Goal: Task Accomplishment & Management: Complete application form

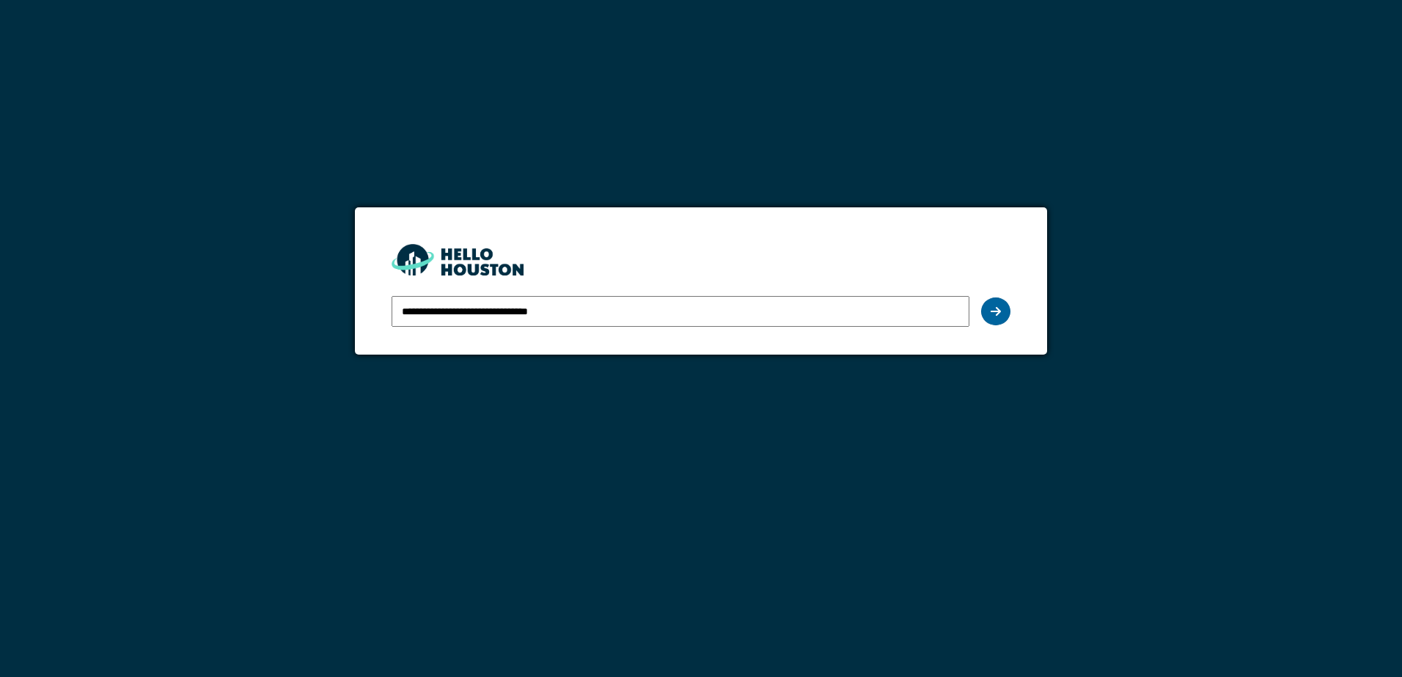
click at [999, 311] on icon at bounding box center [996, 312] width 10 height 12
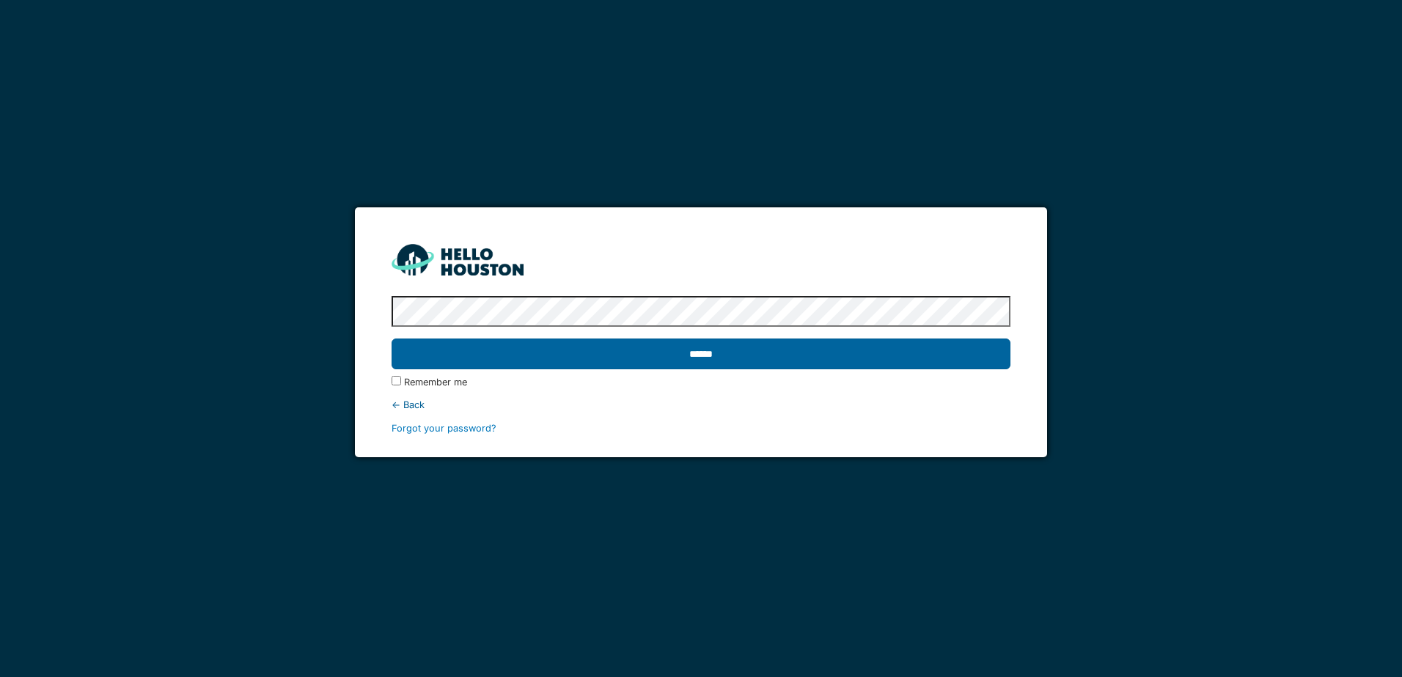
click at [697, 356] on input "******" at bounding box center [701, 354] width 618 height 31
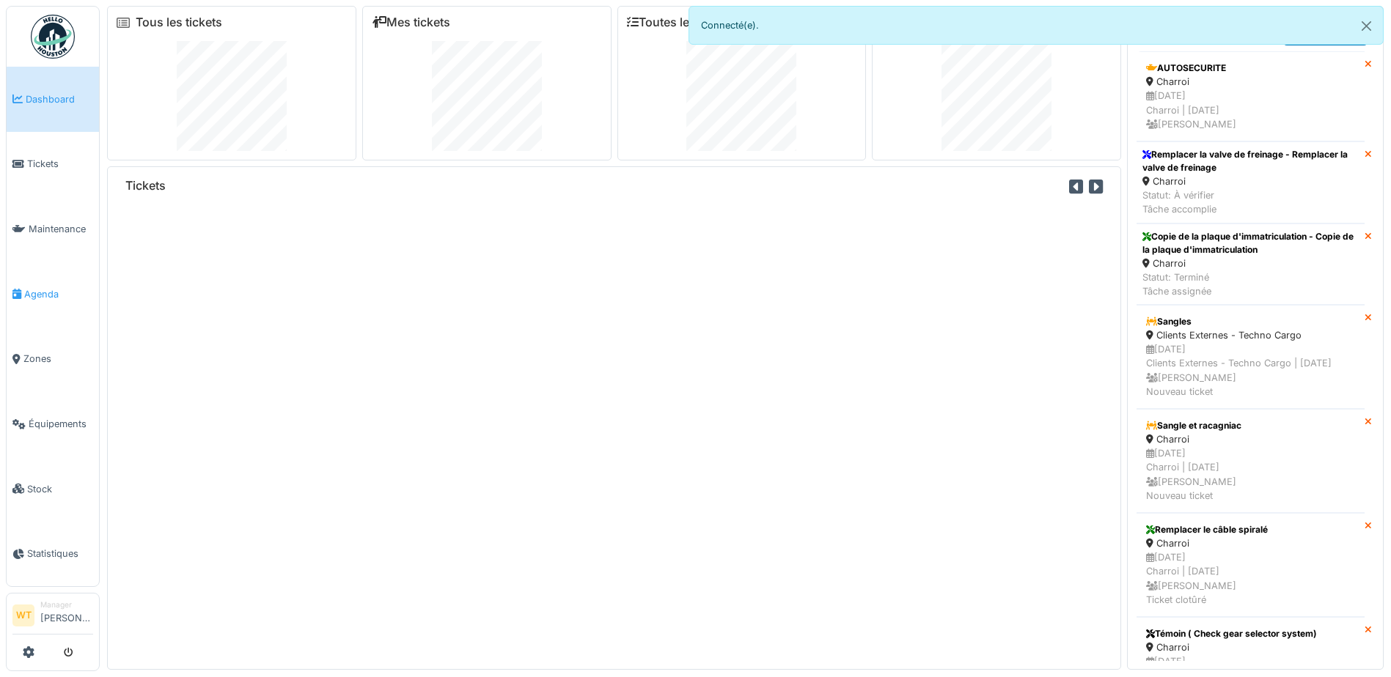
click at [50, 302] on link "Agenda" at bounding box center [53, 294] width 92 height 65
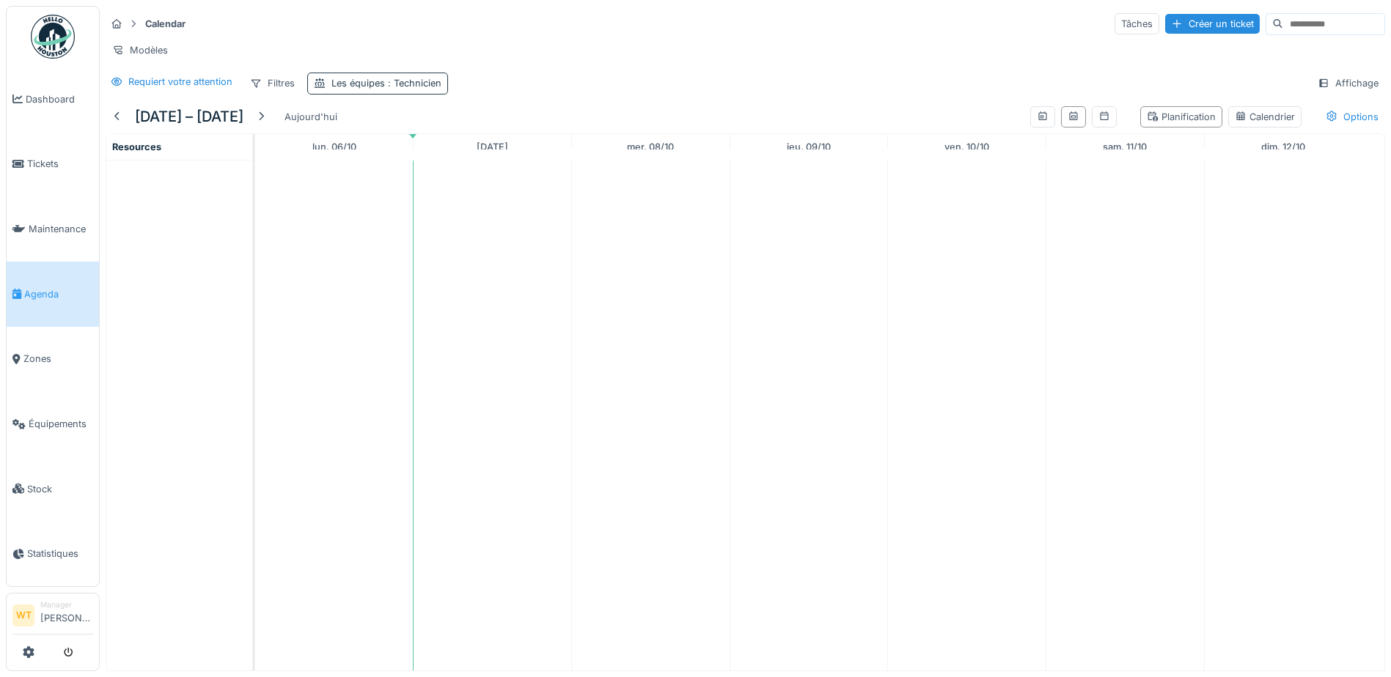
click at [392, 89] on span ": Technicien" at bounding box center [413, 83] width 56 height 11
click at [392, 157] on div "Technicien" at bounding box center [360, 164] width 80 height 16
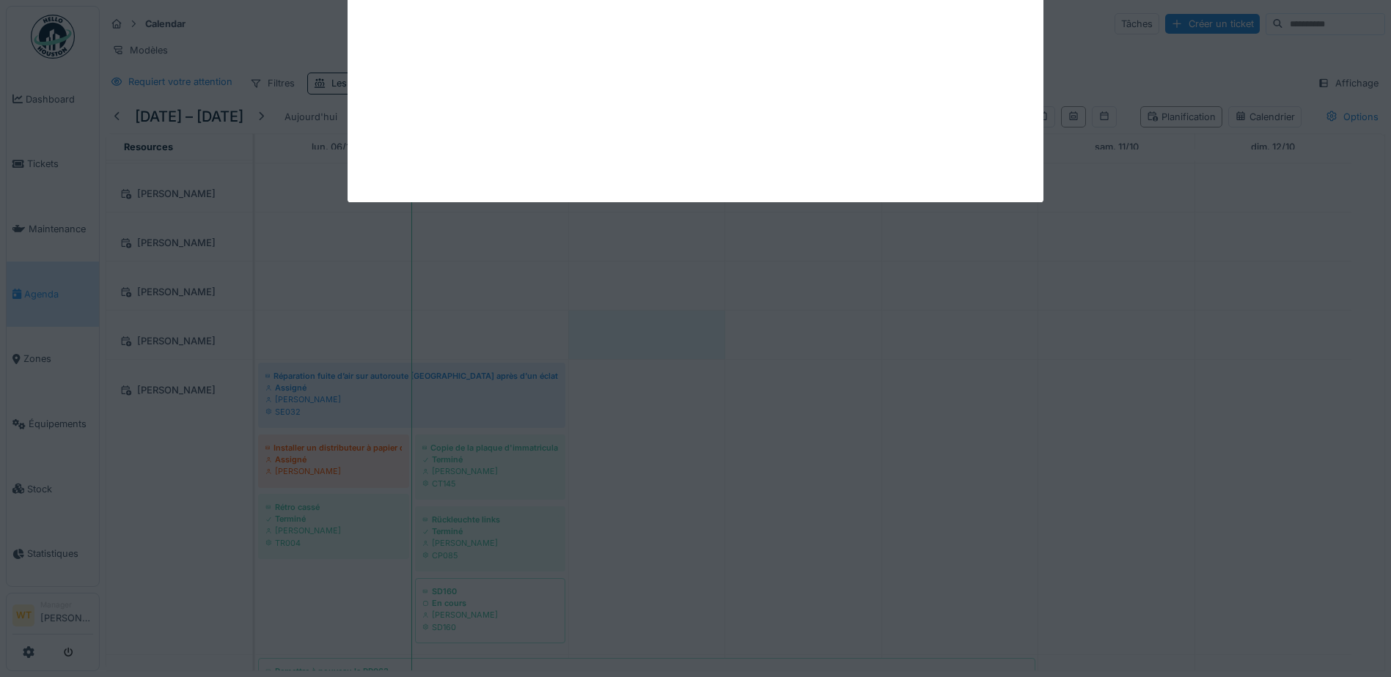
scroll to position [11, 0]
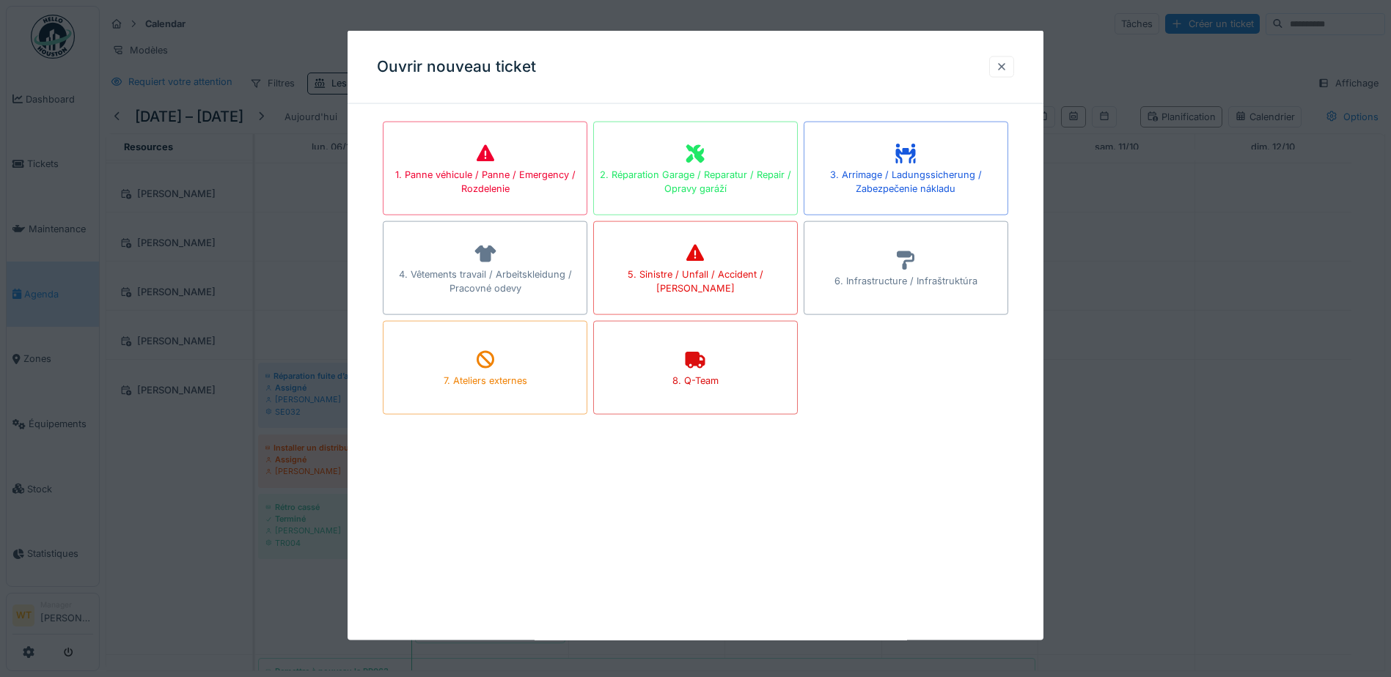
click at [1014, 71] on div at bounding box center [1001, 66] width 25 height 21
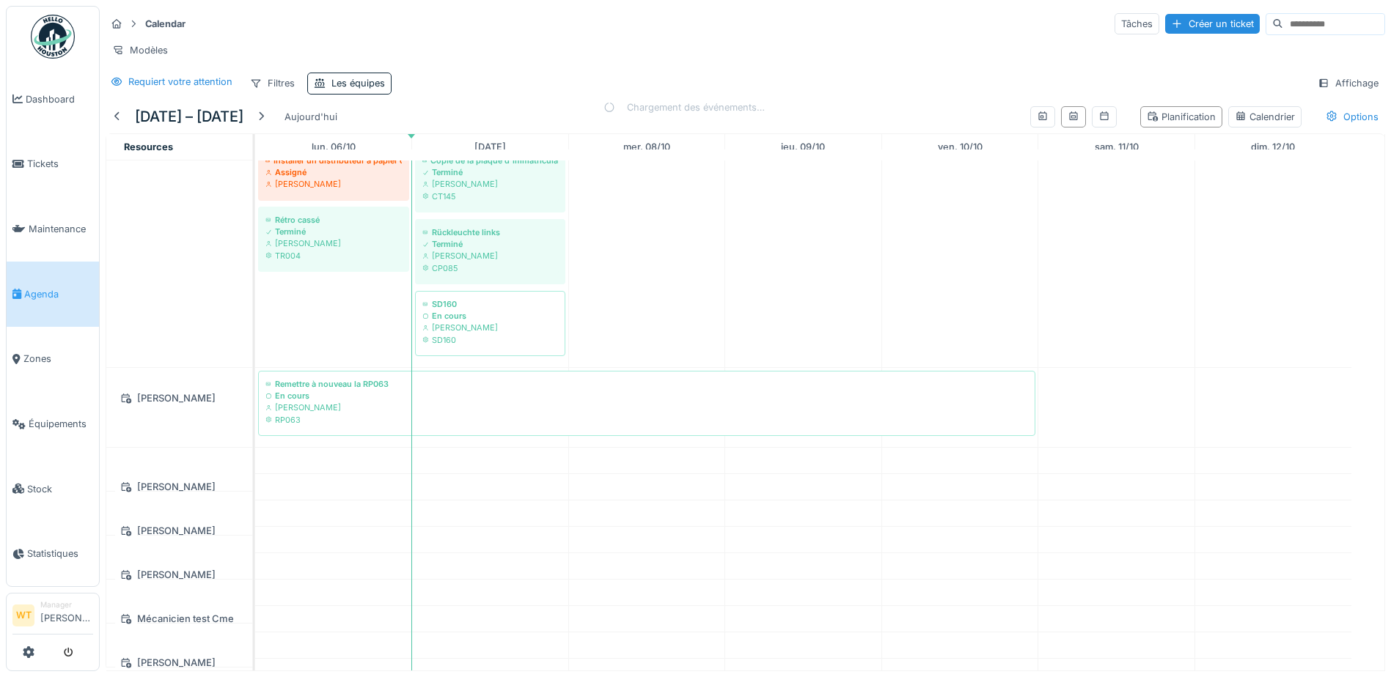
scroll to position [513, 0]
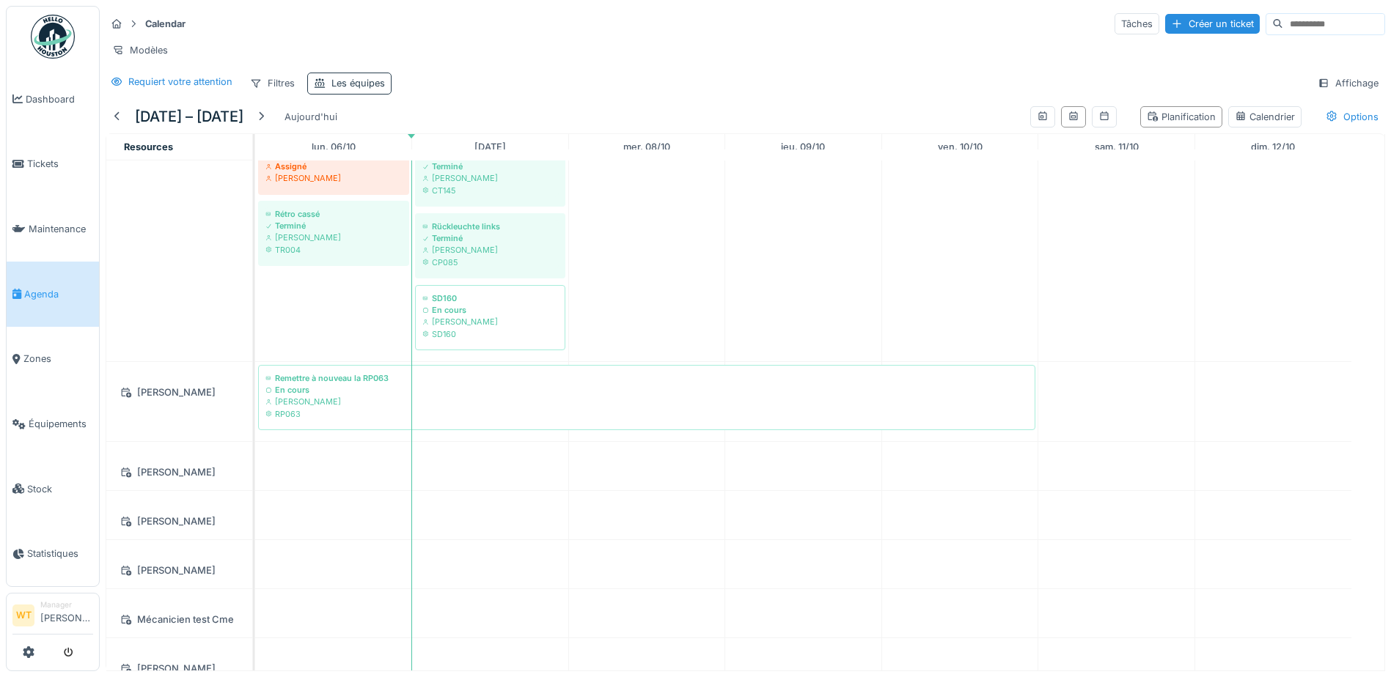
click at [345, 89] on div "Les équipes" at bounding box center [358, 83] width 54 height 14
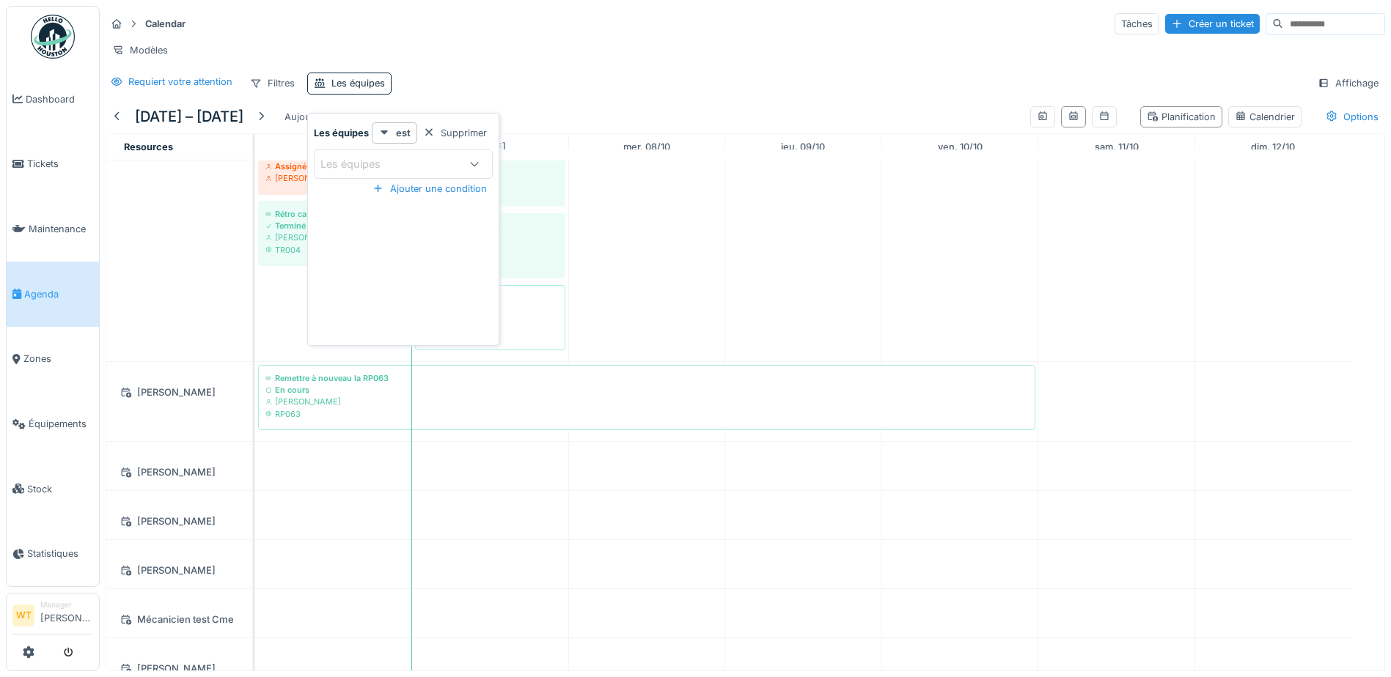
click at [382, 161] on div "Les équipes" at bounding box center [360, 164] width 81 height 16
click at [368, 364] on span "Technicien" at bounding box center [350, 364] width 54 height 16
type input "***"
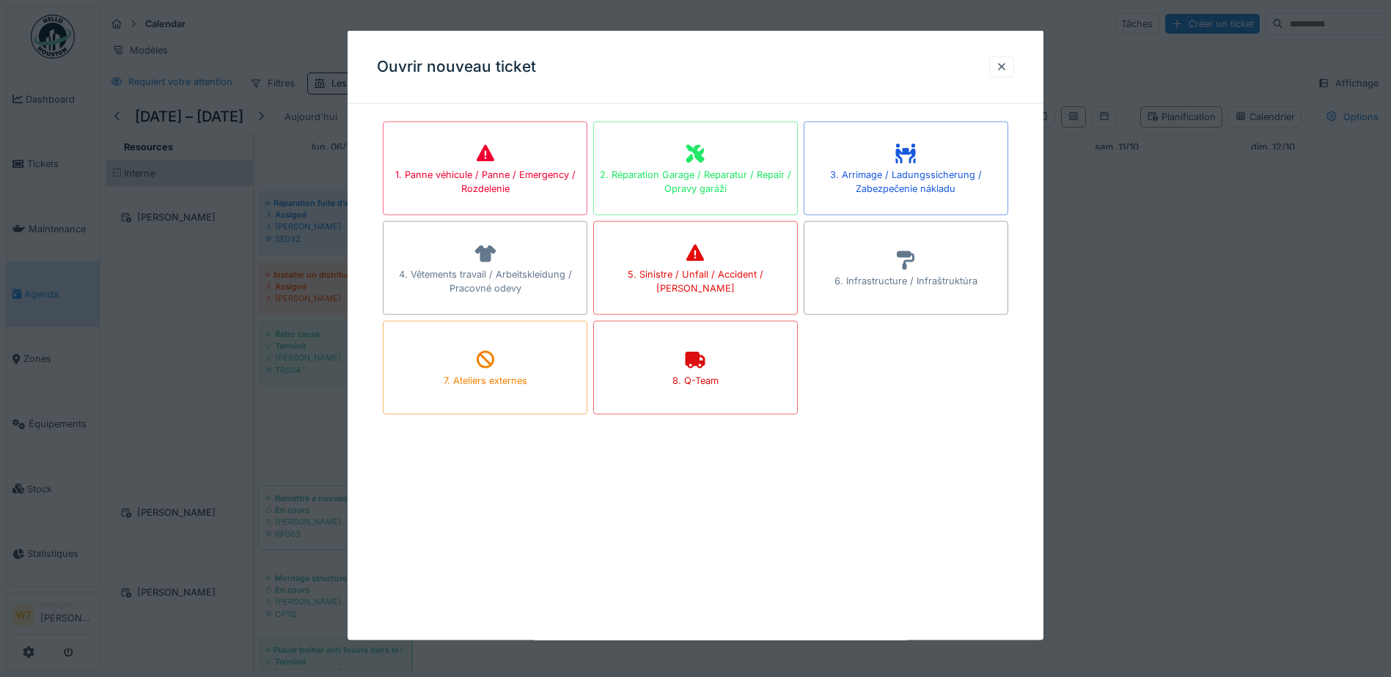
drag, startPoint x: 1004, startPoint y: 69, endPoint x: 666, endPoint y: 334, distance: 429.3
click at [1005, 69] on div at bounding box center [1002, 66] width 12 height 14
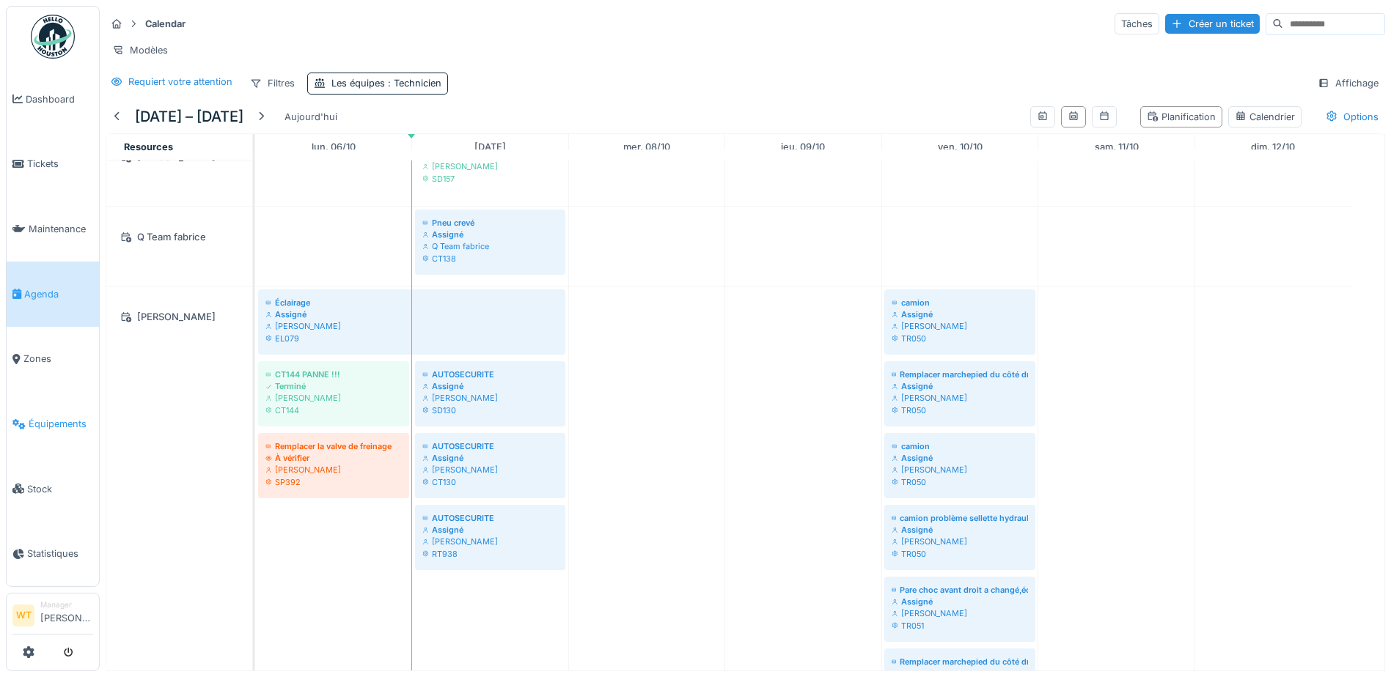
click at [81, 425] on link "Équipements" at bounding box center [53, 424] width 92 height 65
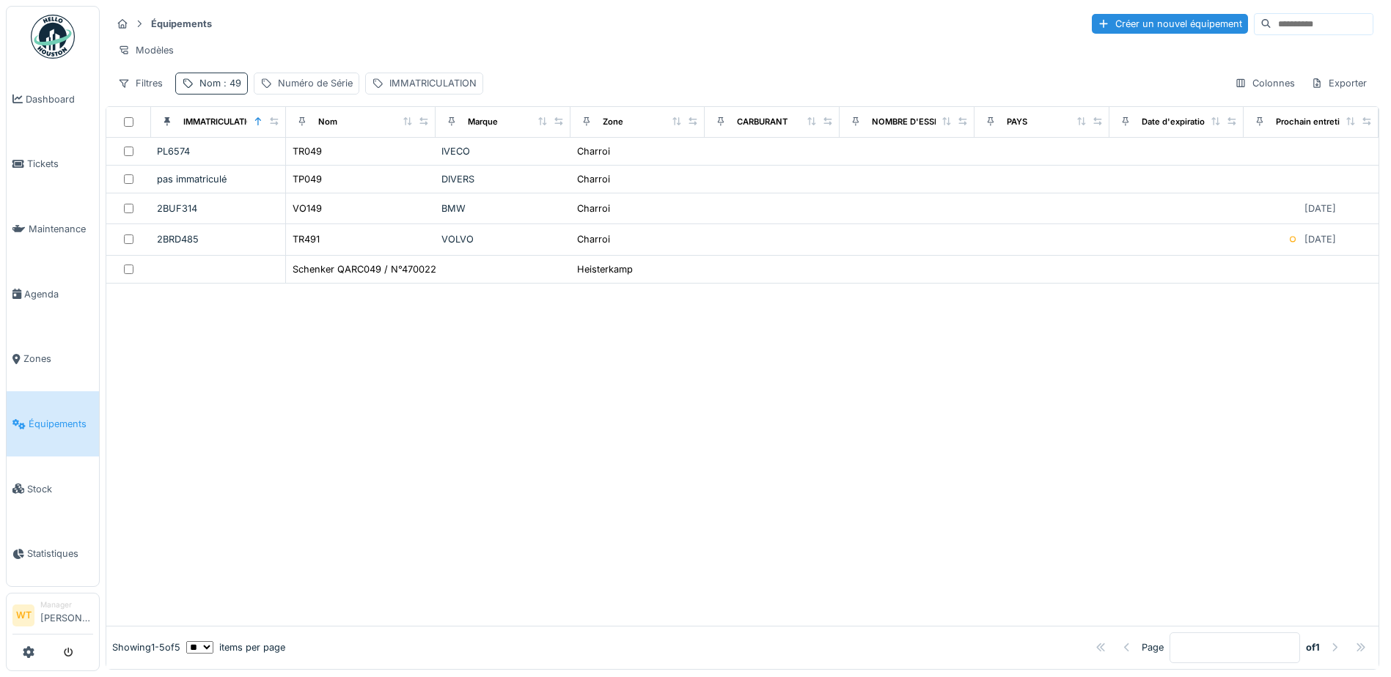
click at [216, 90] on div "Nom : 49" at bounding box center [220, 83] width 42 height 14
drag, startPoint x: 331, startPoint y: 163, endPoint x: 300, endPoint y: 163, distance: 31.5
click at [316, 163] on icon at bounding box center [310, 165] width 12 height 10
click at [293, 164] on input "Nom" at bounding box center [255, 165] width 146 height 31
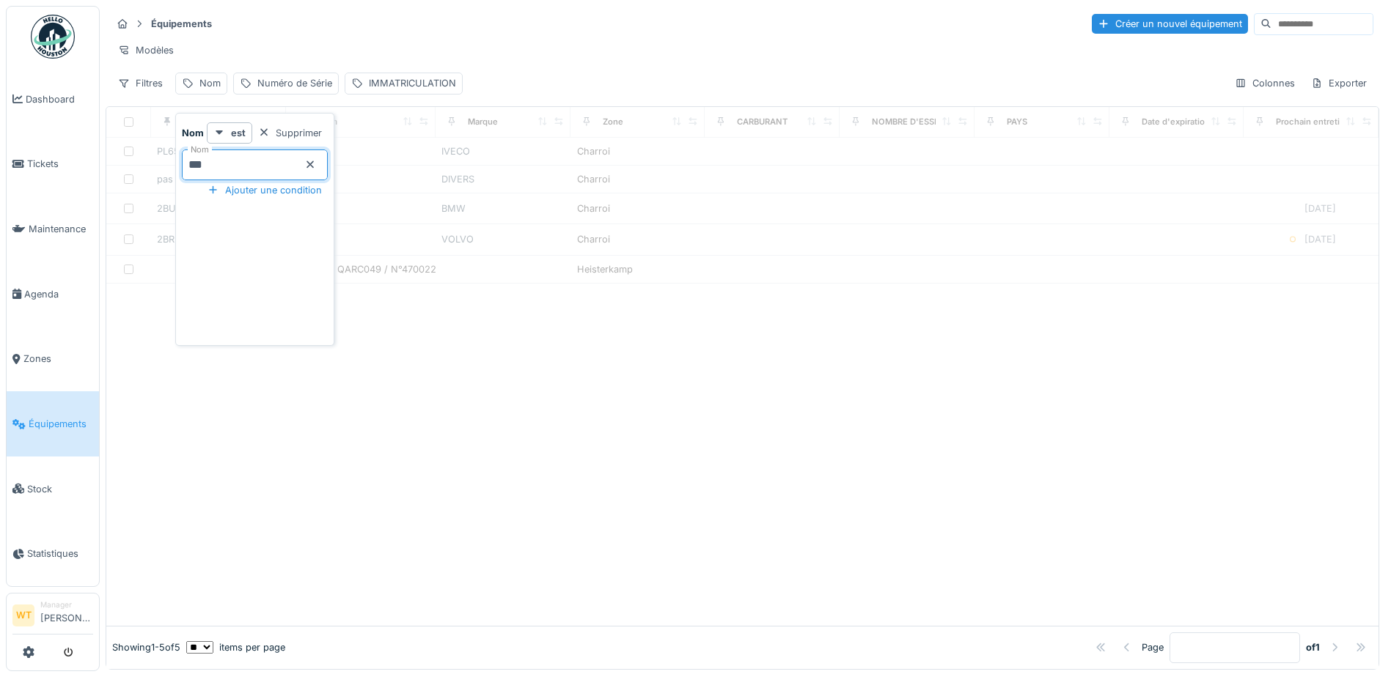
type input "***"
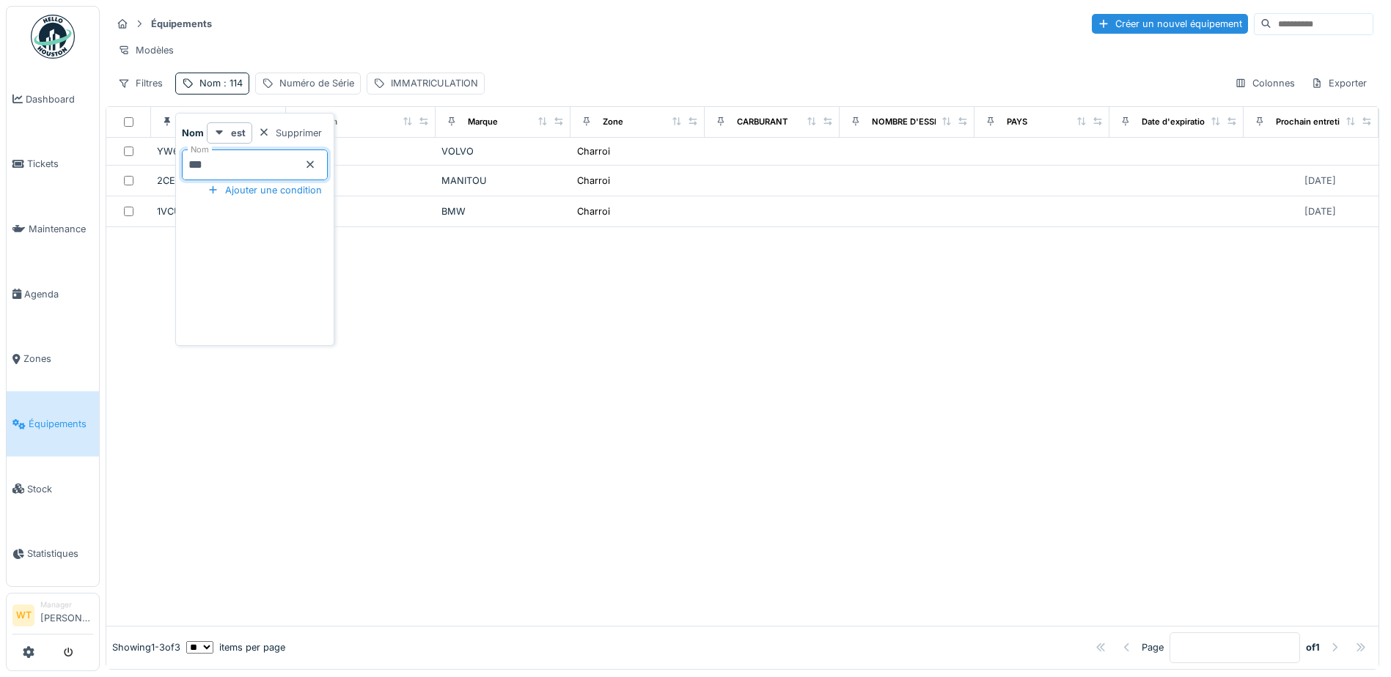
drag, startPoint x: 382, startPoint y: 38, endPoint x: 385, endPoint y: 48, distance: 10.0
click at [383, 38] on hr at bounding box center [742, 37] width 1262 height 1
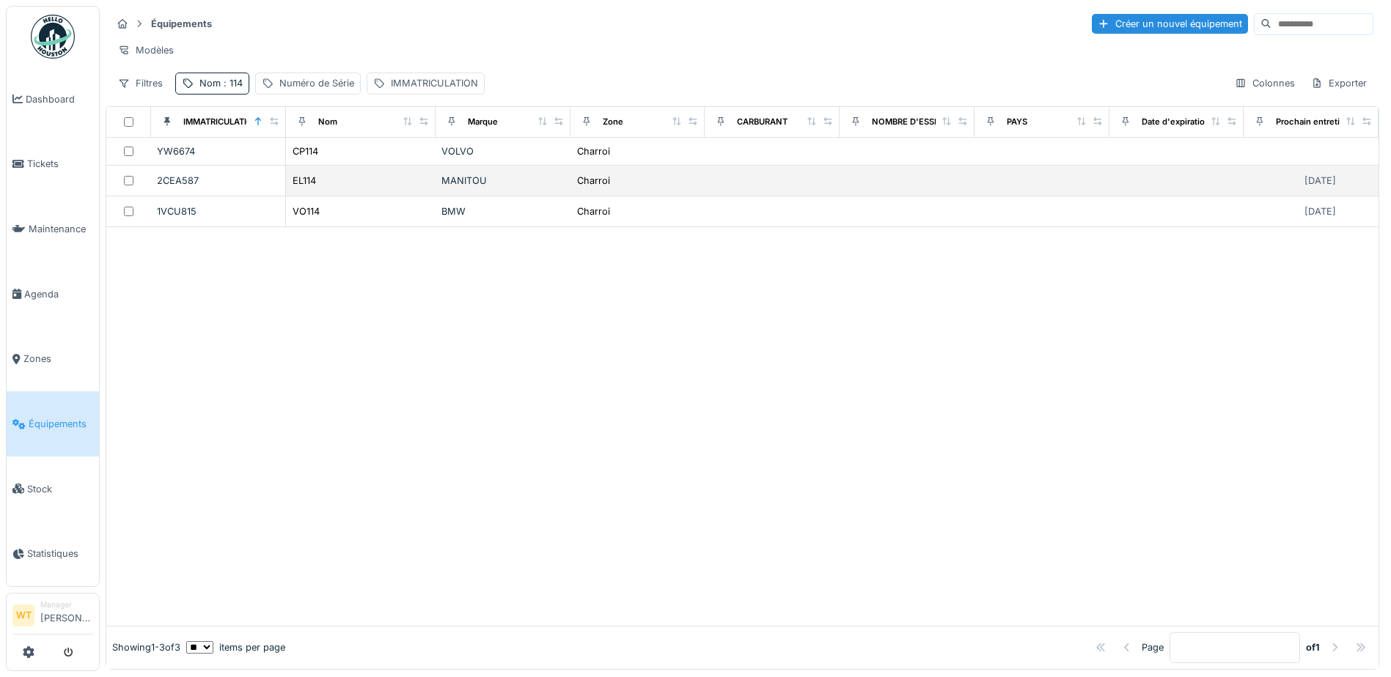
click at [414, 188] on div "EL114" at bounding box center [361, 180] width 138 height 15
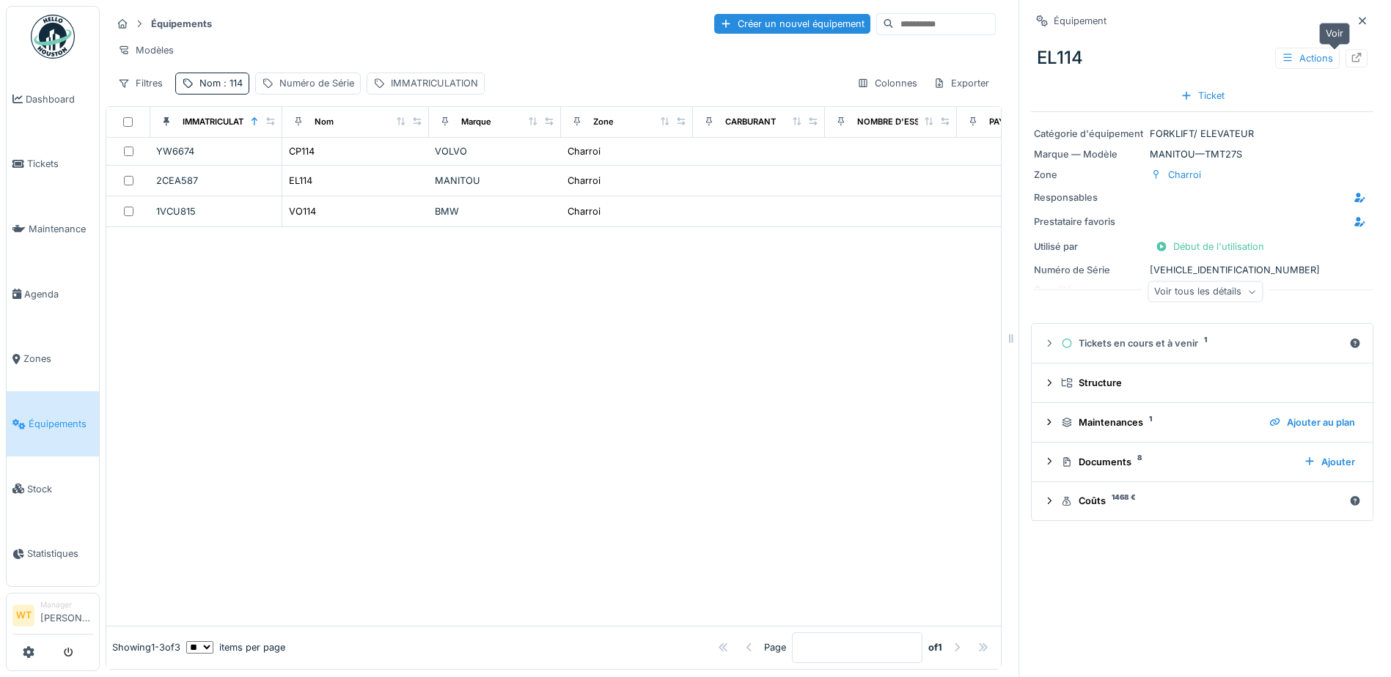
click at [1352, 58] on icon at bounding box center [1357, 58] width 10 height 10
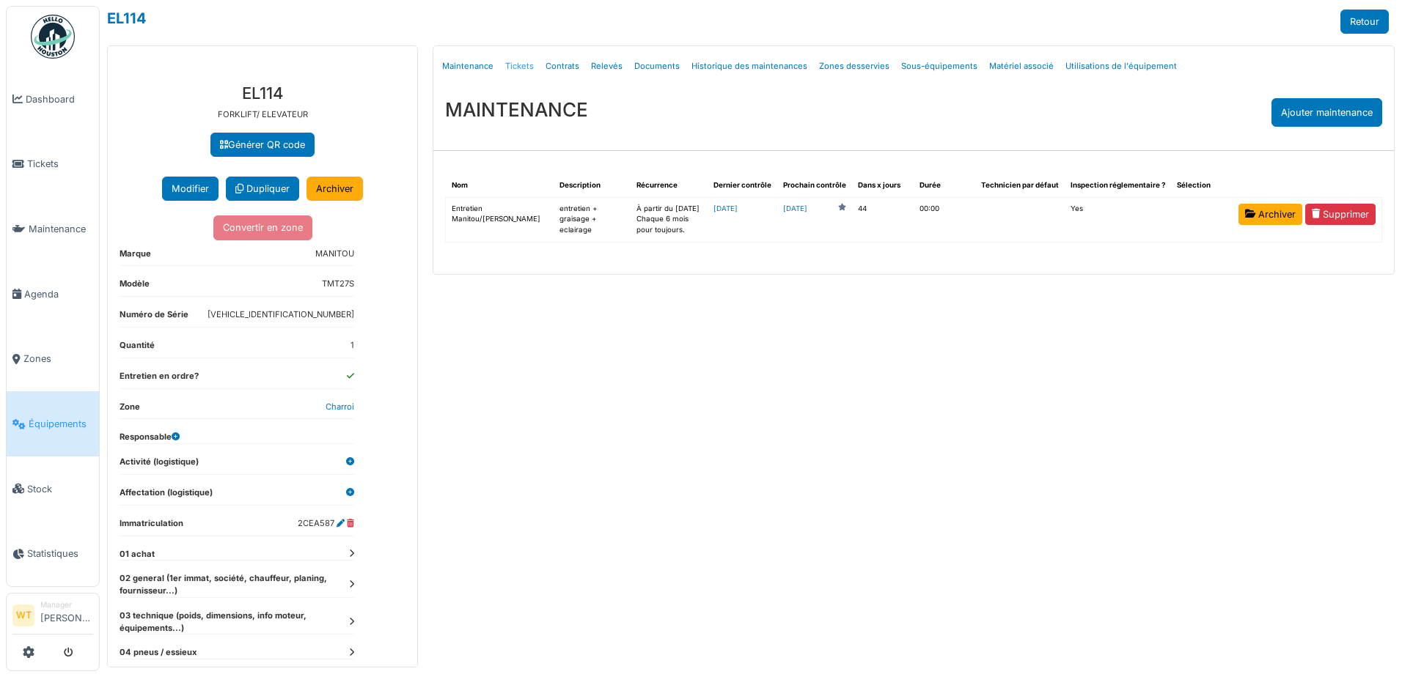
click at [511, 67] on link "Tickets" at bounding box center [519, 66] width 40 height 34
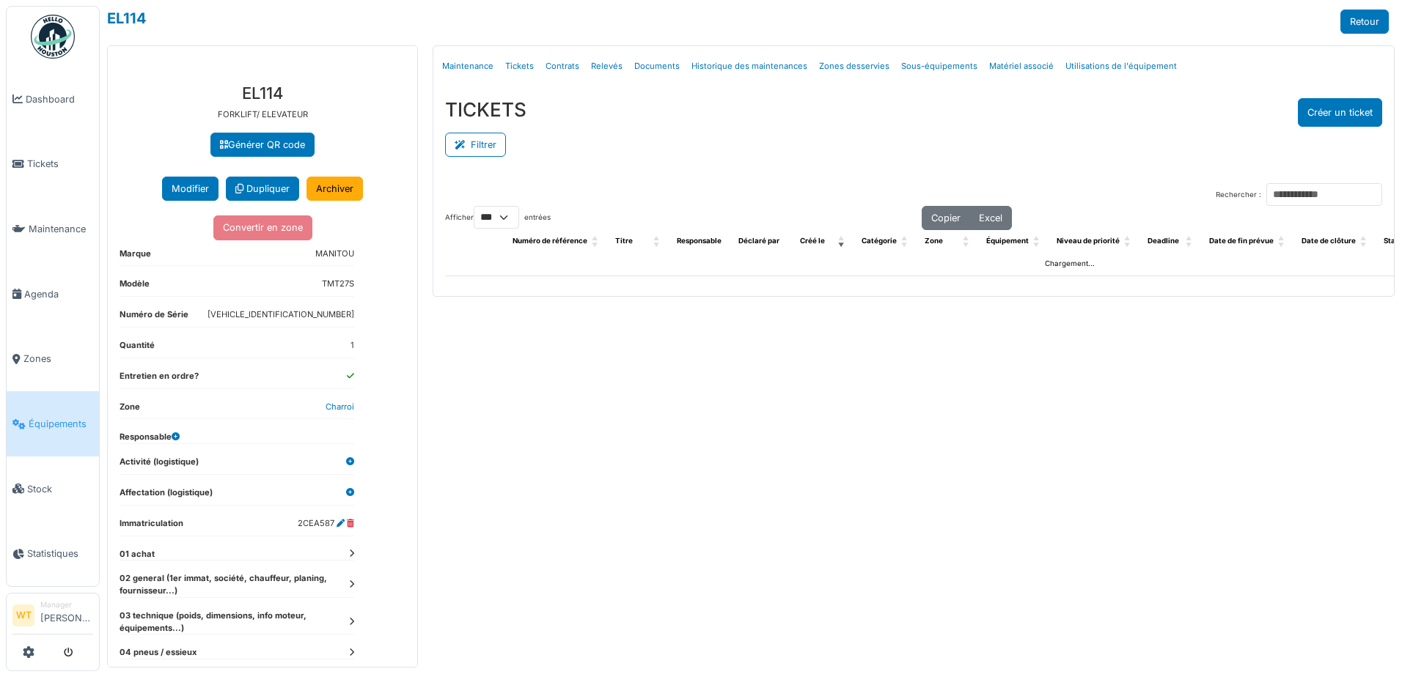
select select "***"
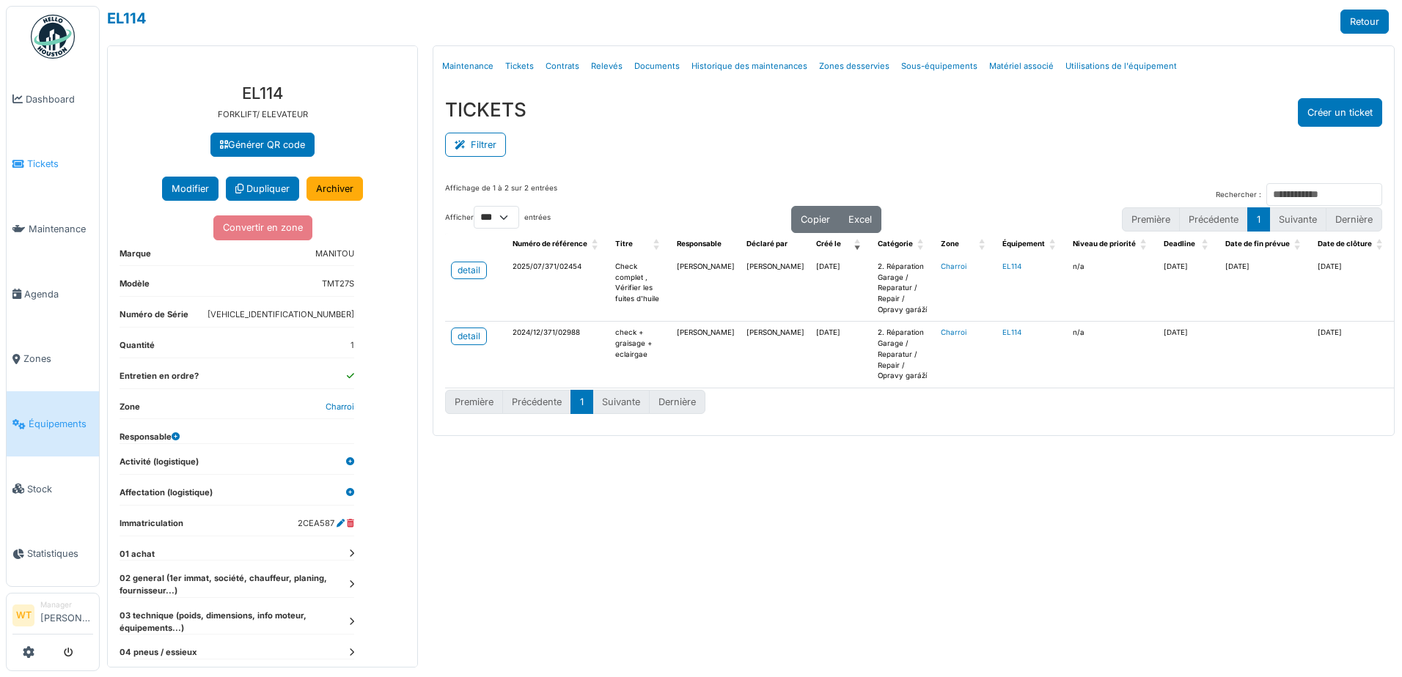
click at [37, 174] on link "Tickets" at bounding box center [53, 164] width 92 height 65
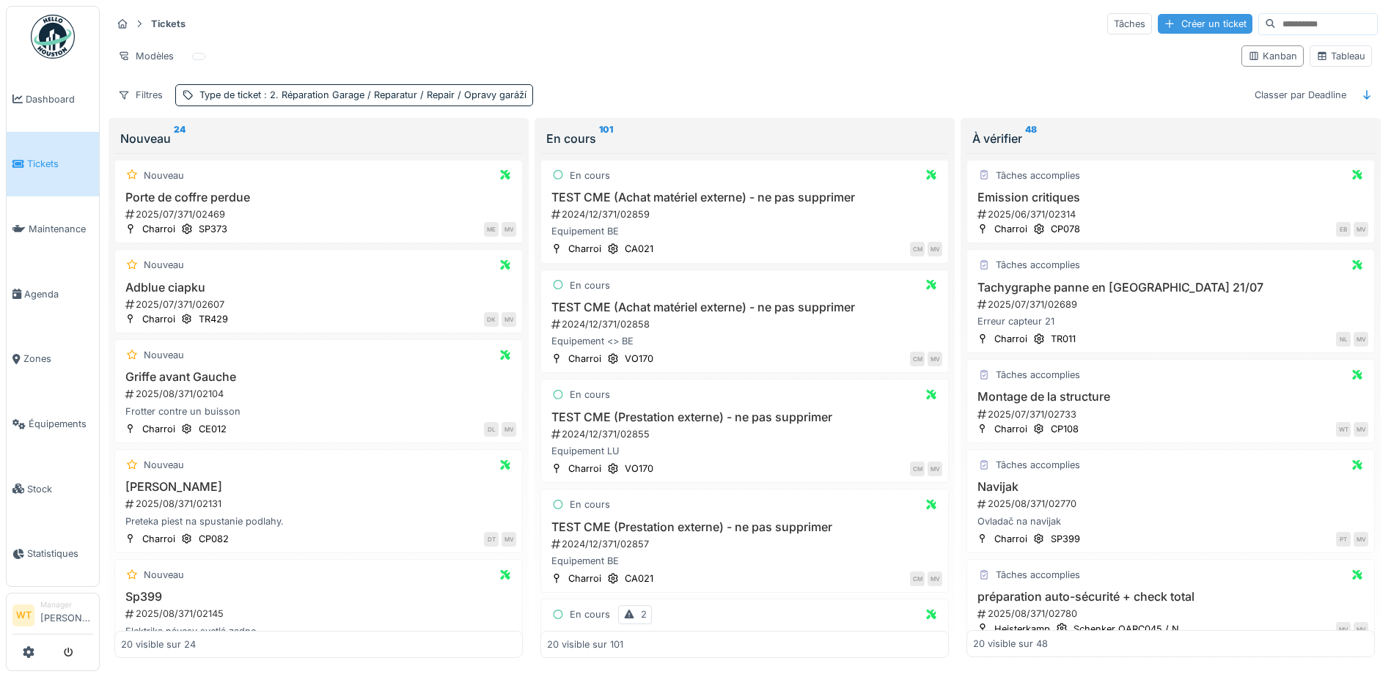
click at [1158, 25] on div "Créer un ticket" at bounding box center [1205, 24] width 95 height 20
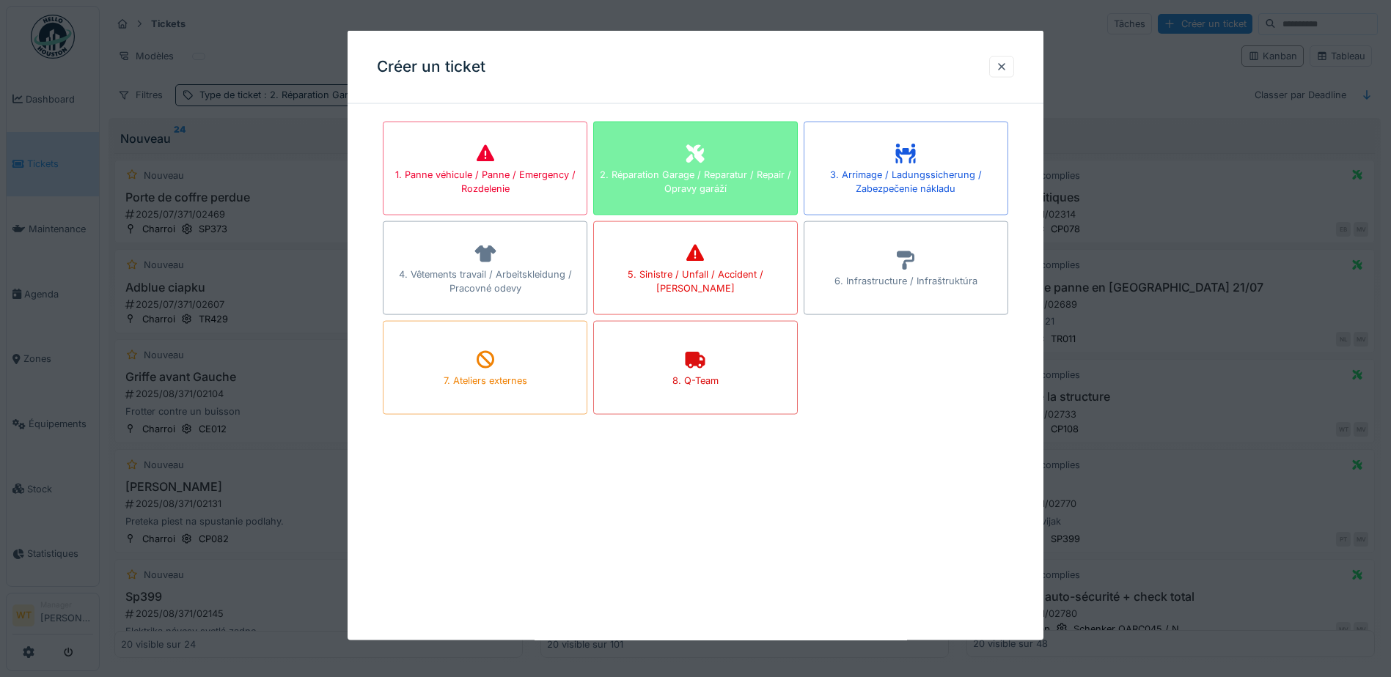
click at [742, 177] on div "2. Réparation Garage / Reparatur / Repair / Opravy garáží" at bounding box center [695, 181] width 203 height 28
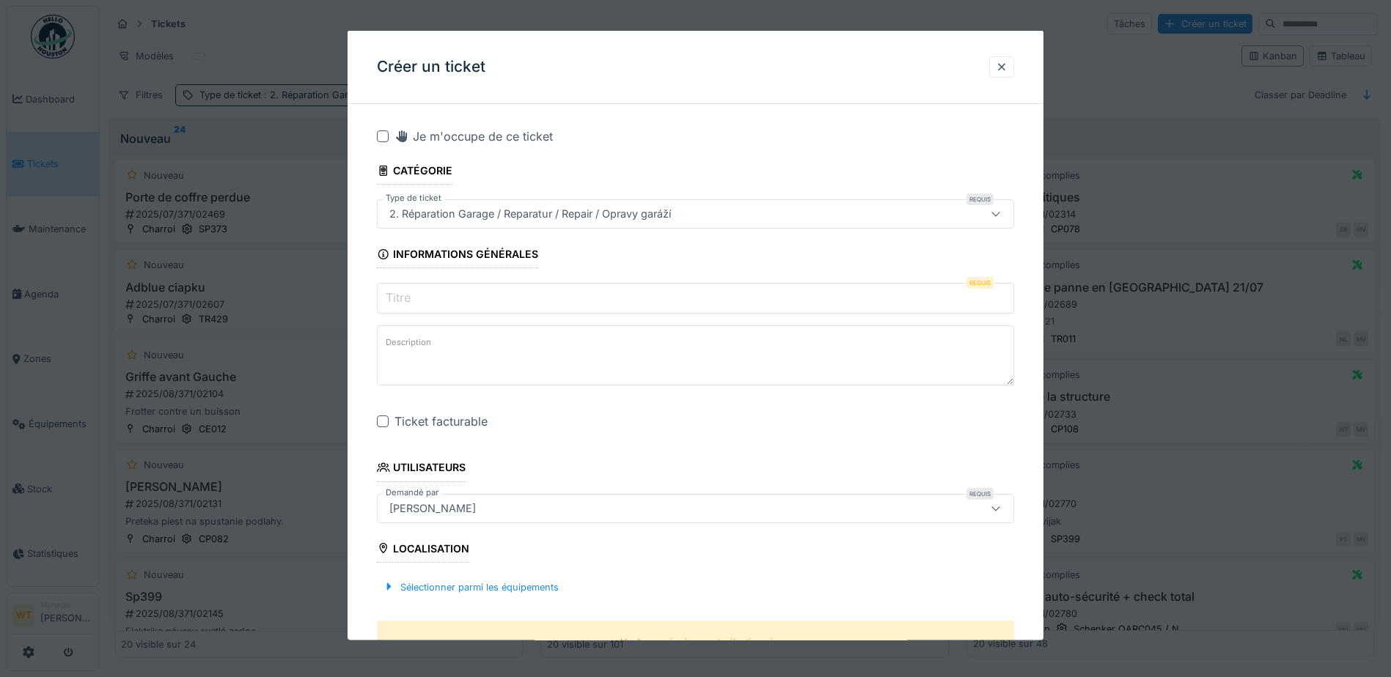
click at [559, 304] on input "Titre" at bounding box center [695, 298] width 637 height 31
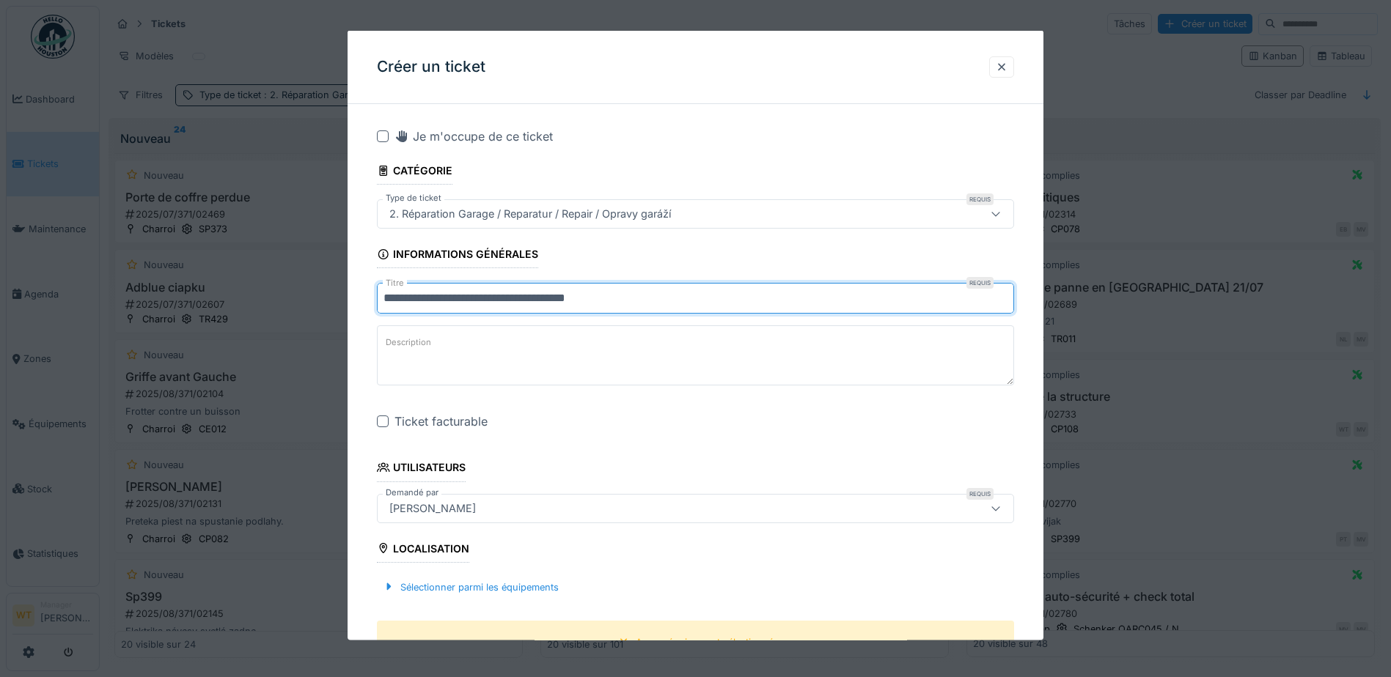
click at [509, 302] on input "**********" at bounding box center [695, 298] width 637 height 31
click at [389, 301] on input "**********" at bounding box center [695, 298] width 637 height 31
click at [487, 289] on input "**********" at bounding box center [695, 298] width 637 height 31
click at [721, 298] on input "**********" at bounding box center [695, 298] width 637 height 31
type input "**********"
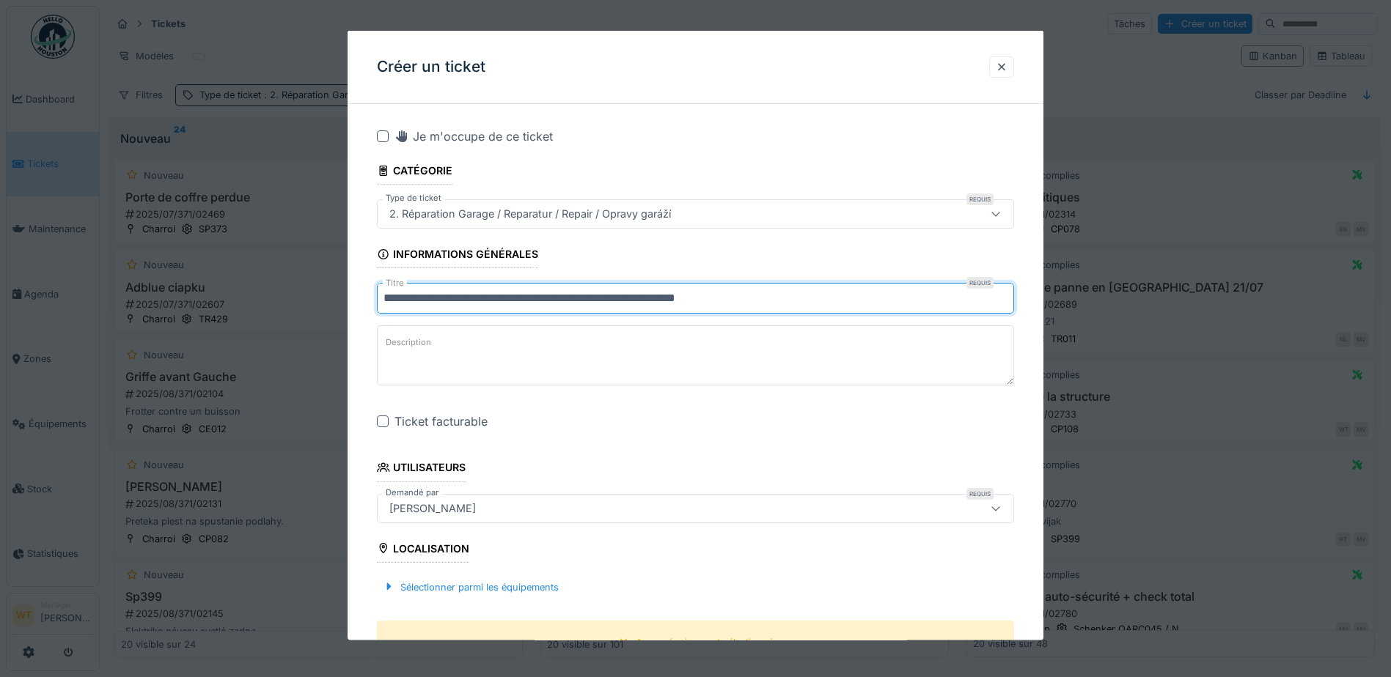
click at [391, 424] on div "Ticket facturable" at bounding box center [695, 422] width 637 height 18
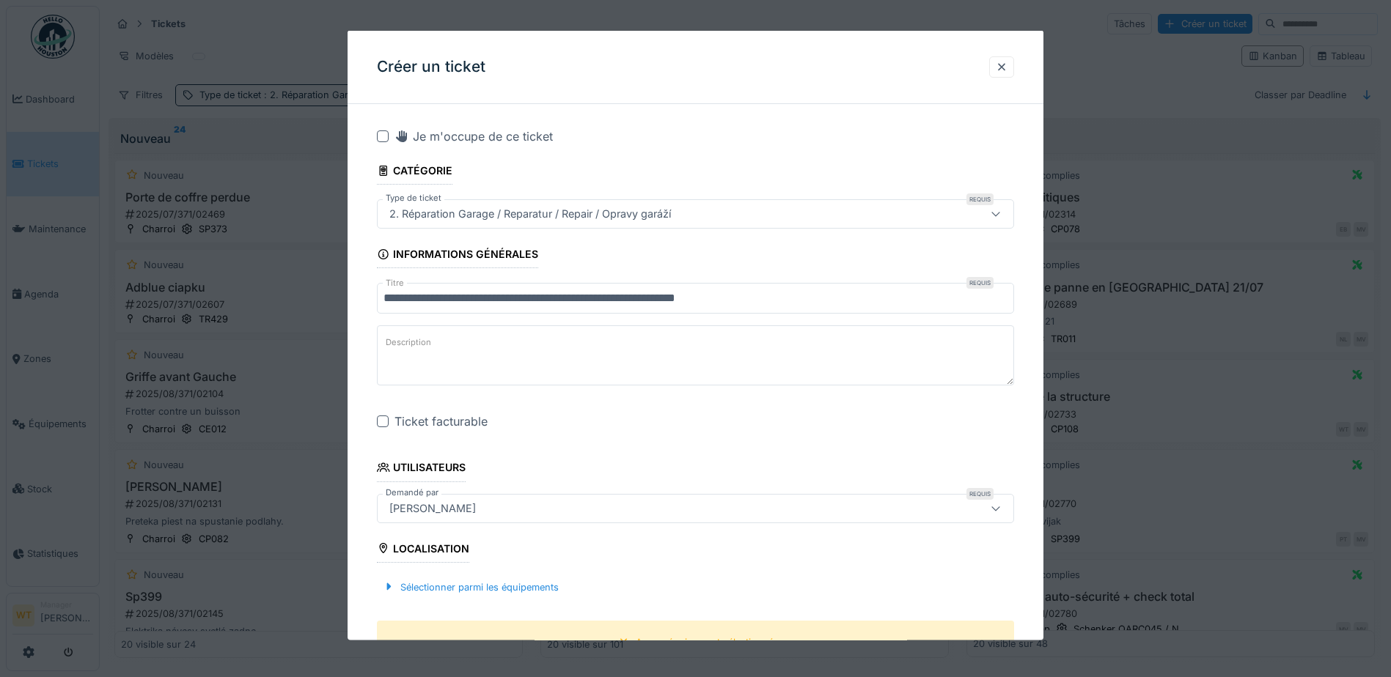
click at [383, 422] on div at bounding box center [383, 422] width 12 height 12
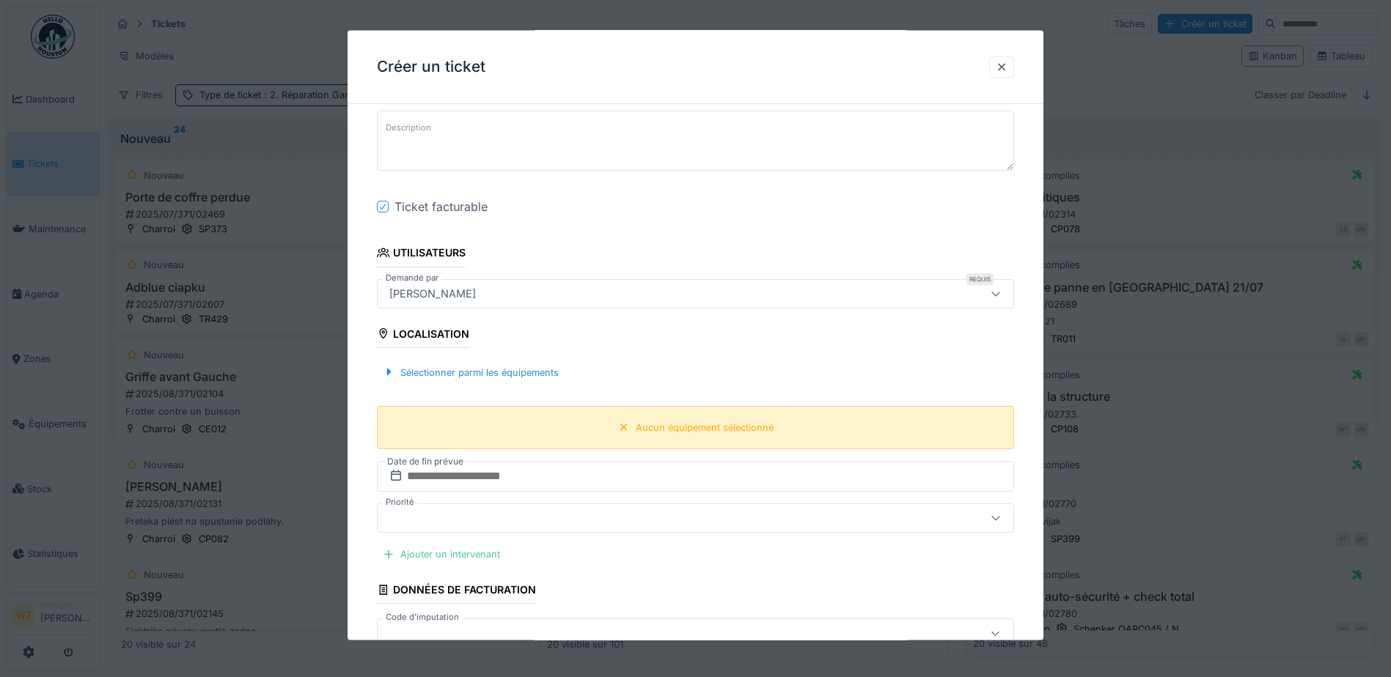
scroll to position [220, 0]
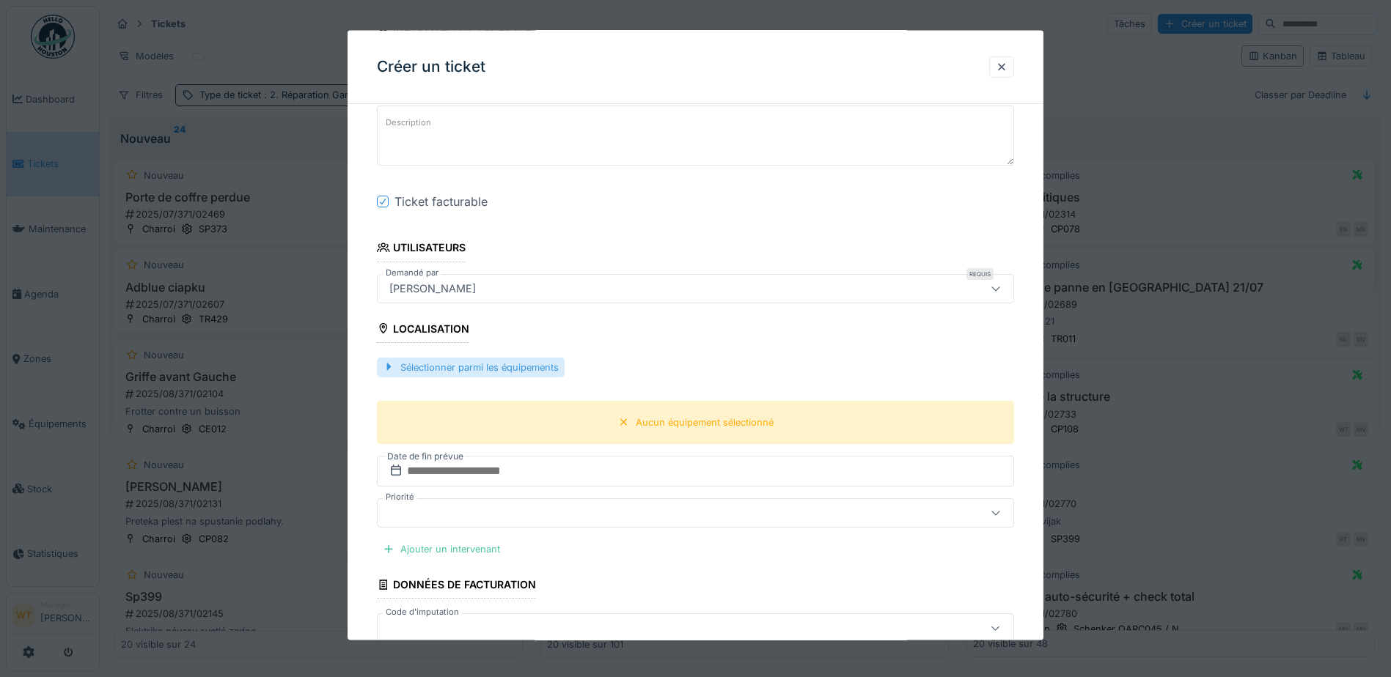
drag, startPoint x: 500, startPoint y: 362, endPoint x: 521, endPoint y: 362, distance: 21.3
click at [502, 362] on div "Sélectionner parmi les équipements" at bounding box center [471, 367] width 188 height 20
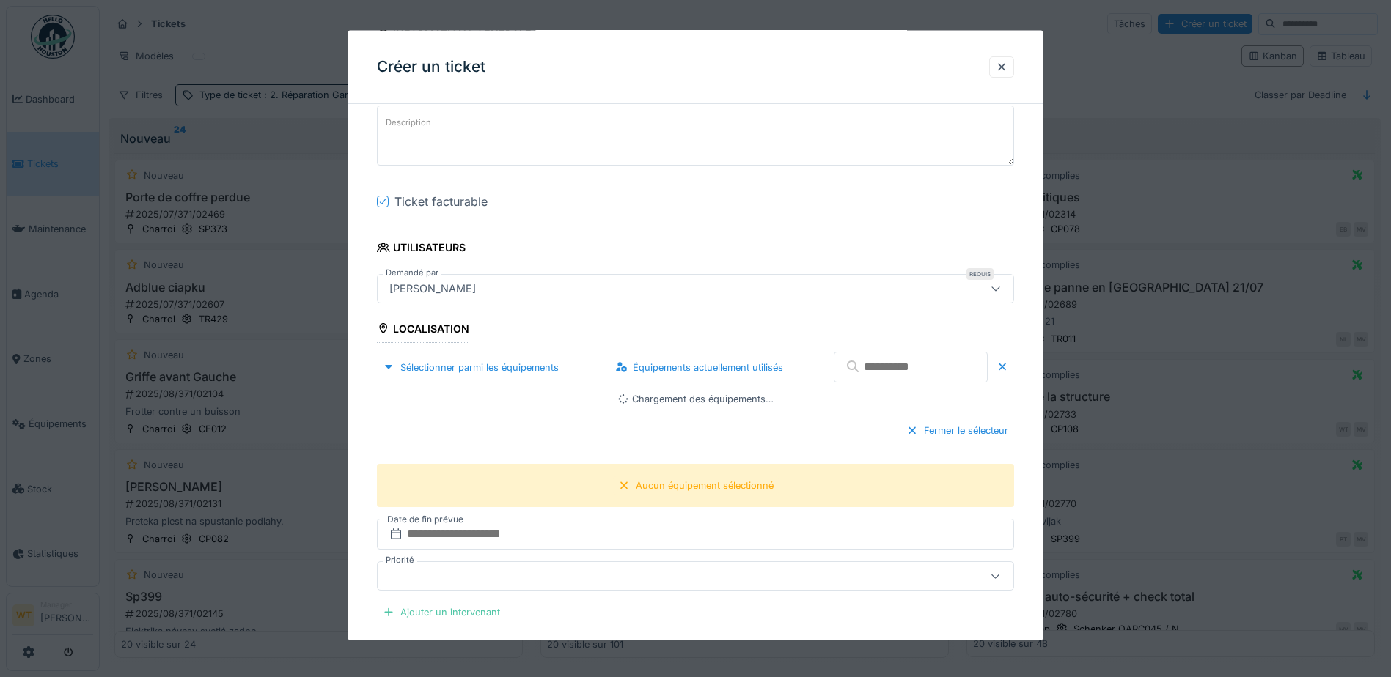
click at [851, 364] on input "text" at bounding box center [911, 367] width 154 height 31
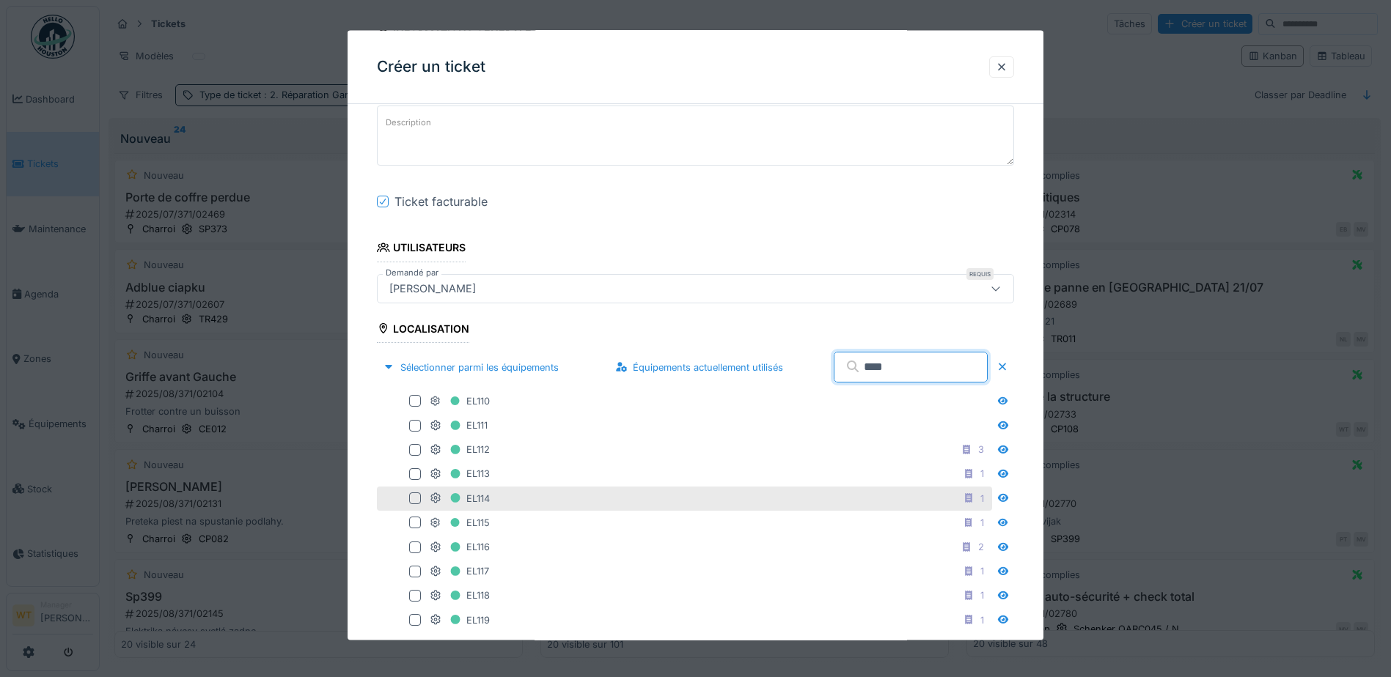
type input "****"
click at [493, 502] on div "EL114 1" at bounding box center [709, 498] width 559 height 18
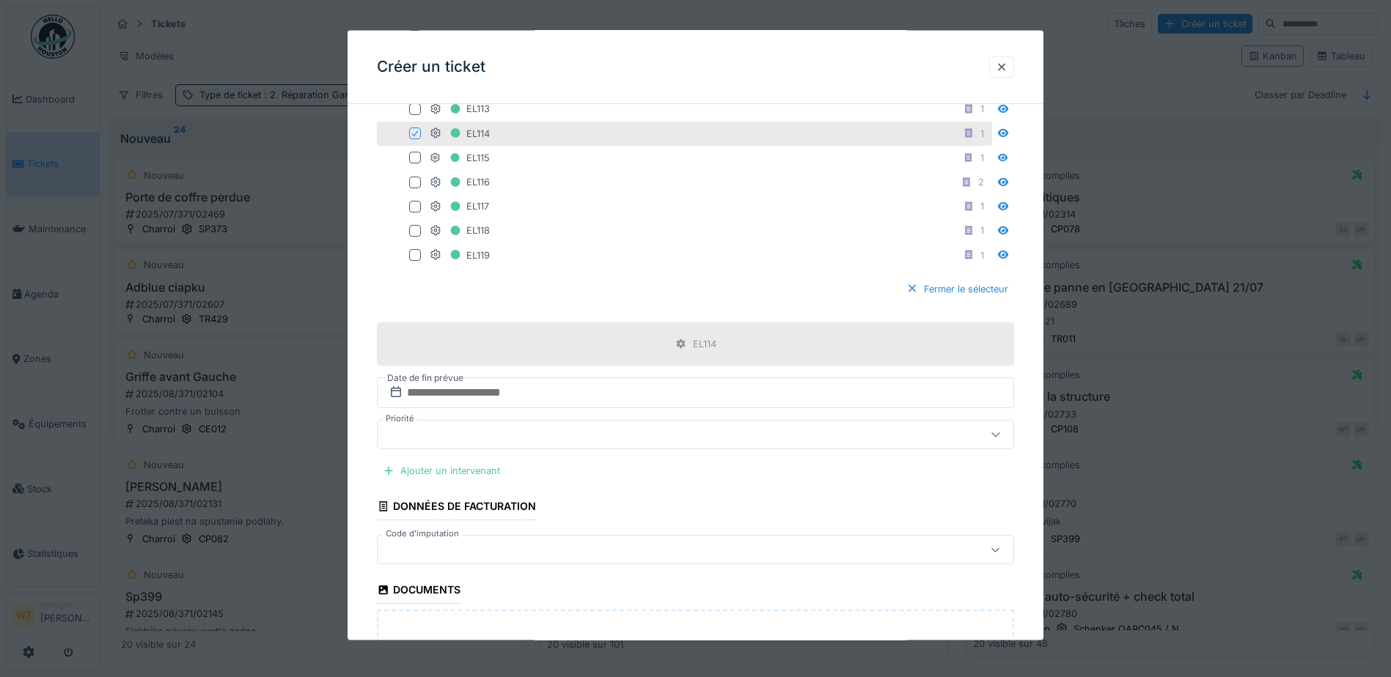
scroll to position [587, 0]
click at [419, 474] on div "Ajouter un intervenant" at bounding box center [441, 470] width 129 height 20
click at [459, 472] on div "Ajouter un intervenant" at bounding box center [441, 470] width 129 height 20
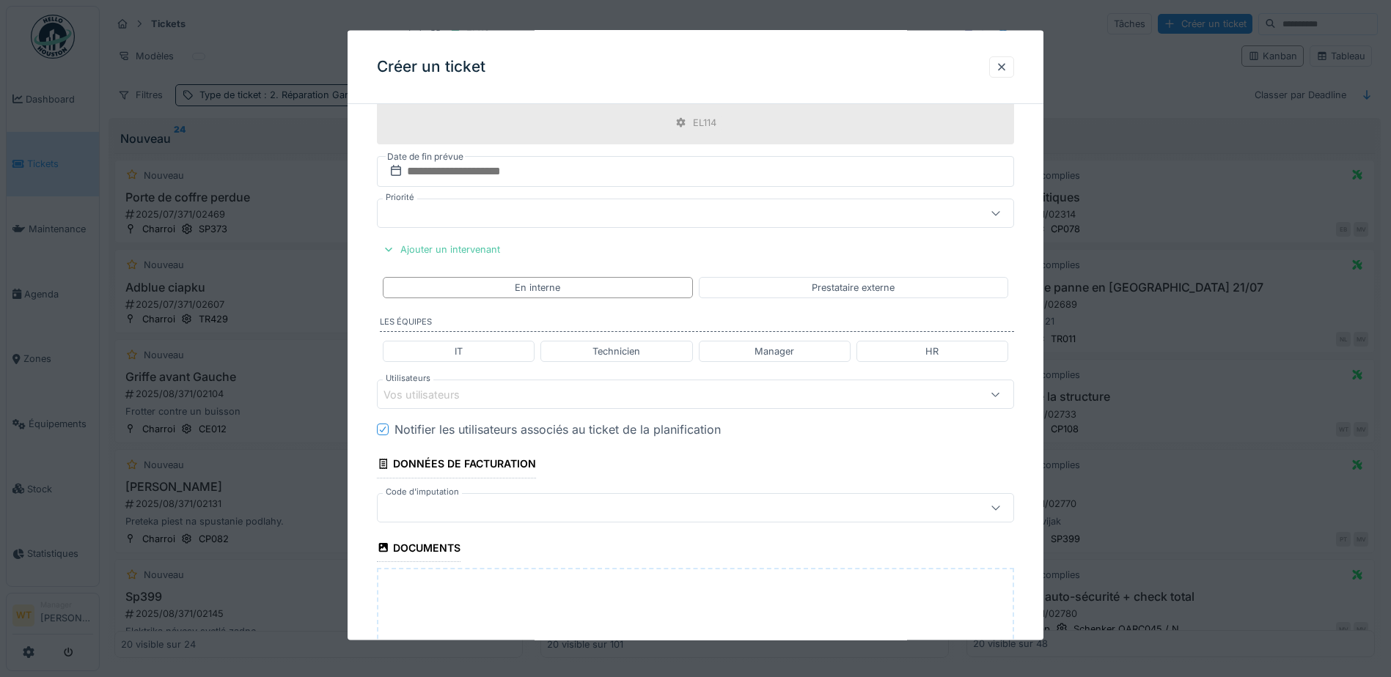
click at [518, 394] on div "Vos utilisateurs" at bounding box center [657, 394] width 549 height 16
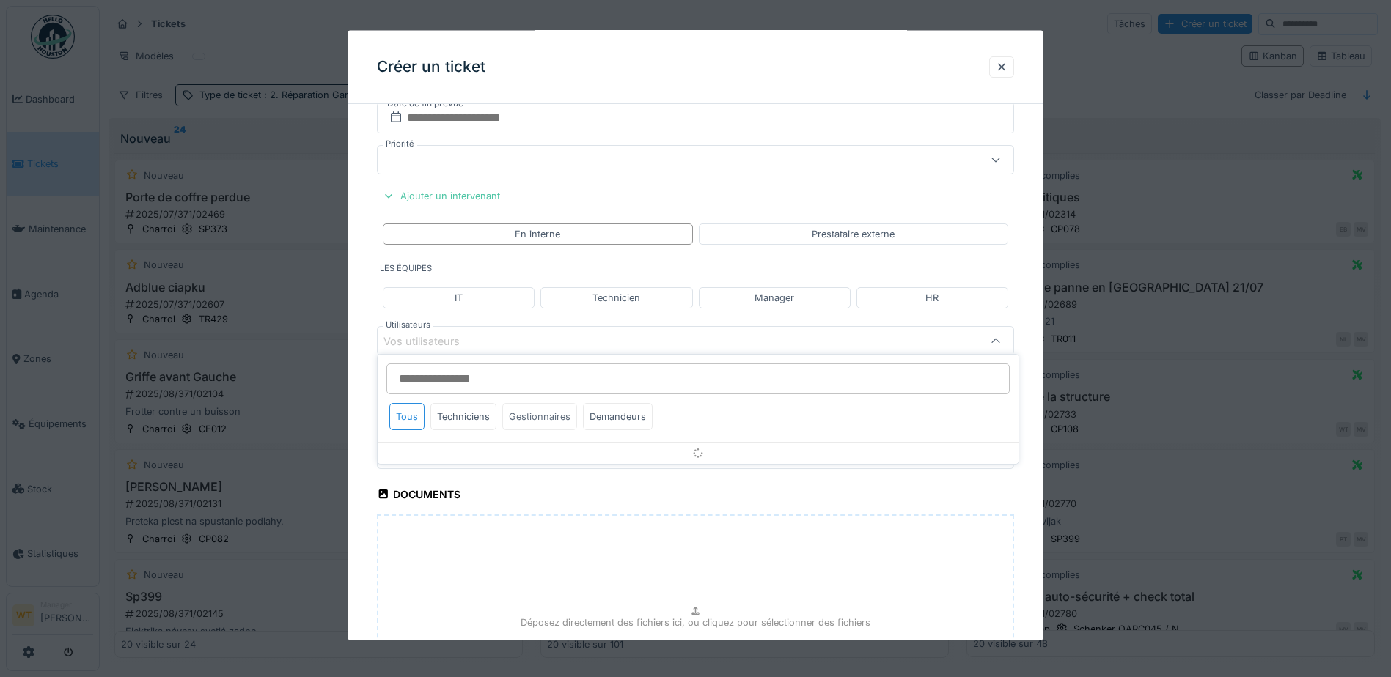
scroll to position [866, 0]
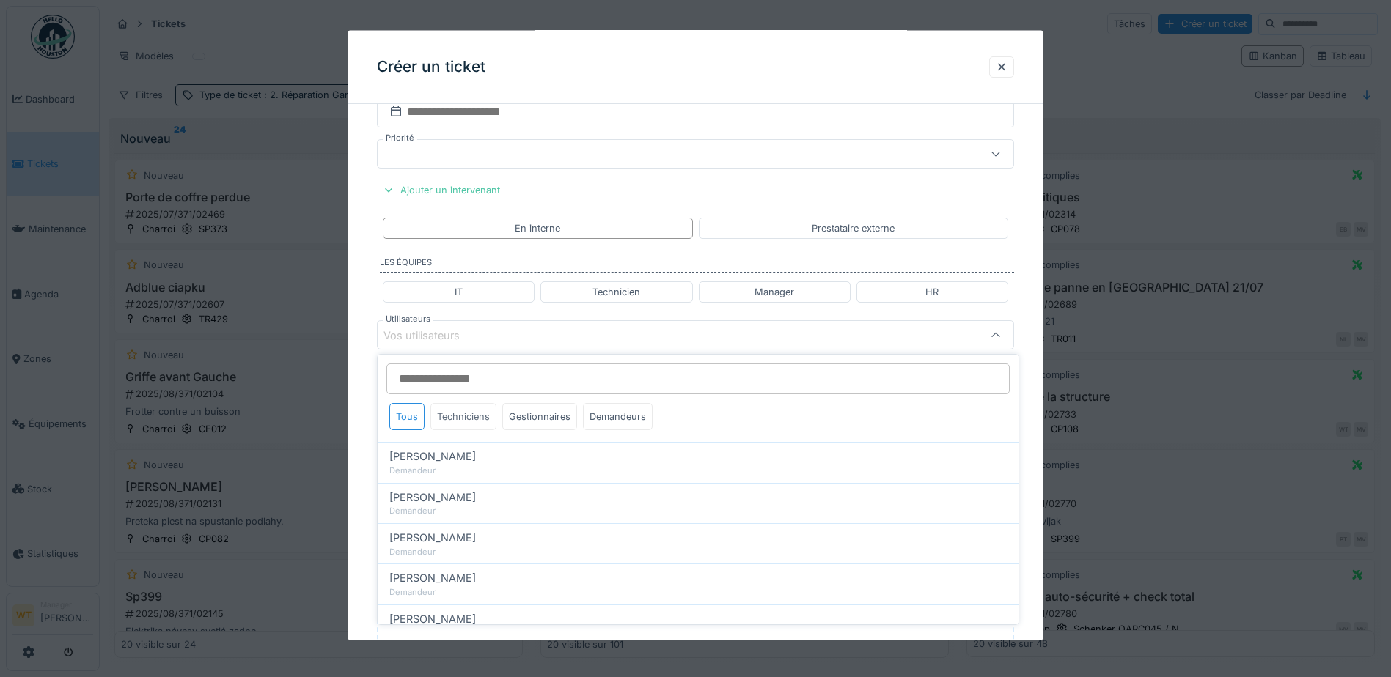
click at [466, 418] on div "Techniciens" at bounding box center [463, 416] width 66 height 27
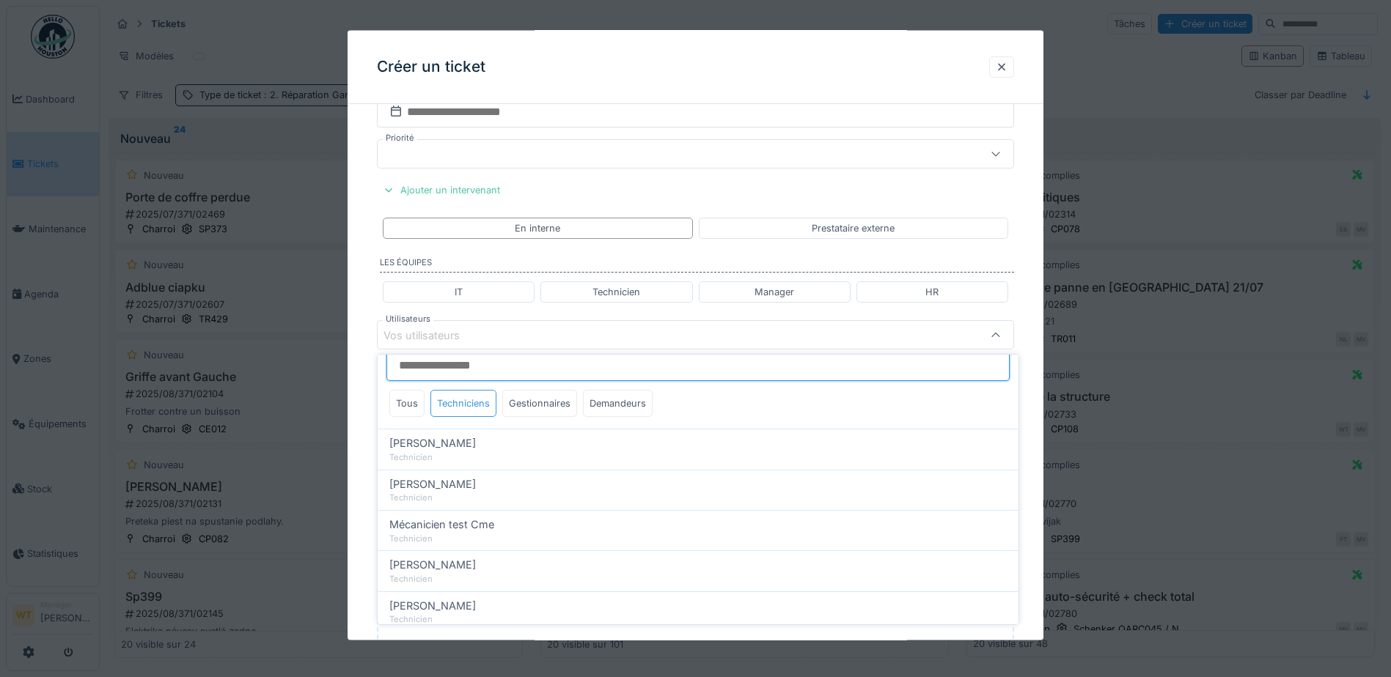
scroll to position [0, 0]
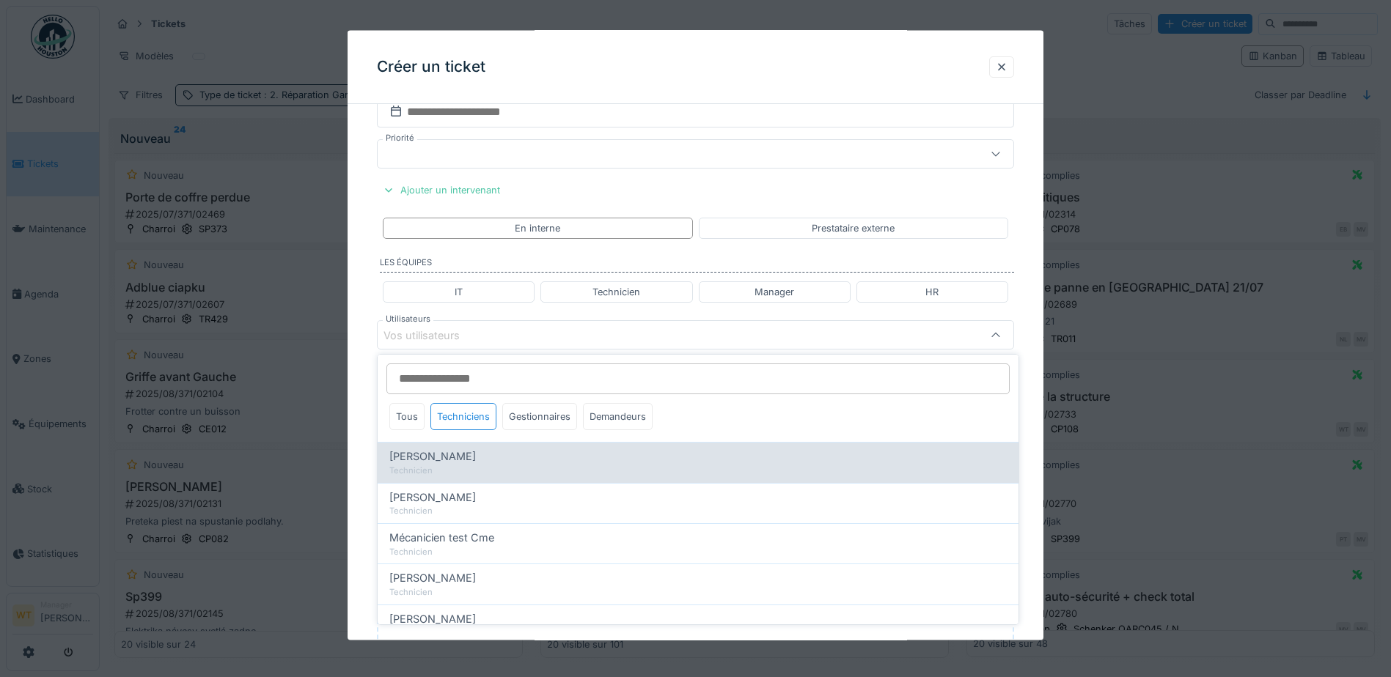
click at [472, 465] on div "Technicien" at bounding box center [697, 471] width 617 height 12
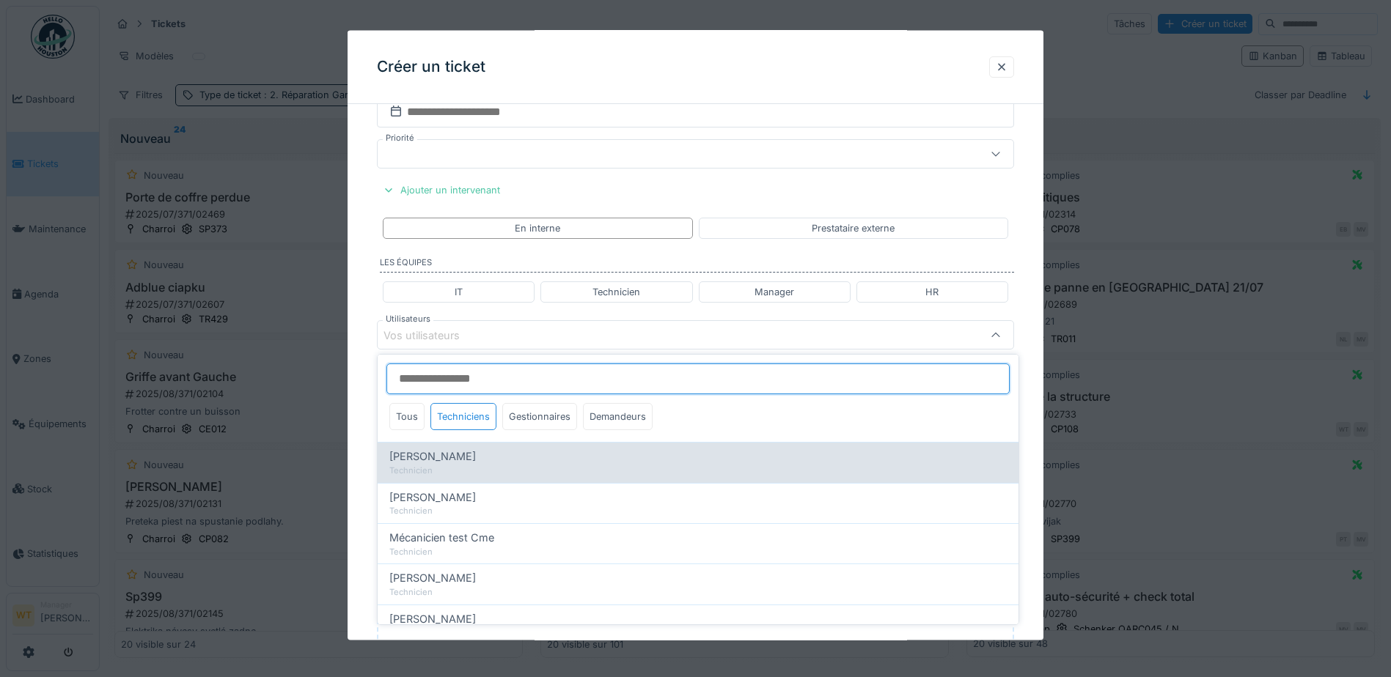
type input "****"
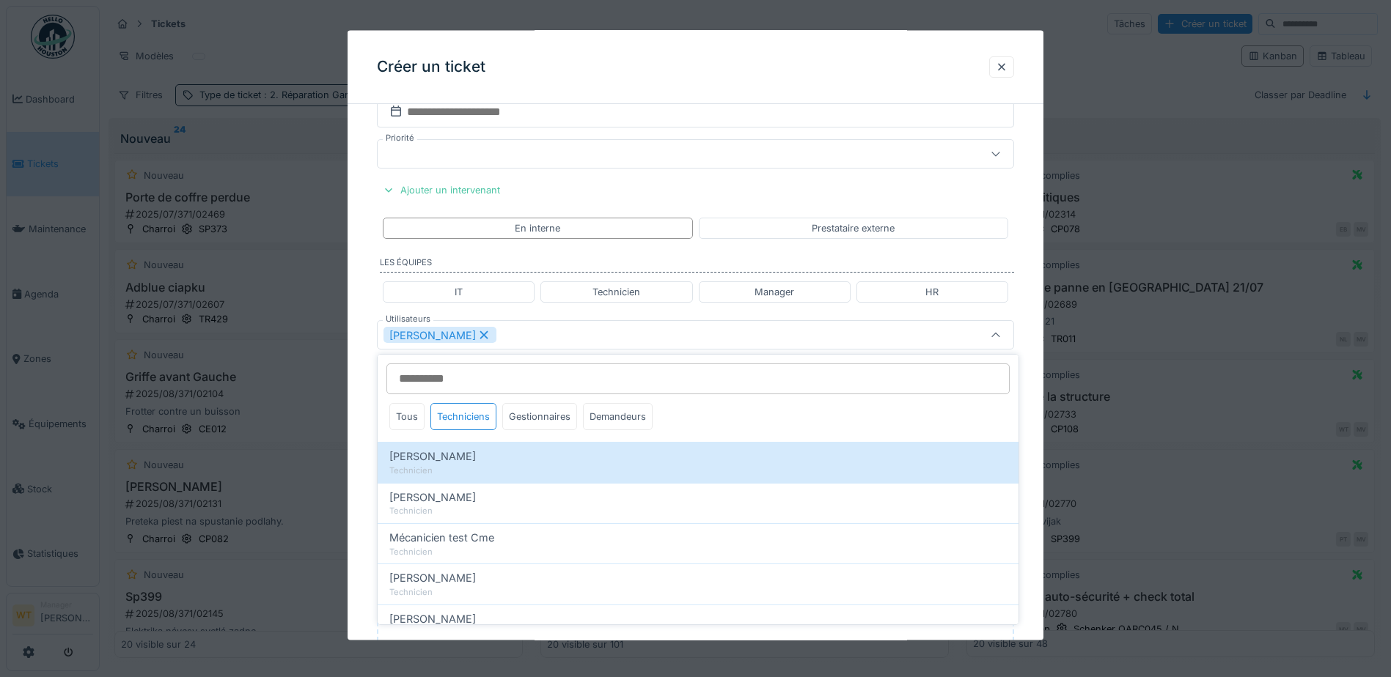
click at [551, 344] on div "[PERSON_NAME]" at bounding box center [695, 334] width 637 height 29
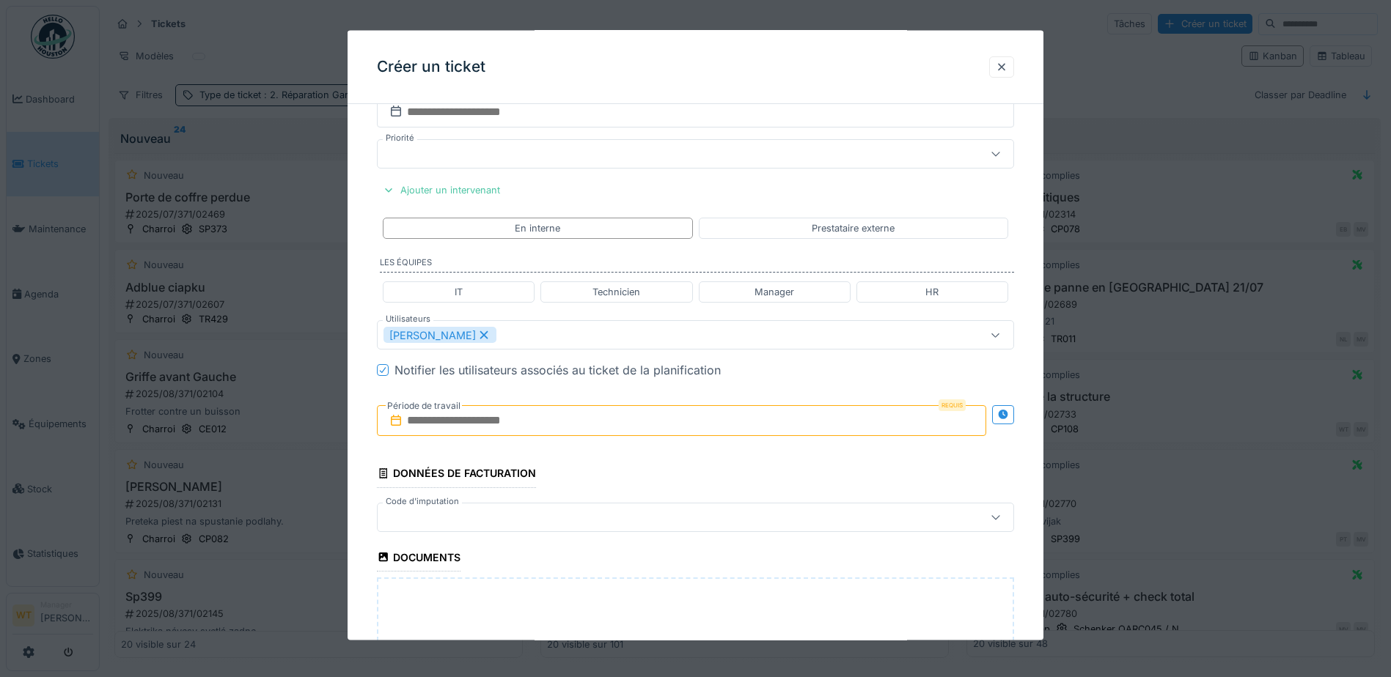
click at [504, 420] on input "text" at bounding box center [681, 420] width 609 height 31
click at [656, 540] on div "8" at bounding box center [660, 541] width 20 height 20
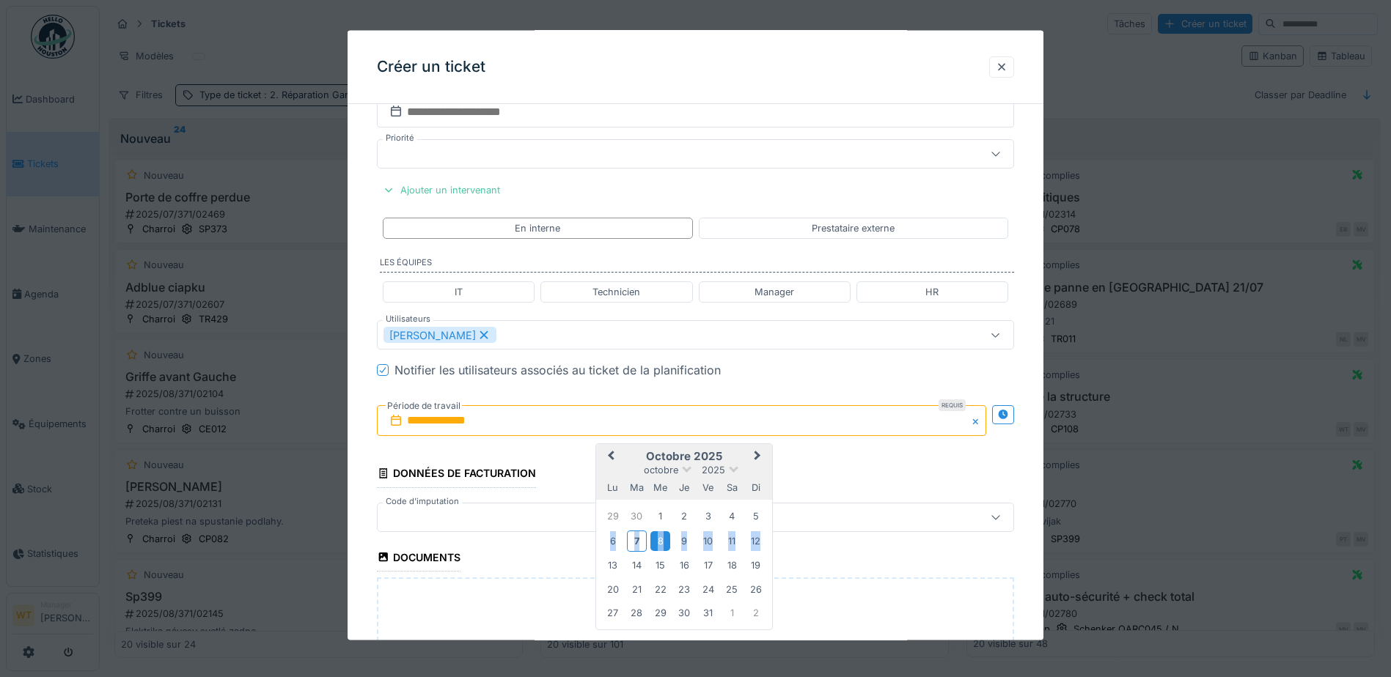
click at [656, 540] on div "8" at bounding box center [660, 541] width 20 height 20
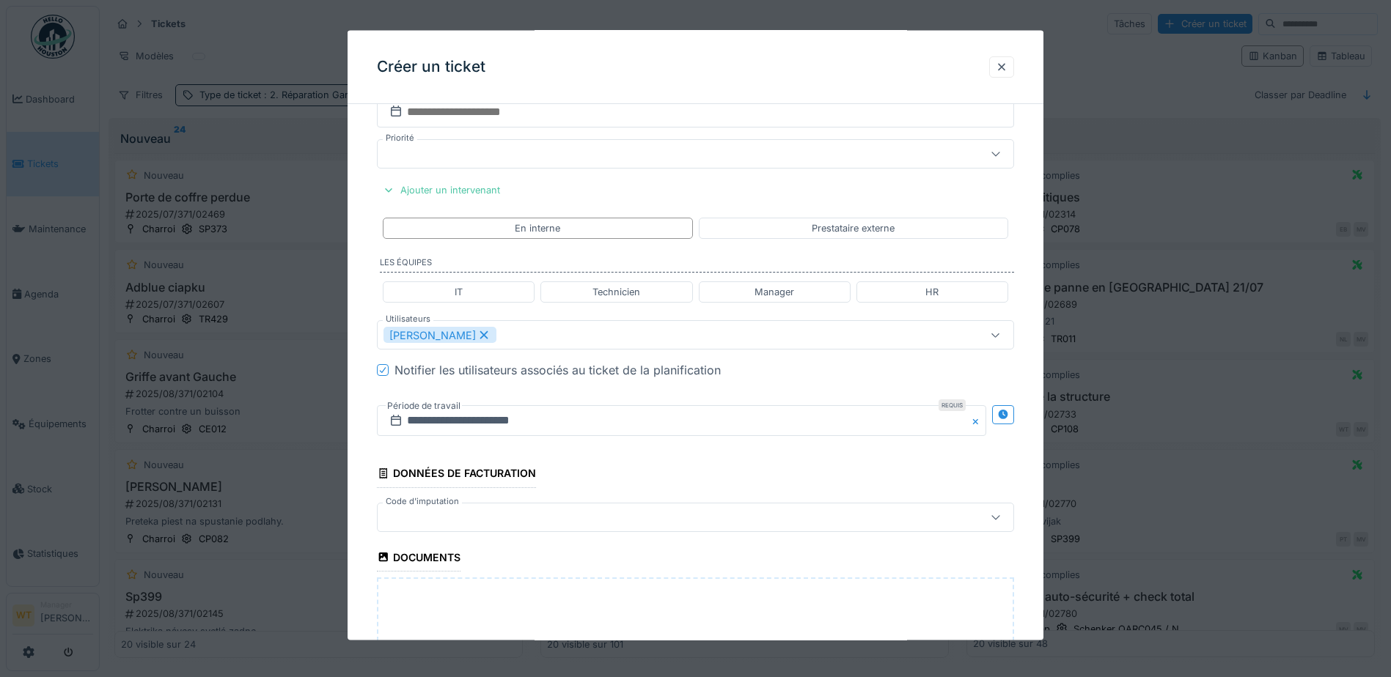
click at [568, 519] on div at bounding box center [657, 517] width 549 height 16
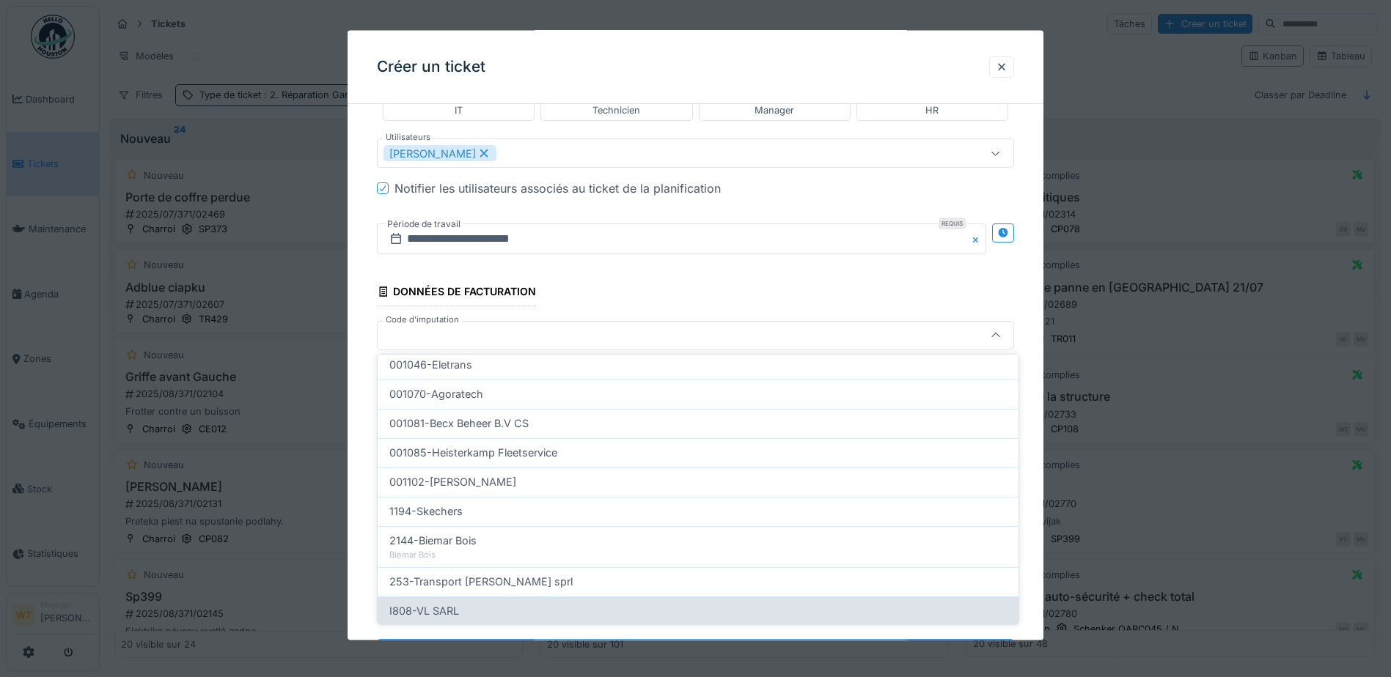
scroll to position [467, 0]
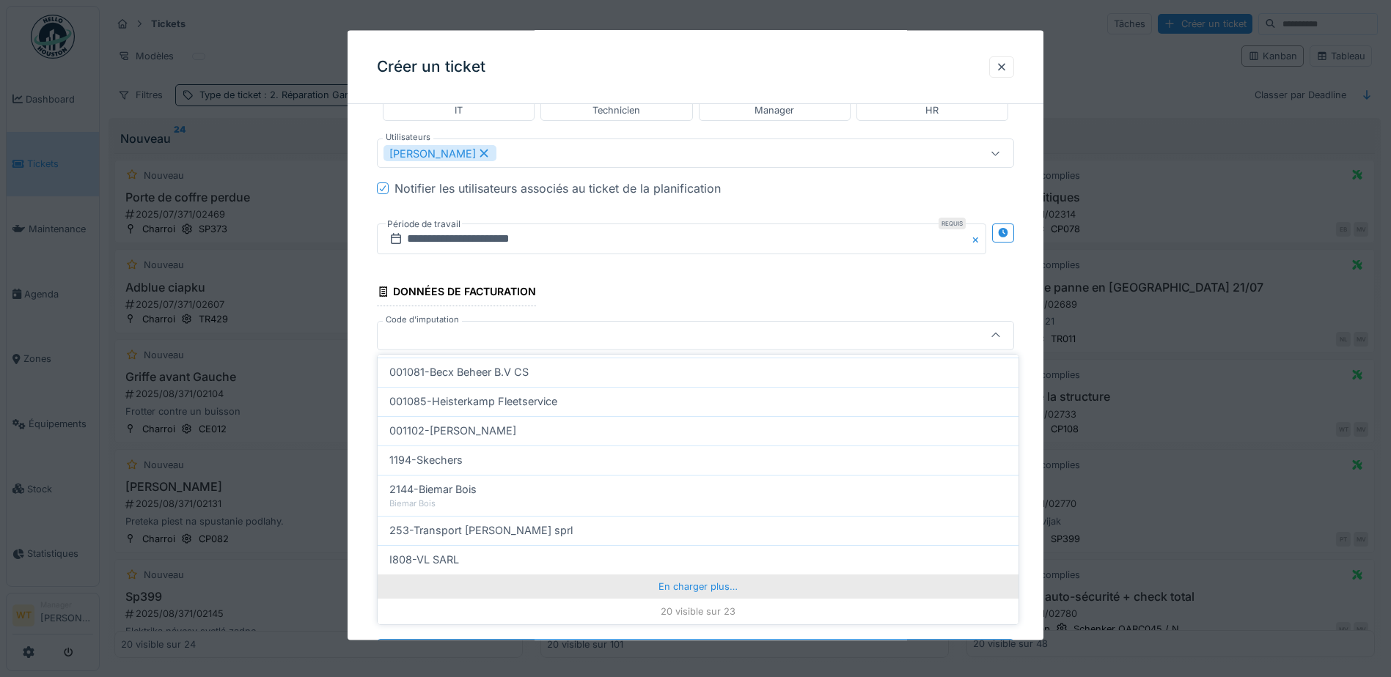
click at [657, 594] on div "En charger plus…" at bounding box center [698, 586] width 641 height 23
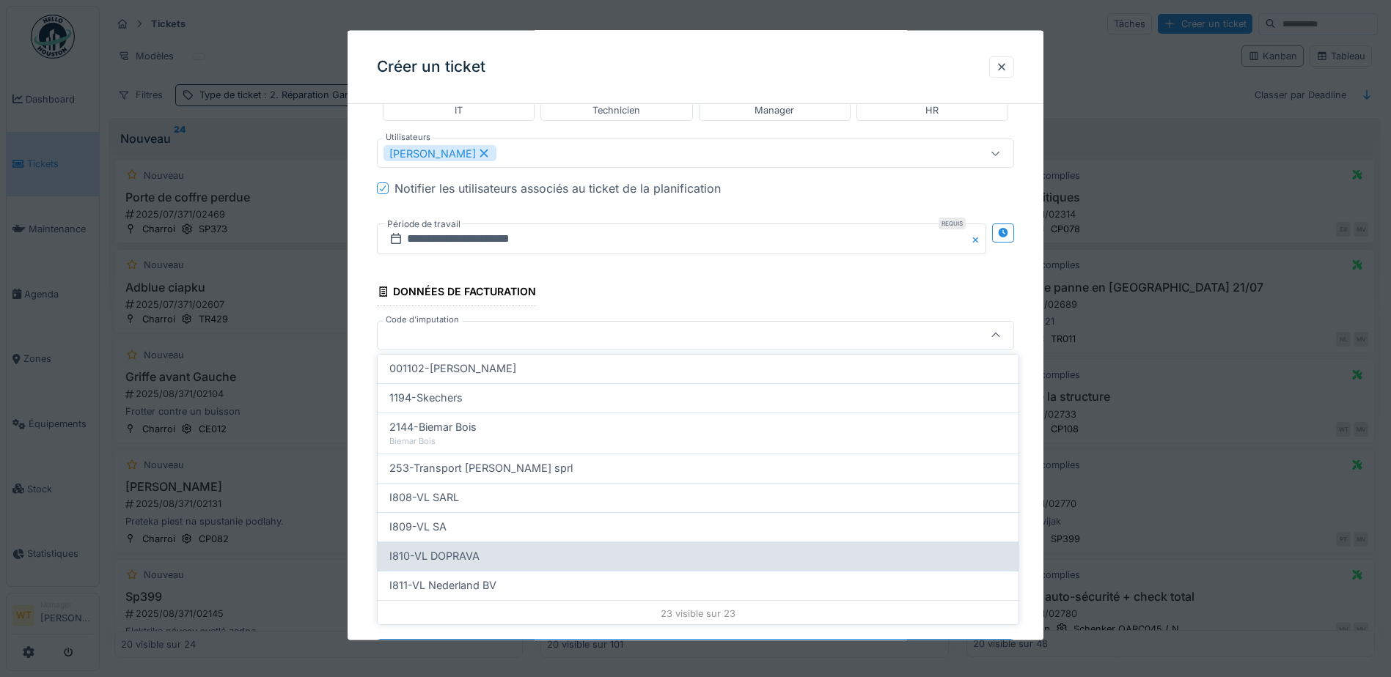
scroll to position [532, 0]
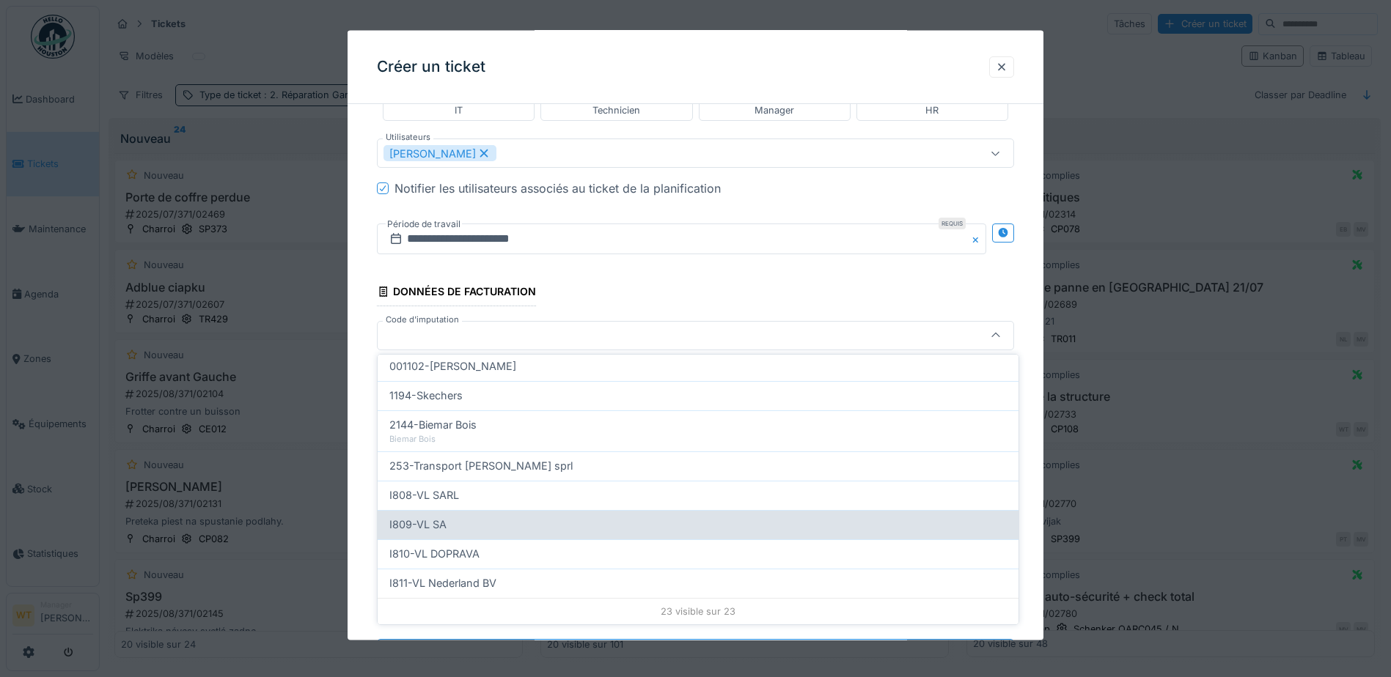
click at [476, 531] on div "I809-VL SA" at bounding box center [697, 525] width 617 height 16
type input "***"
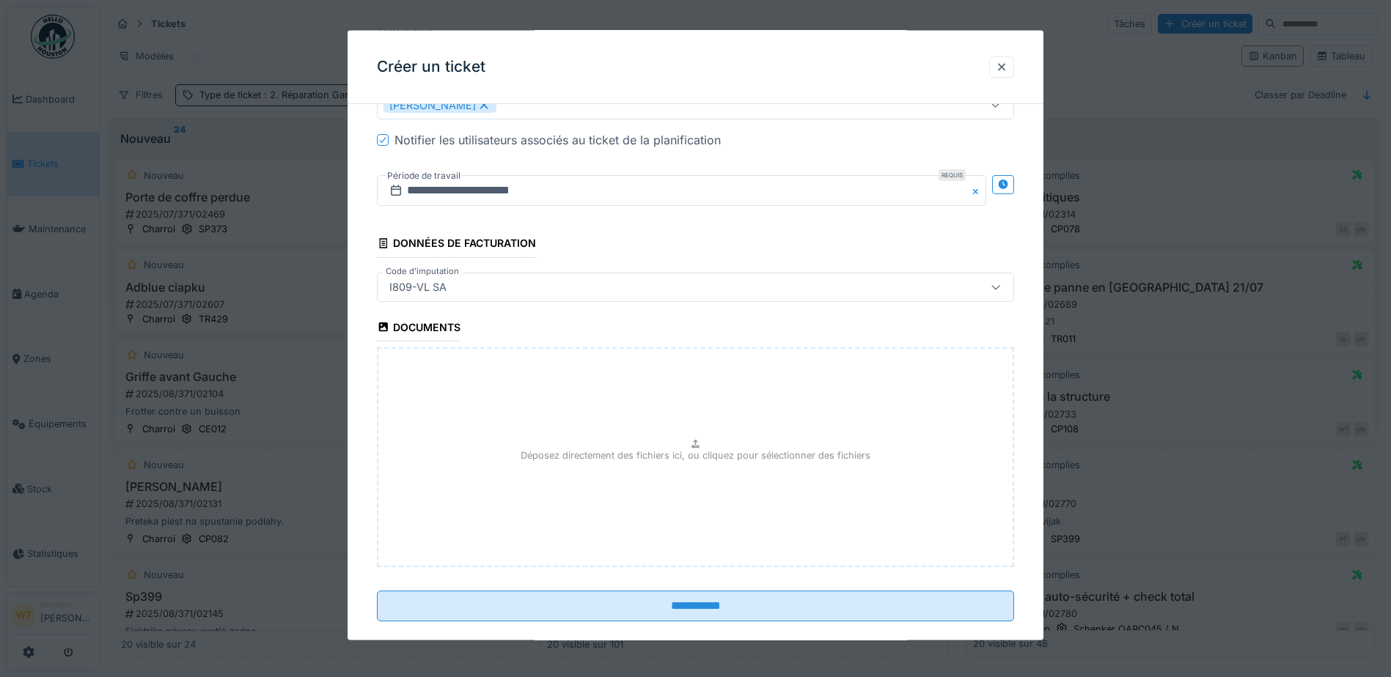
scroll to position [1118, 0]
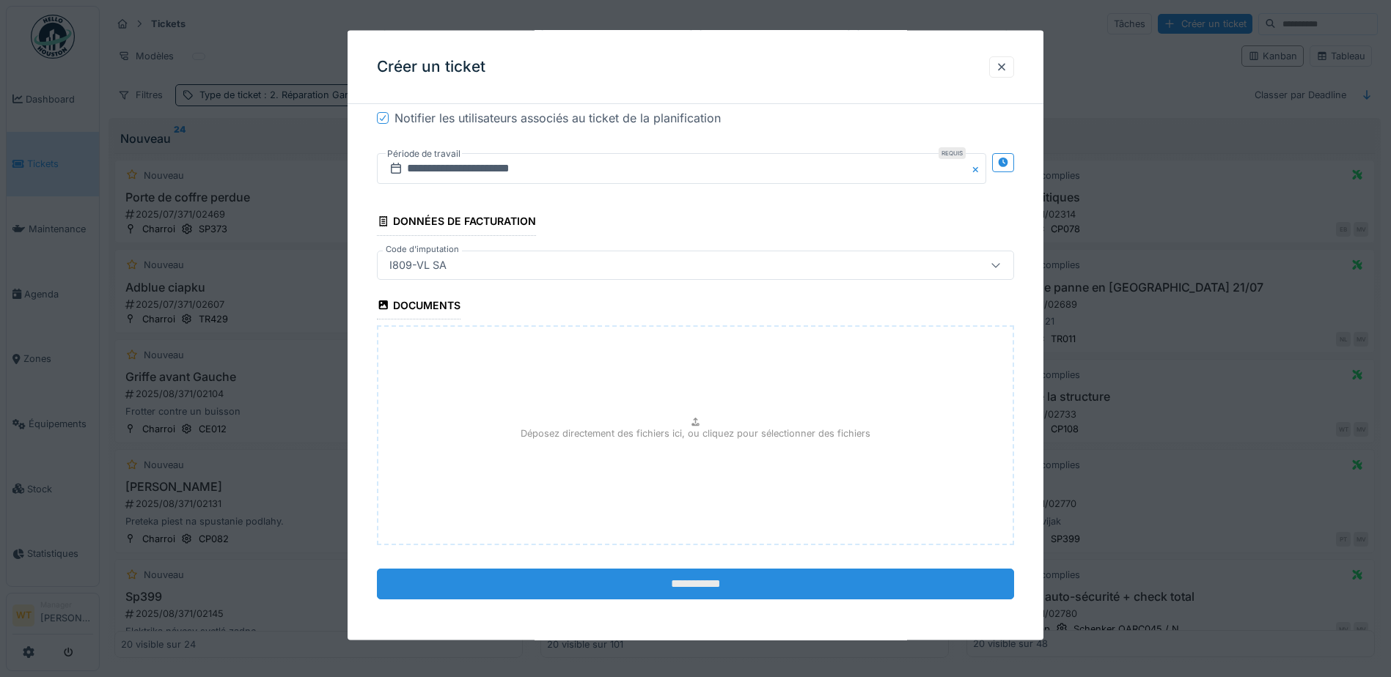
click at [657, 582] on input "**********" at bounding box center [695, 583] width 637 height 31
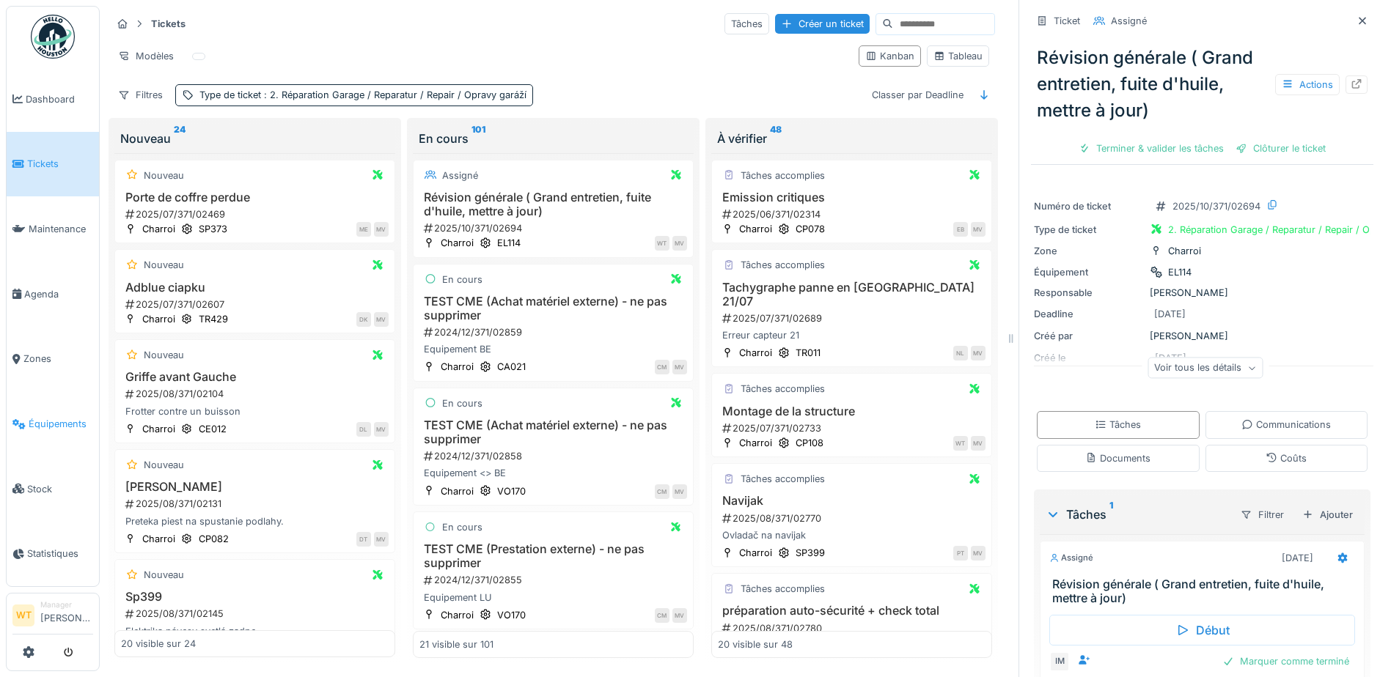
click at [40, 417] on span "Équipements" at bounding box center [61, 424] width 65 height 14
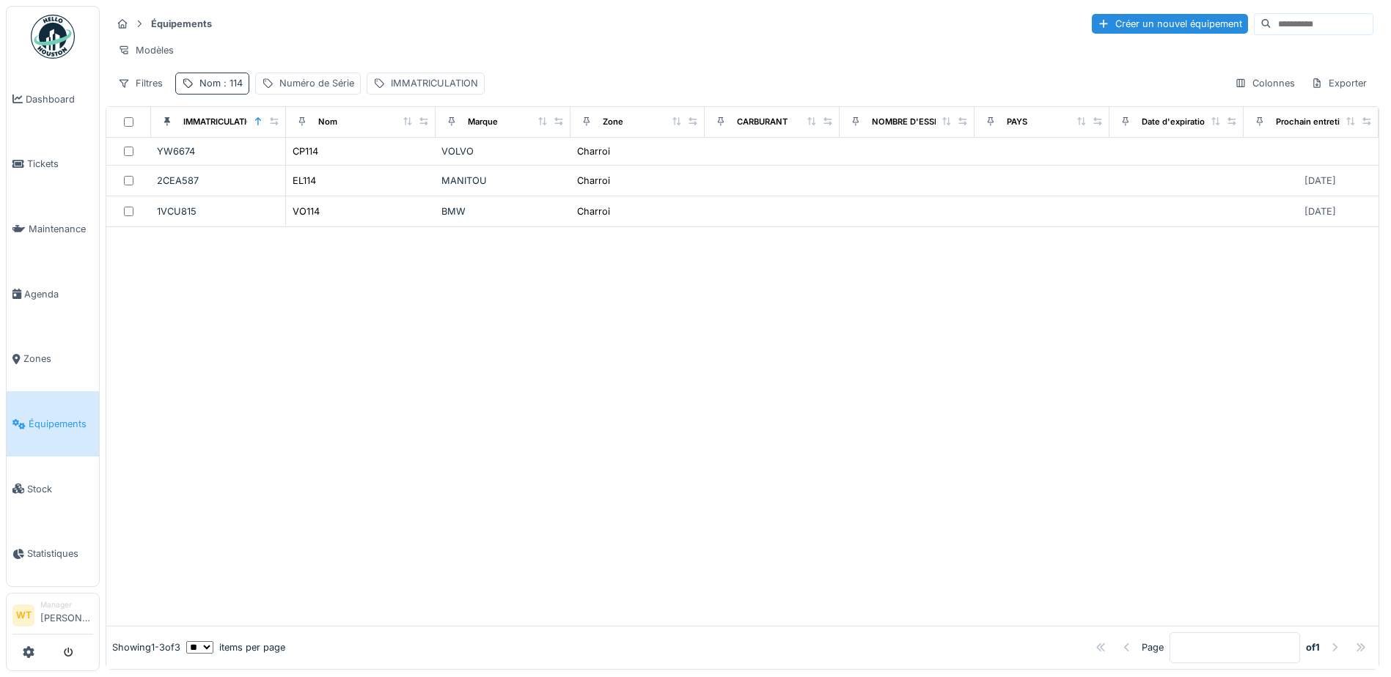
click at [231, 89] on span ": 114" at bounding box center [232, 83] width 22 height 11
drag, startPoint x: 337, startPoint y: 164, endPoint x: 307, endPoint y: 167, distance: 30.2
click at [316, 164] on icon at bounding box center [310, 165] width 12 height 10
click at [280, 167] on input "Nom" at bounding box center [255, 165] width 146 height 31
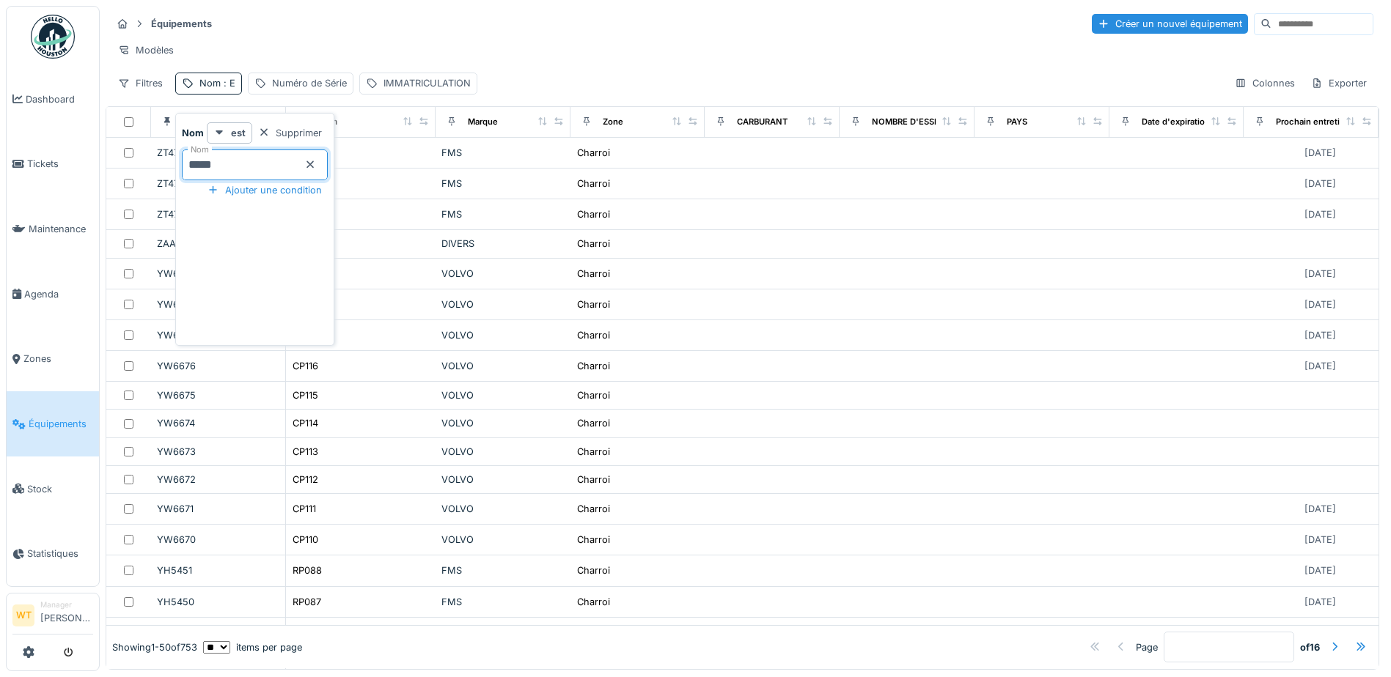
type input "*****"
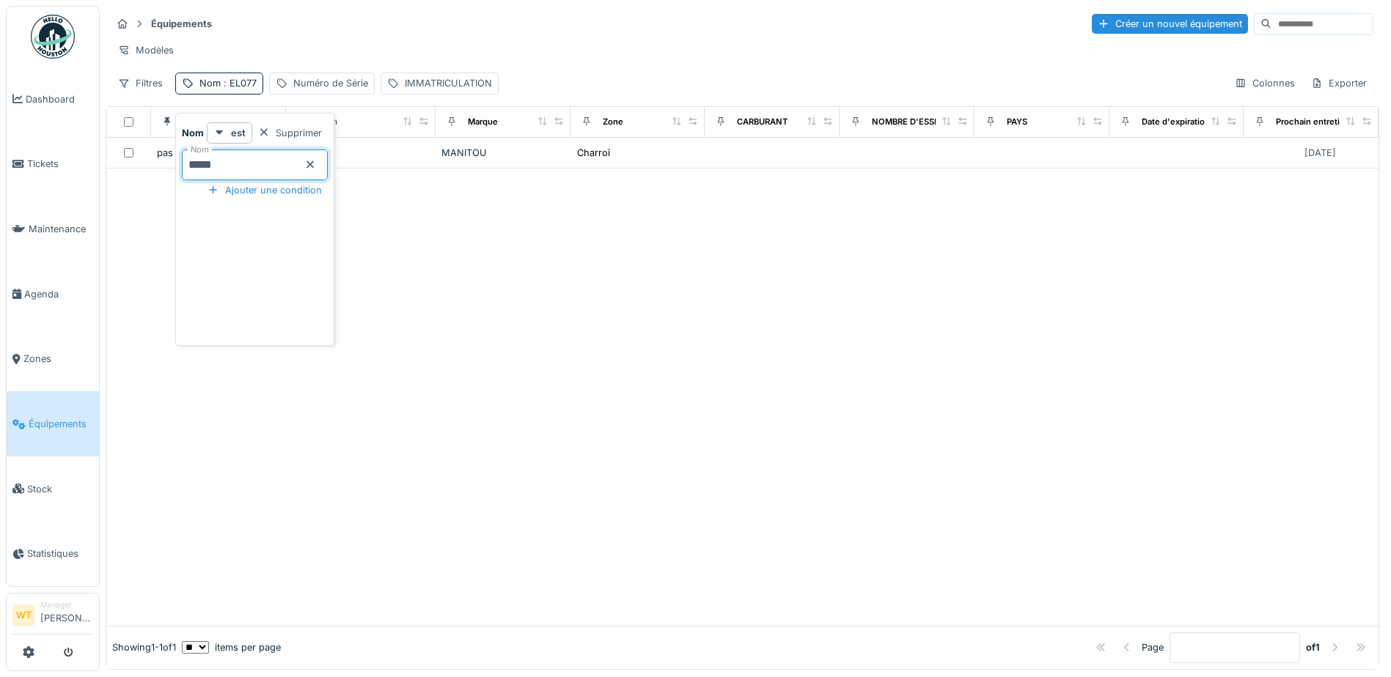
drag, startPoint x: 441, startPoint y: 30, endPoint x: 449, endPoint y: 30, distance: 8.1
click at [442, 30] on div "Équipements Créer un nouvel équipement" at bounding box center [742, 24] width 1262 height 24
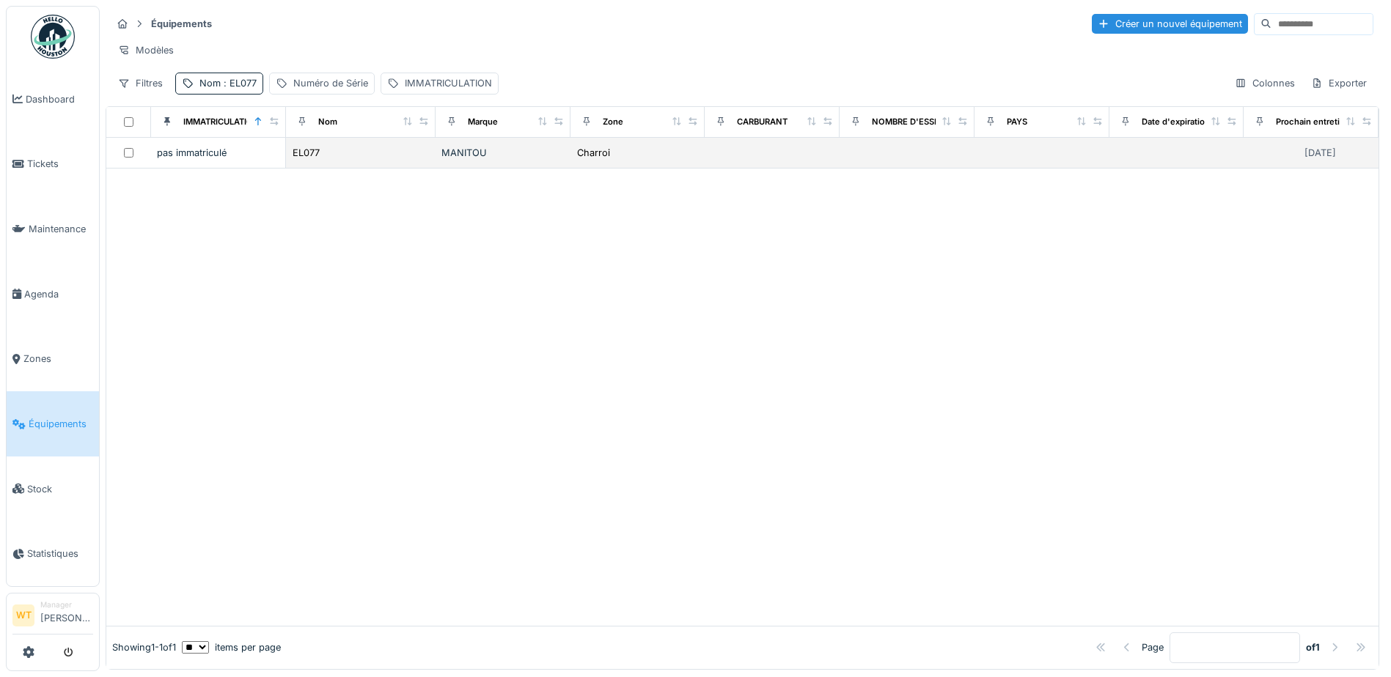
click at [436, 165] on td "MANITOU" at bounding box center [503, 153] width 135 height 31
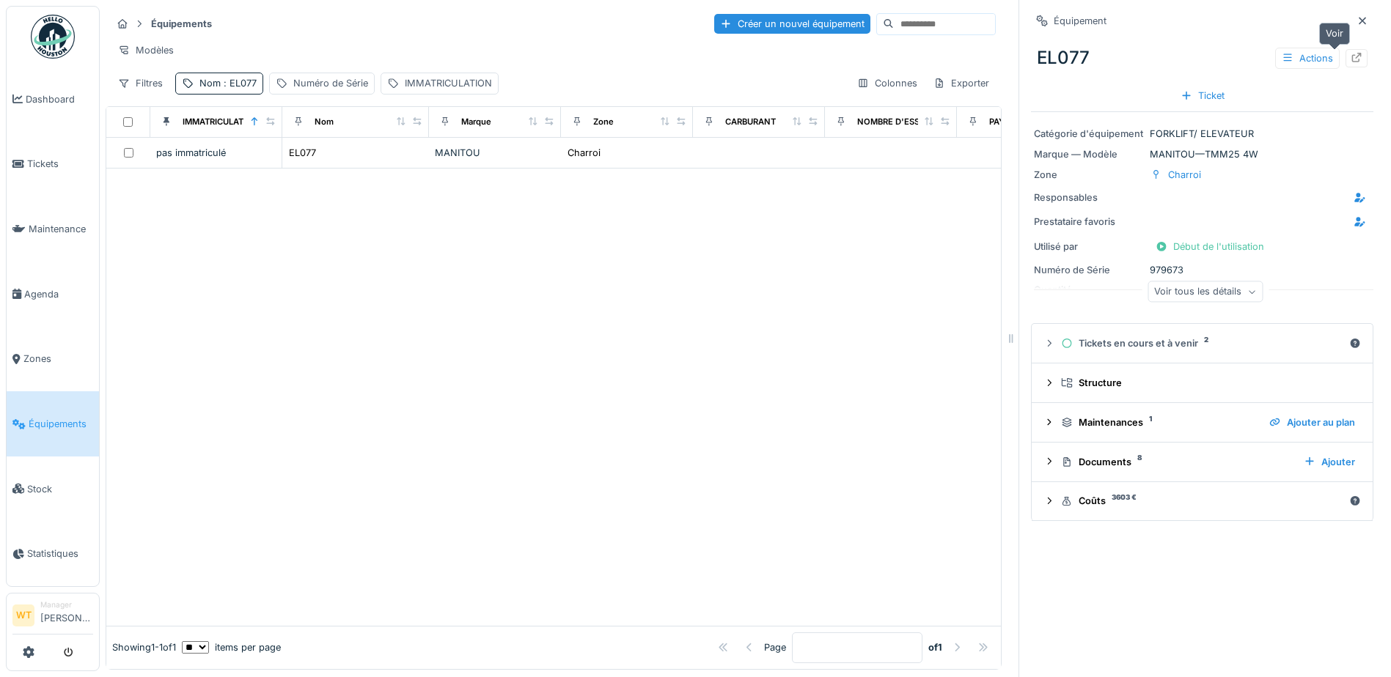
click at [1351, 53] on icon at bounding box center [1357, 58] width 12 height 10
click at [54, 169] on link "Tickets" at bounding box center [53, 164] width 92 height 65
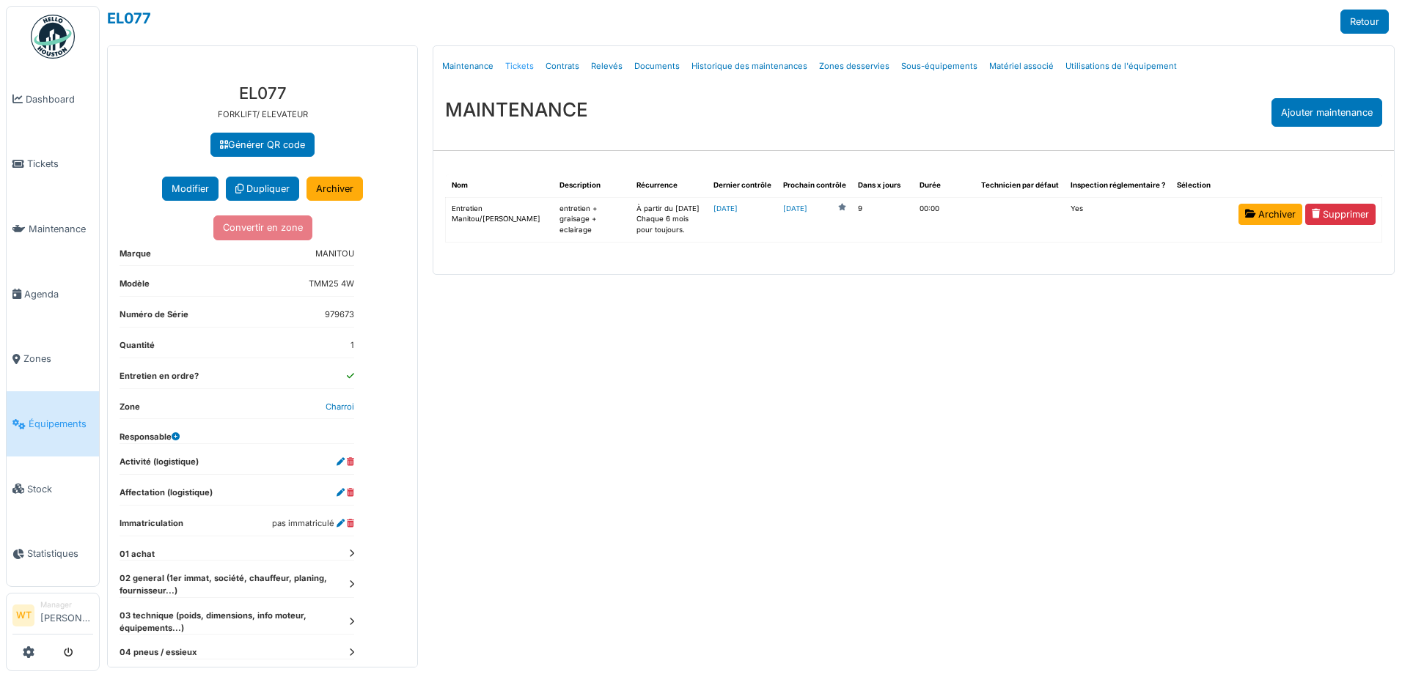
click at [515, 67] on link "Tickets" at bounding box center [519, 66] width 40 height 34
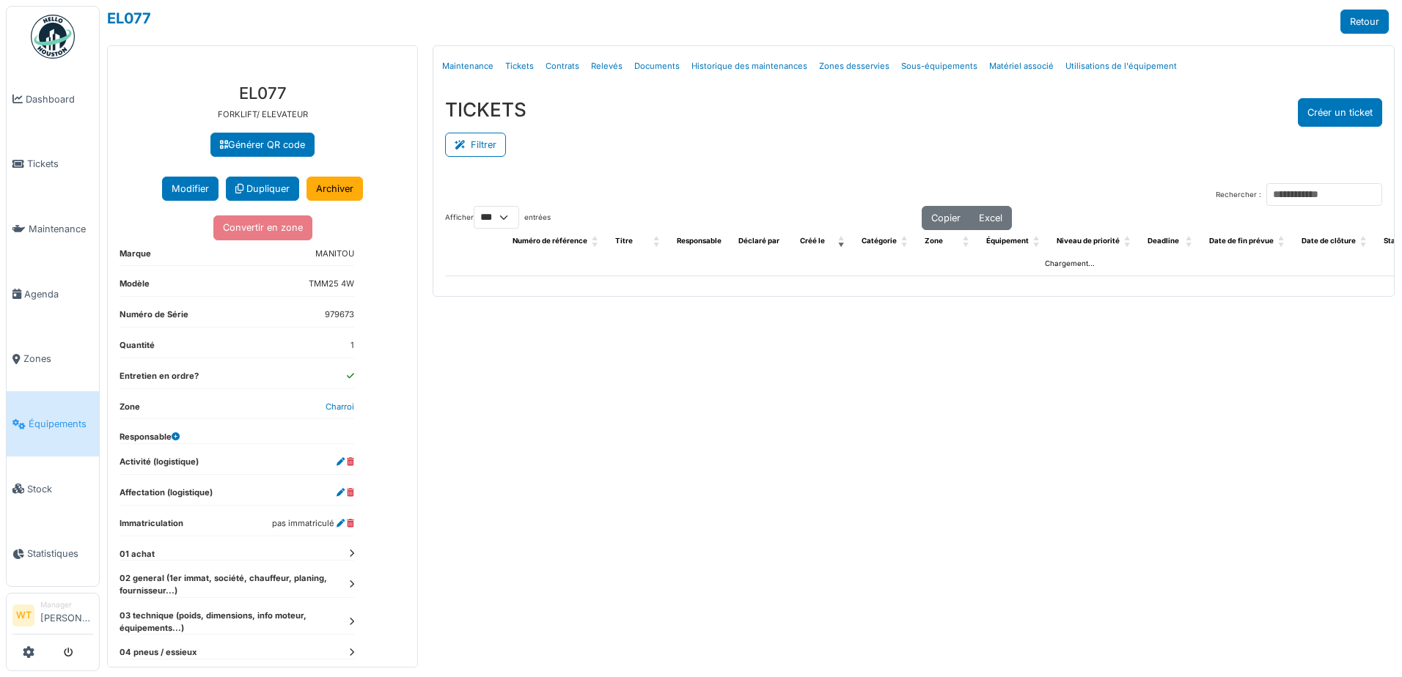
select select "***"
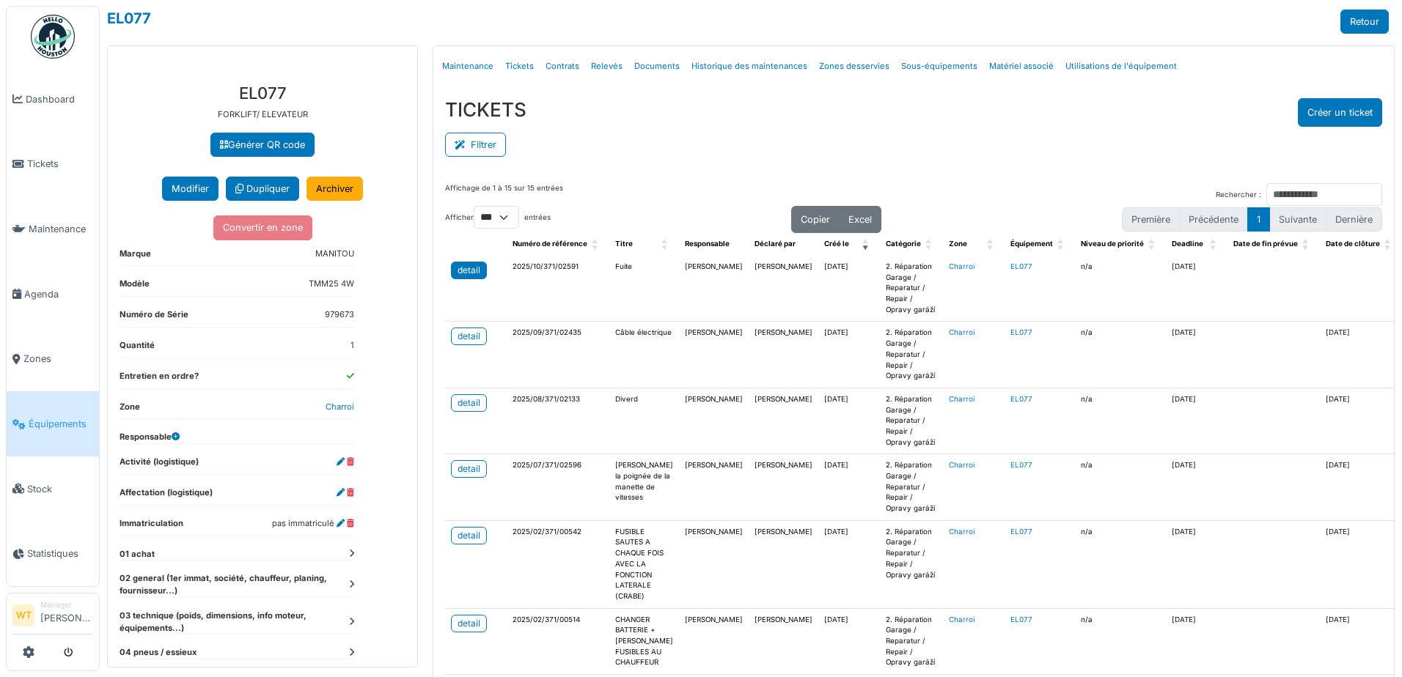
click at [465, 273] on div "detail" at bounding box center [469, 270] width 23 height 13
click at [41, 157] on span "Tickets" at bounding box center [60, 164] width 66 height 14
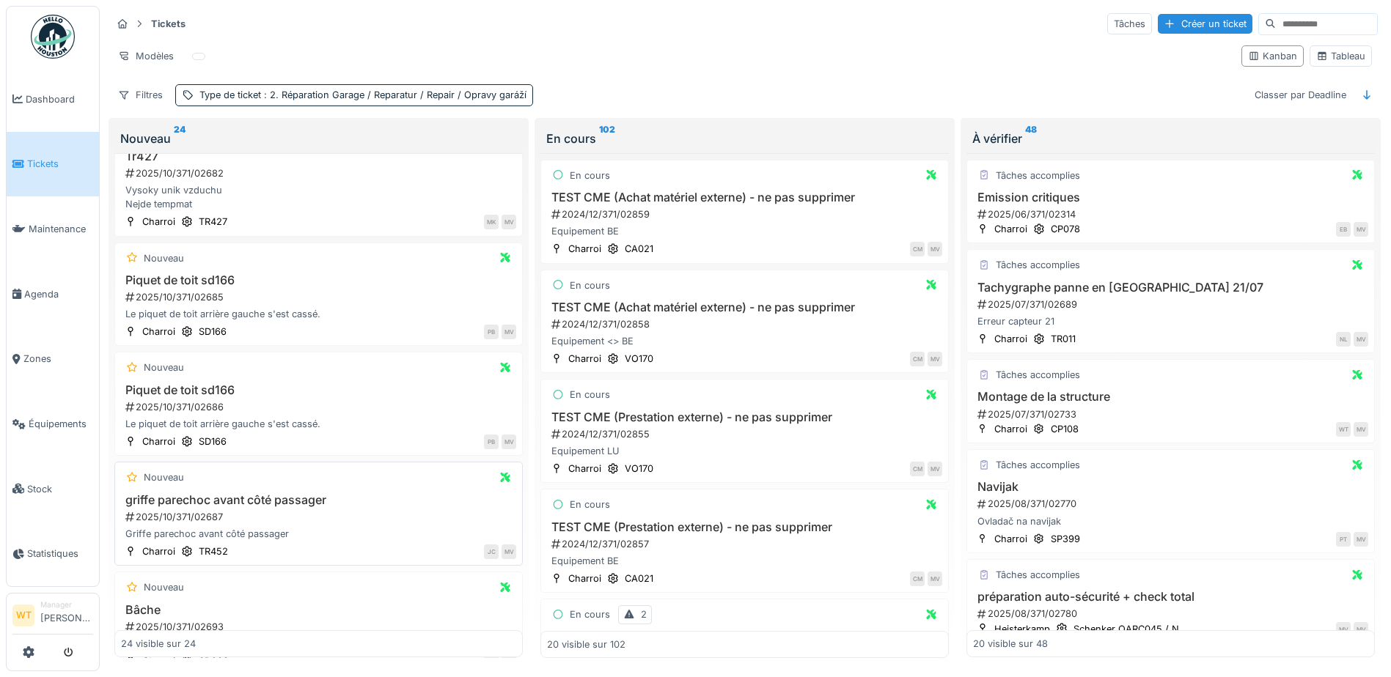
scroll to position [2157, 0]
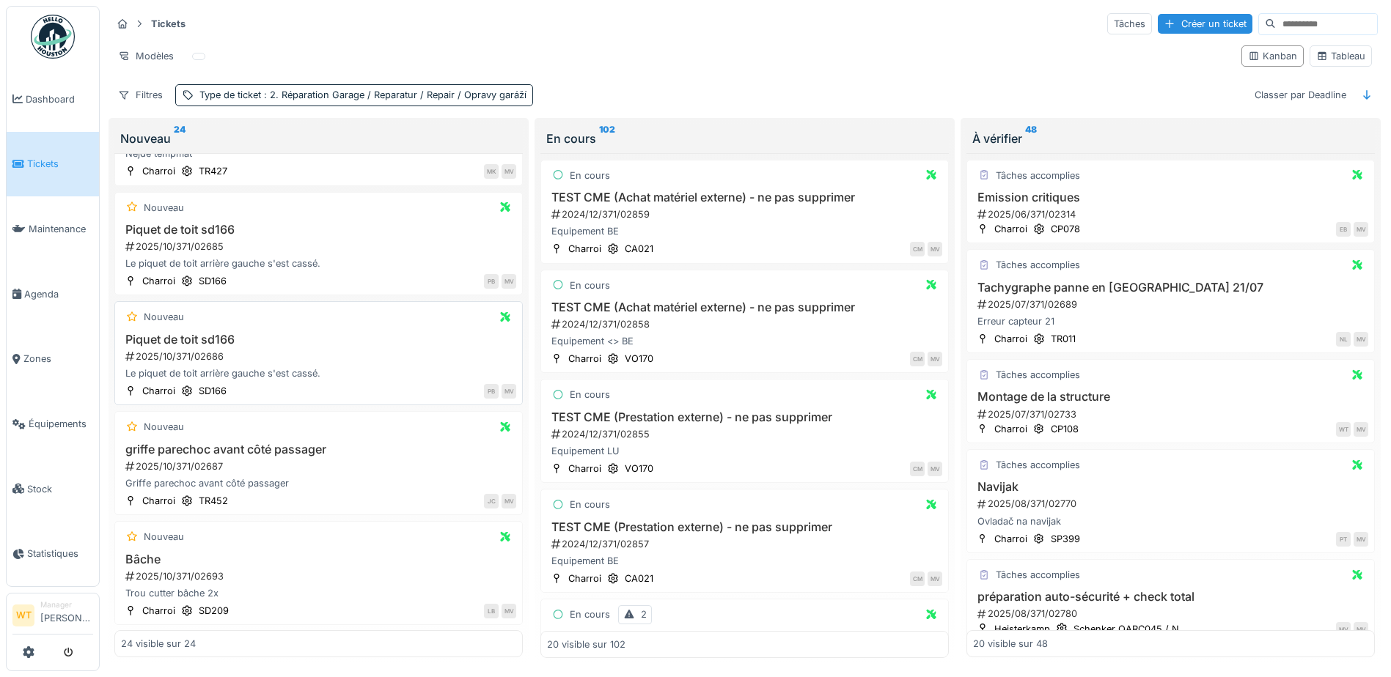
click at [247, 359] on div "2025/10/371/02686" at bounding box center [320, 357] width 392 height 14
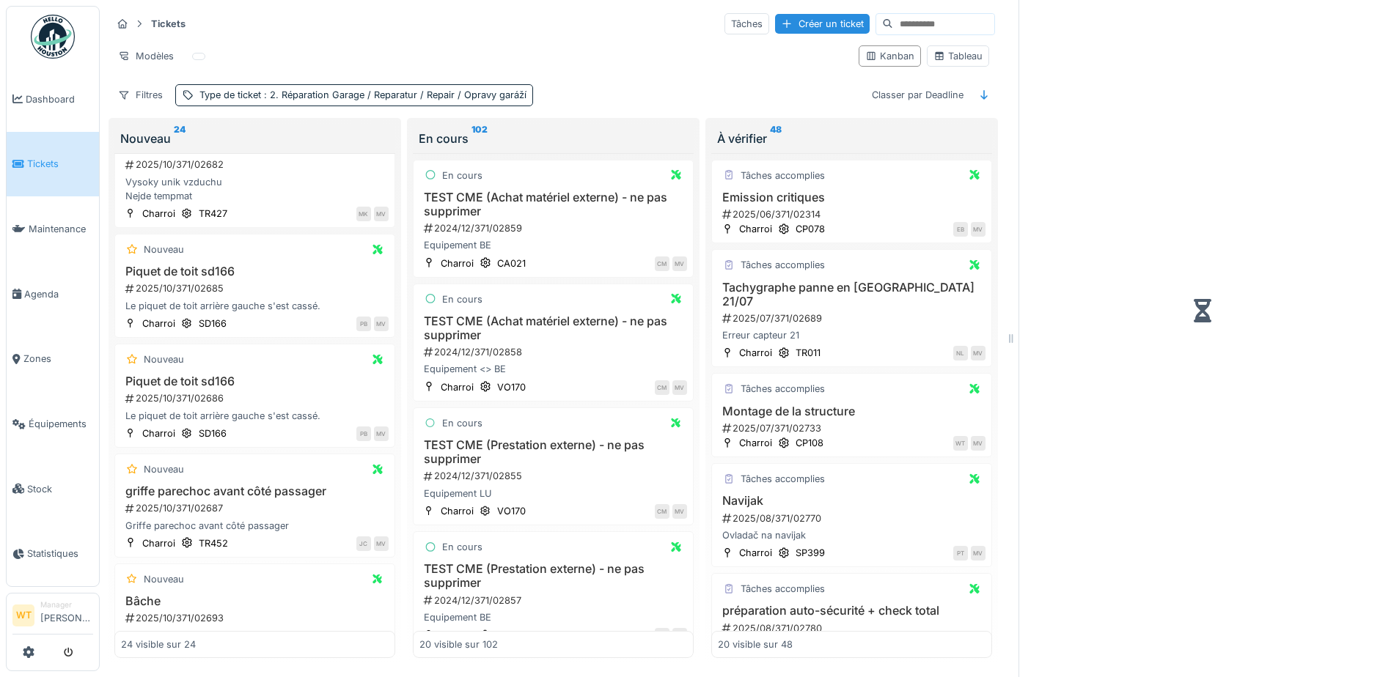
scroll to position [2259, 0]
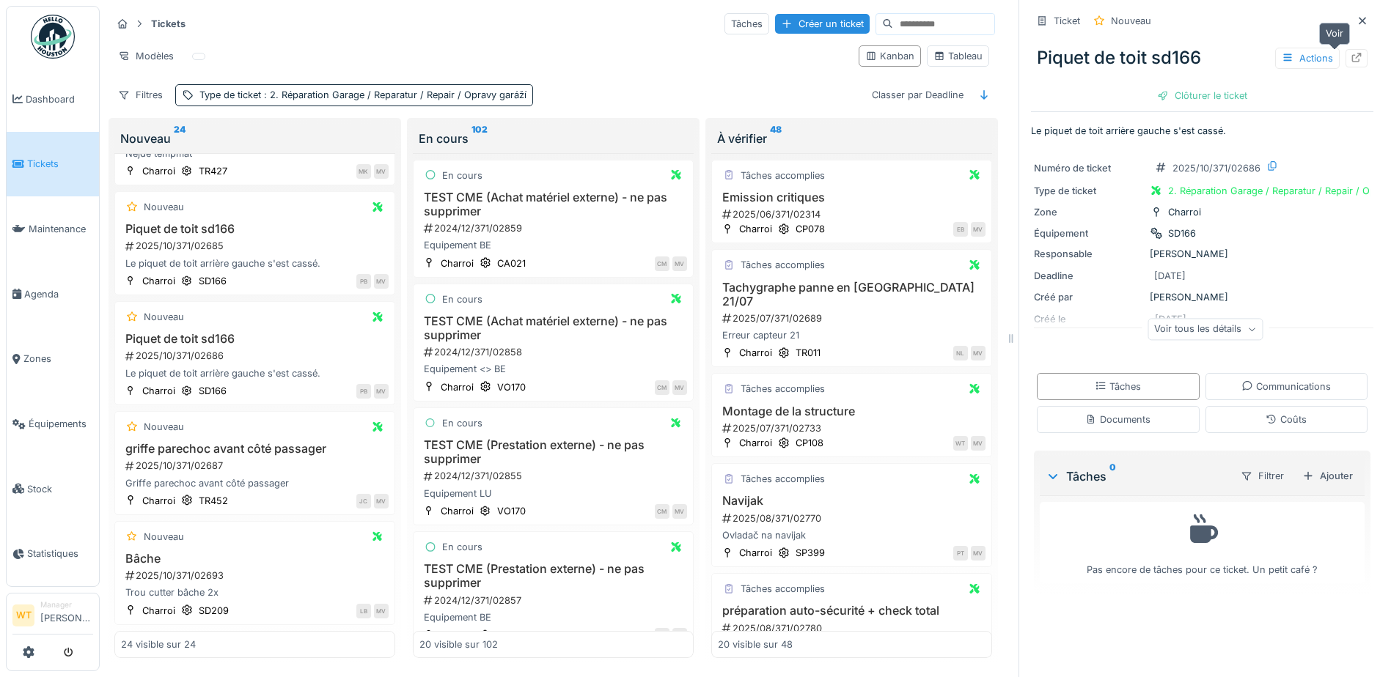
click at [1351, 63] on div at bounding box center [1357, 58] width 12 height 14
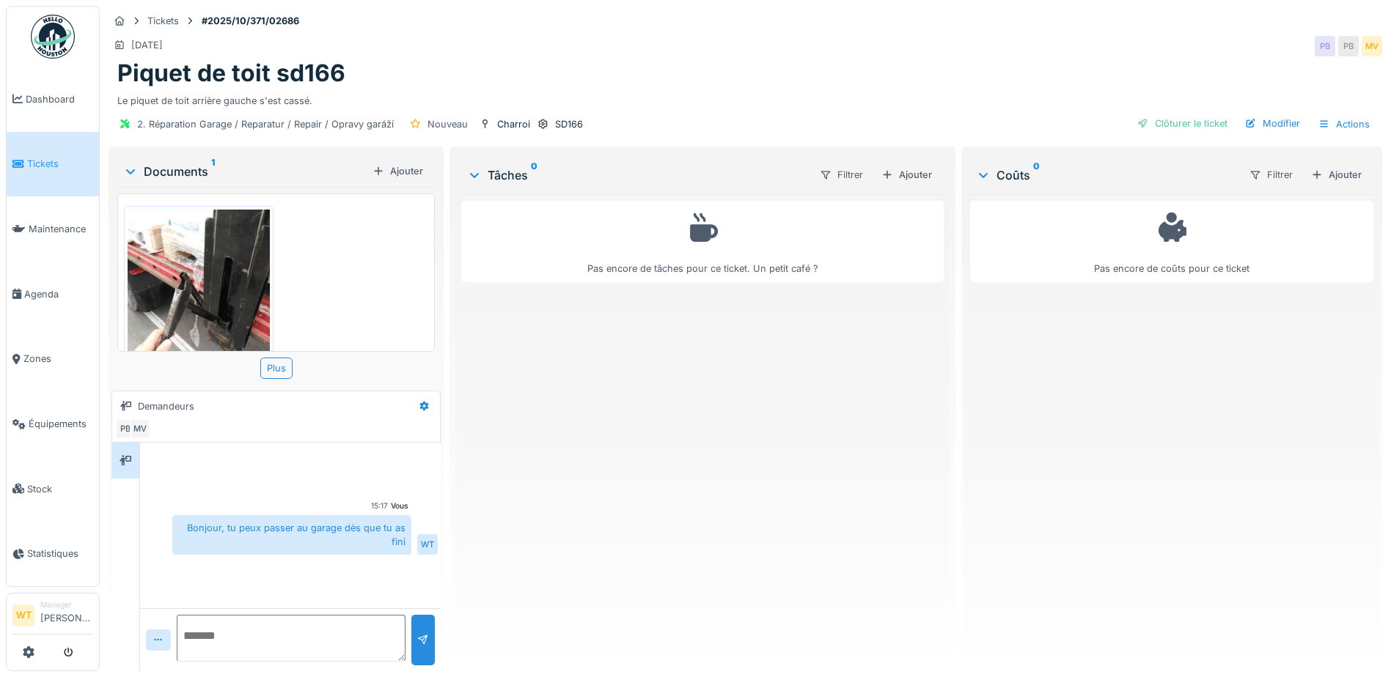
scroll to position [11, 0]
click at [903, 165] on div "Ajouter" at bounding box center [906, 175] width 62 height 20
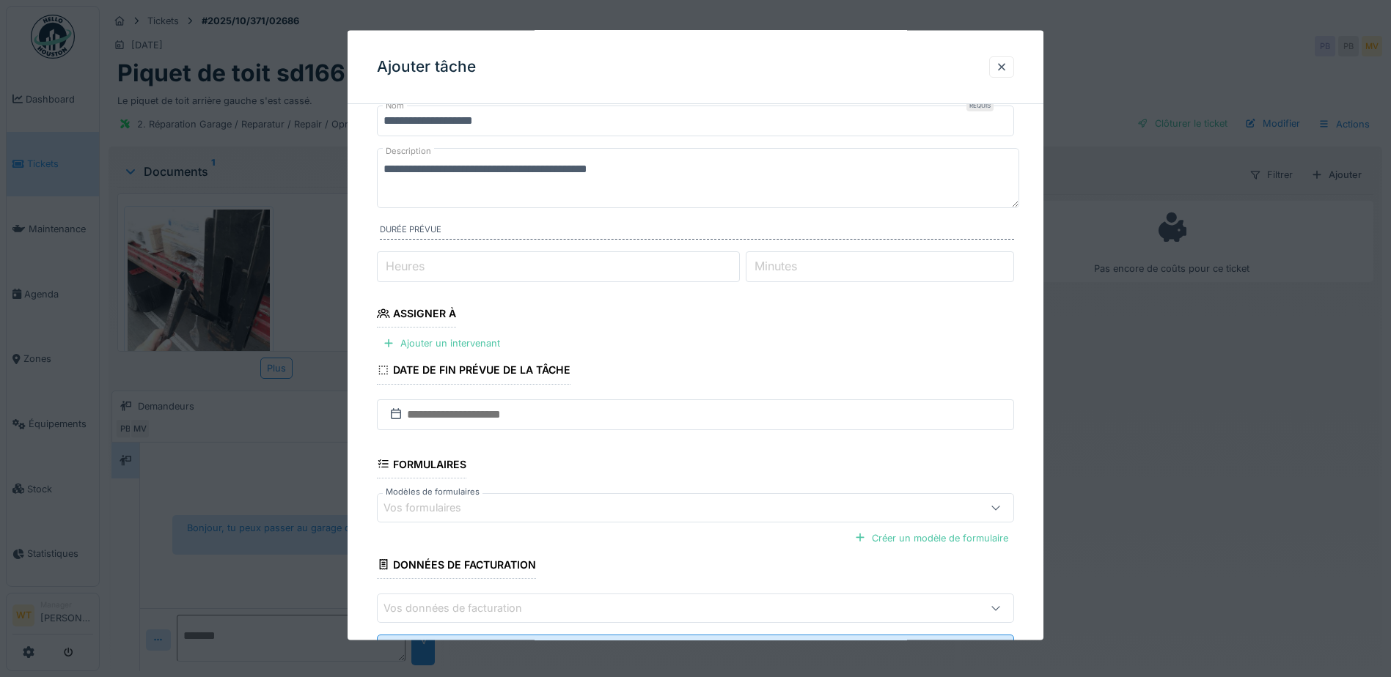
scroll to position [73, 0]
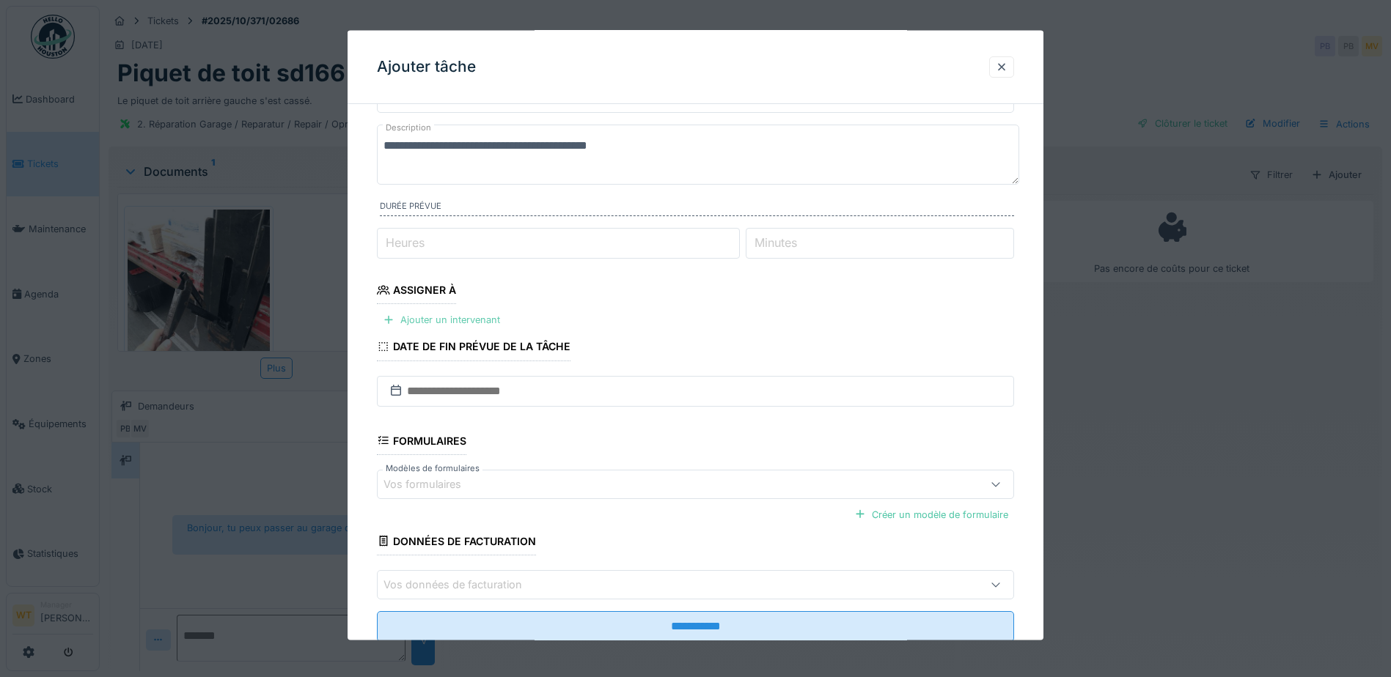
click at [486, 315] on div "Ajouter un intervenant" at bounding box center [441, 320] width 129 height 20
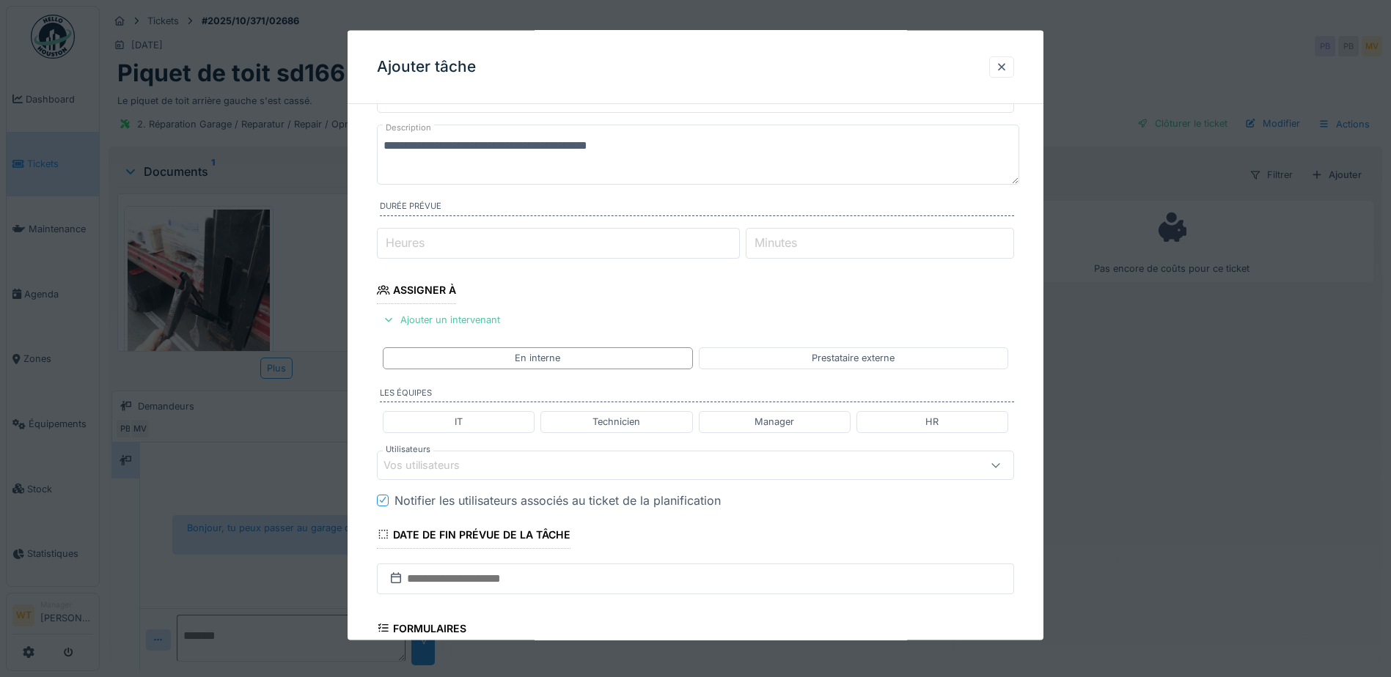
click at [548, 471] on div "Vos utilisateurs" at bounding box center [657, 465] width 549 height 16
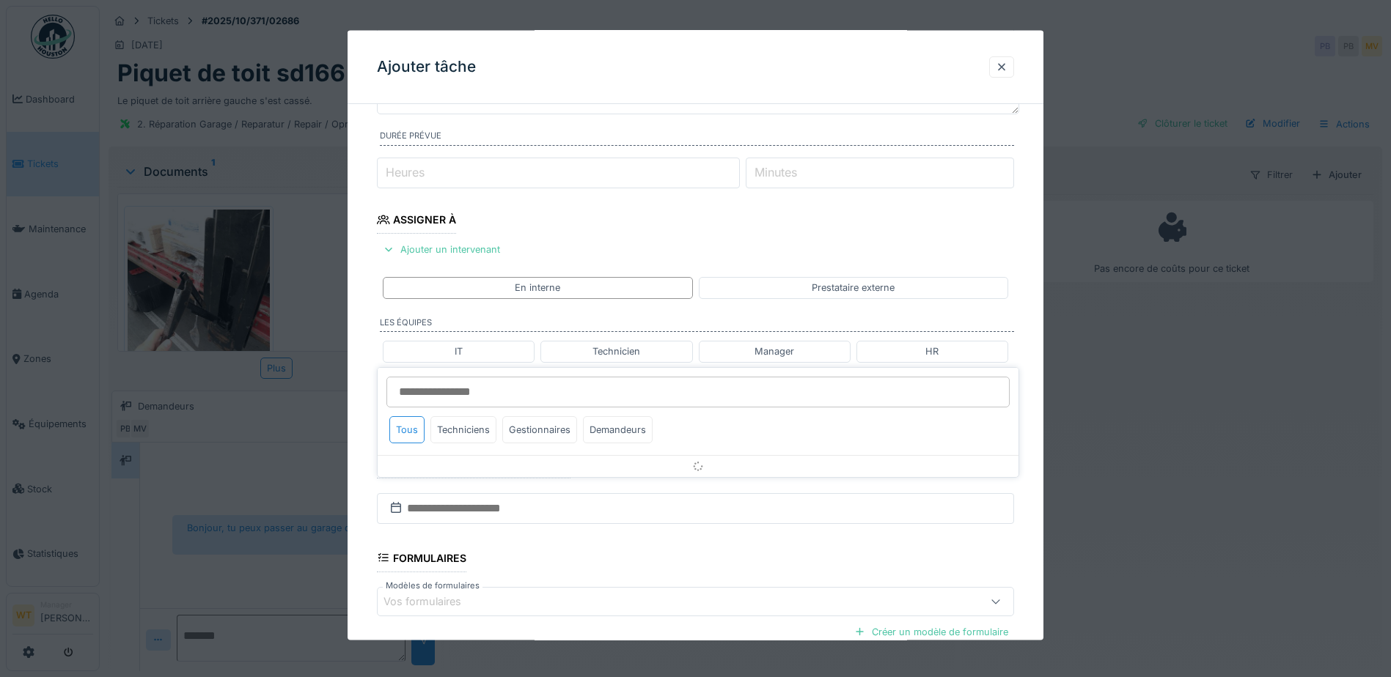
scroll to position [203, 0]
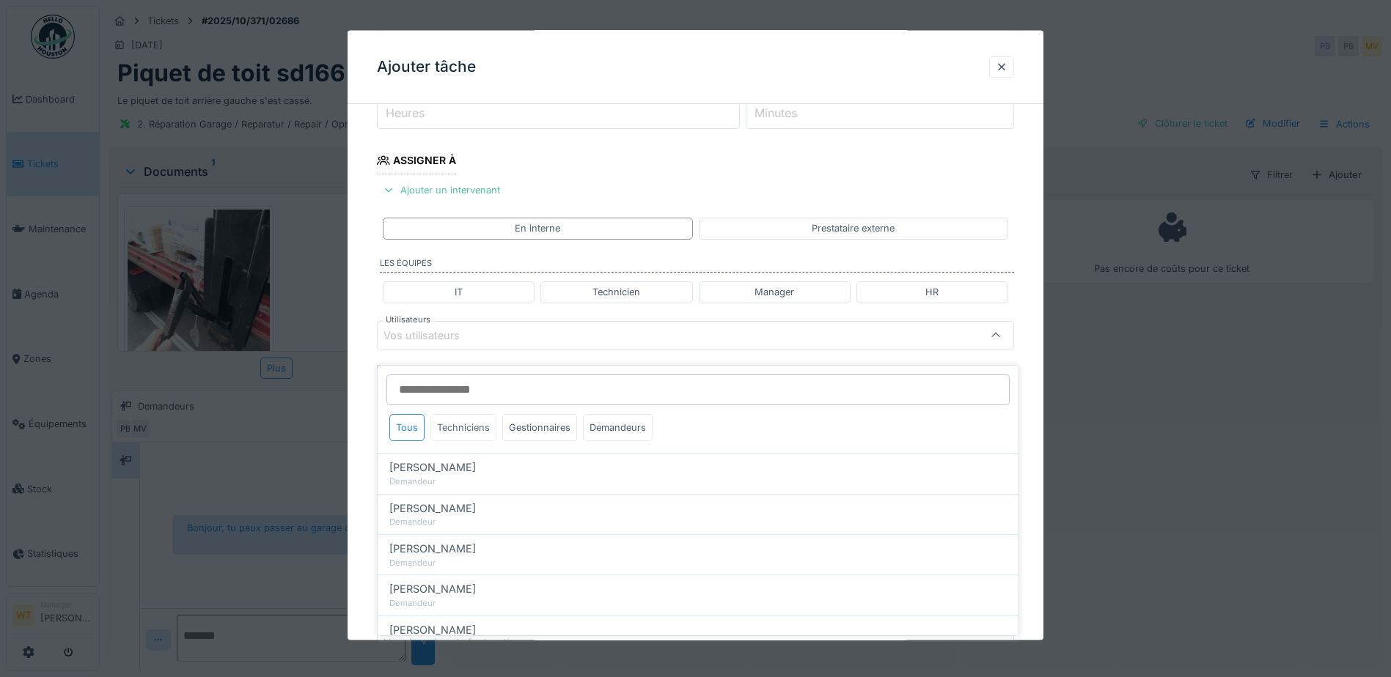
click at [470, 416] on div "Techniciens" at bounding box center [463, 427] width 66 height 27
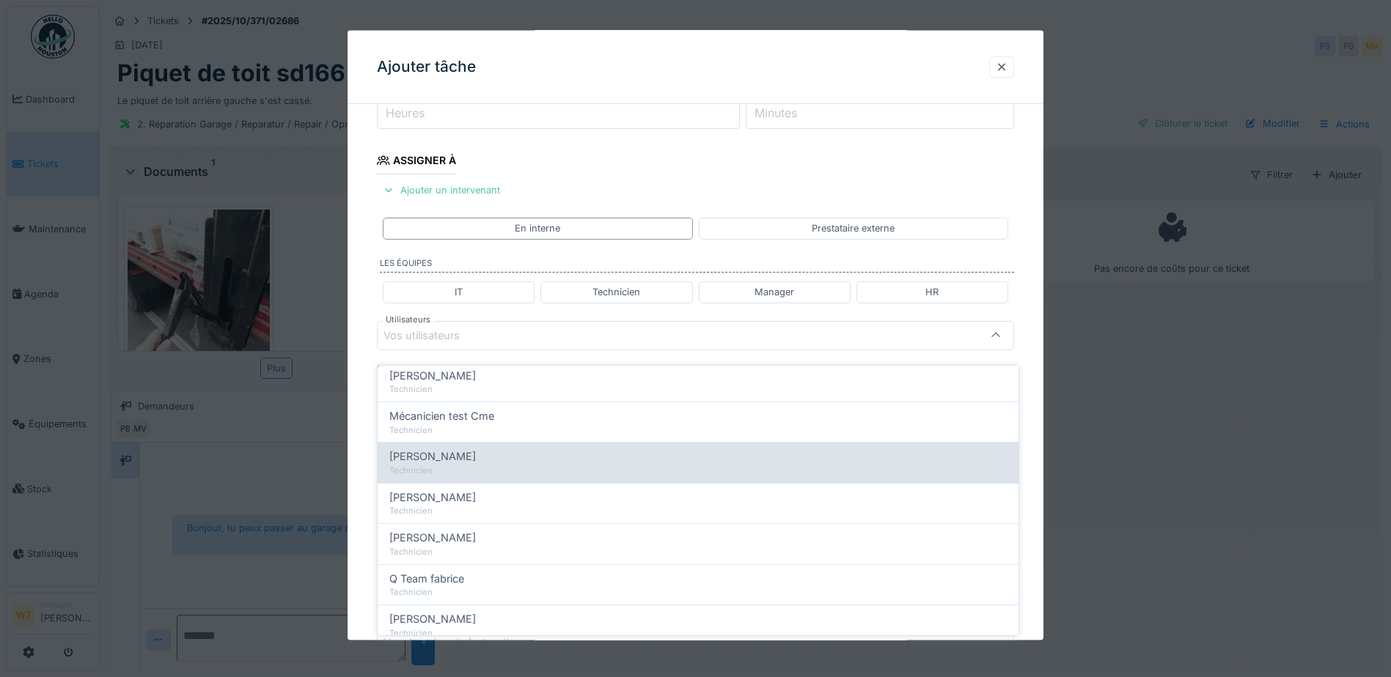
scroll to position [147, 0]
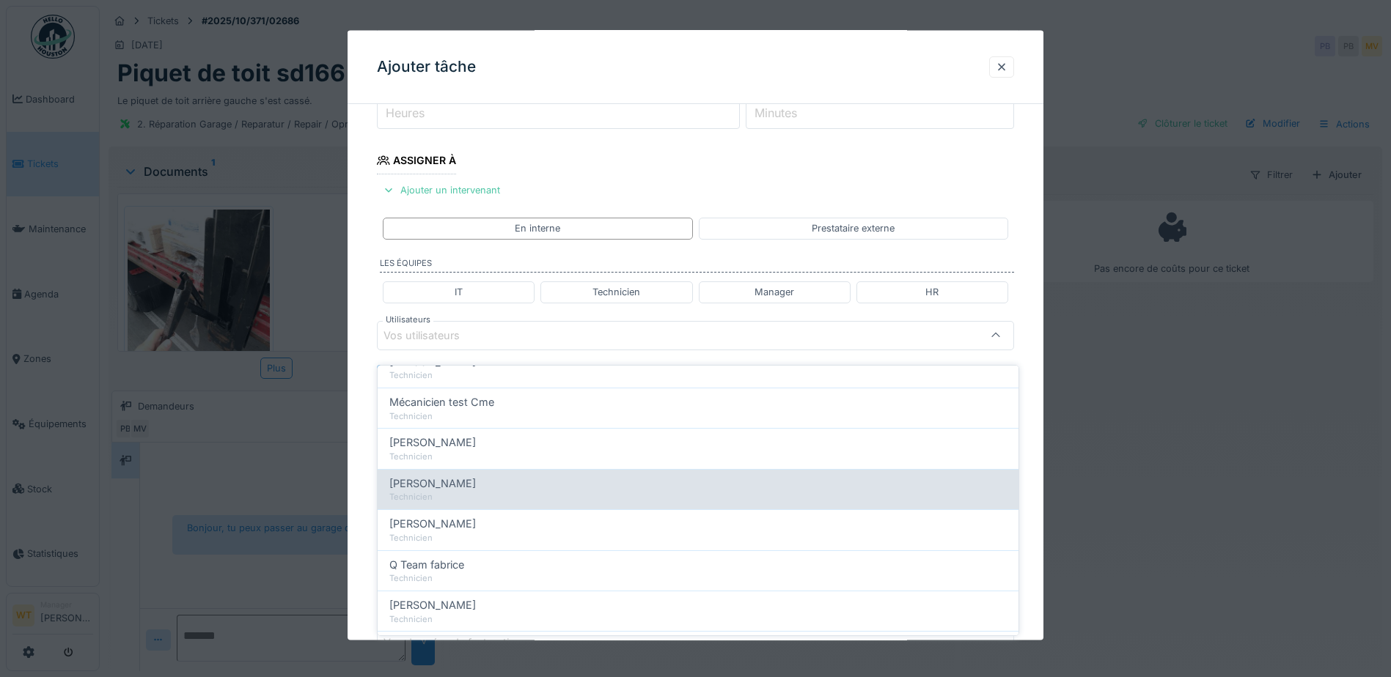
click at [496, 478] on div "[PERSON_NAME]" at bounding box center [697, 484] width 617 height 16
type input "*****"
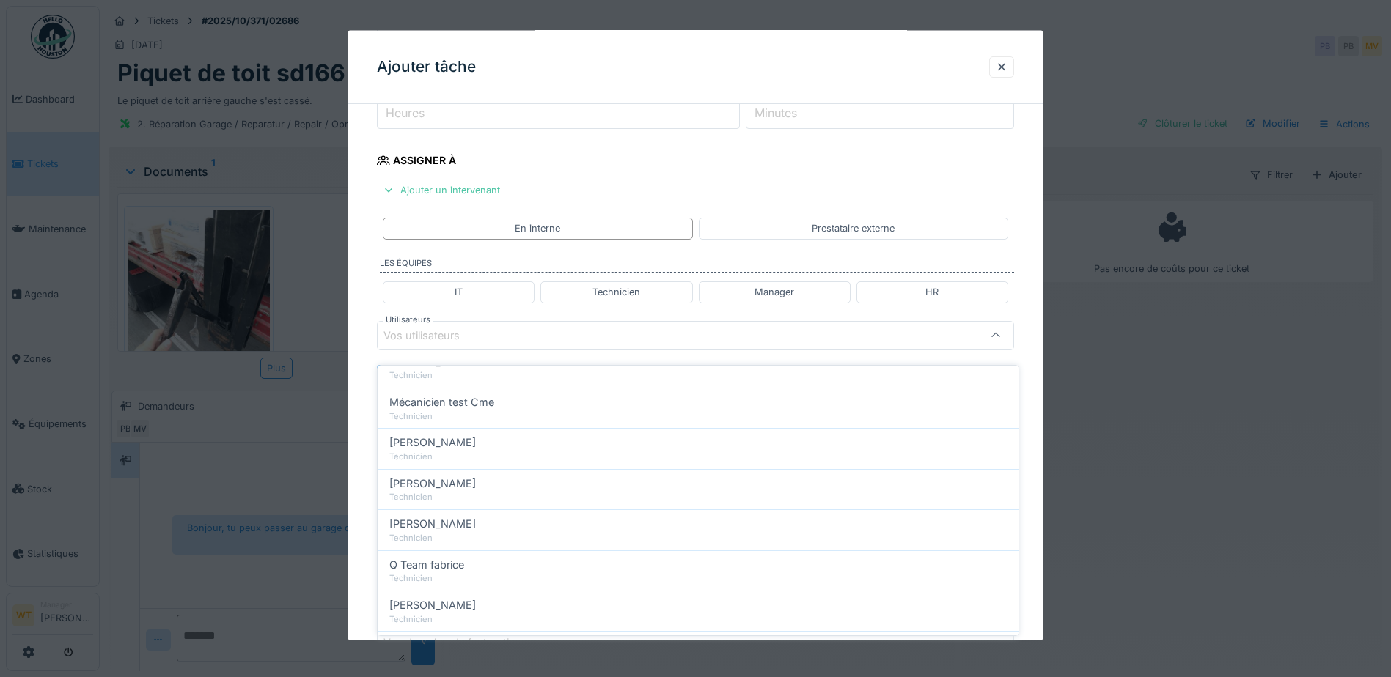
scroll to position [0, 0]
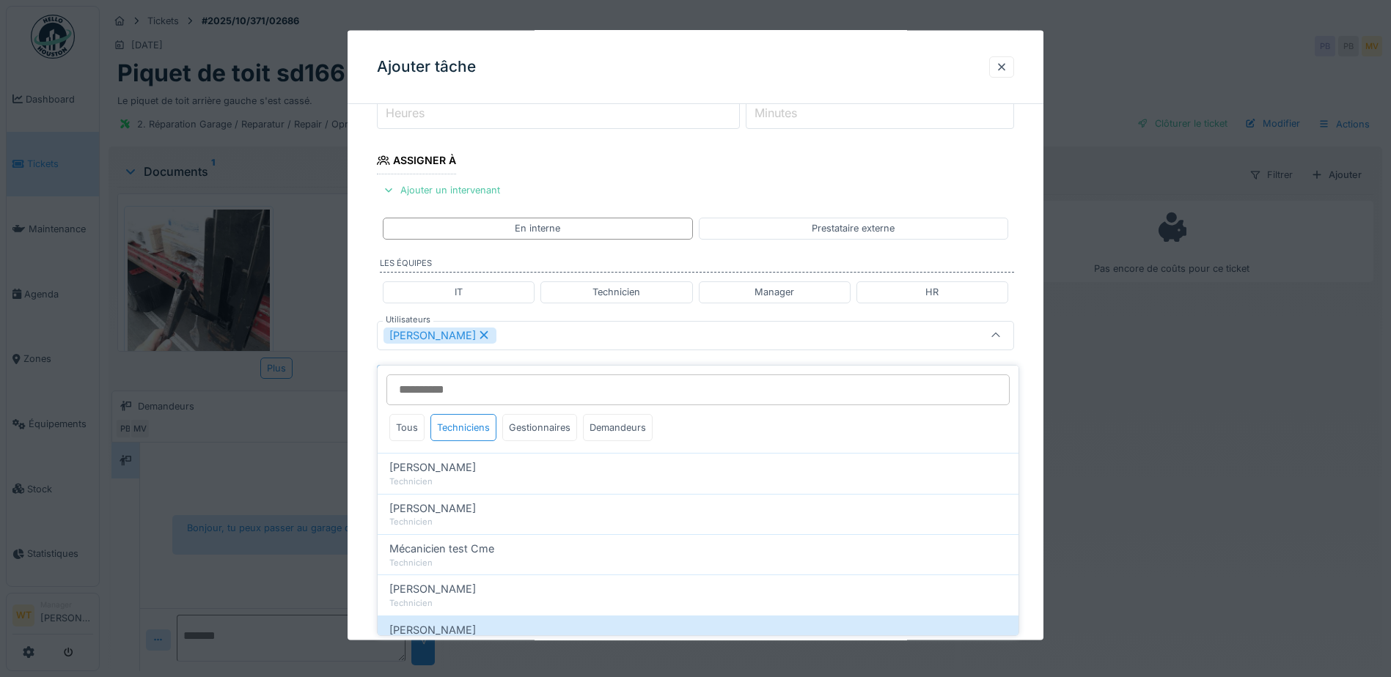
drag, startPoint x: 553, startPoint y: 335, endPoint x: 551, endPoint y: 369, distance: 33.8
click at [554, 335] on div "Patrick Fridmansky" at bounding box center [657, 335] width 549 height 16
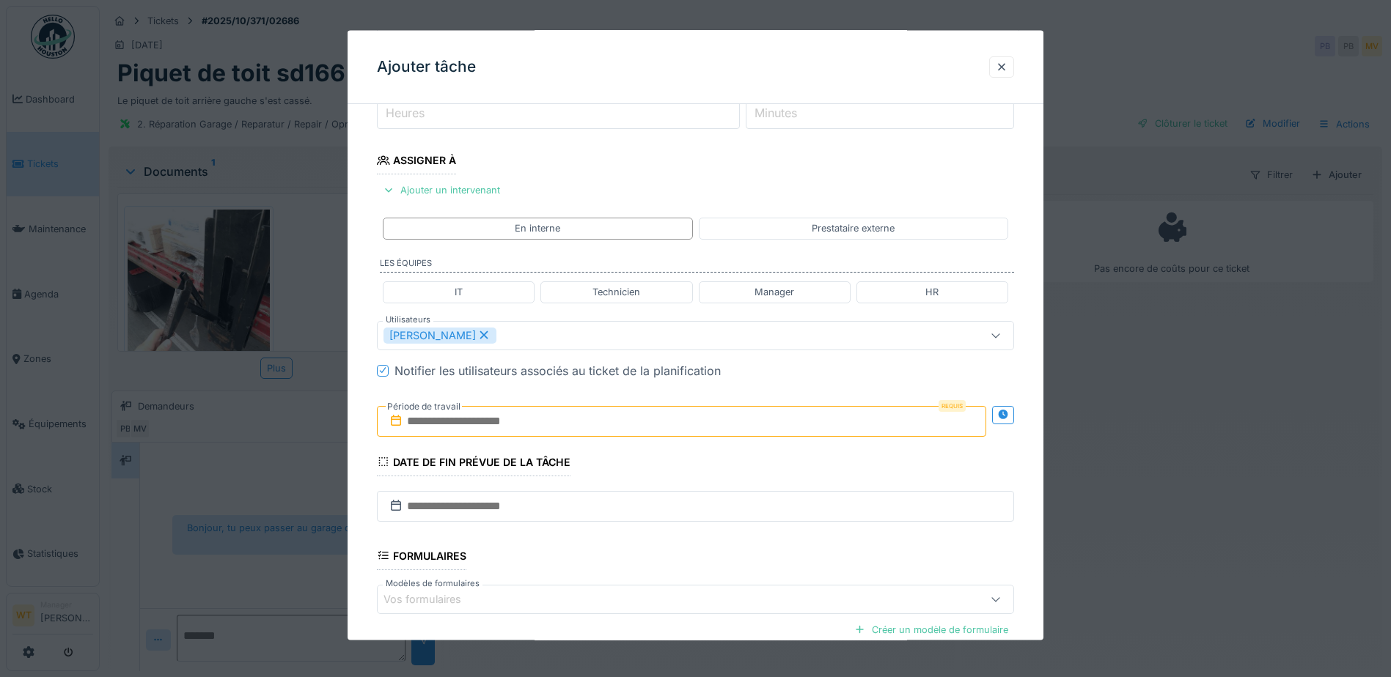
click at [535, 429] on input "text" at bounding box center [681, 420] width 609 height 31
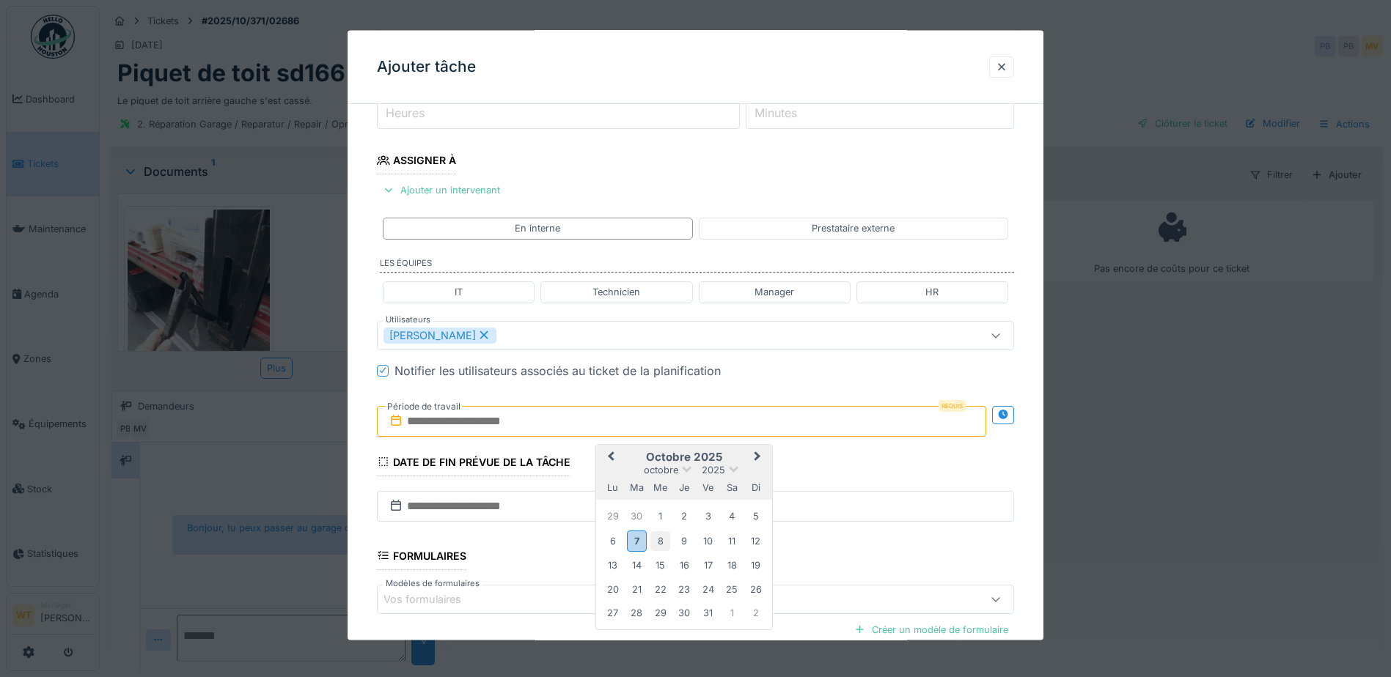
click at [661, 541] on div "8" at bounding box center [660, 541] width 20 height 20
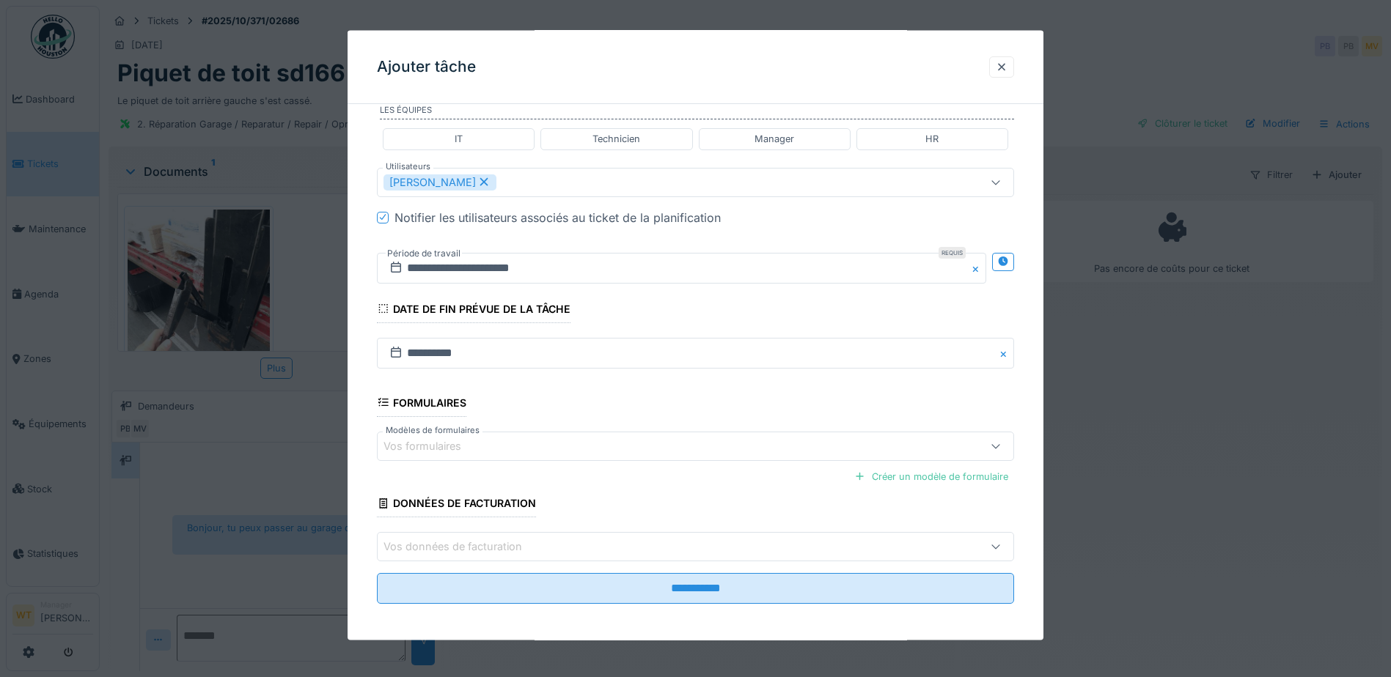
scroll to position [361, 0]
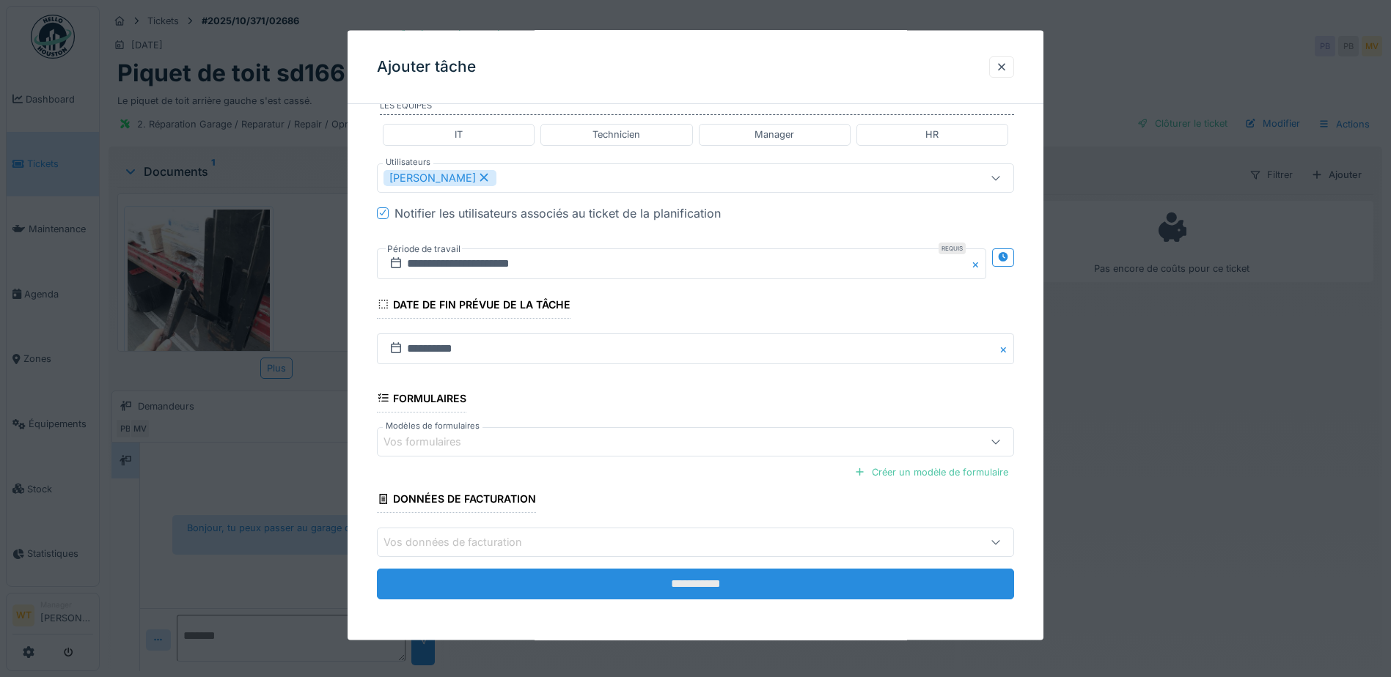
click at [539, 584] on input "**********" at bounding box center [695, 584] width 637 height 31
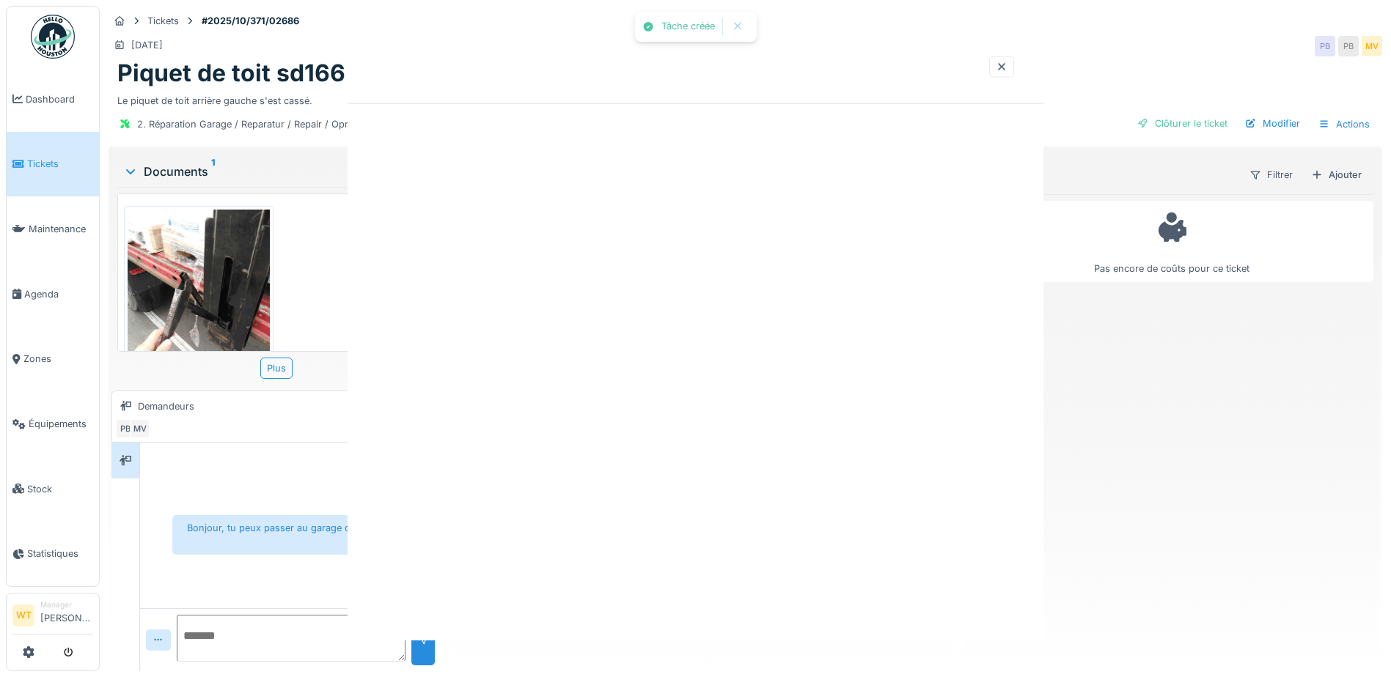
scroll to position [0, 0]
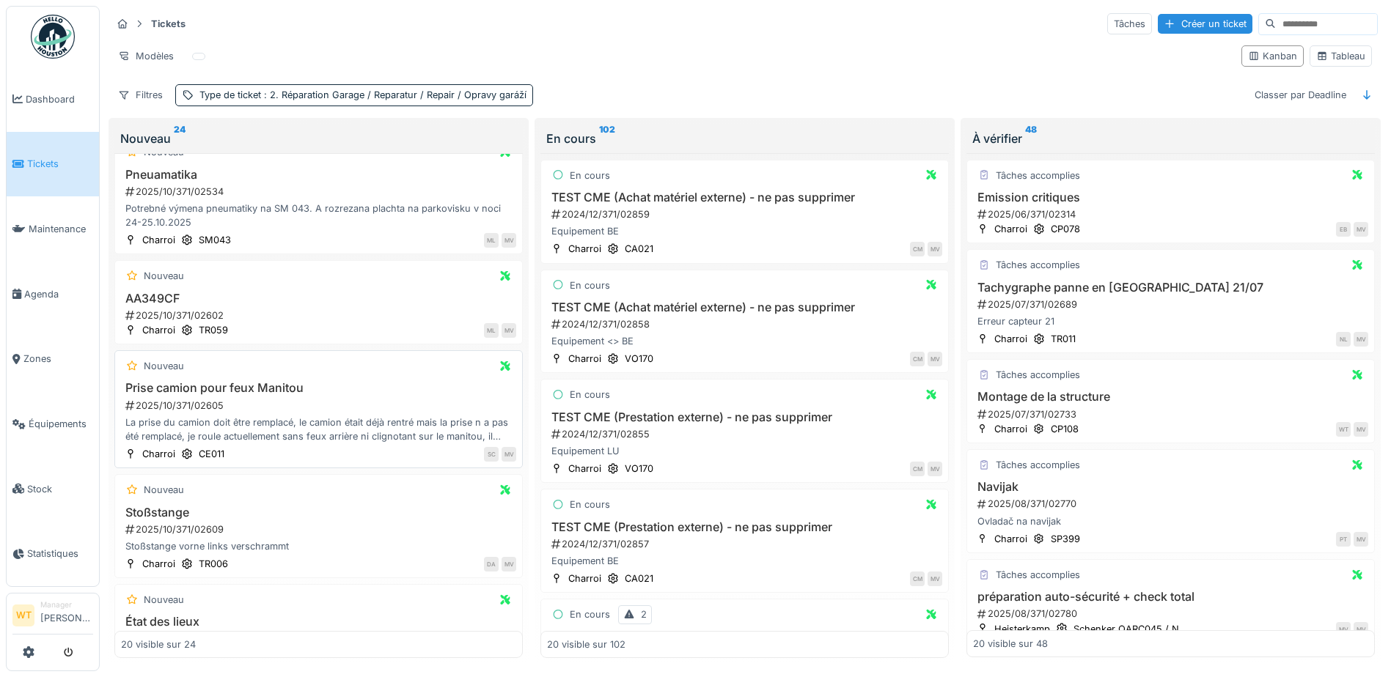
scroll to position [1173, 0]
click at [161, 290] on div "Nouveau AA349CF 2025/10/371/02602 Charroi TR059 ML MV" at bounding box center [318, 302] width 408 height 84
click at [166, 275] on div "Nouveau" at bounding box center [164, 275] width 40 height 14
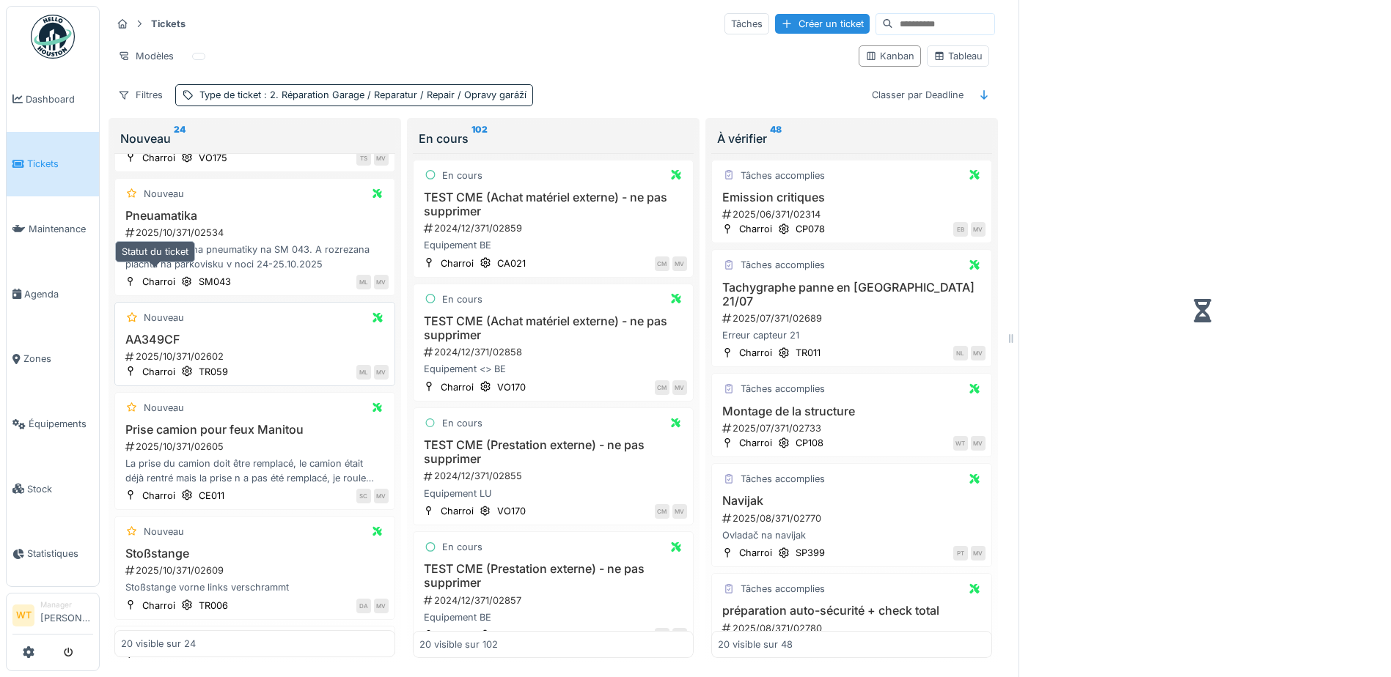
scroll to position [1274, 0]
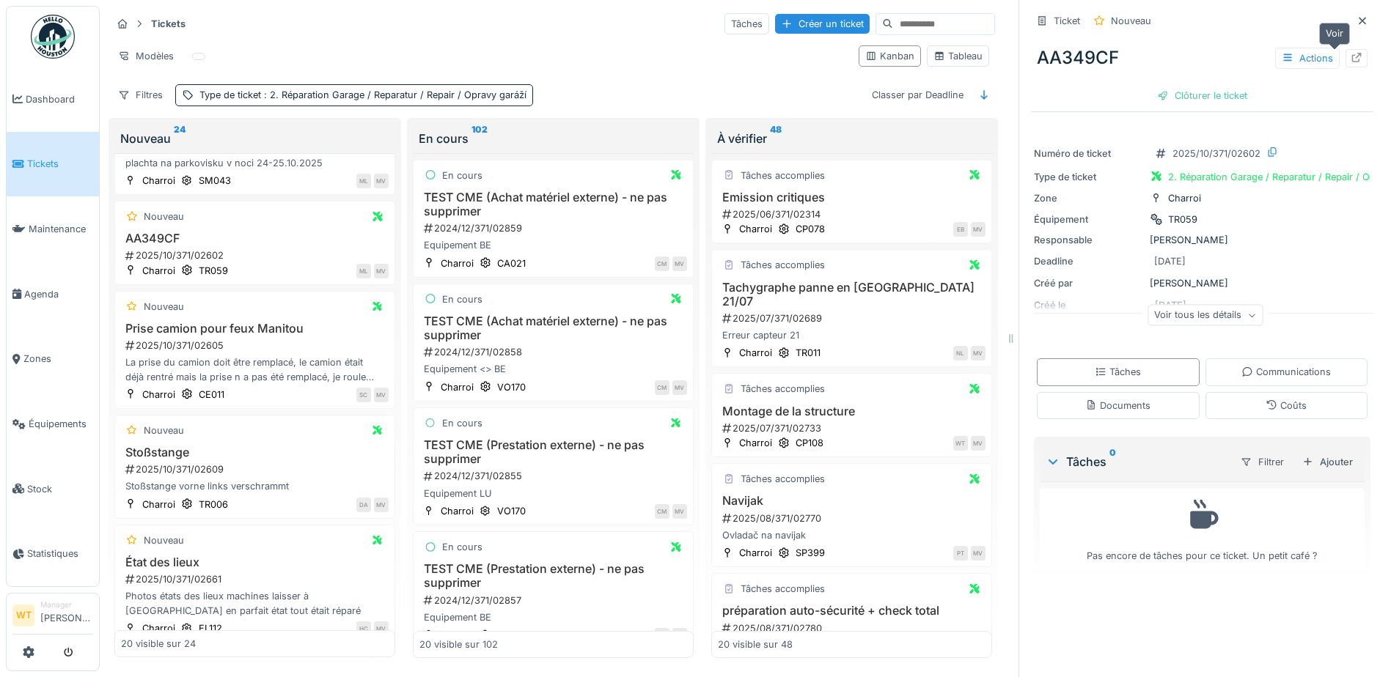
click at [1351, 60] on icon at bounding box center [1357, 58] width 12 height 10
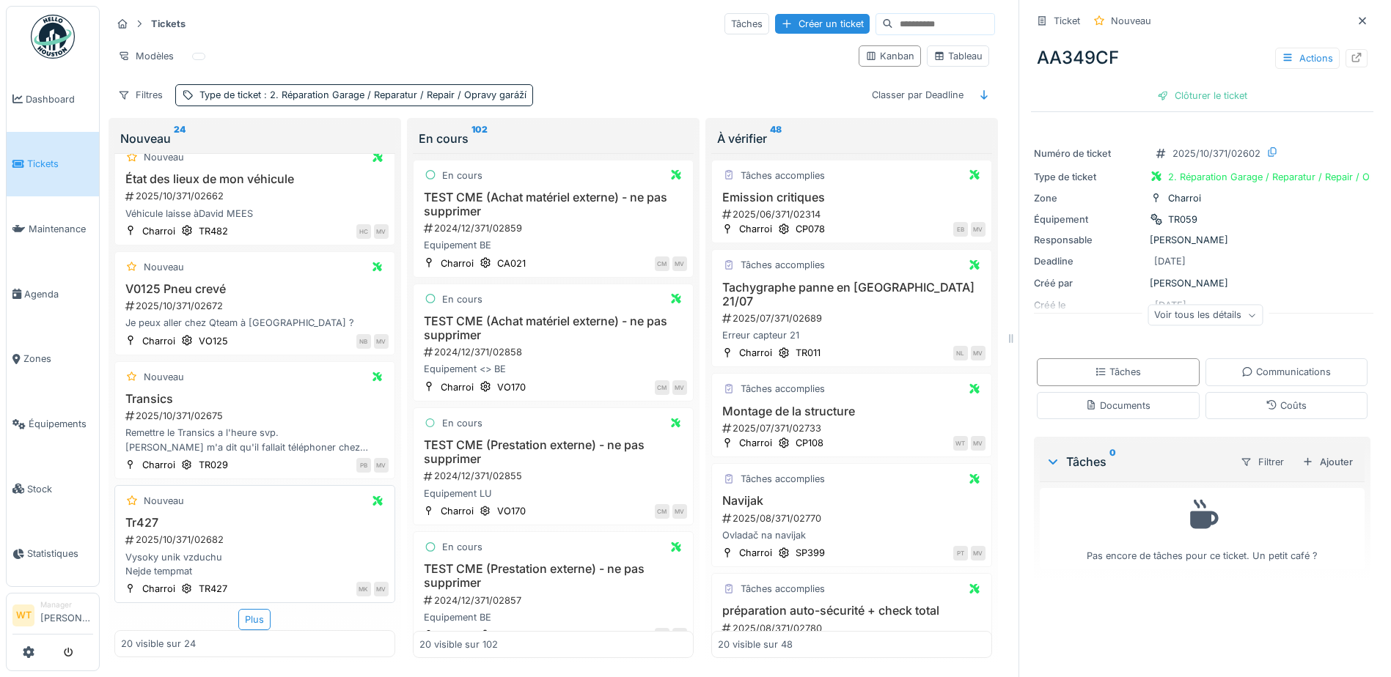
scroll to position [11, 0]
click at [167, 497] on div "Nouveau" at bounding box center [164, 501] width 40 height 14
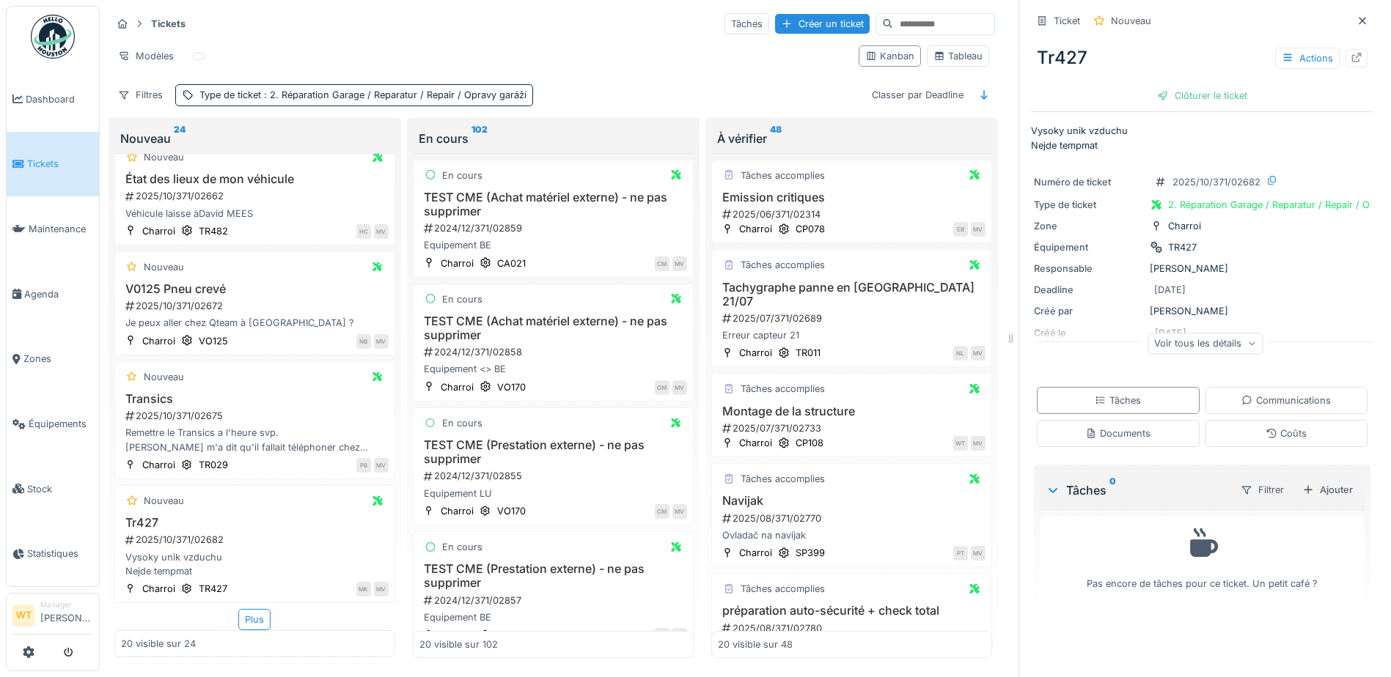
click at [1183, 334] on div "Voir tous les détails" at bounding box center [1204, 343] width 115 height 21
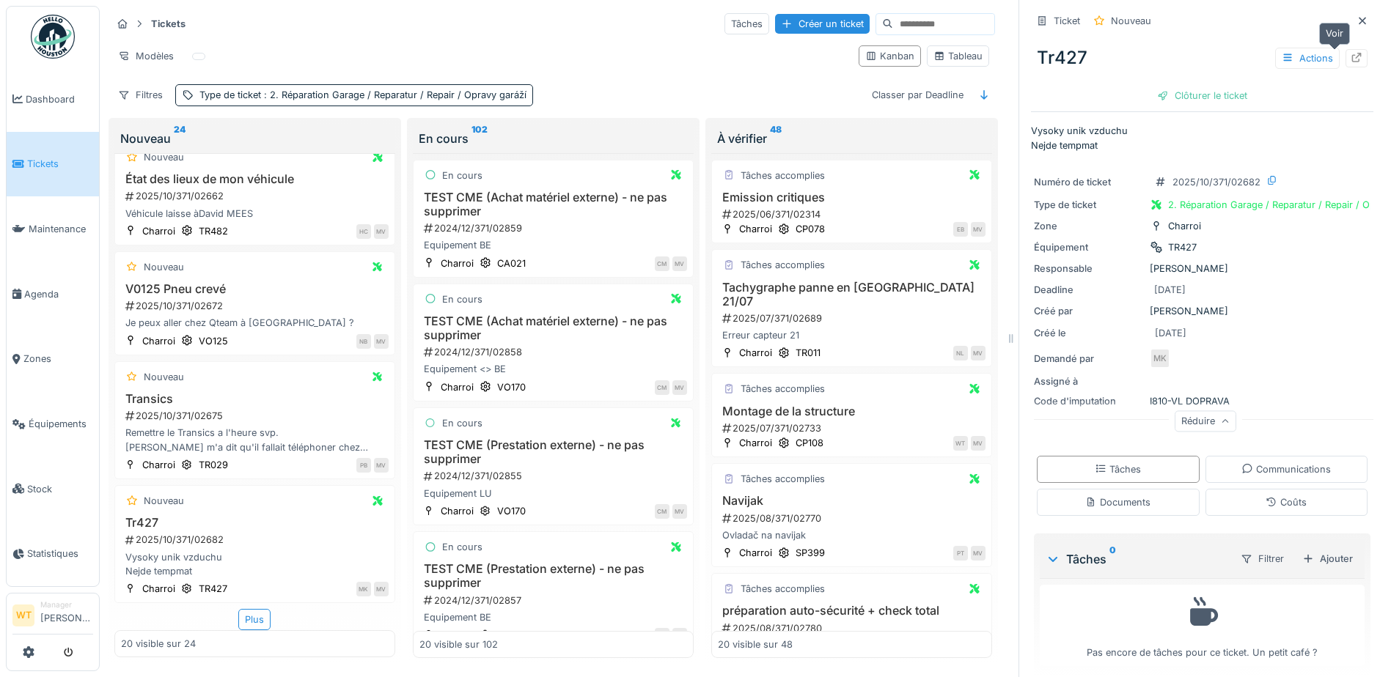
click at [1351, 53] on icon at bounding box center [1357, 58] width 12 height 10
click at [73, 417] on span "Équipements" at bounding box center [61, 424] width 65 height 14
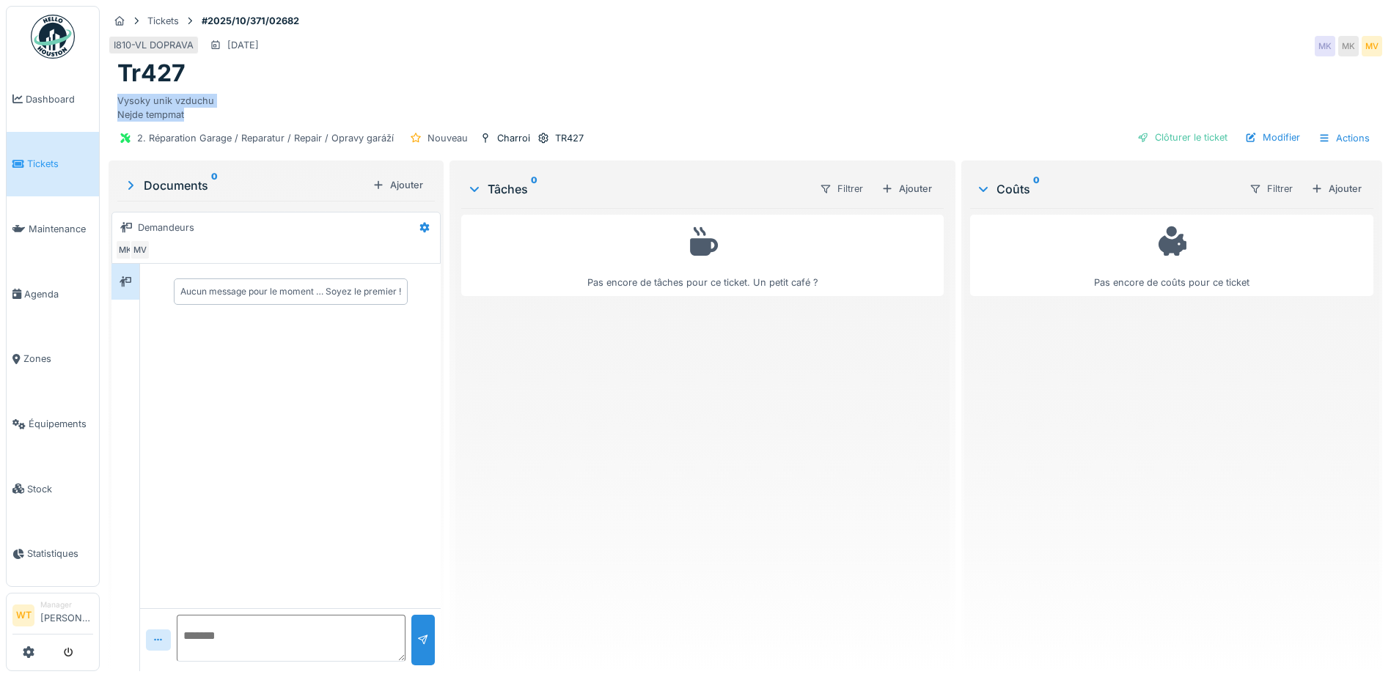
drag, startPoint x: 120, startPoint y: 100, endPoint x: 194, endPoint y: 120, distance: 76.7
click at [194, 120] on div "Vysoky unik vzduchu Nejde tempmat" at bounding box center [745, 105] width 1256 height 34
drag, startPoint x: 194, startPoint y: 120, endPoint x: 160, endPoint y: 103, distance: 37.7
copy div "Vysoky unik vzduchu Nejde tempmat"
click at [39, 288] on span "Agenda" at bounding box center [58, 294] width 69 height 14
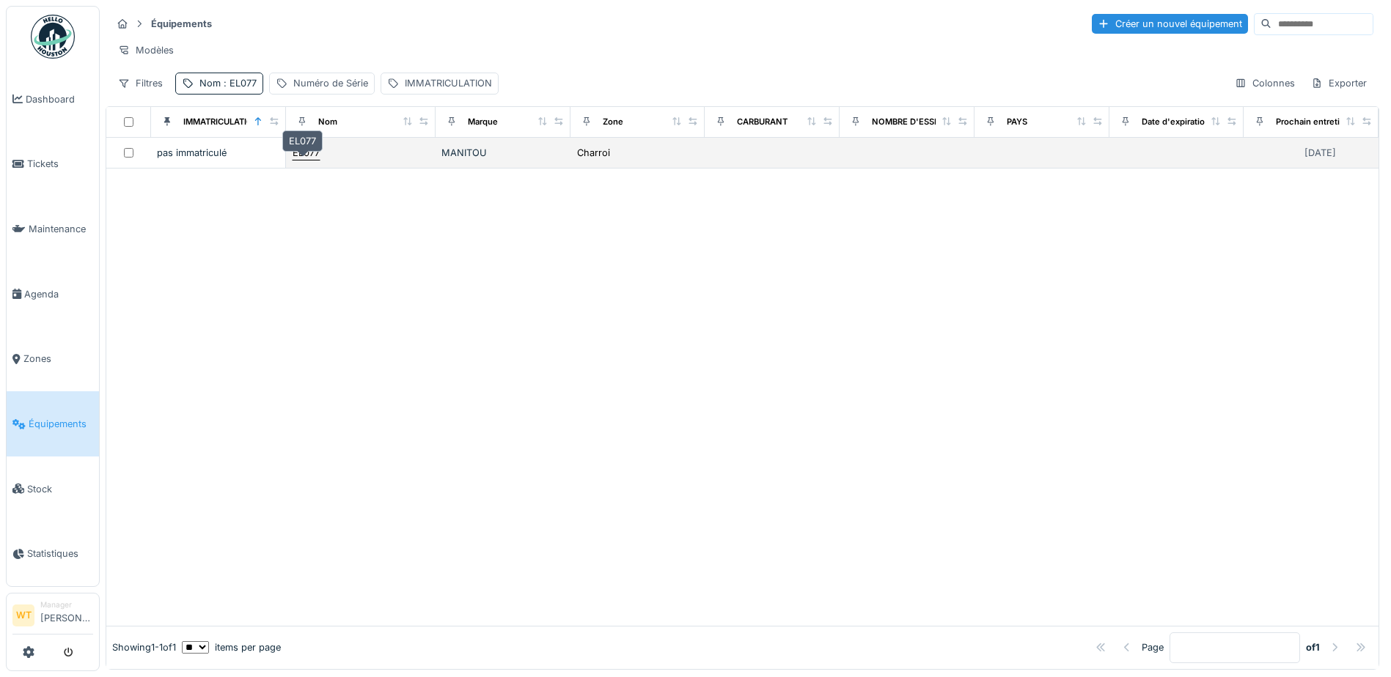
click at [295, 160] on div "EL077" at bounding box center [306, 153] width 27 height 14
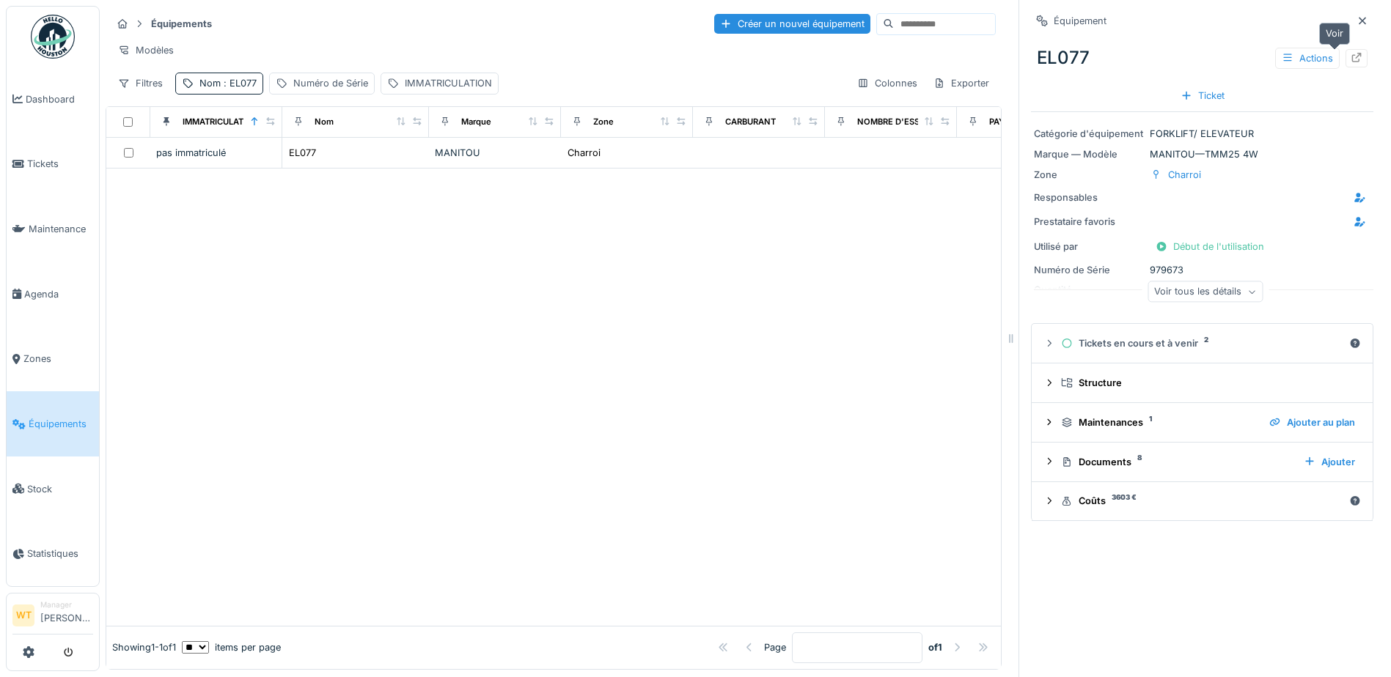
click at [1351, 52] on div at bounding box center [1357, 58] width 12 height 14
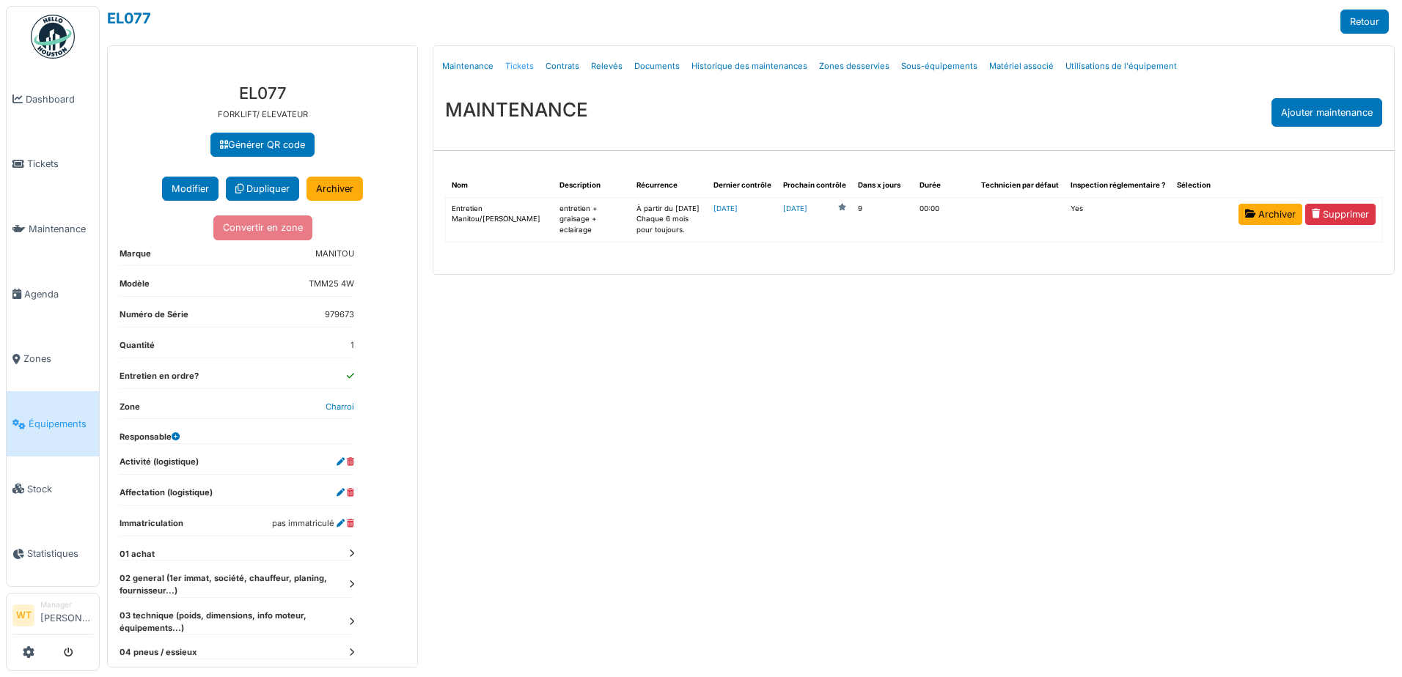
click at [524, 65] on link "Tickets" at bounding box center [519, 66] width 40 height 34
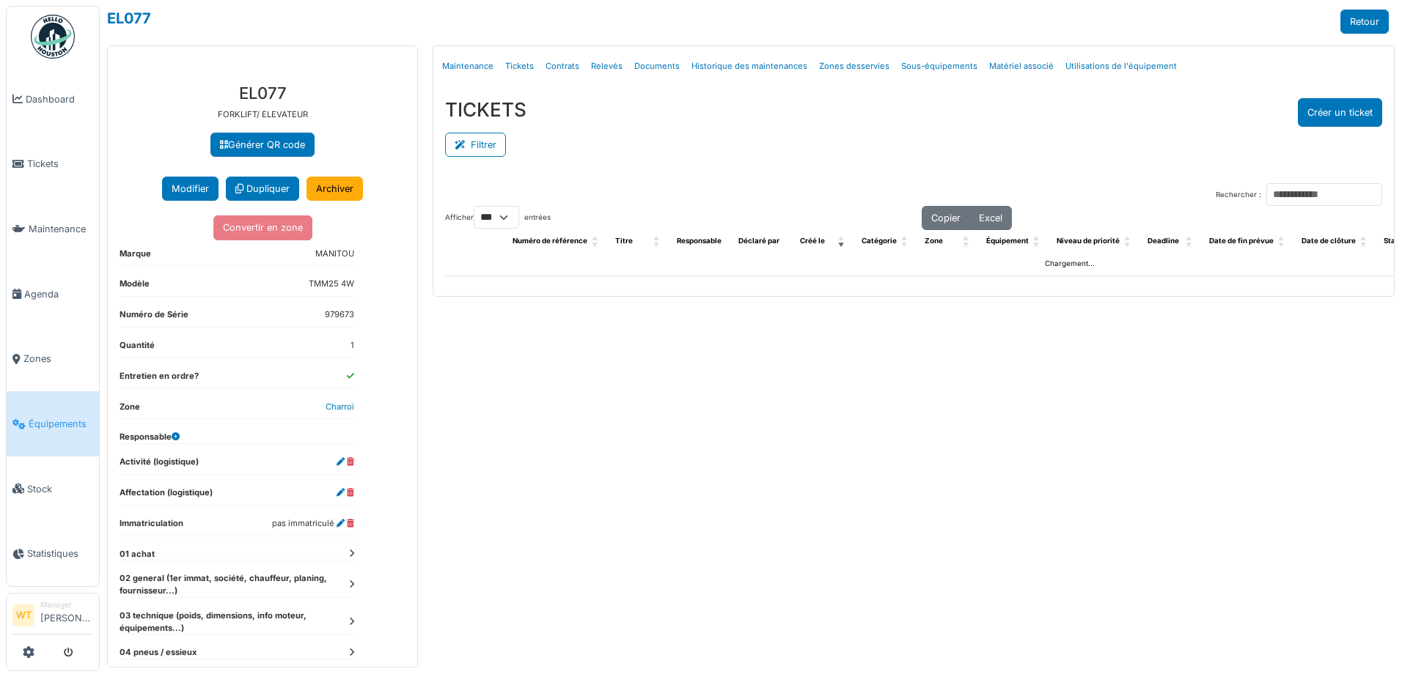
select select "***"
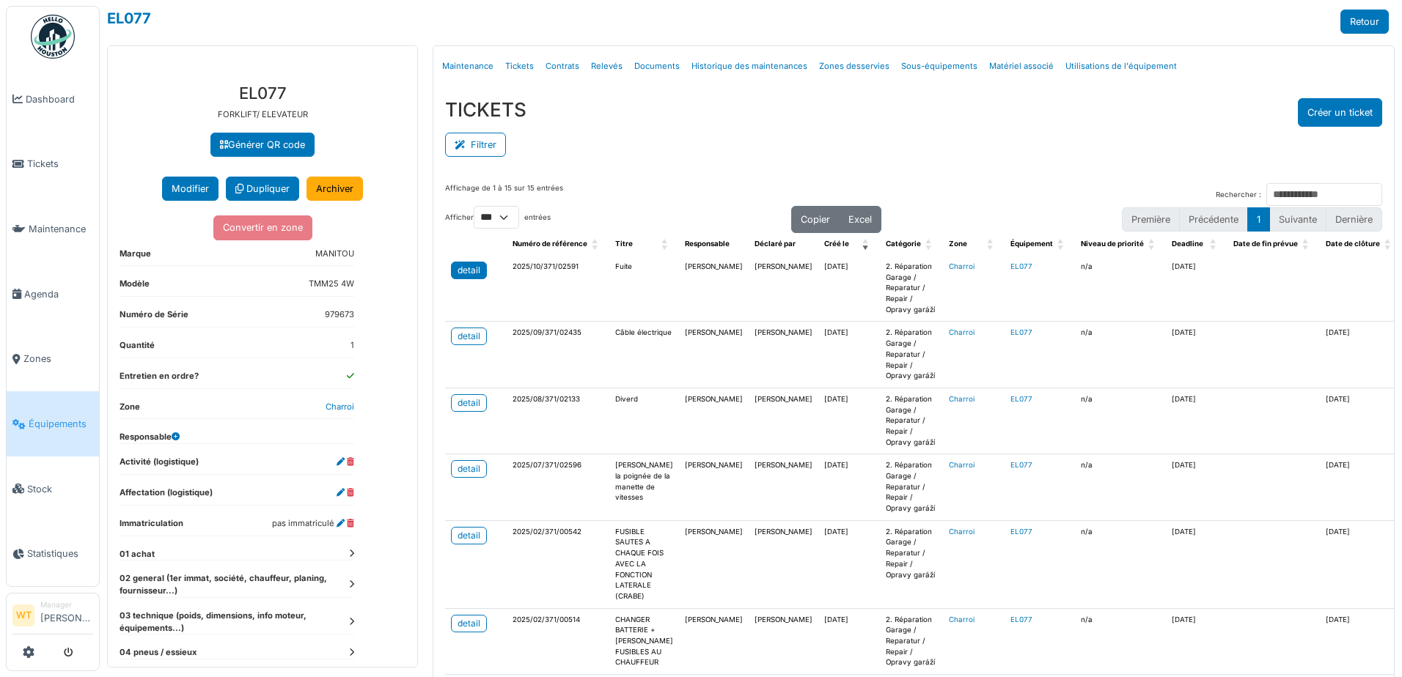
click at [469, 269] on div "detail" at bounding box center [469, 270] width 23 height 13
click at [76, 417] on span "Équipements" at bounding box center [61, 424] width 65 height 14
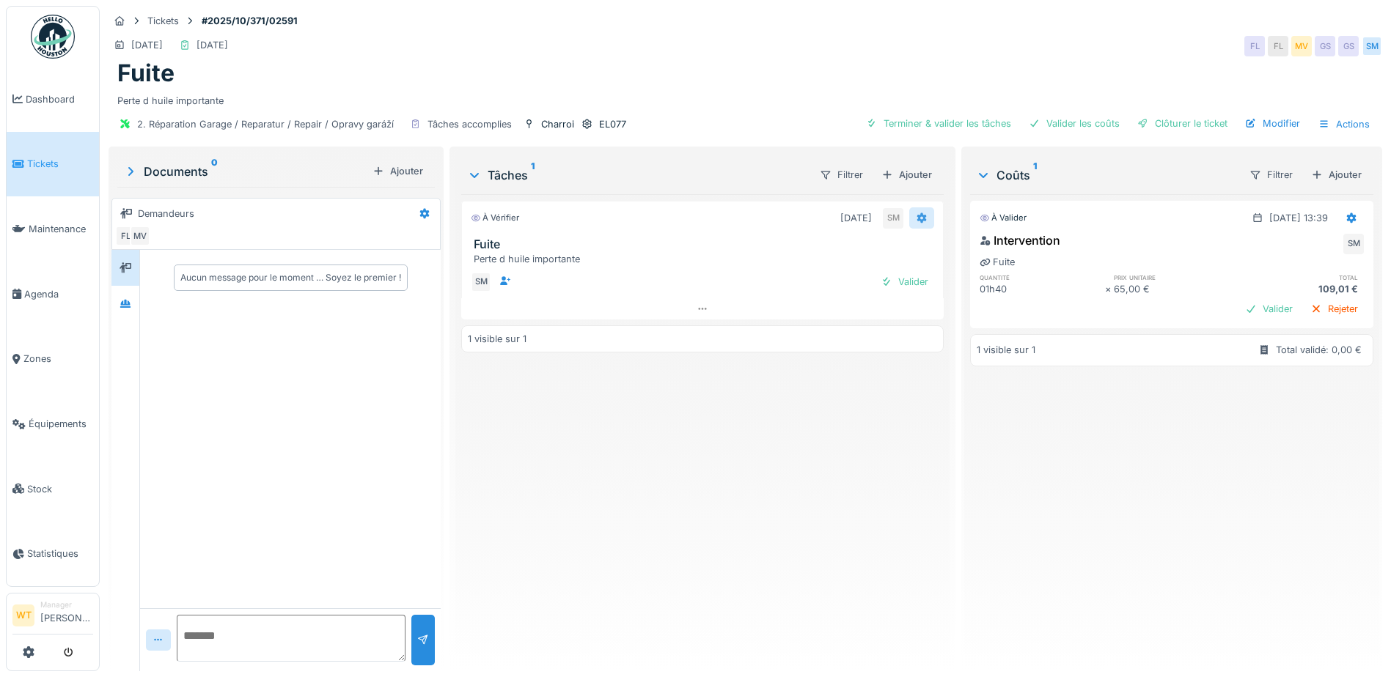
click at [917, 216] on icon at bounding box center [922, 218] width 10 height 10
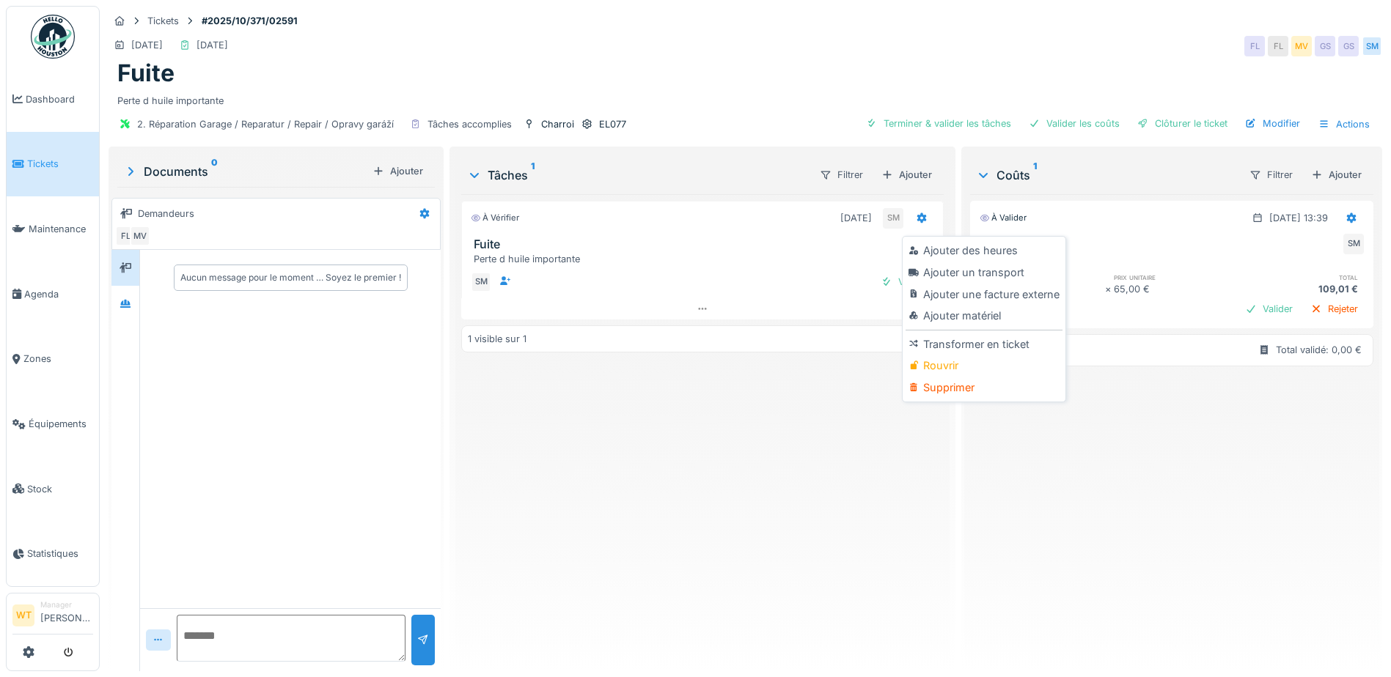
click at [749, 401] on div "À vérifier [DATE] SM Fuite Perte d huile importante SM Valider 1 visible sur 1" at bounding box center [702, 427] width 482 height 466
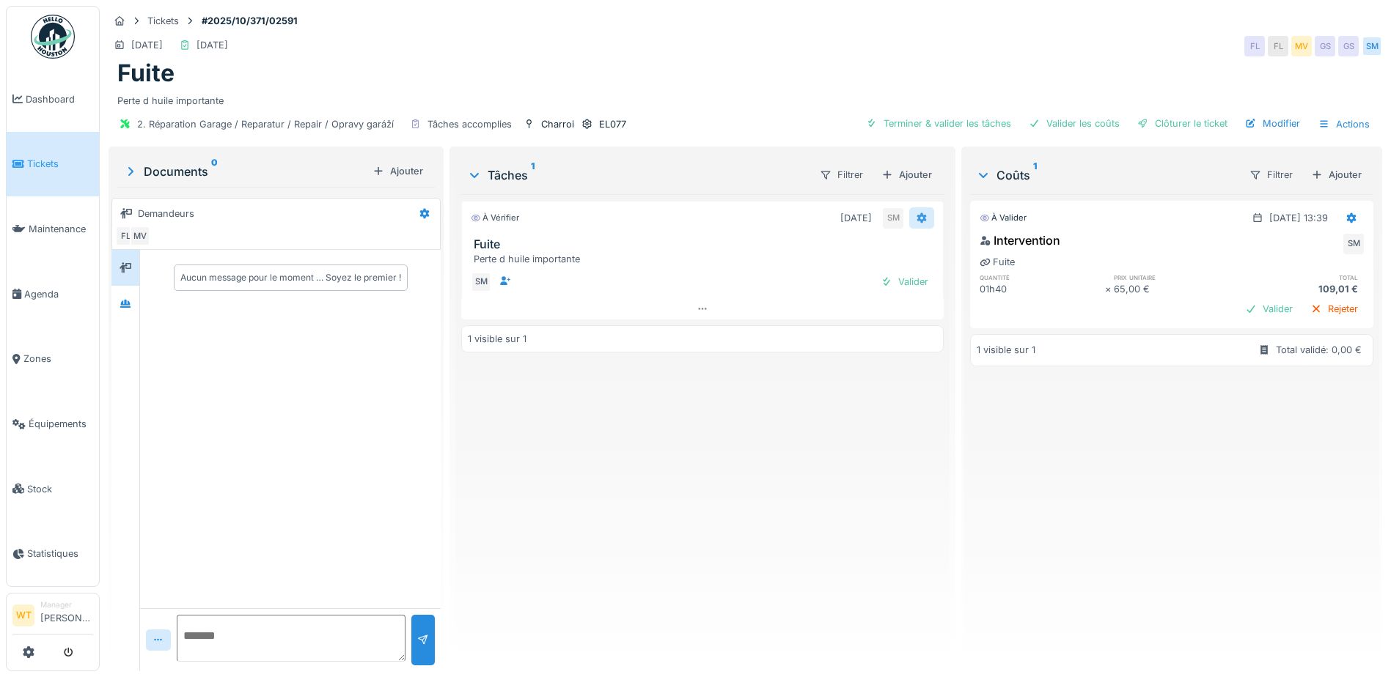
click at [916, 217] on icon at bounding box center [922, 218] width 12 height 10
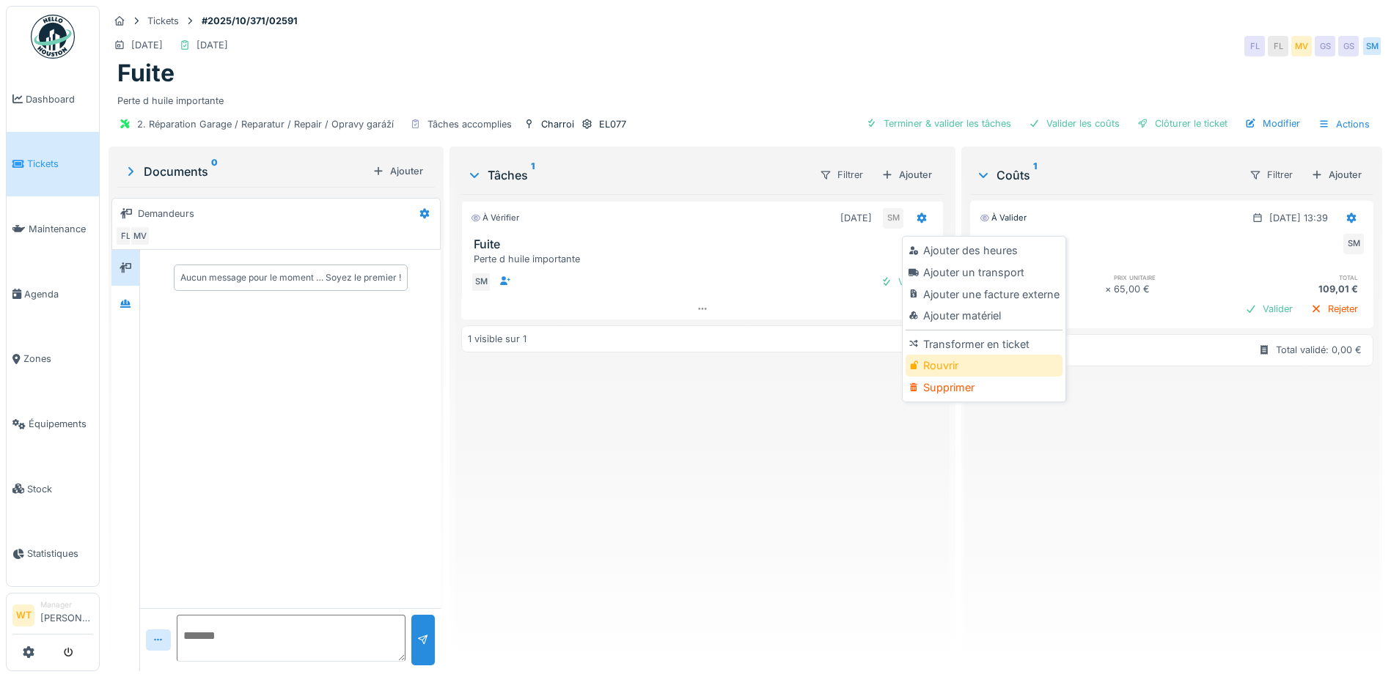
click at [939, 365] on div "Rouvrir" at bounding box center [984, 366] width 156 height 22
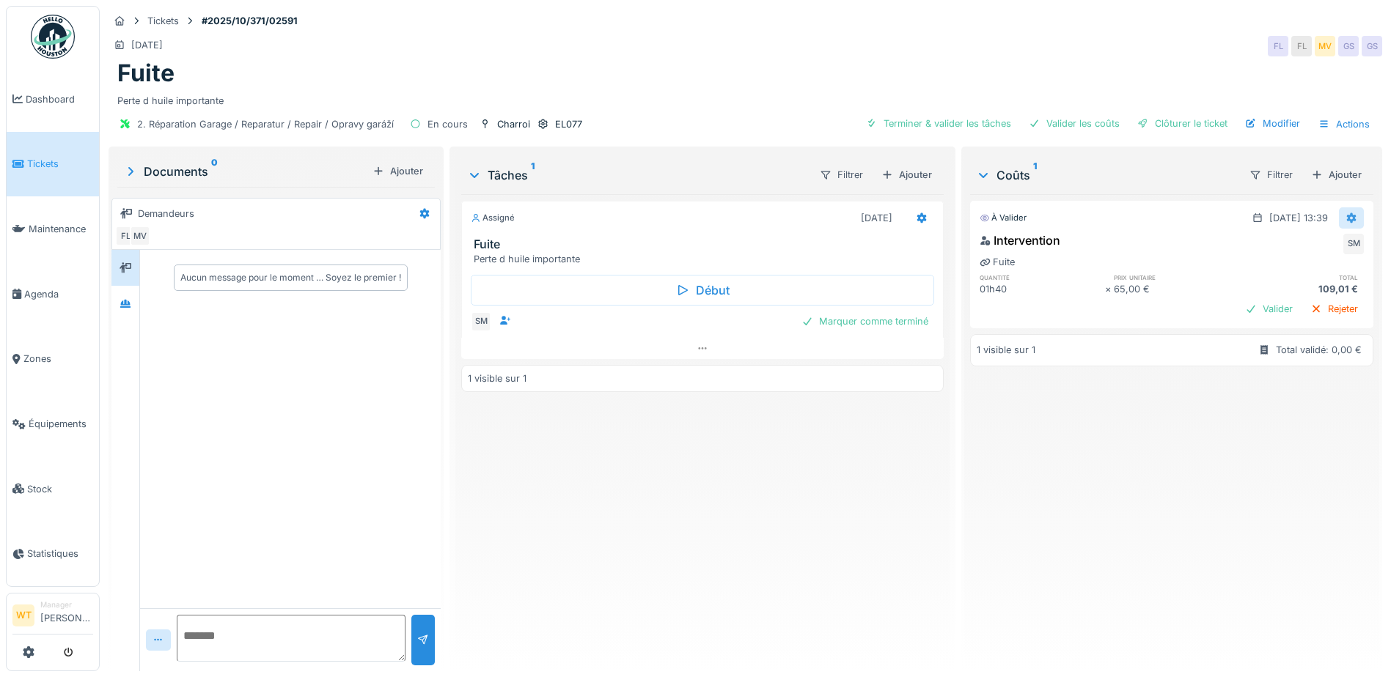
click at [1339, 220] on div at bounding box center [1351, 218] width 25 height 21
click at [1277, 251] on div "Modifier" at bounding box center [1279, 251] width 71 height 22
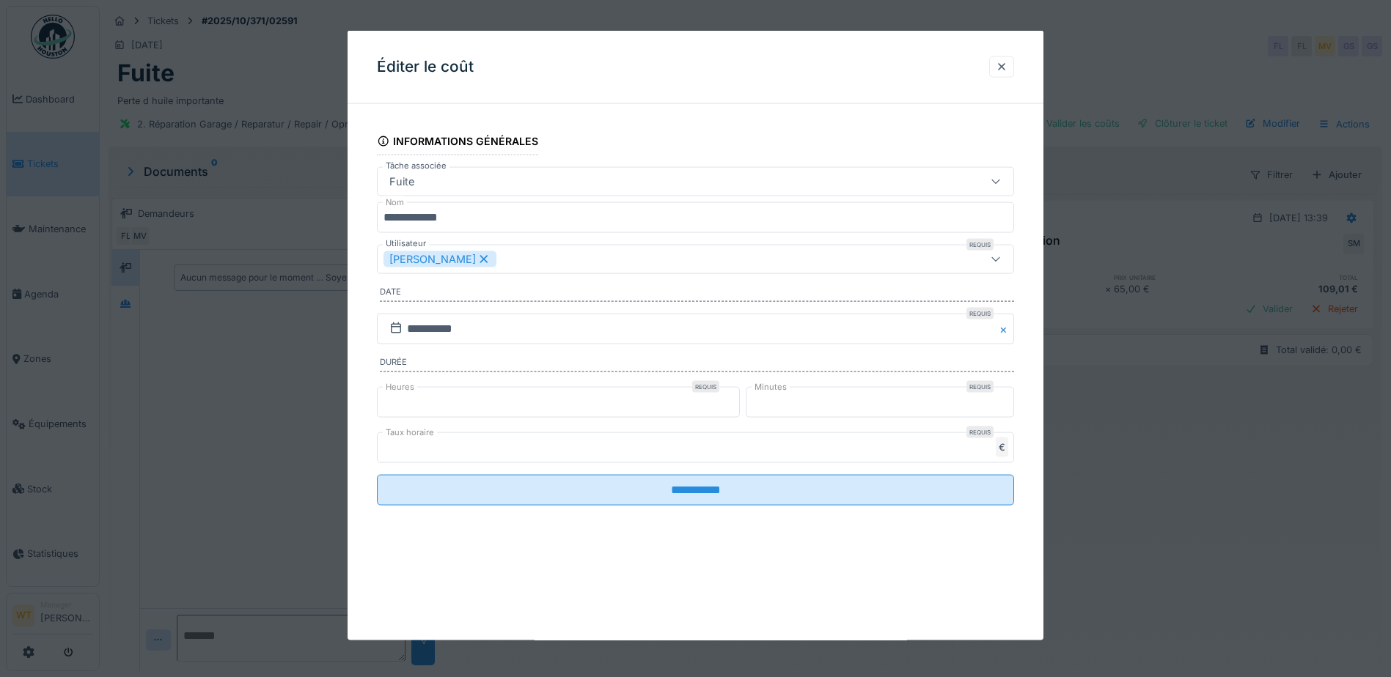
scroll to position [11, 0]
click at [999, 68] on div at bounding box center [1001, 66] width 25 height 21
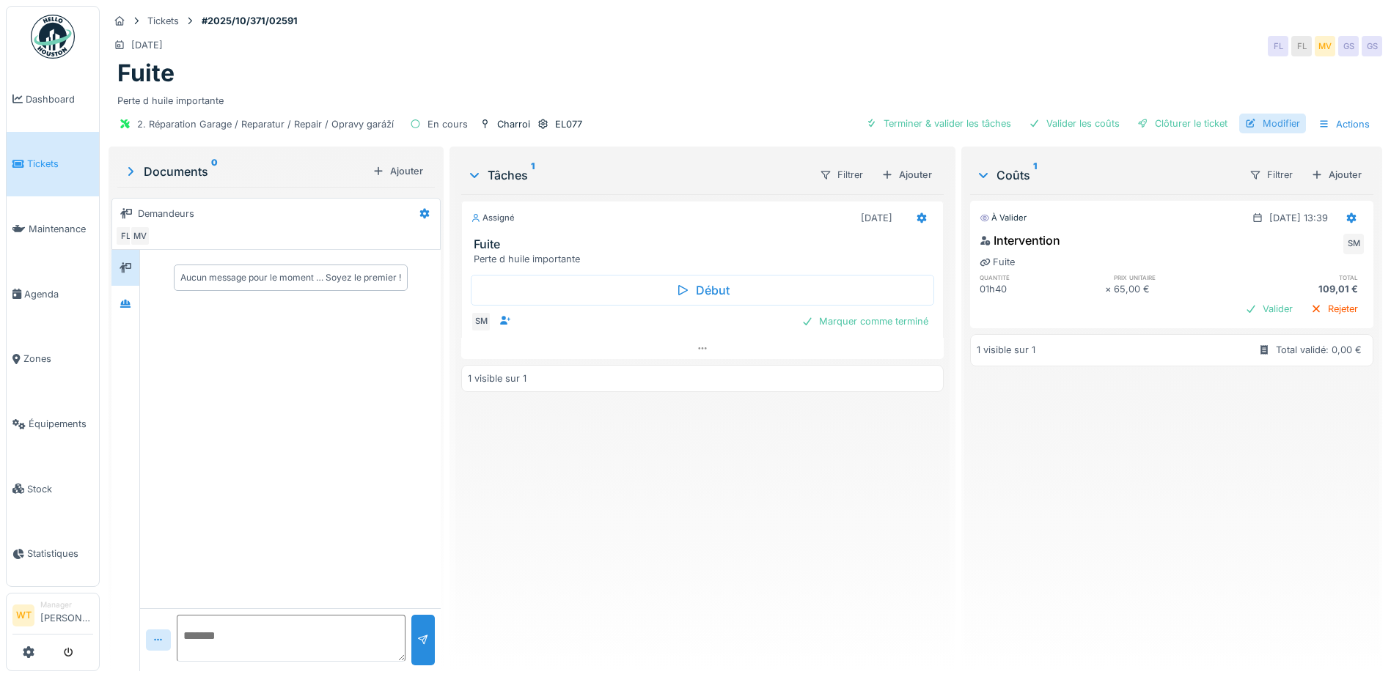
click at [1257, 116] on div "Modifier" at bounding box center [1272, 124] width 67 height 20
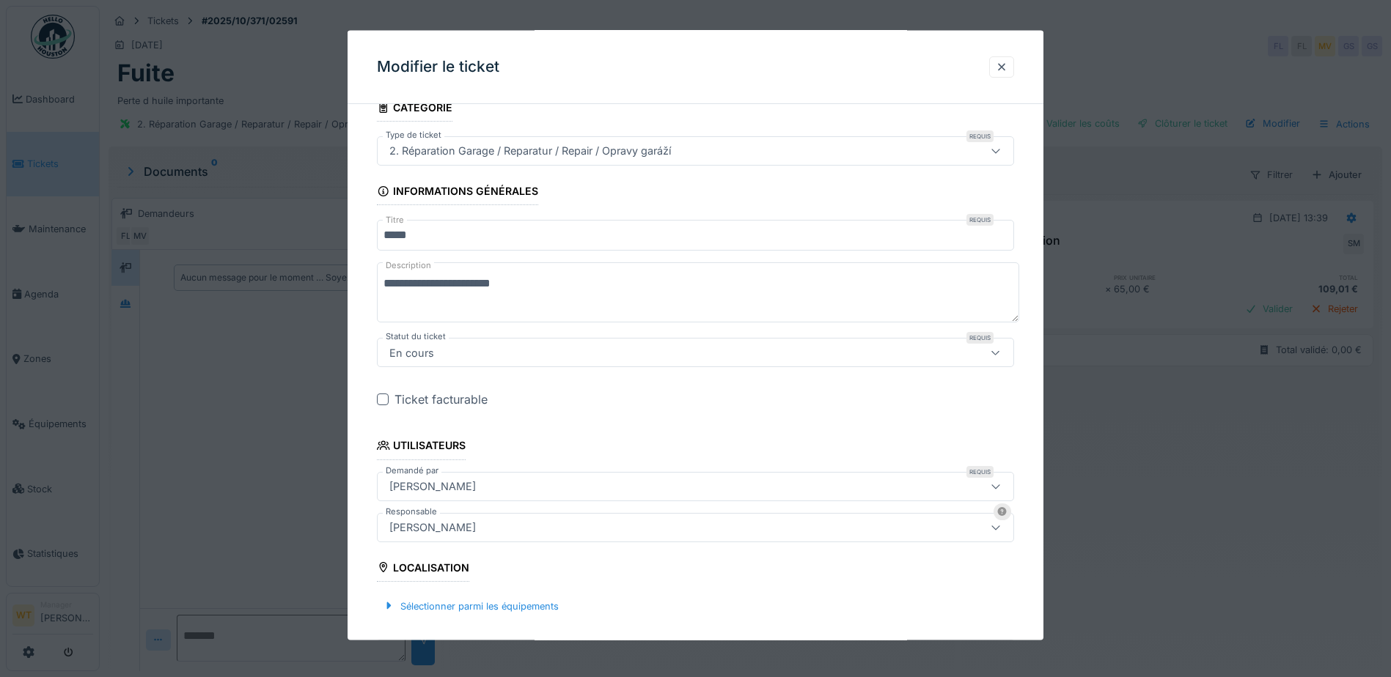
scroll to position [0, 0]
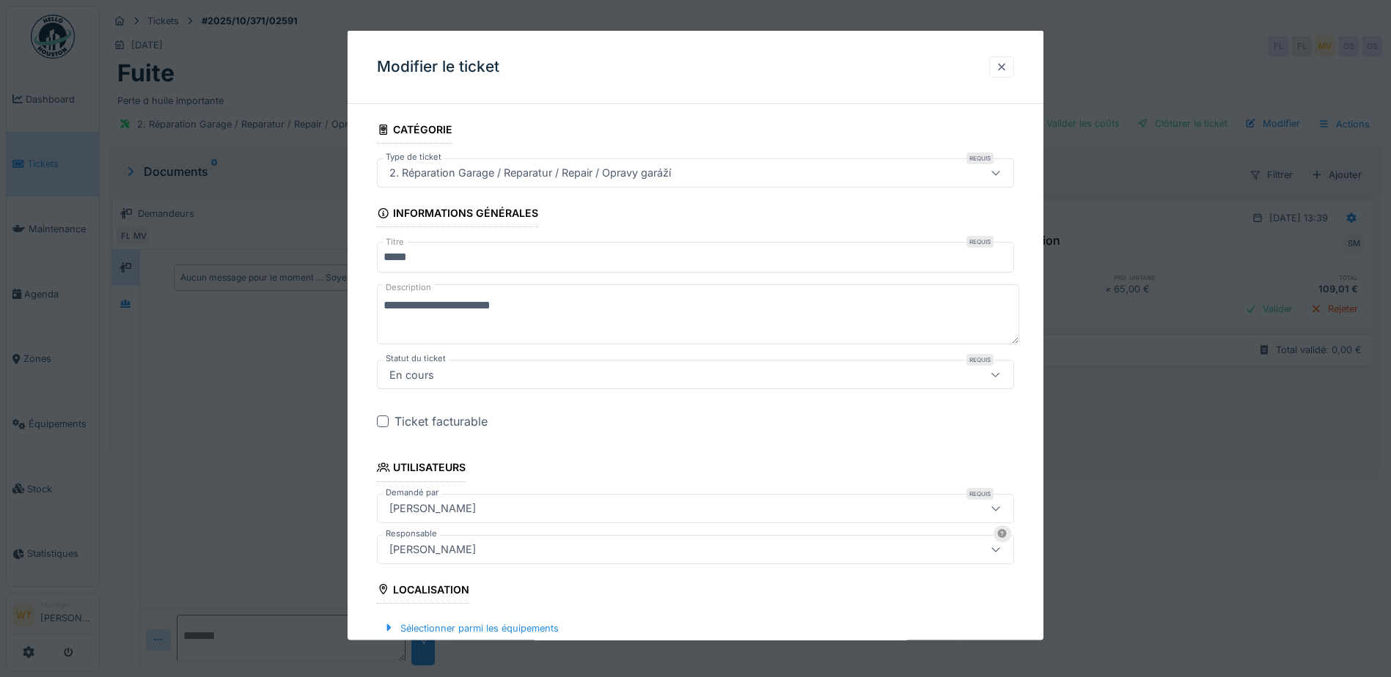
click at [1003, 69] on div at bounding box center [1002, 66] width 12 height 14
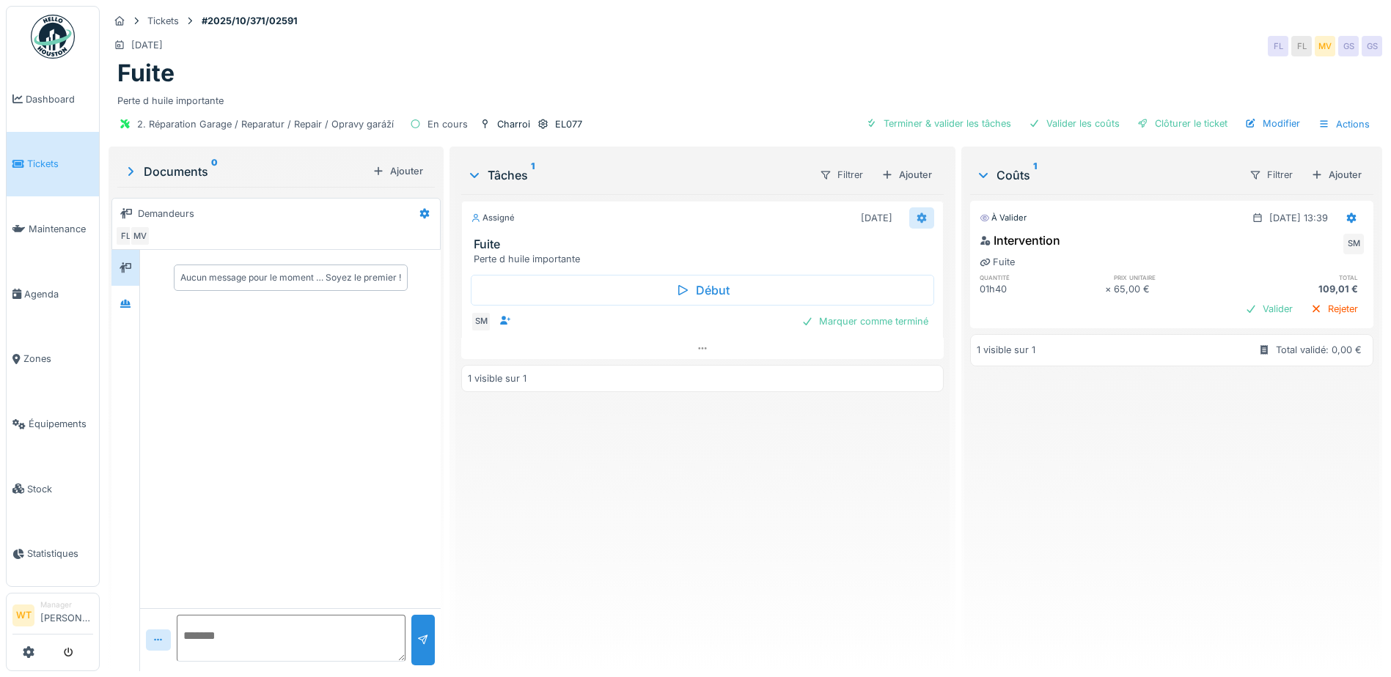
click at [919, 213] on icon at bounding box center [922, 218] width 12 height 10
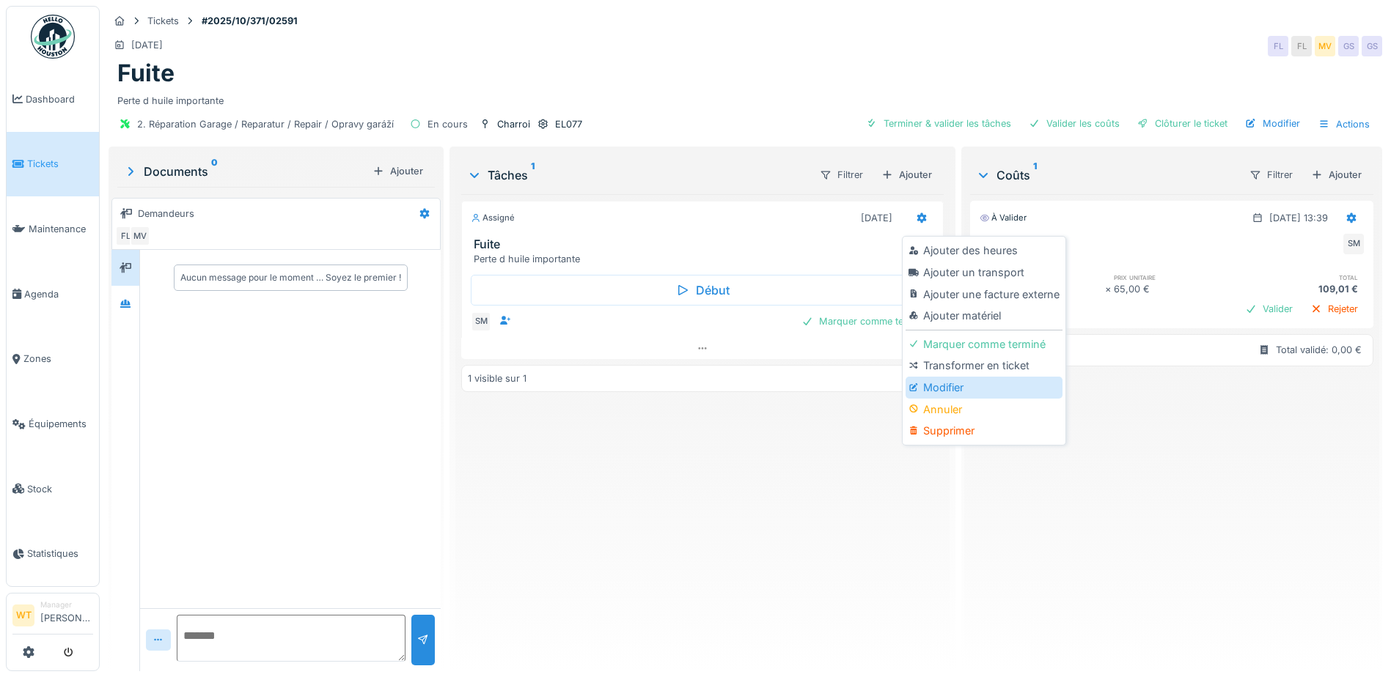
click at [950, 378] on div "Modifier" at bounding box center [984, 388] width 156 height 22
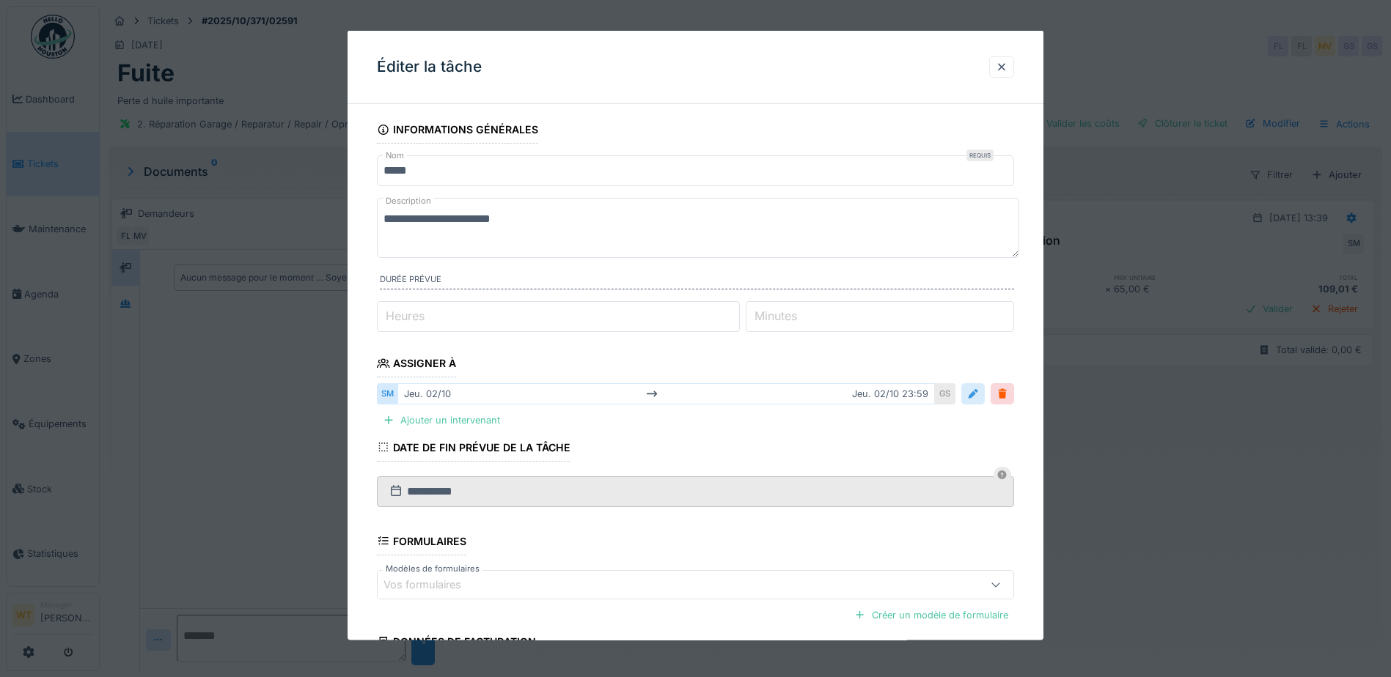
click at [974, 390] on div at bounding box center [973, 394] width 12 height 14
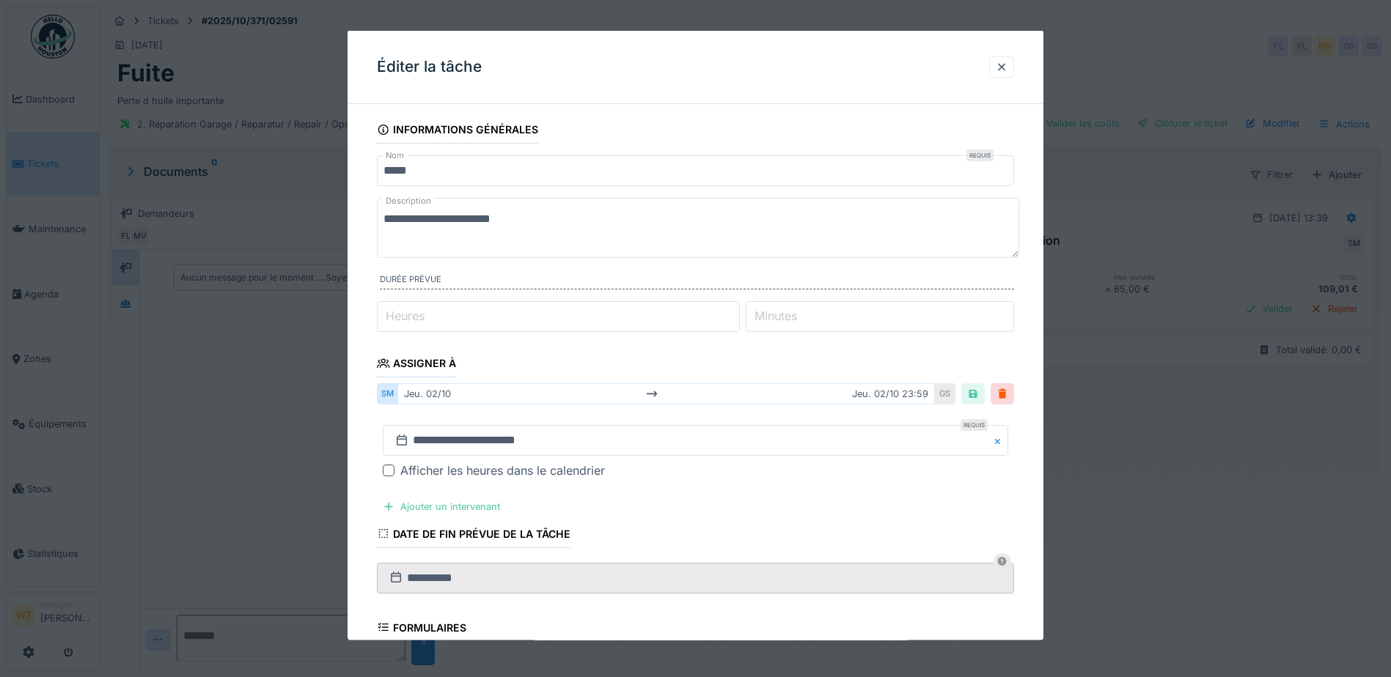
click at [906, 390] on div "jeu. 02/10 jeu. 02/10 23:59" at bounding box center [665, 393] width 537 height 21
click at [781, 388] on div "jeu. 02/10 jeu. 02/10 23:59" at bounding box center [665, 393] width 537 height 21
click at [979, 397] on div at bounding box center [973, 394] width 12 height 14
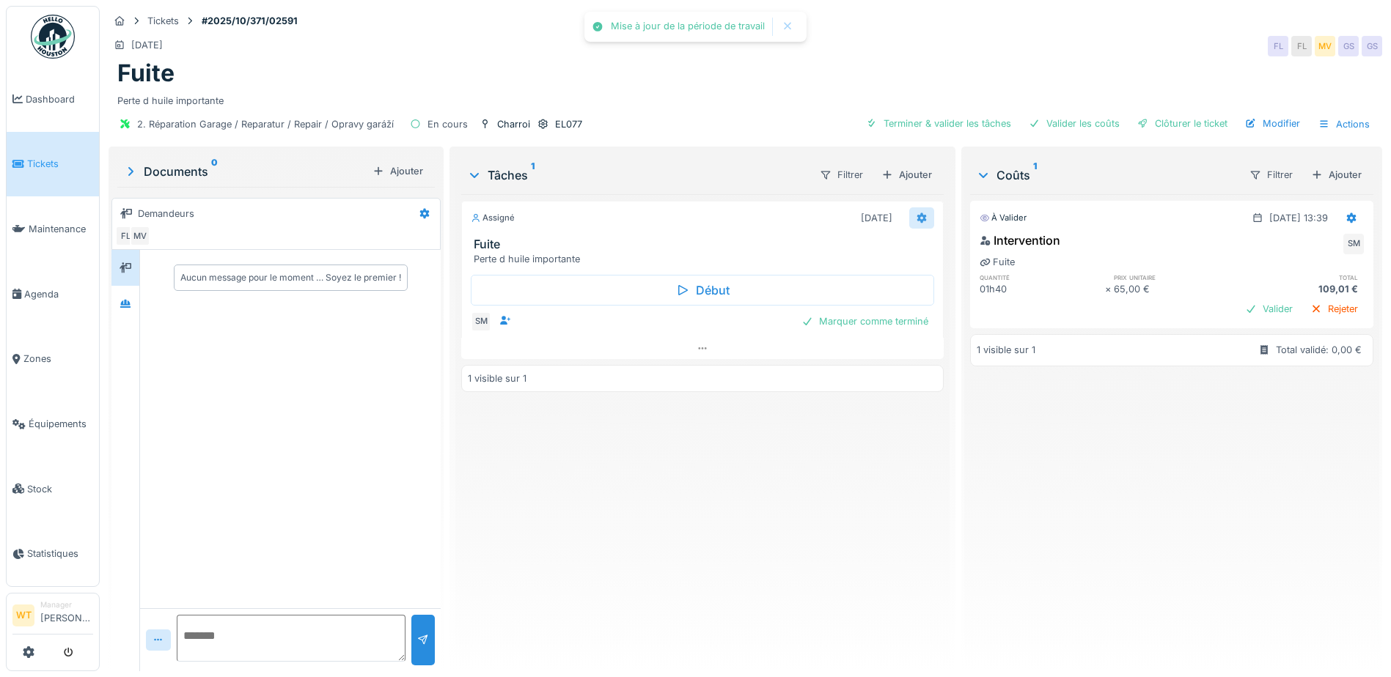
click at [917, 213] on icon at bounding box center [922, 218] width 10 height 10
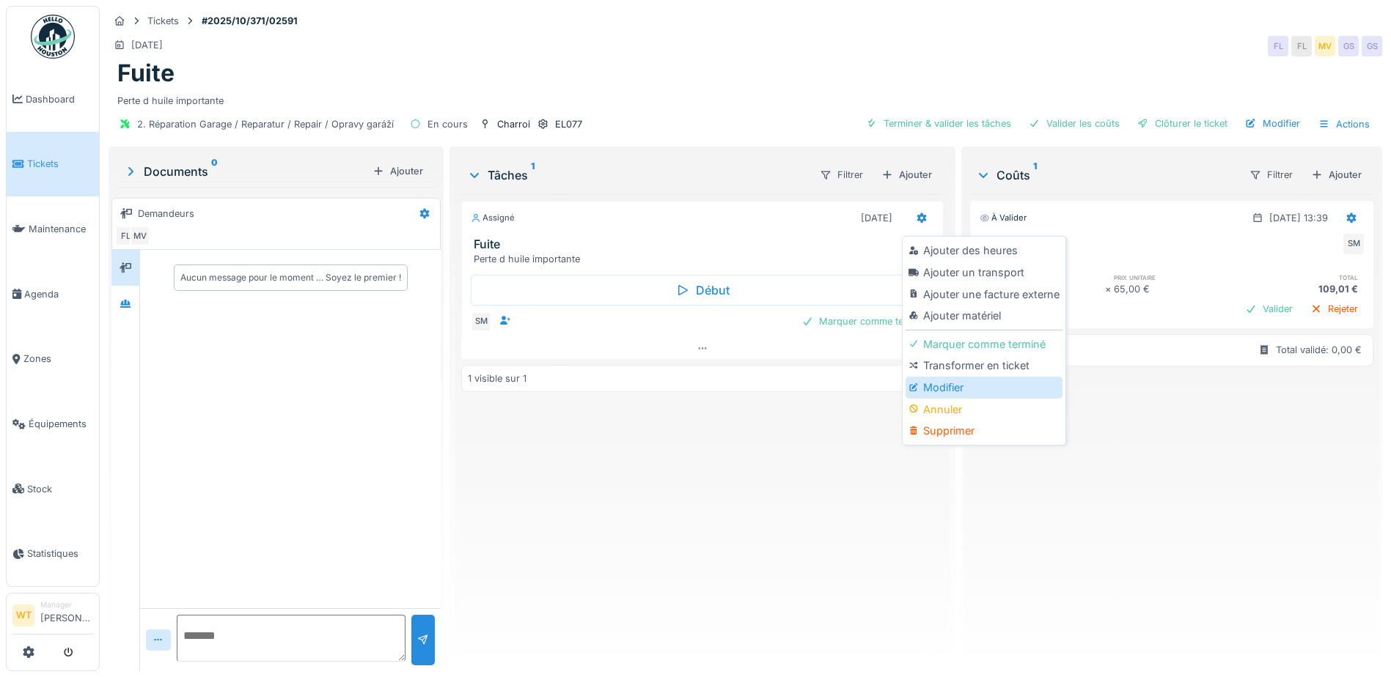
click at [926, 384] on div "Modifier" at bounding box center [984, 388] width 156 height 22
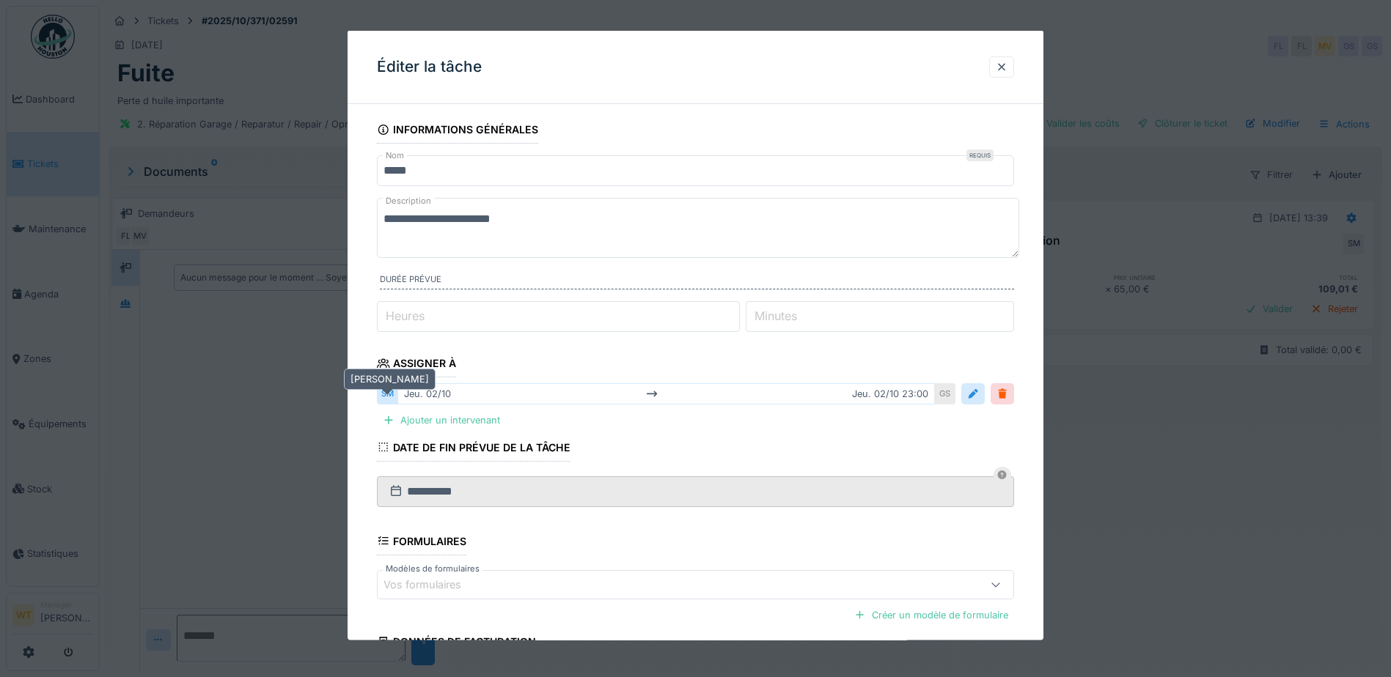
click at [386, 399] on div "SM" at bounding box center [387, 393] width 21 height 21
click at [461, 402] on div "jeu. 02/10 jeu. 02/10 23:00" at bounding box center [665, 393] width 537 height 21
click at [955, 397] on div "GS" at bounding box center [945, 393] width 21 height 21
click at [976, 397] on div at bounding box center [973, 394] width 12 height 14
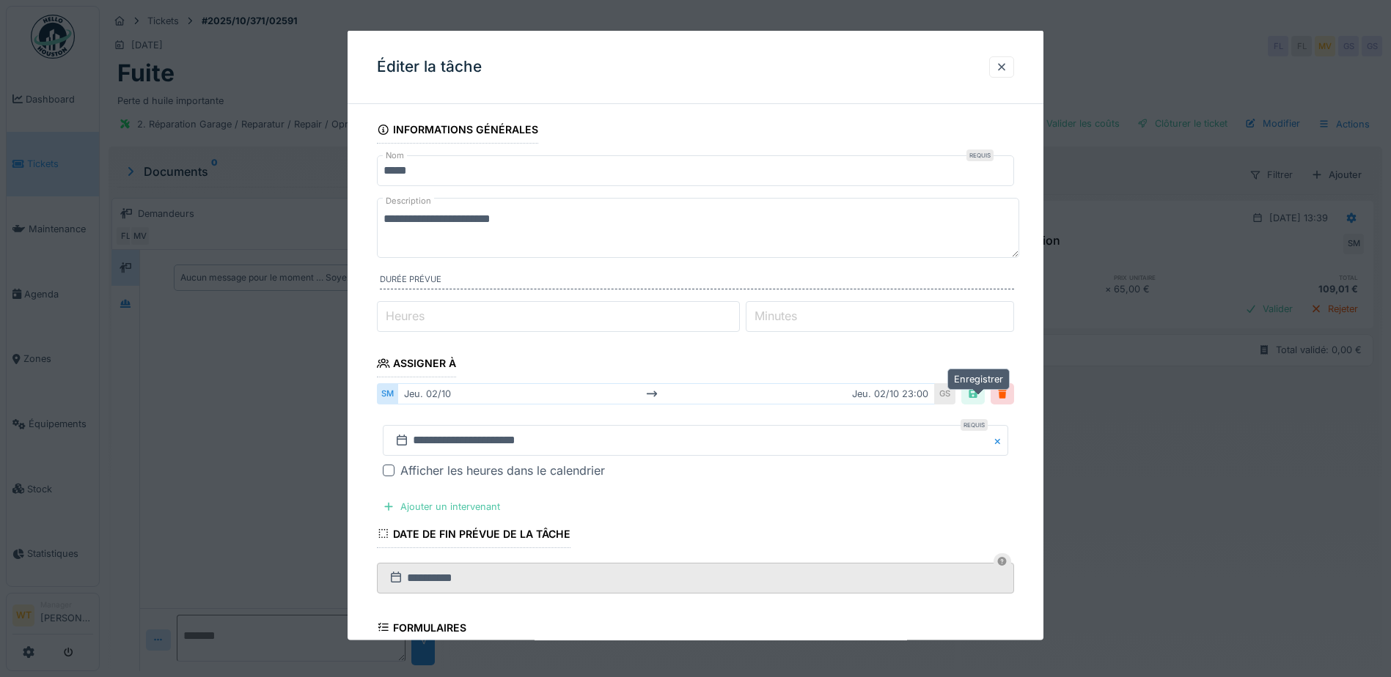
click at [976, 397] on div at bounding box center [973, 394] width 12 height 14
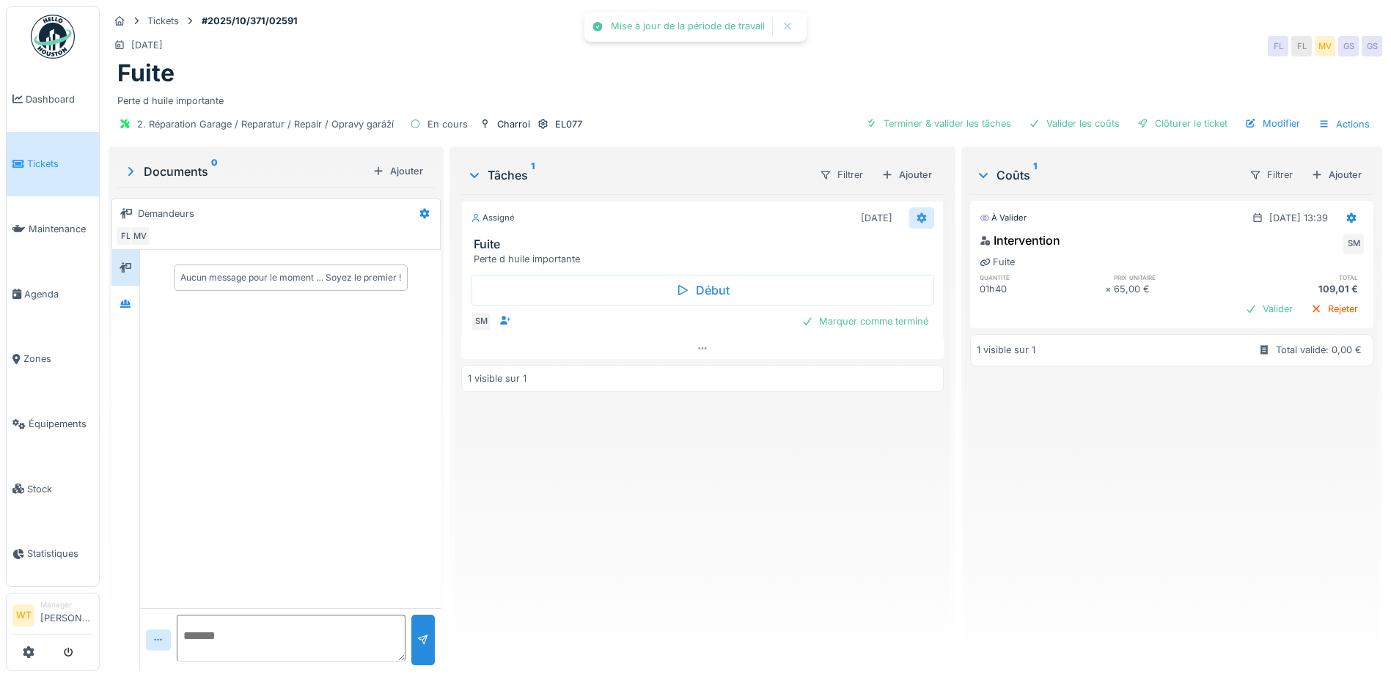
click at [921, 208] on div at bounding box center [921, 218] width 25 height 21
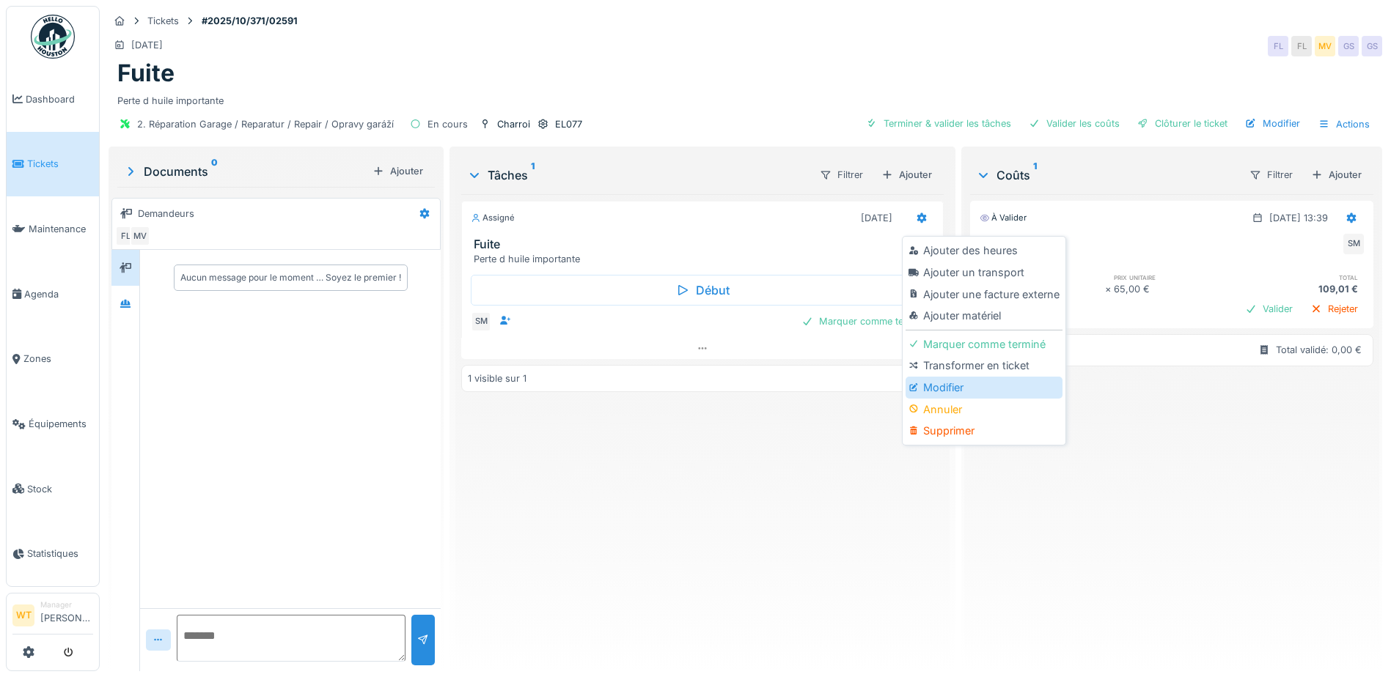
click at [944, 382] on div "Modifier" at bounding box center [984, 388] width 156 height 22
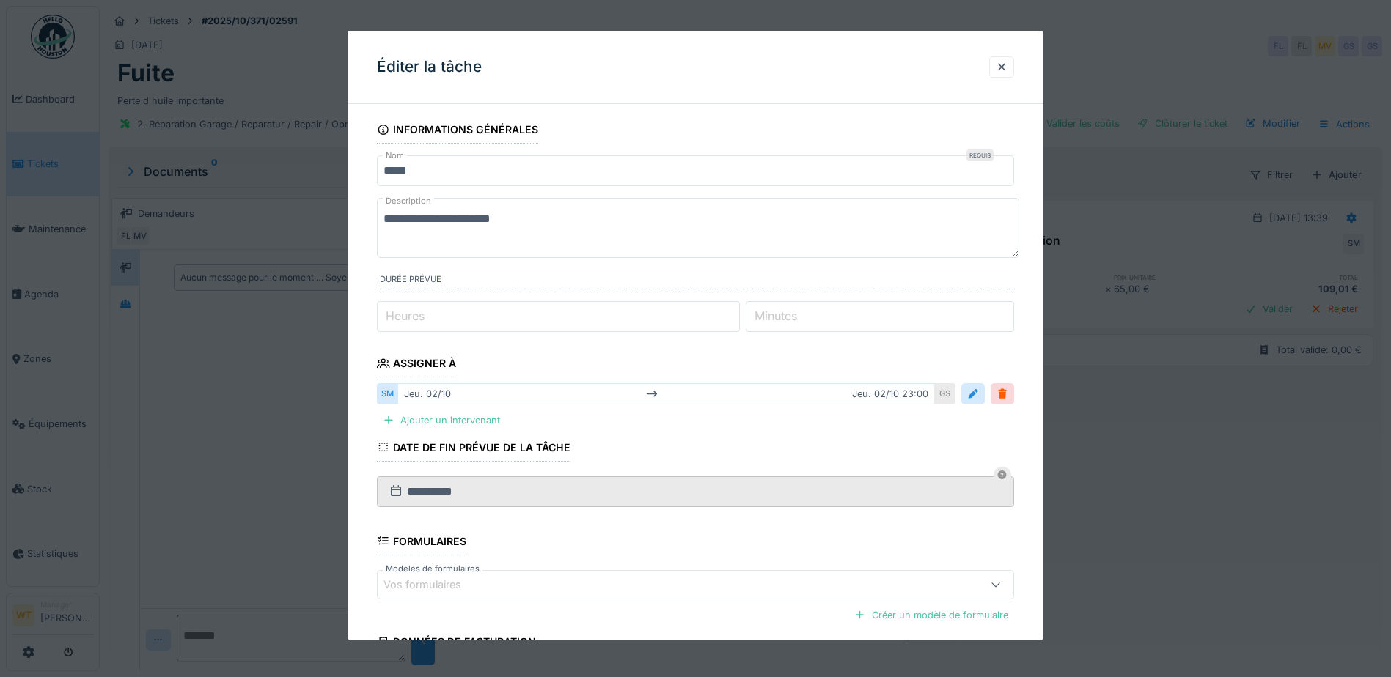
click at [879, 401] on div "jeu. 02/10 jeu. 02/10 23:00" at bounding box center [665, 393] width 537 height 21
click at [878, 399] on div "jeu. 02/10 jeu. 02/10 23:00" at bounding box center [665, 393] width 537 height 21
click at [877, 396] on div "jeu. 02/10 jeu. 02/10 23:00" at bounding box center [665, 393] width 537 height 21
click at [877, 395] on div "jeu. 02/10 jeu. 02/10 23:00" at bounding box center [665, 393] width 537 height 21
click at [947, 397] on div "GS" at bounding box center [945, 393] width 21 height 21
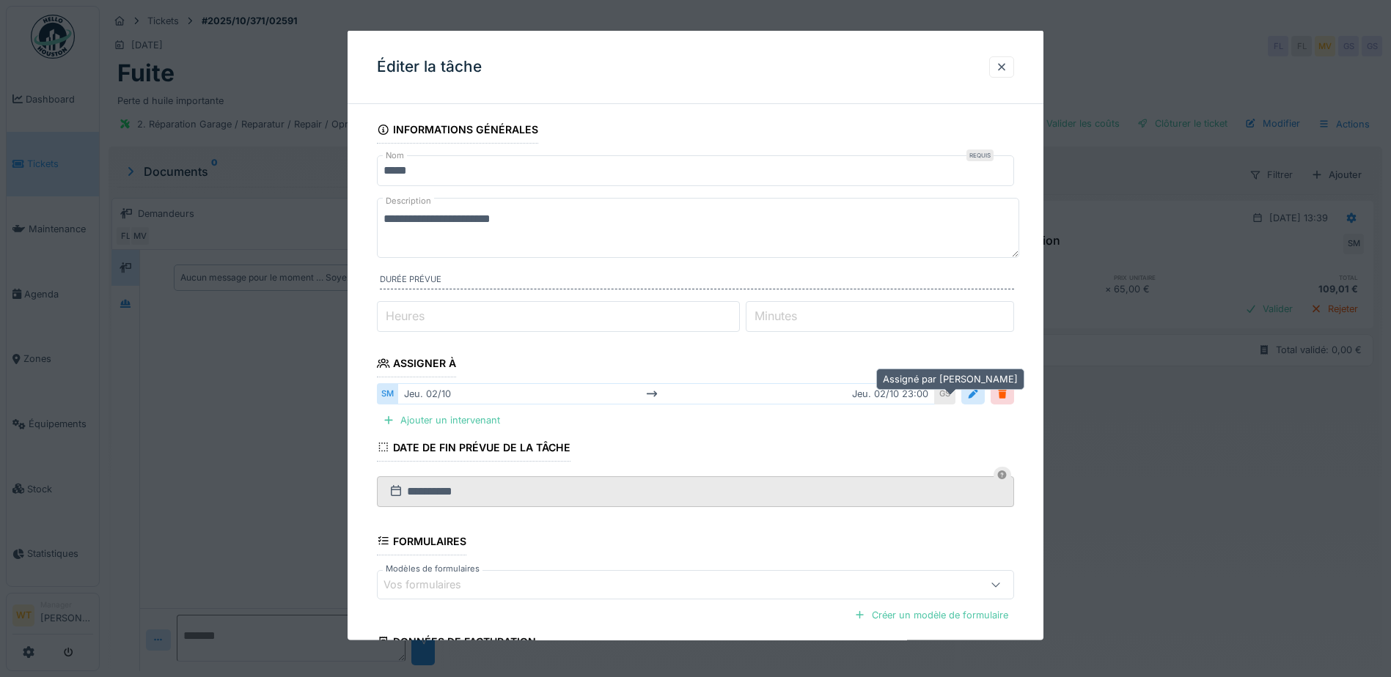
click at [947, 397] on div "GS" at bounding box center [945, 393] width 21 height 21
click at [976, 394] on div at bounding box center [973, 394] width 12 height 14
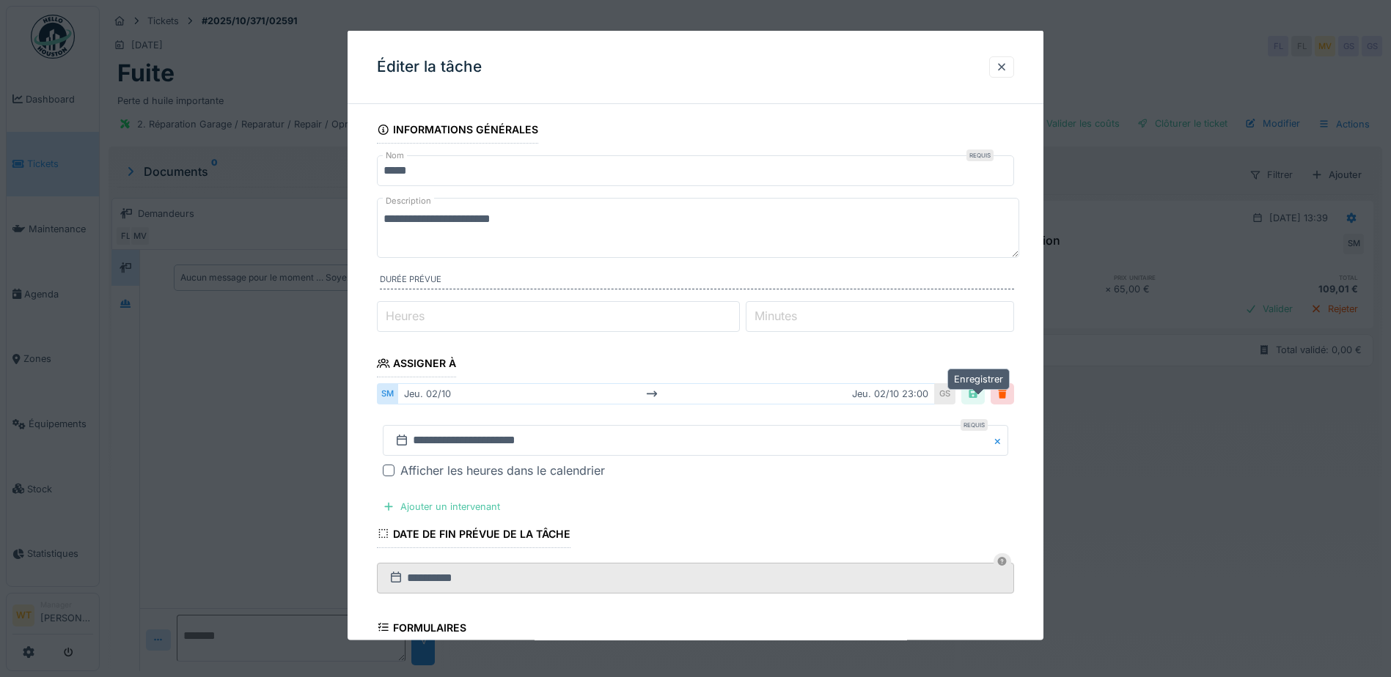
click at [977, 394] on div at bounding box center [973, 394] width 12 height 14
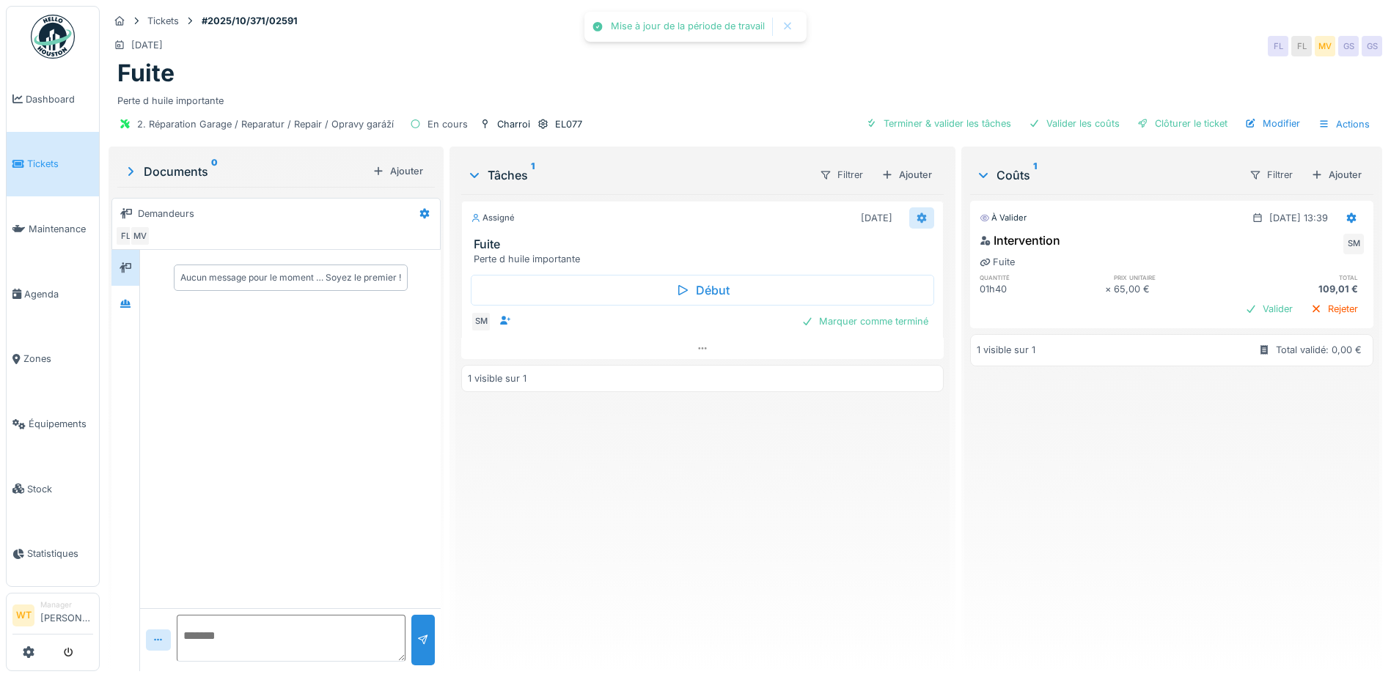
click at [921, 208] on div at bounding box center [921, 218] width 25 height 21
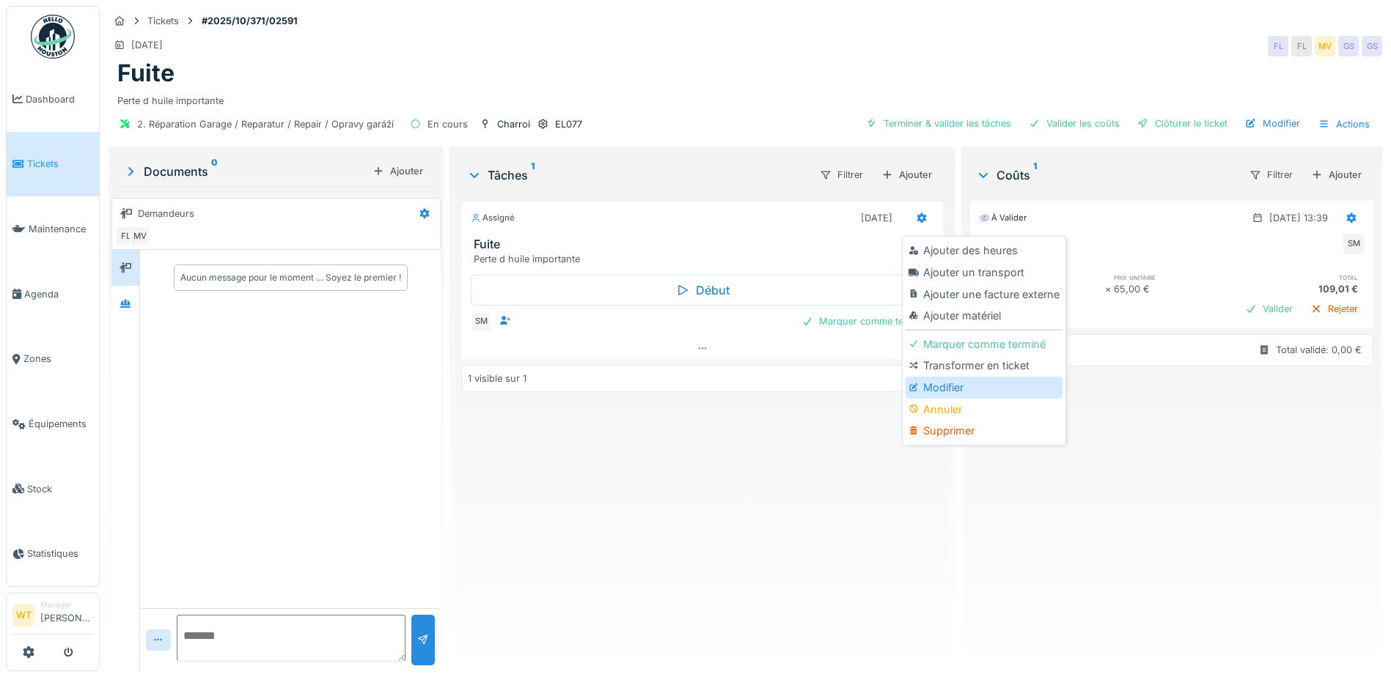
click at [981, 377] on div "Modifier" at bounding box center [984, 388] width 156 height 22
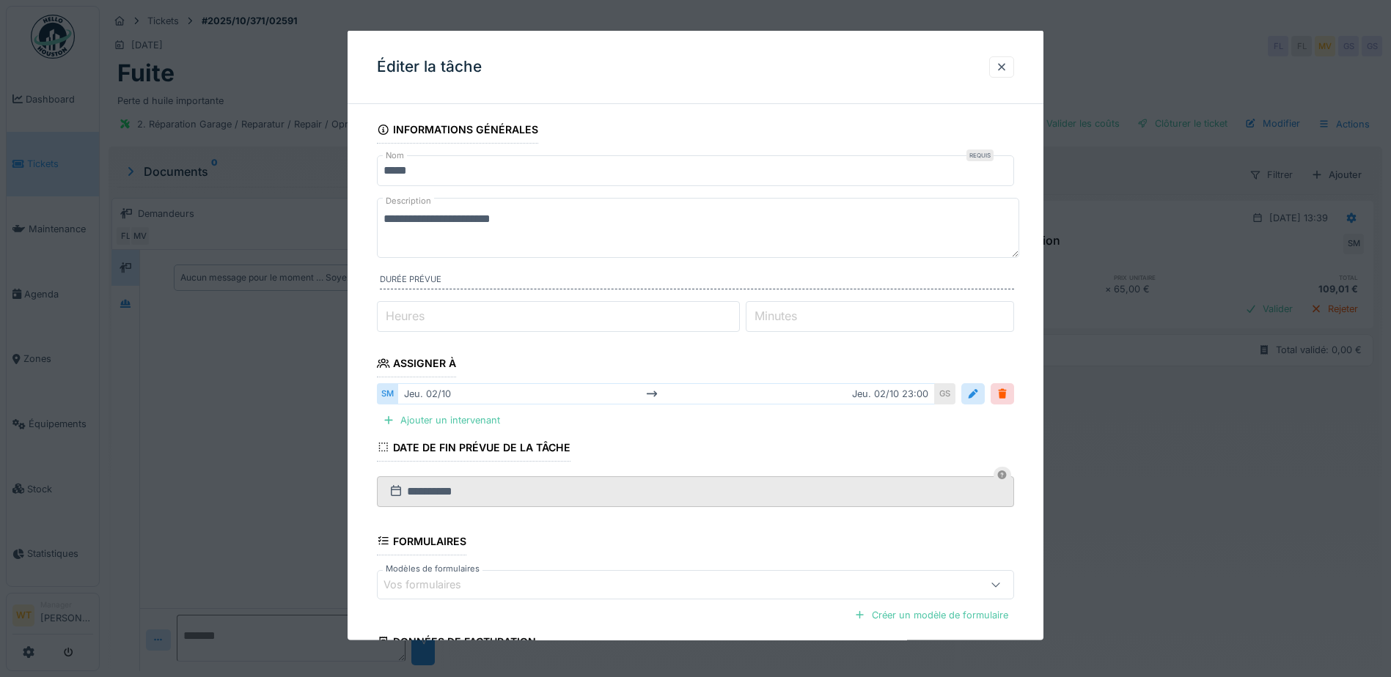
click at [406, 392] on div "jeu. 02/10 jeu. 02/10 23:00" at bounding box center [665, 393] width 537 height 21
click at [944, 396] on div "GS" at bounding box center [945, 393] width 21 height 21
click at [967, 390] on div at bounding box center [972, 393] width 23 height 21
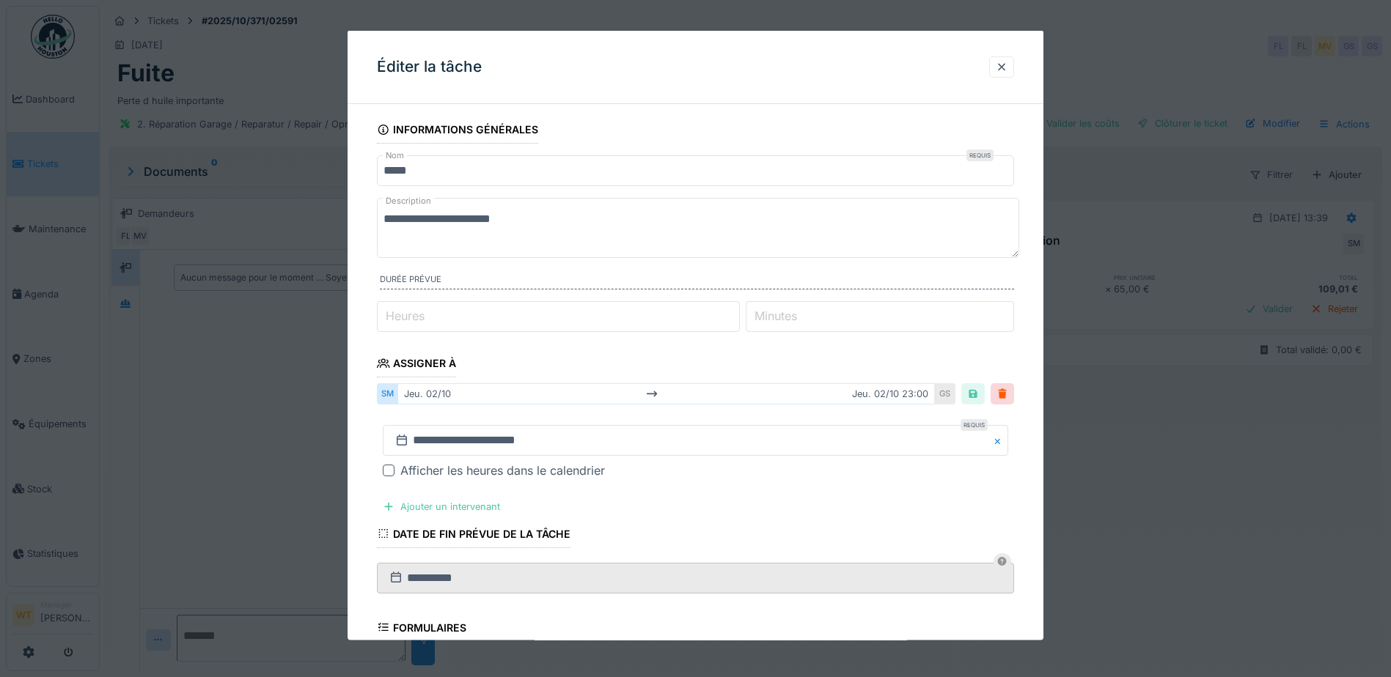
click at [964, 392] on div "SM jeu. 02/10 jeu. 02/10 23:00 GS" at bounding box center [695, 394] width 637 height 27
click at [730, 438] on input "**********" at bounding box center [695, 440] width 625 height 31
click at [676, 329] on div "8" at bounding box center [674, 328] width 20 height 20
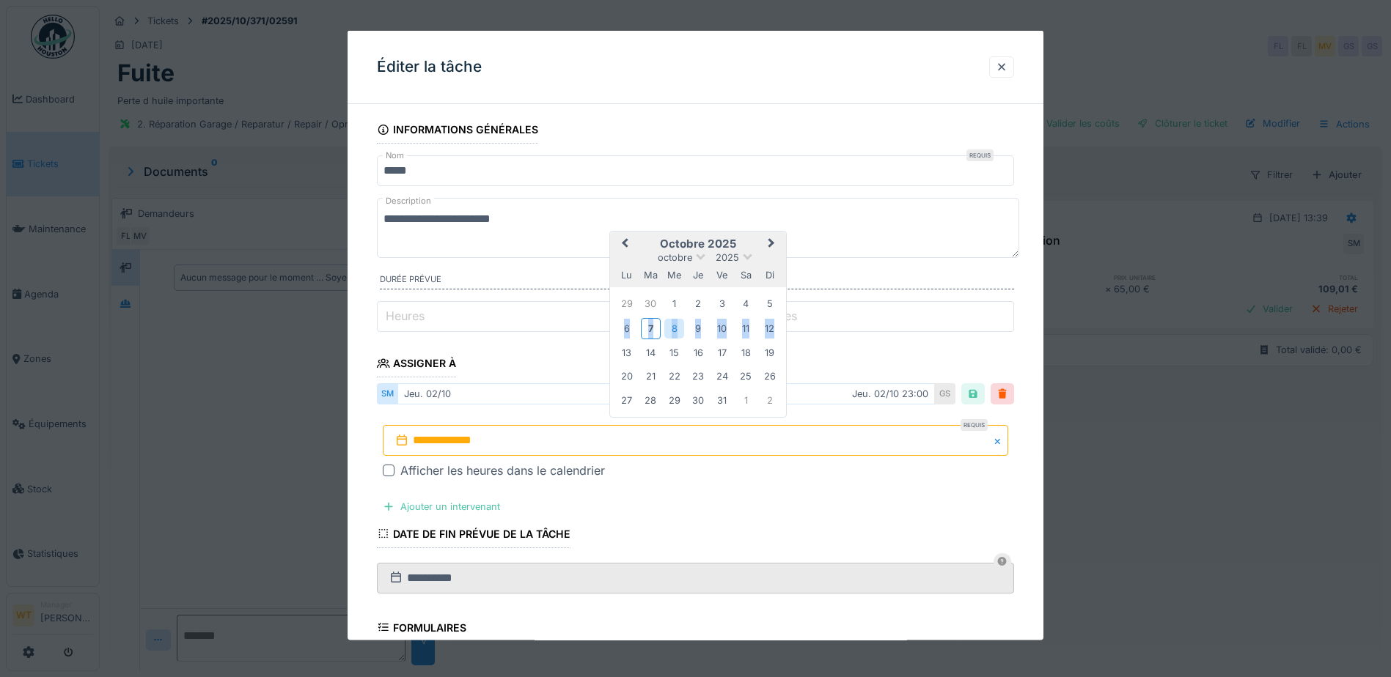
click at [677, 329] on div "8" at bounding box center [674, 328] width 20 height 20
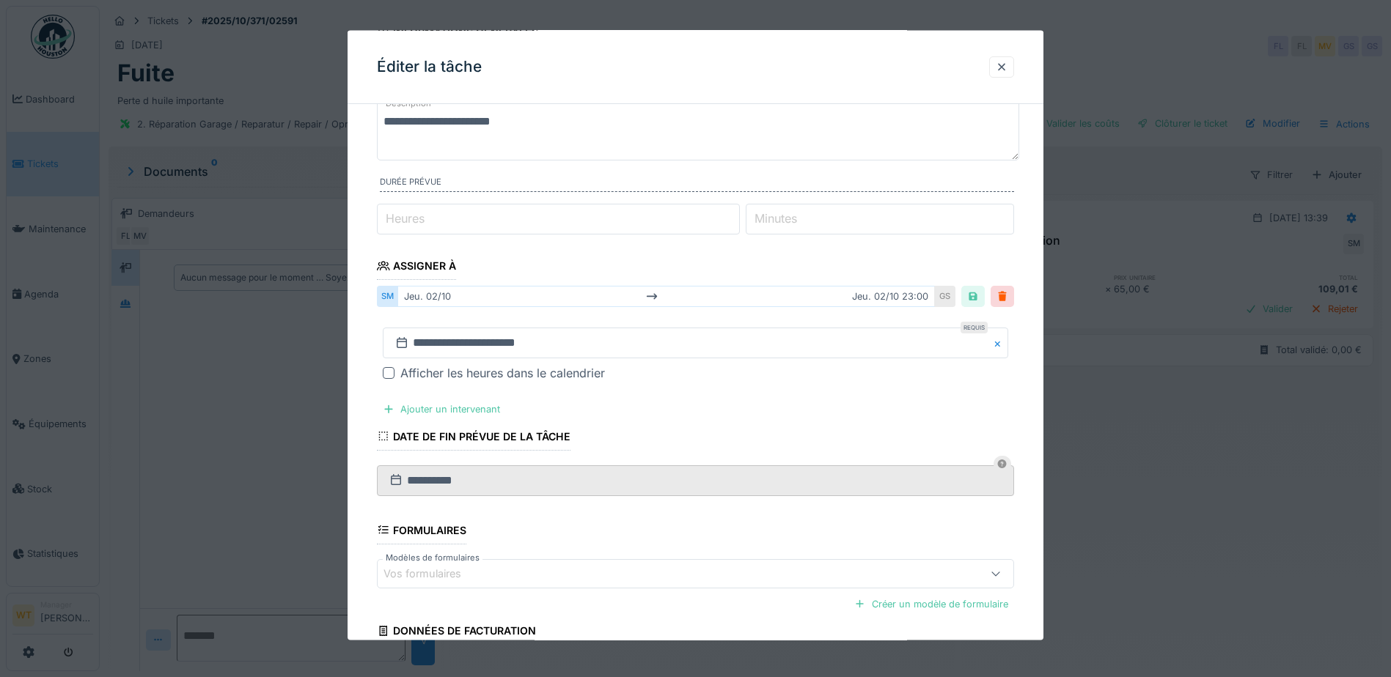
scroll to position [229, 0]
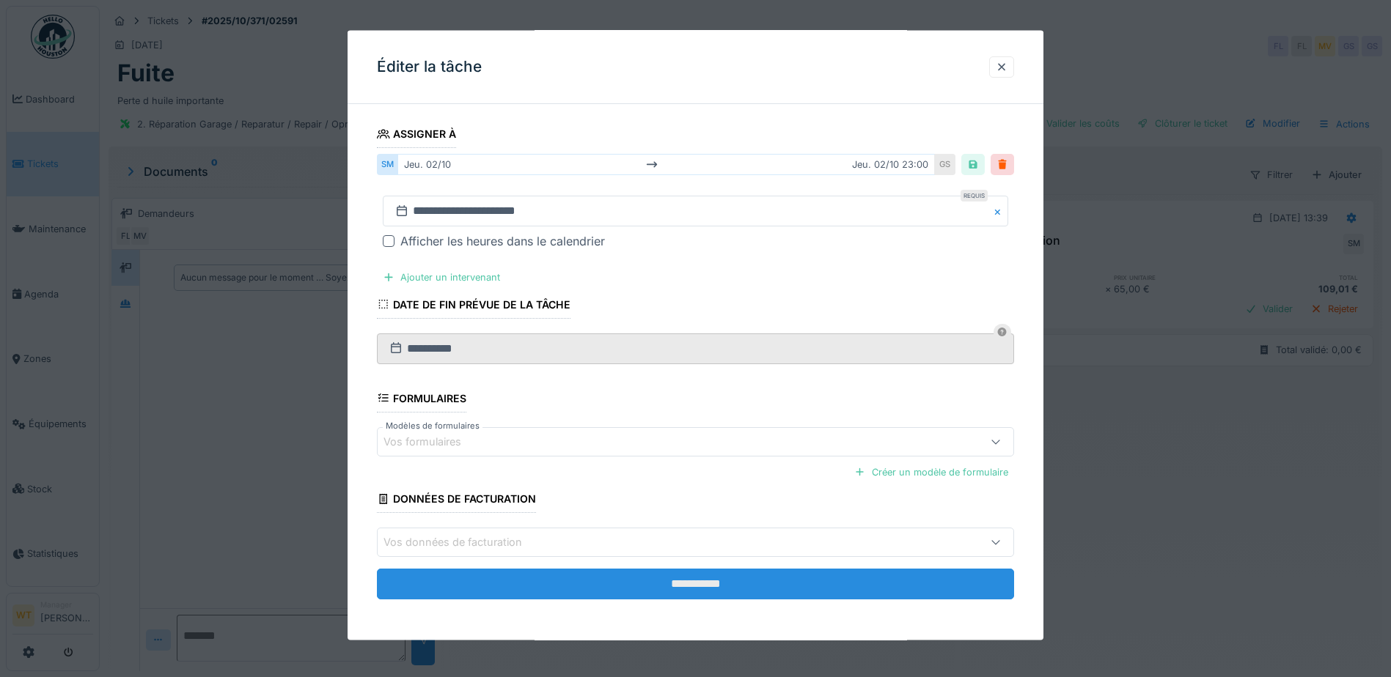
click at [623, 585] on input "**********" at bounding box center [695, 584] width 637 height 31
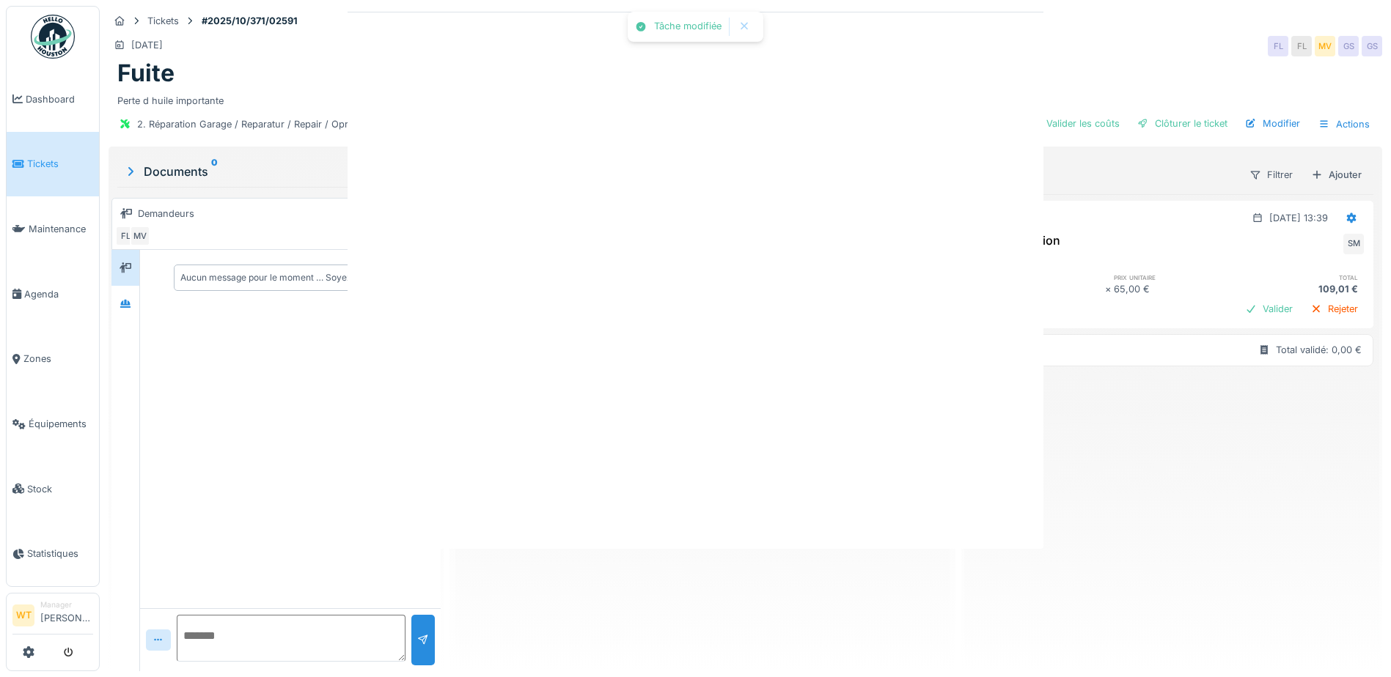
scroll to position [0, 0]
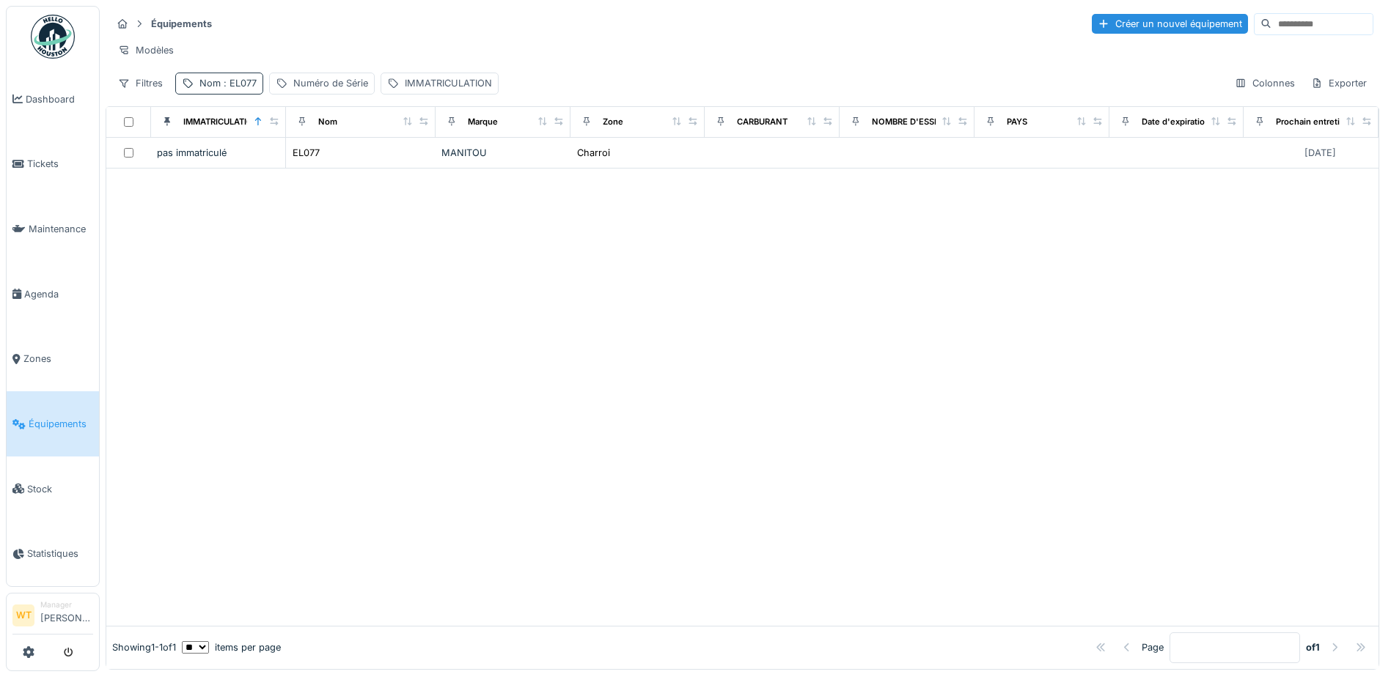
click at [231, 89] on span ": EL077" at bounding box center [239, 83] width 36 height 11
click at [297, 166] on input "*****" at bounding box center [255, 165] width 146 height 31
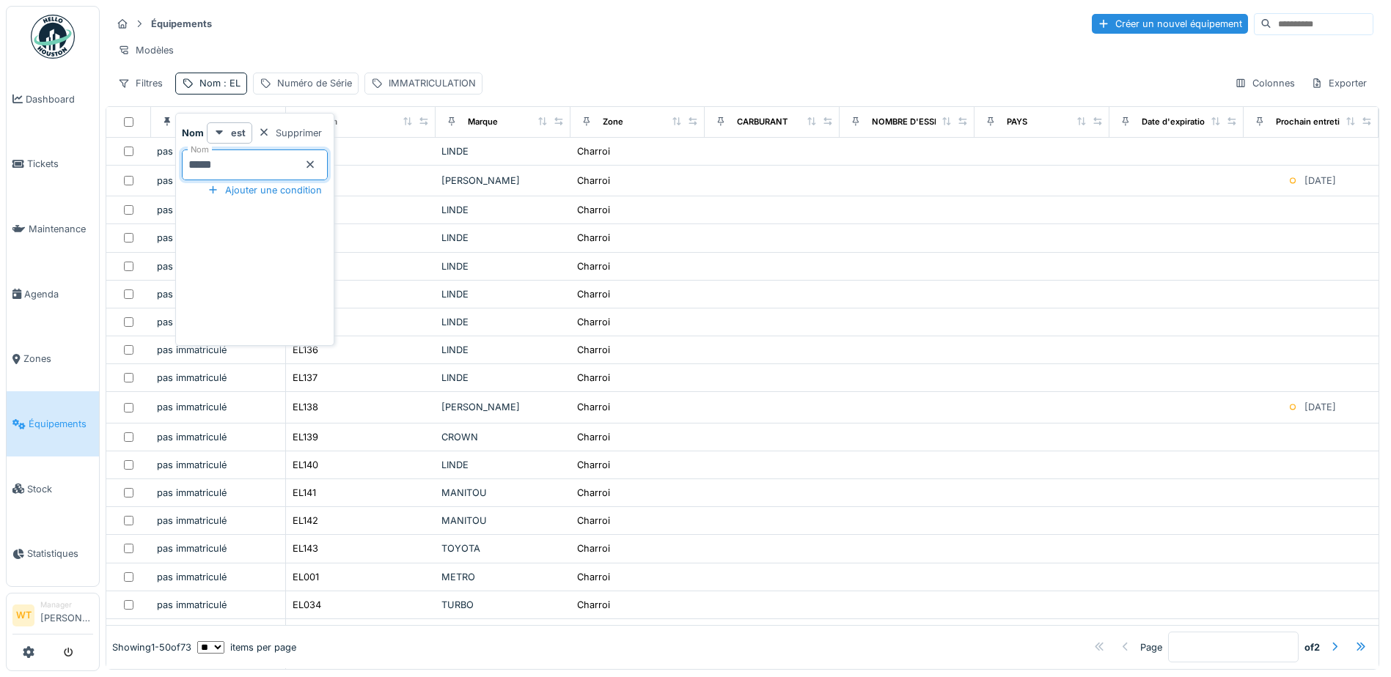
type input "*****"
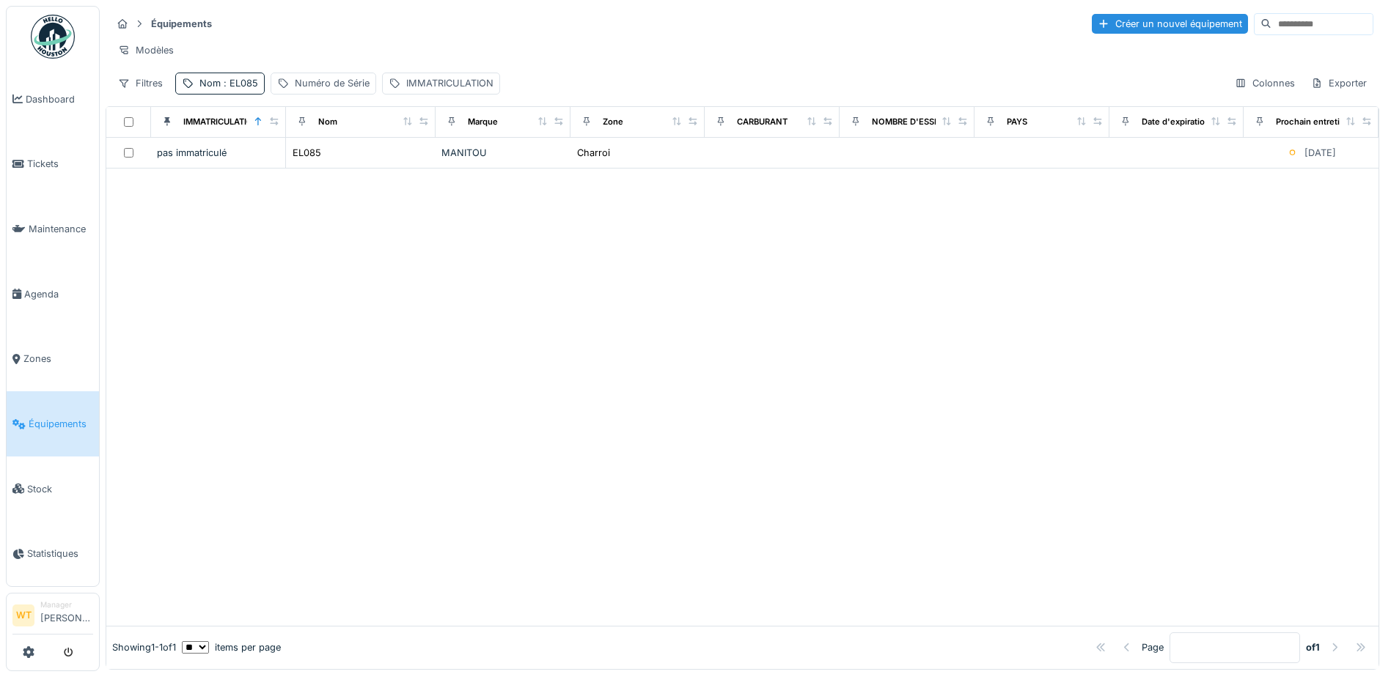
click at [473, 238] on div at bounding box center [742, 398] width 1272 height 458
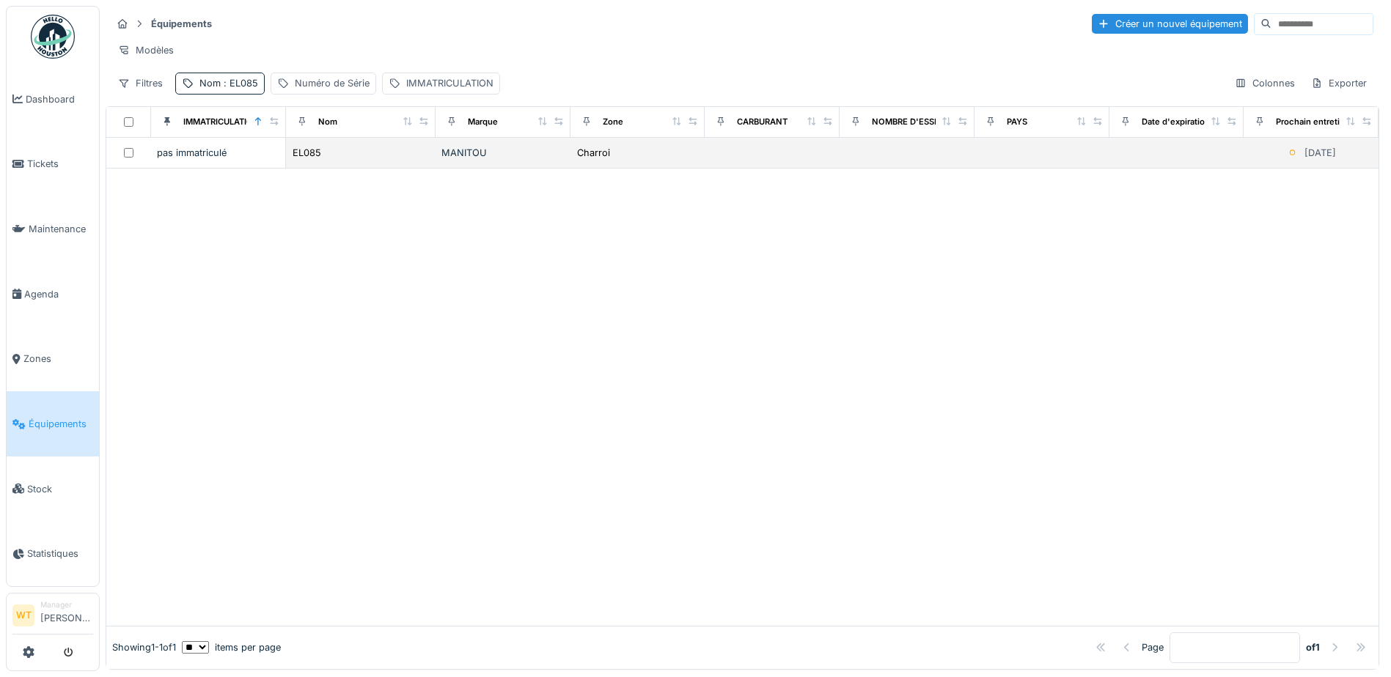
click at [332, 169] on td "EL085" at bounding box center [361, 153] width 150 height 31
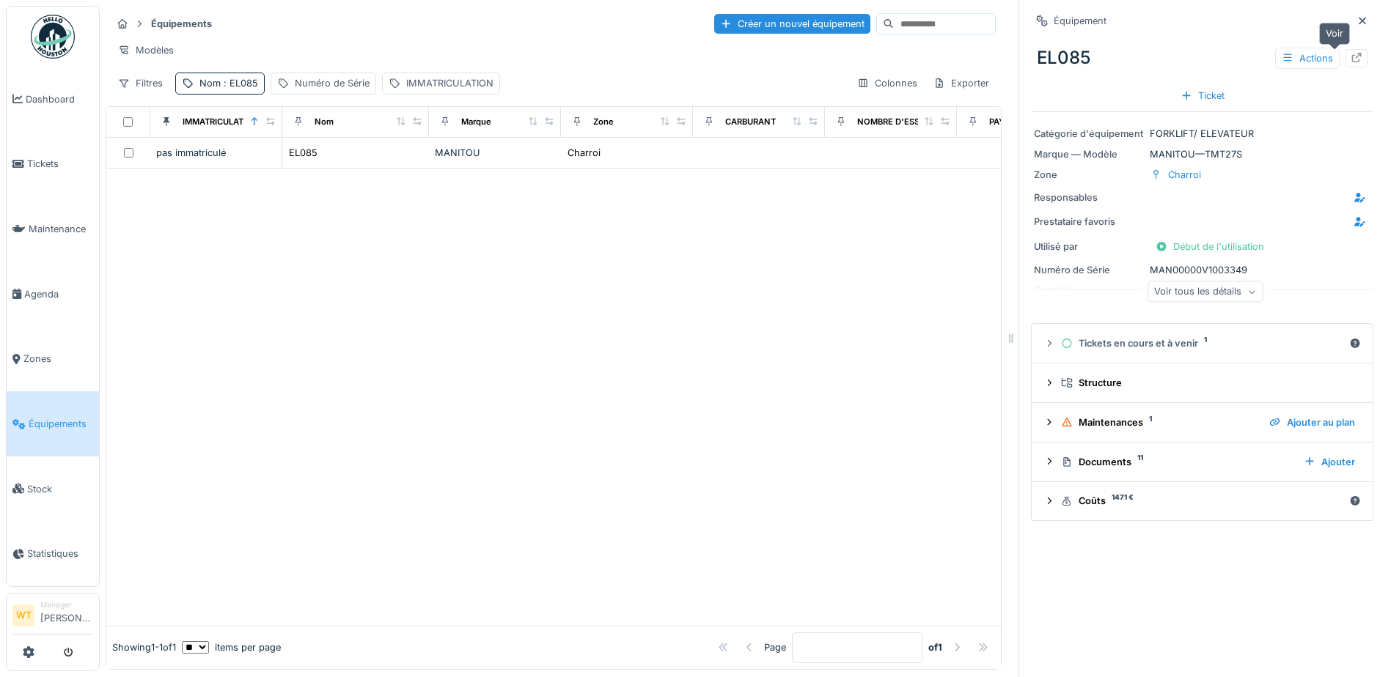
click at [1351, 59] on icon at bounding box center [1357, 58] width 12 height 10
click at [51, 287] on span "Agenda" at bounding box center [58, 294] width 69 height 14
click at [48, 289] on span "Agenda" at bounding box center [58, 294] width 69 height 14
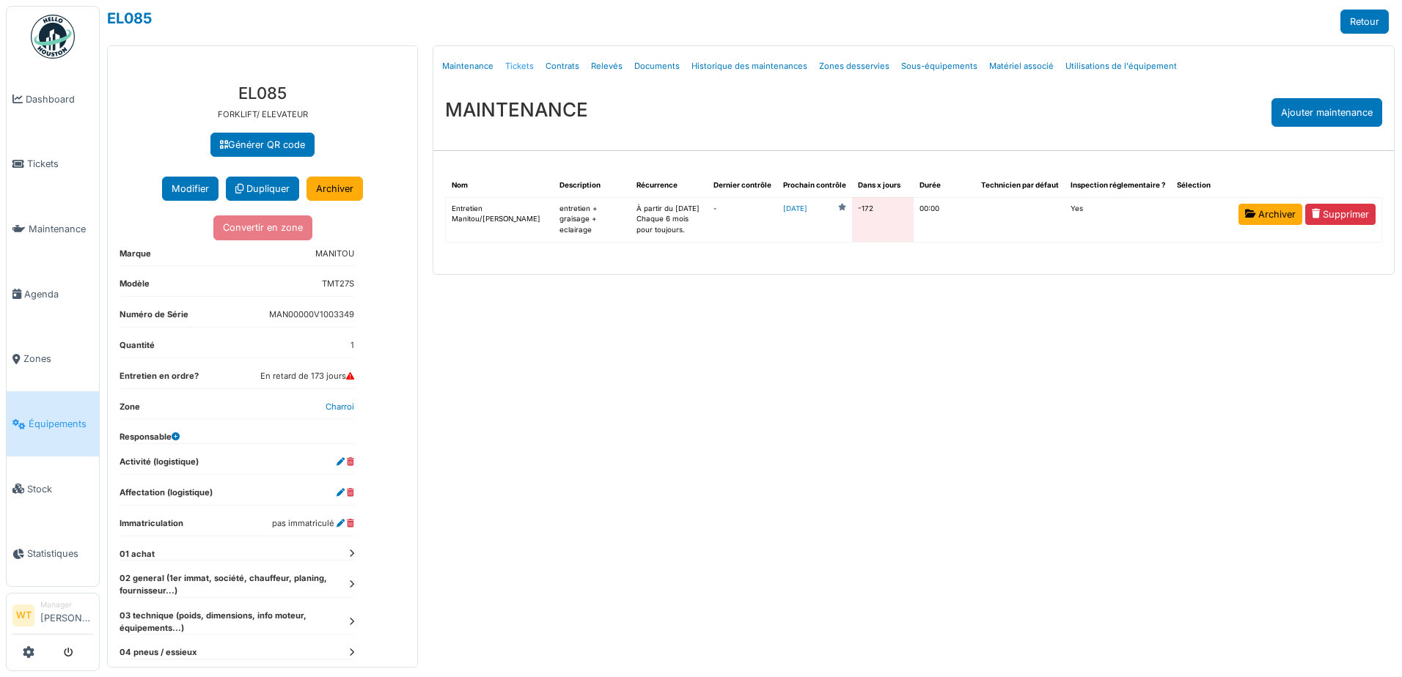
drag, startPoint x: 0, startPoint y: 0, endPoint x: 532, endPoint y: 71, distance: 537.0
click at [532, 71] on link "Tickets" at bounding box center [519, 66] width 40 height 34
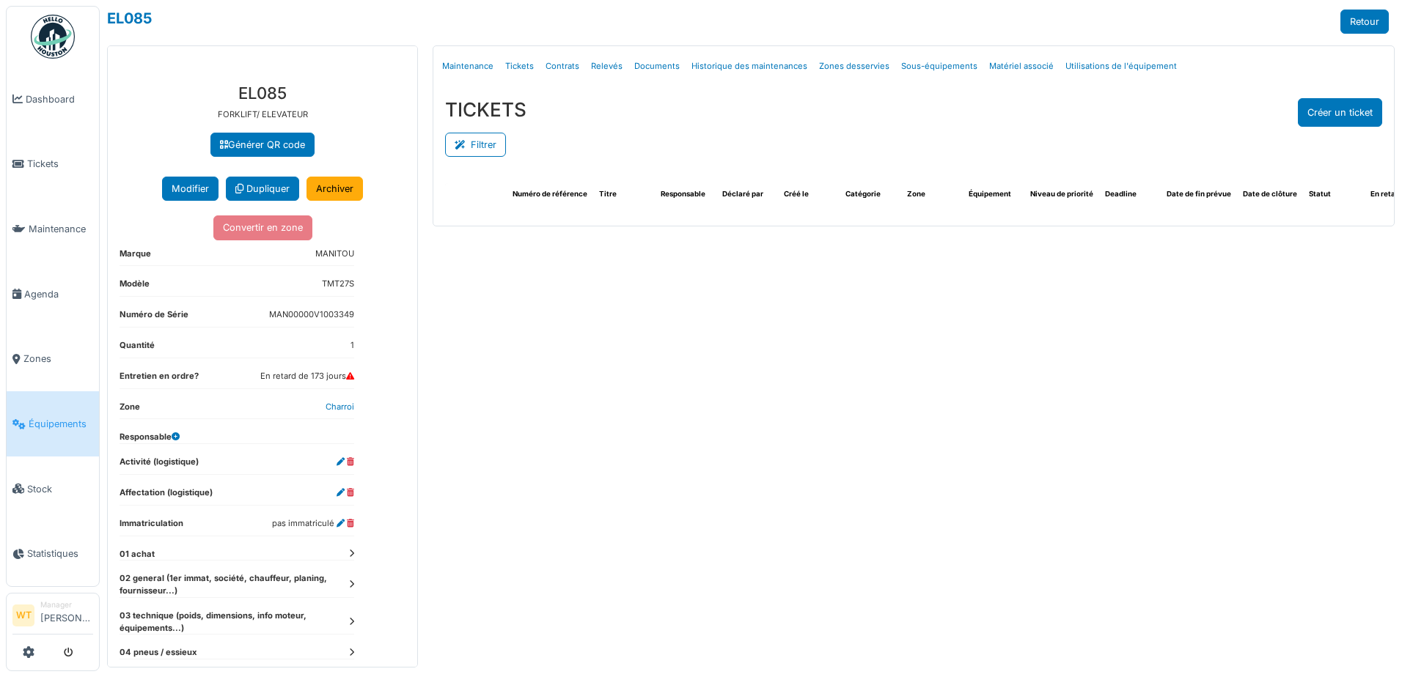
select select "***"
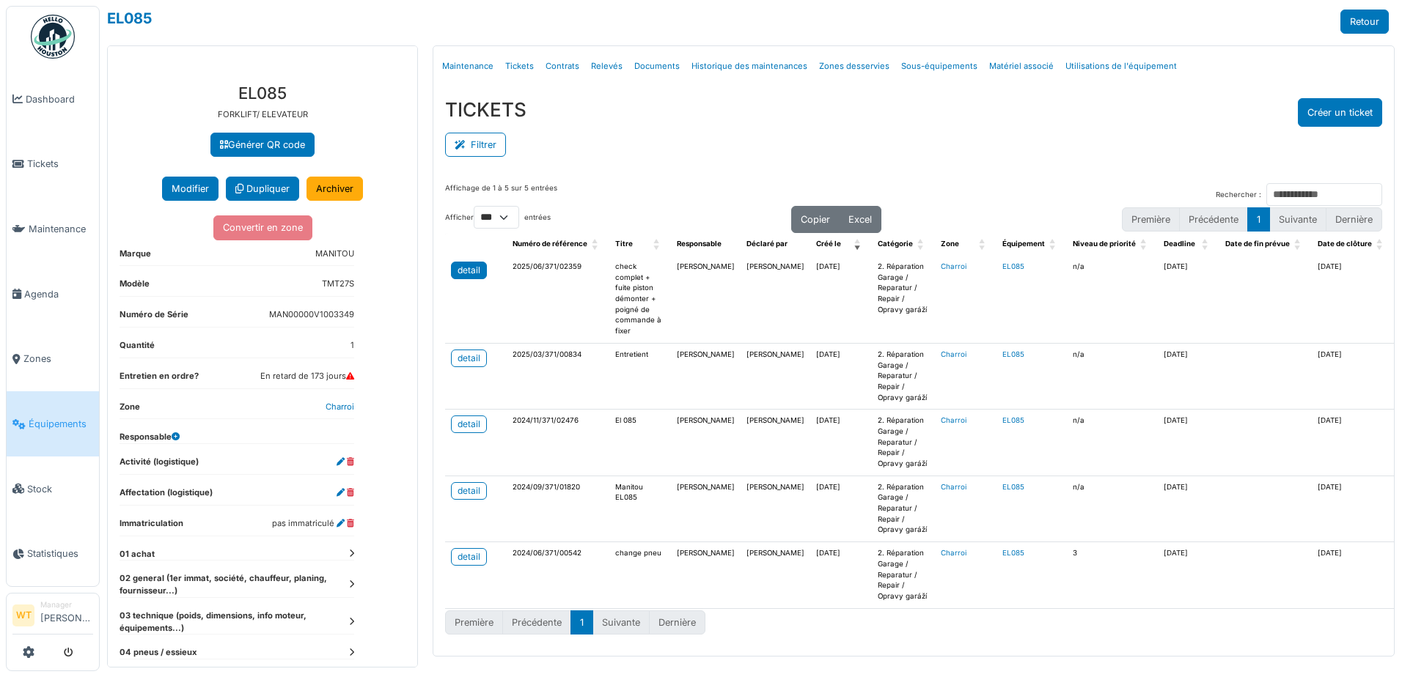
click at [464, 271] on div "detail" at bounding box center [469, 270] width 23 height 13
click at [44, 164] on span "Tickets" at bounding box center [60, 164] width 66 height 14
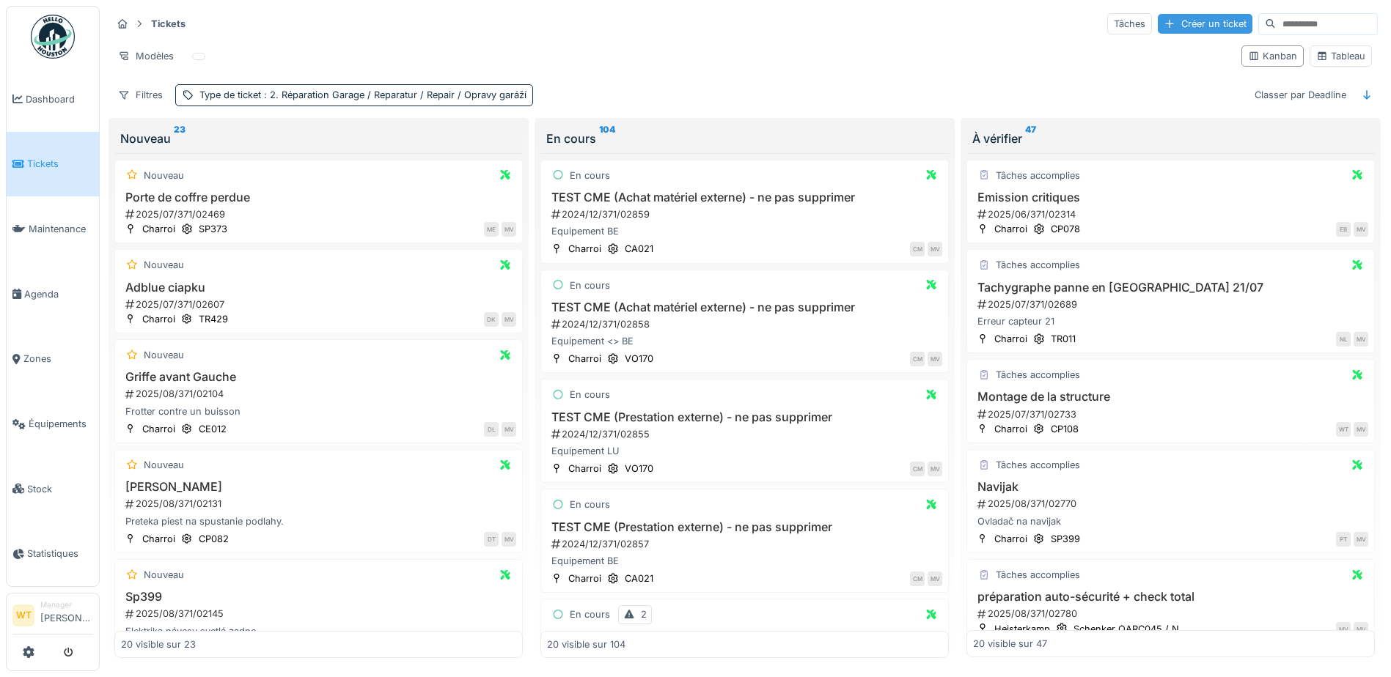
click at [1158, 28] on div "Créer un ticket" at bounding box center [1205, 24] width 95 height 20
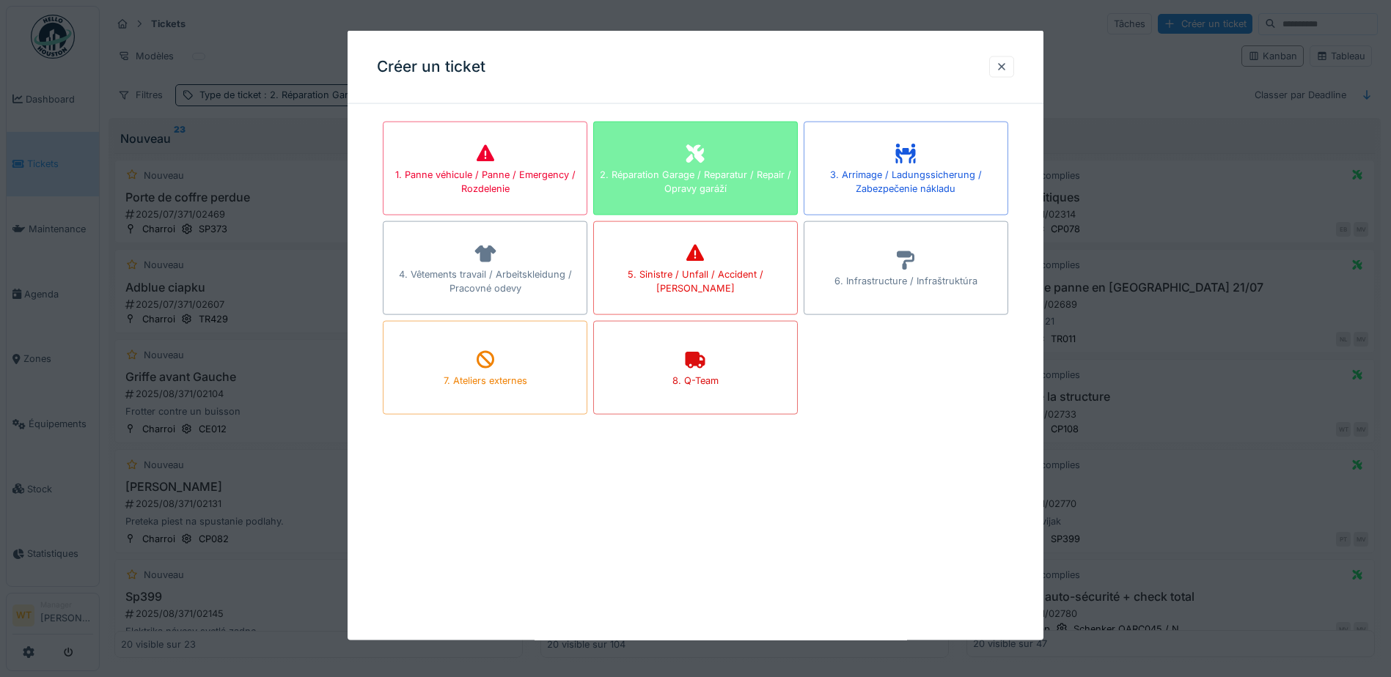
click at [738, 155] on div "2. Réparation Garage / Reparatur / Repair / Opravy garáží" at bounding box center [695, 169] width 205 height 94
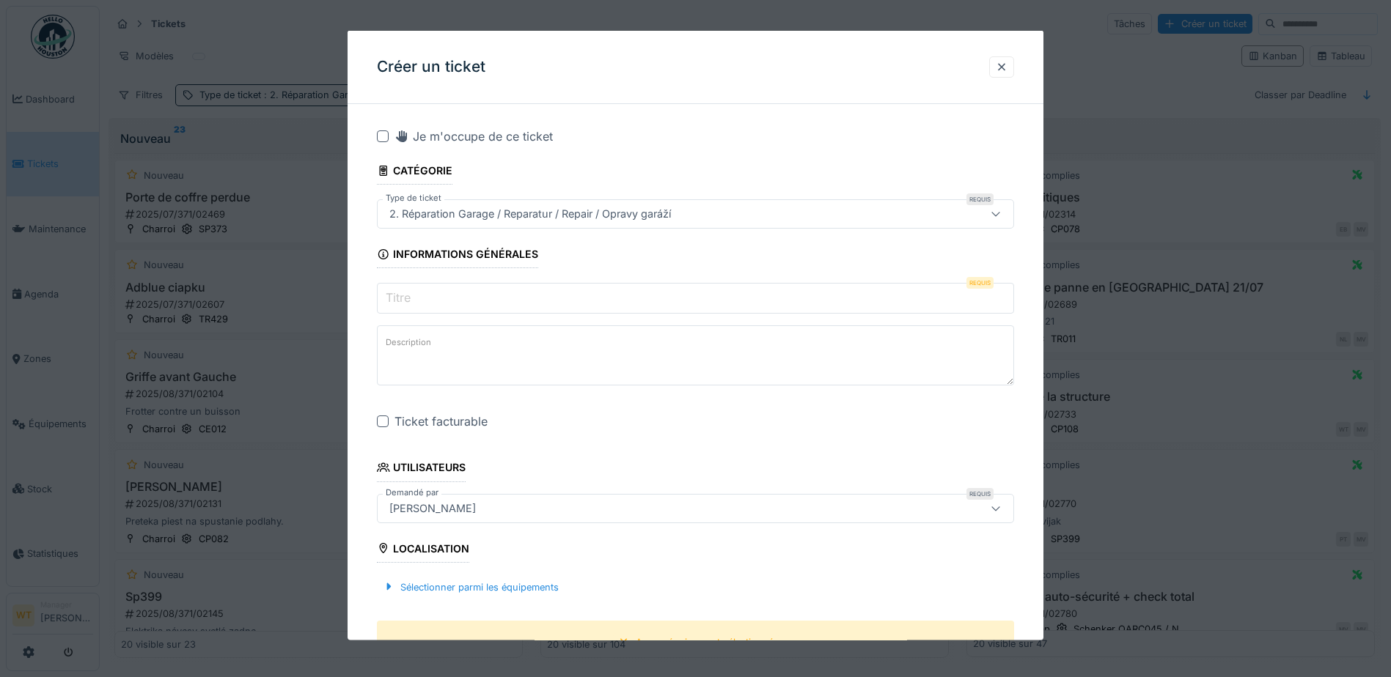
click at [472, 294] on input "Titre" at bounding box center [695, 298] width 637 height 31
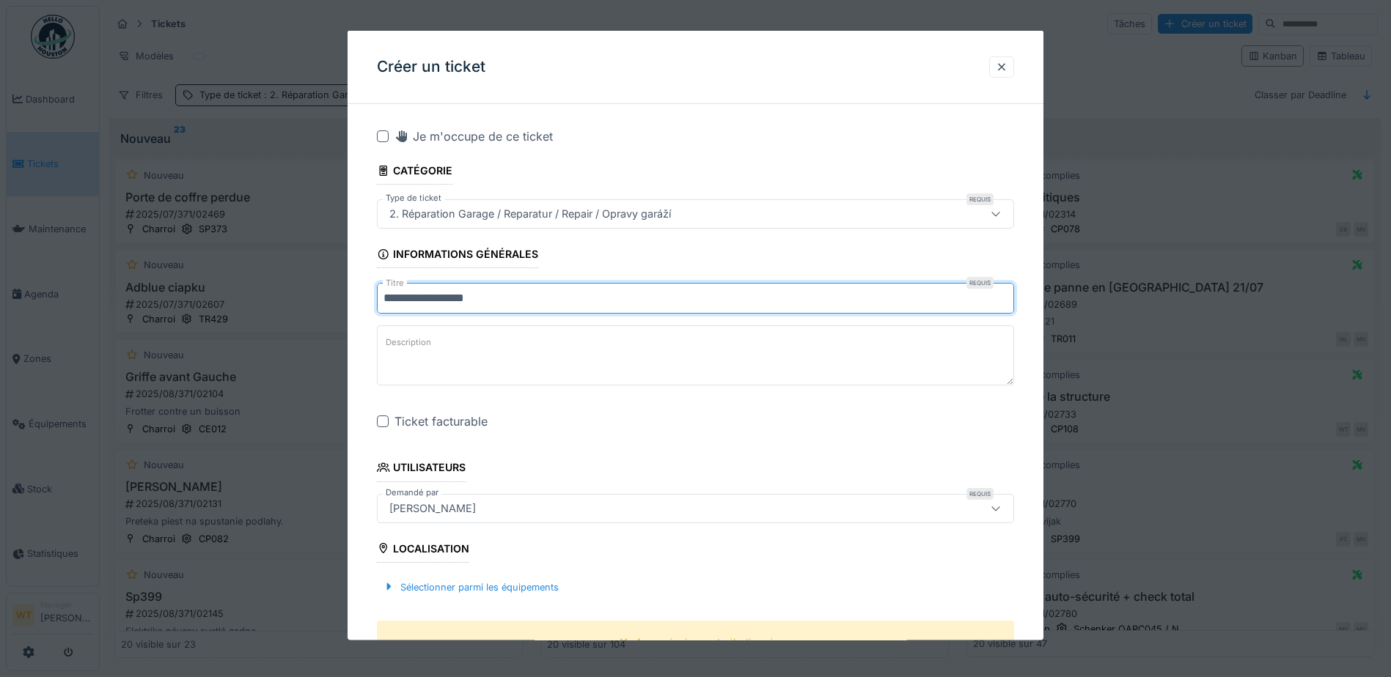
type input "**********"
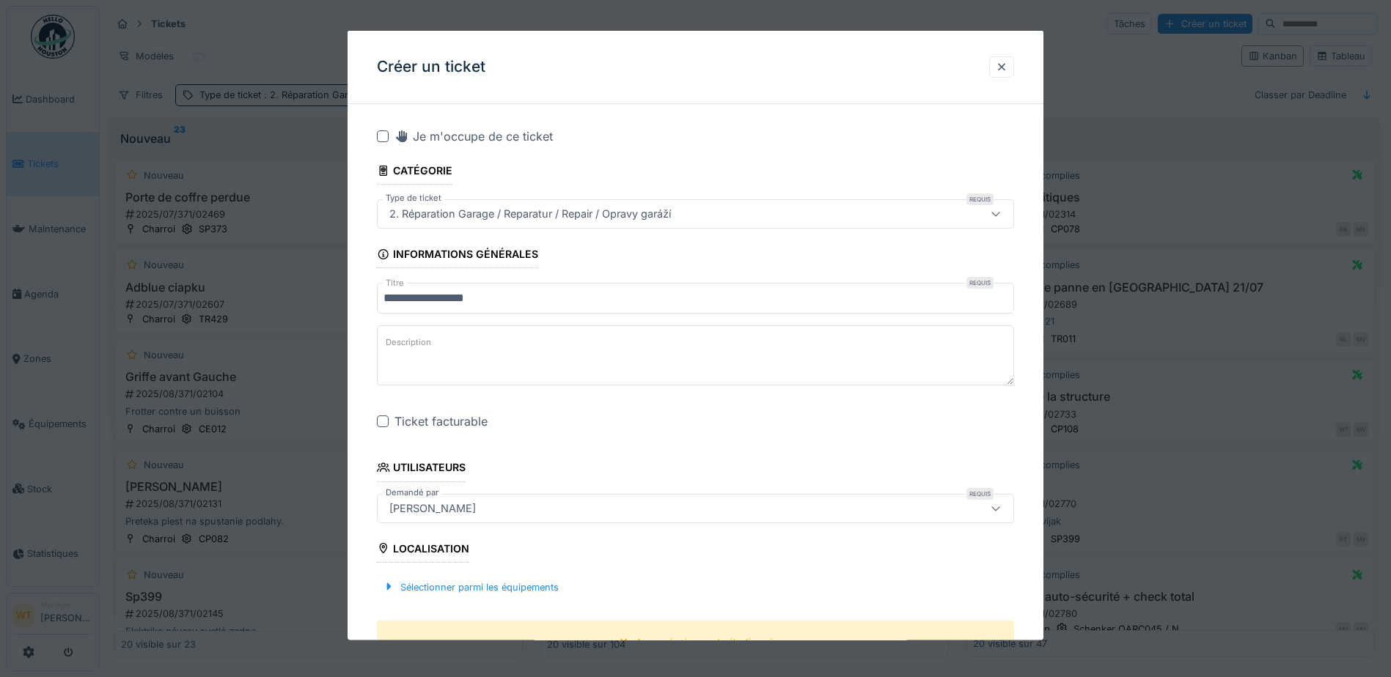
click at [386, 414] on div "Ticket facturable" at bounding box center [695, 422] width 637 height 18
click at [382, 421] on div at bounding box center [383, 422] width 12 height 12
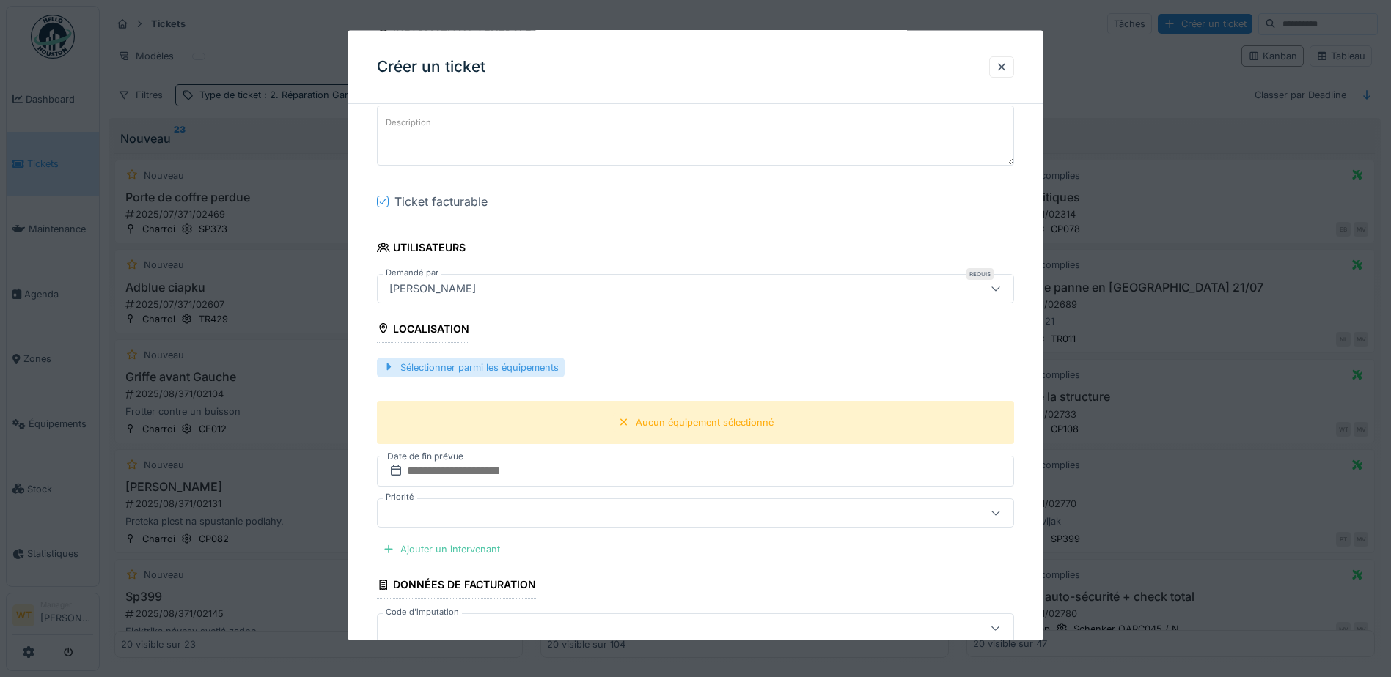
click at [540, 369] on div "Sélectionner parmi les équipements" at bounding box center [471, 367] width 188 height 20
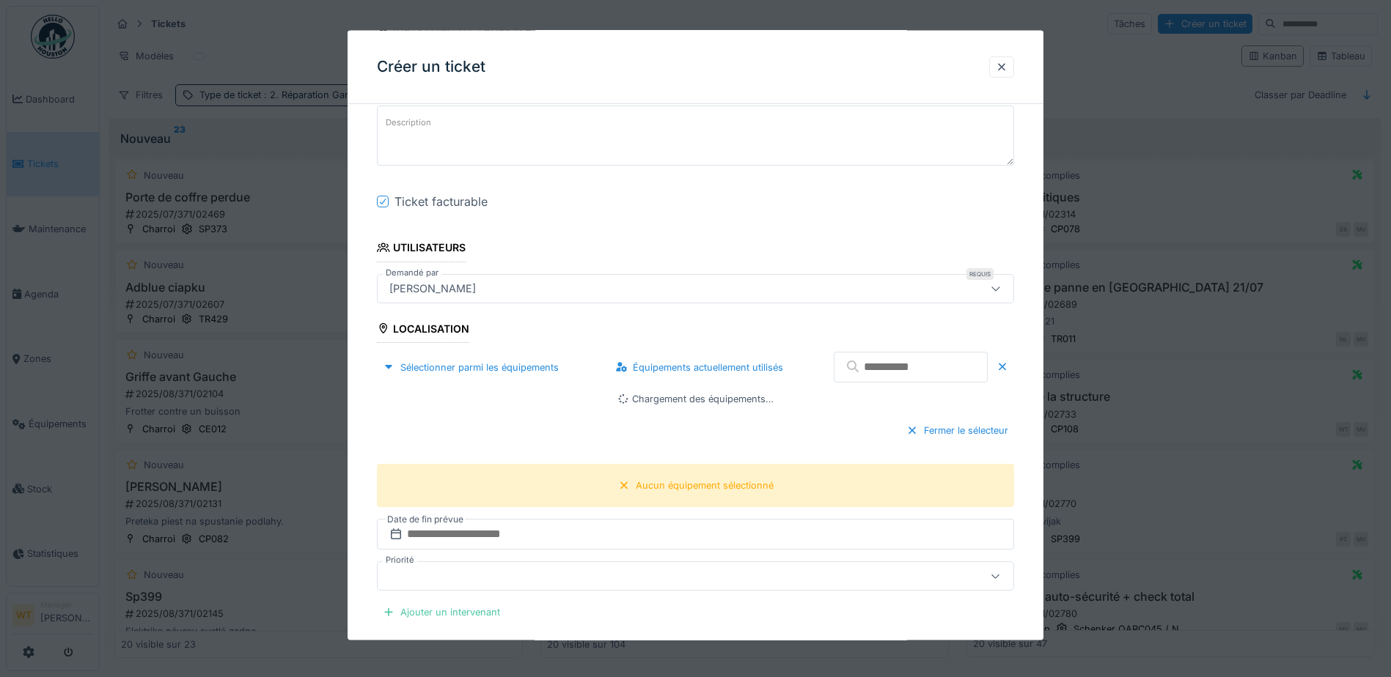
click at [893, 370] on input "text" at bounding box center [911, 367] width 154 height 31
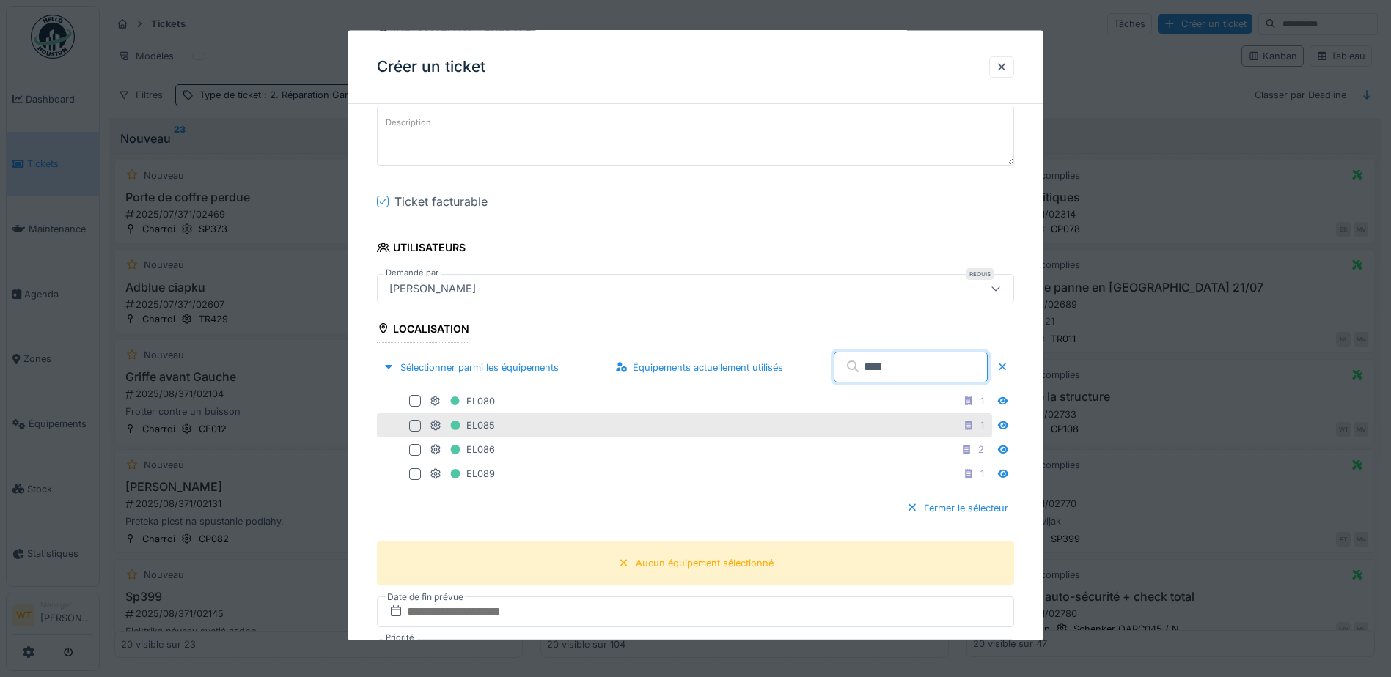
type input "****"
click at [535, 432] on div "EL085 1" at bounding box center [709, 425] width 559 height 18
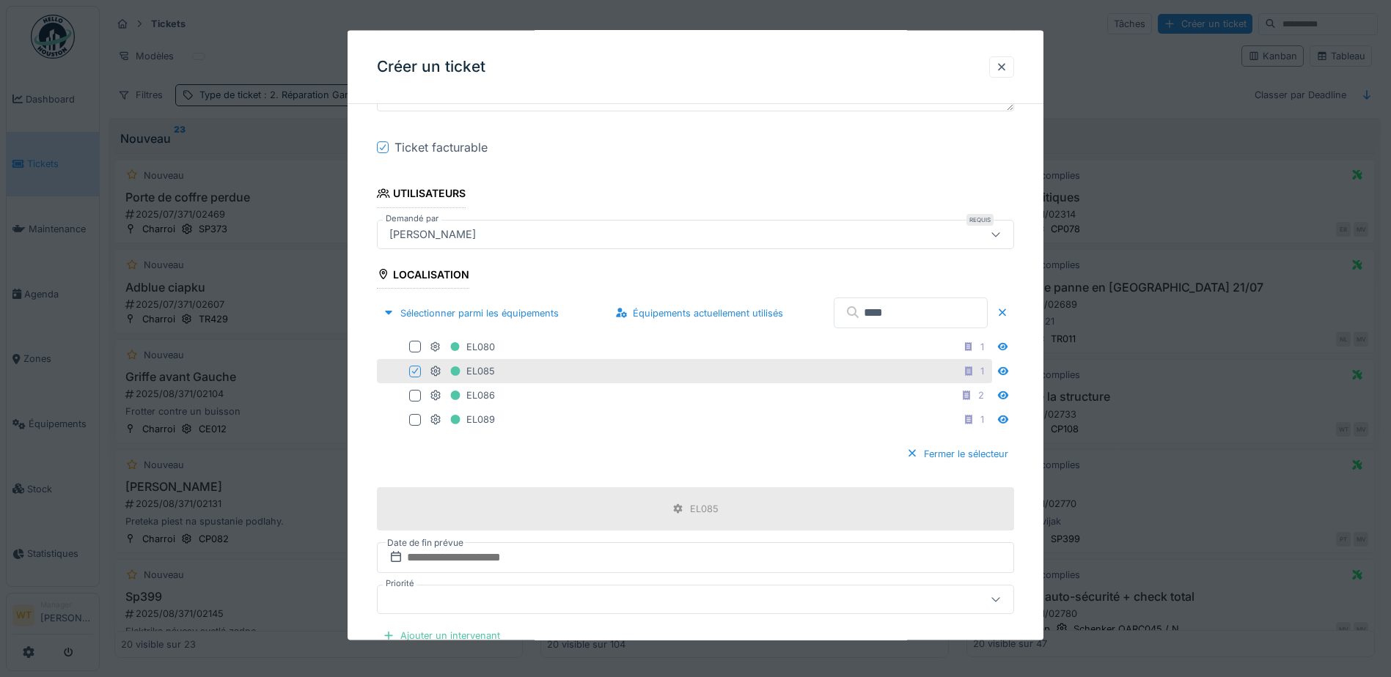
scroll to position [513, 0]
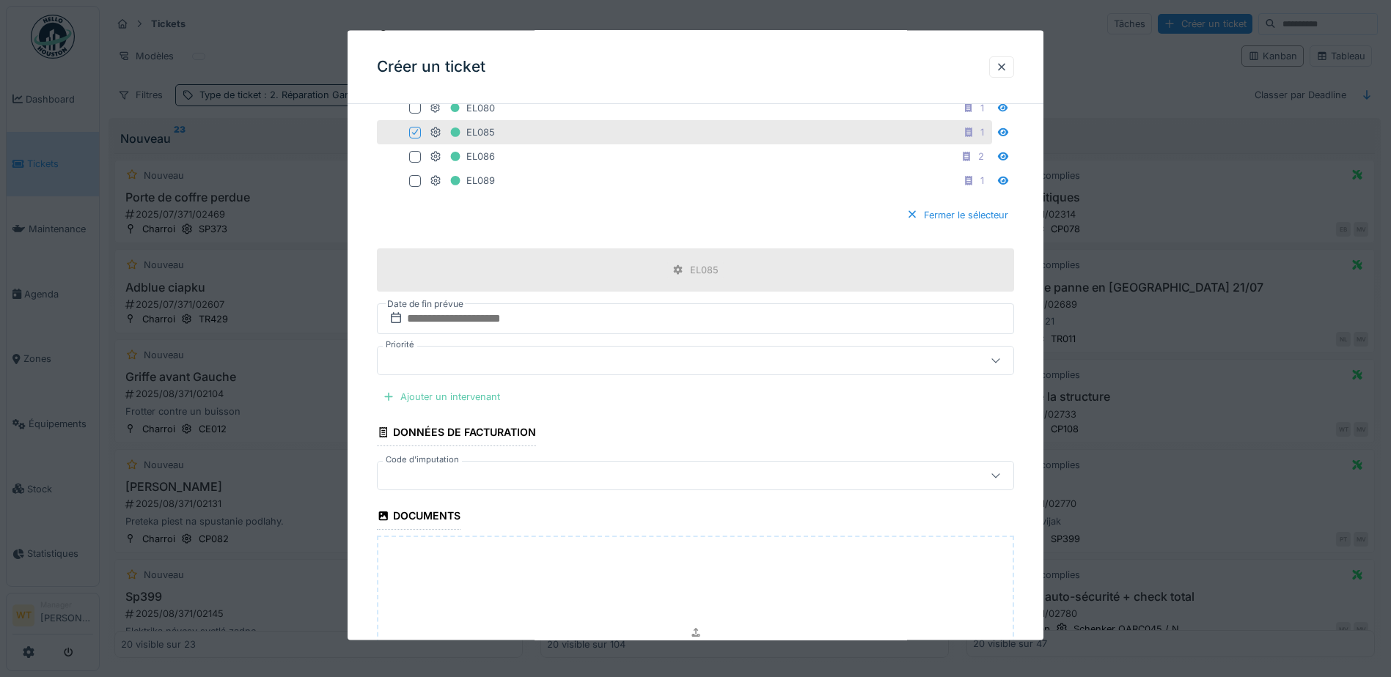
click at [466, 400] on div "Ajouter un intervenant" at bounding box center [441, 397] width 129 height 20
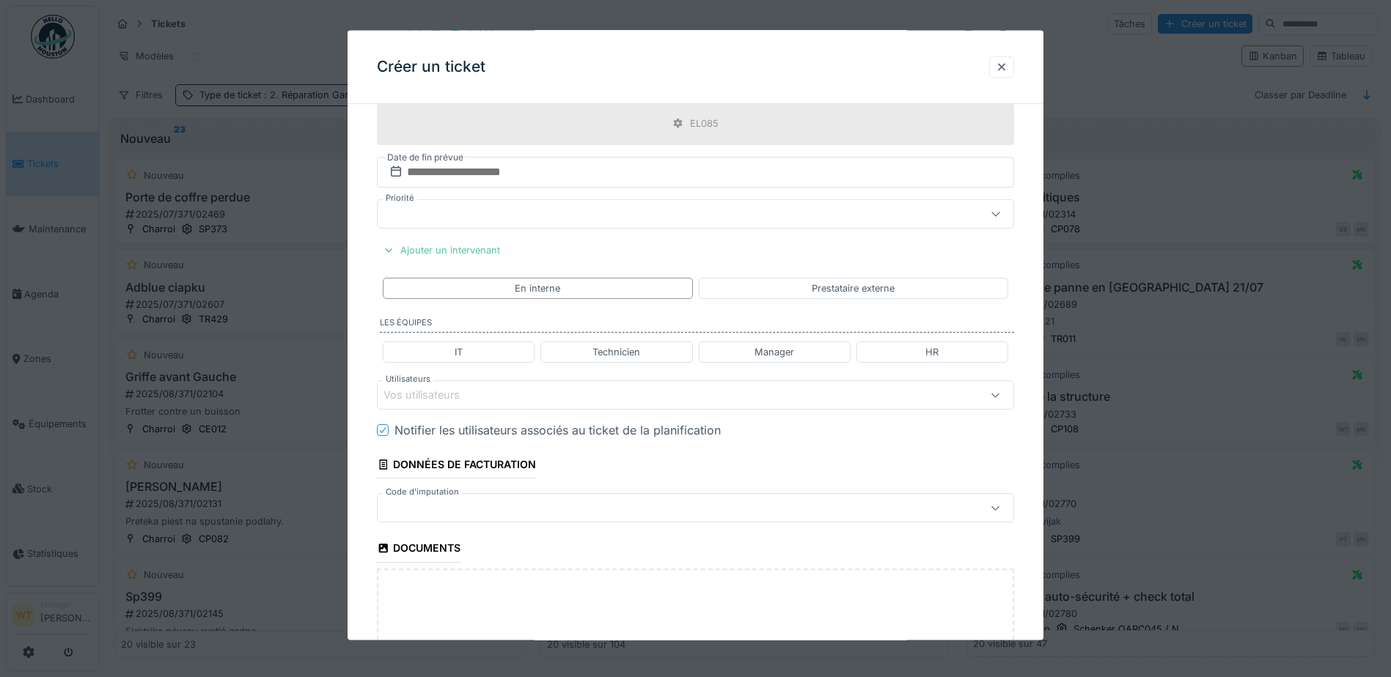
click at [576, 401] on div "Vos utilisateurs" at bounding box center [657, 395] width 549 height 16
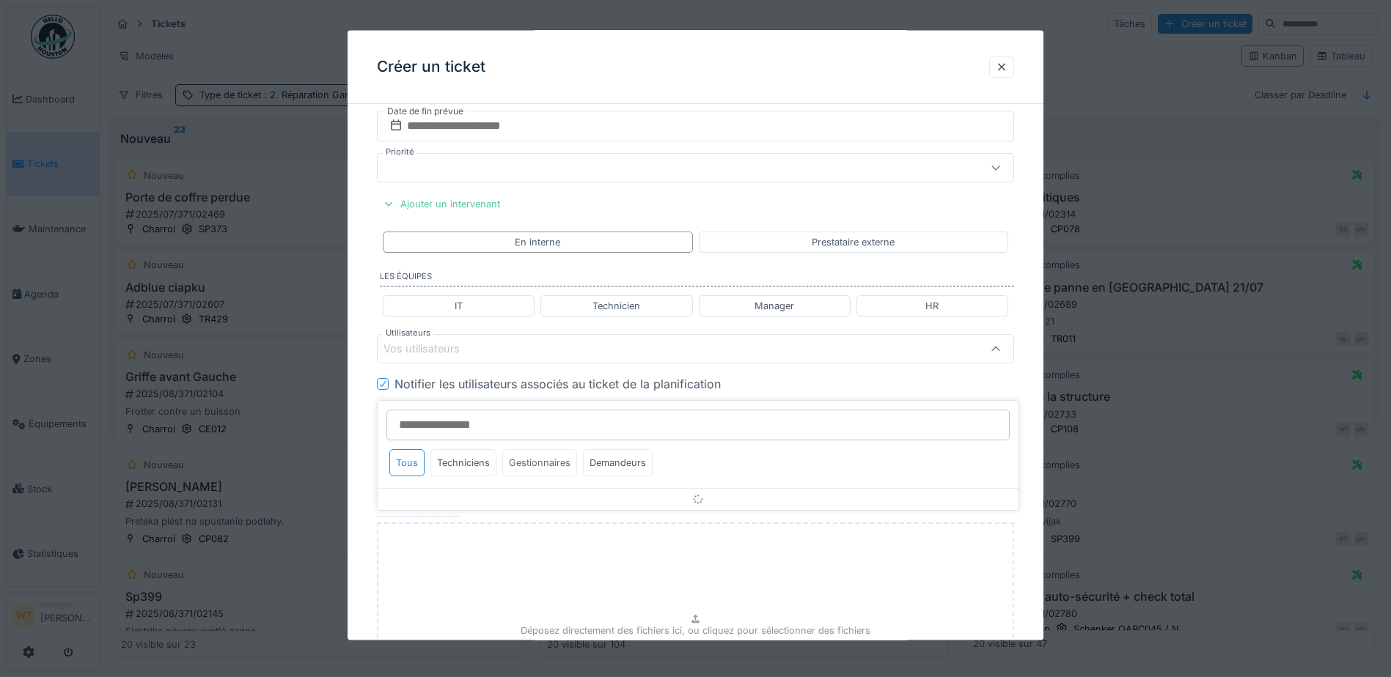
scroll to position [720, 0]
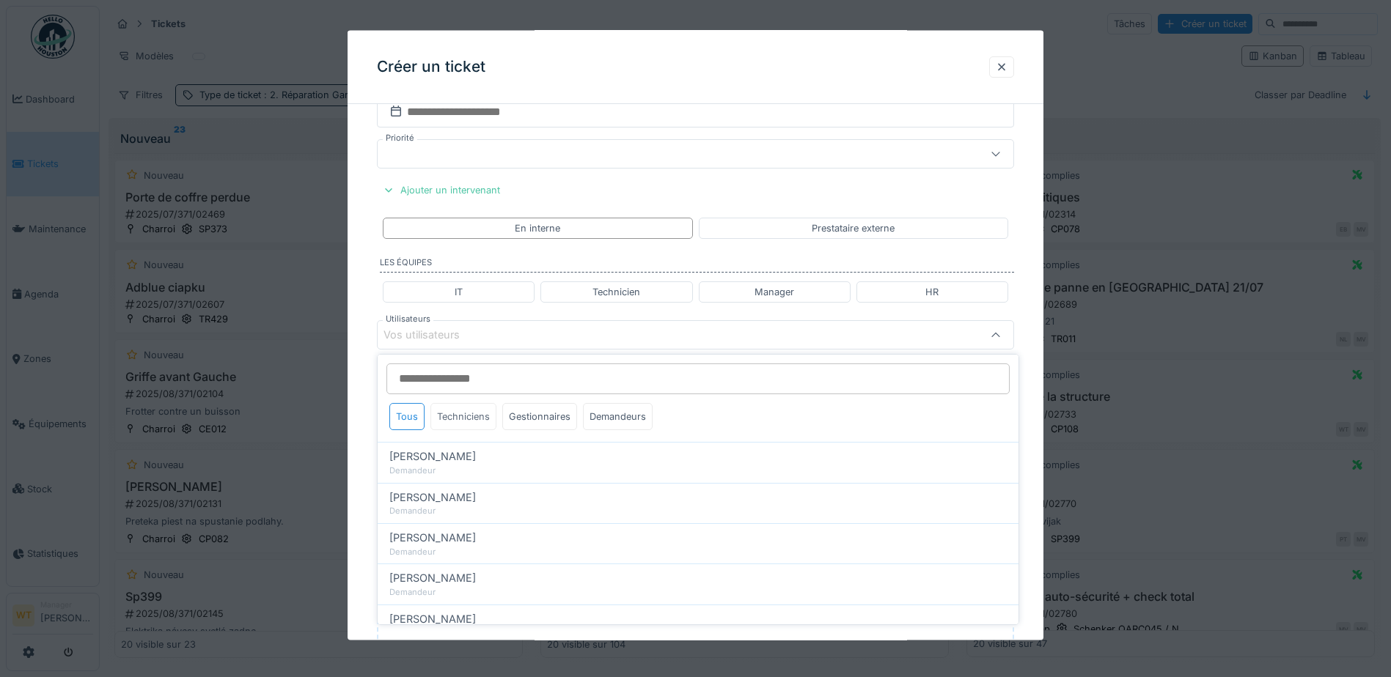
click at [484, 425] on div "Techniciens" at bounding box center [463, 416] width 66 height 27
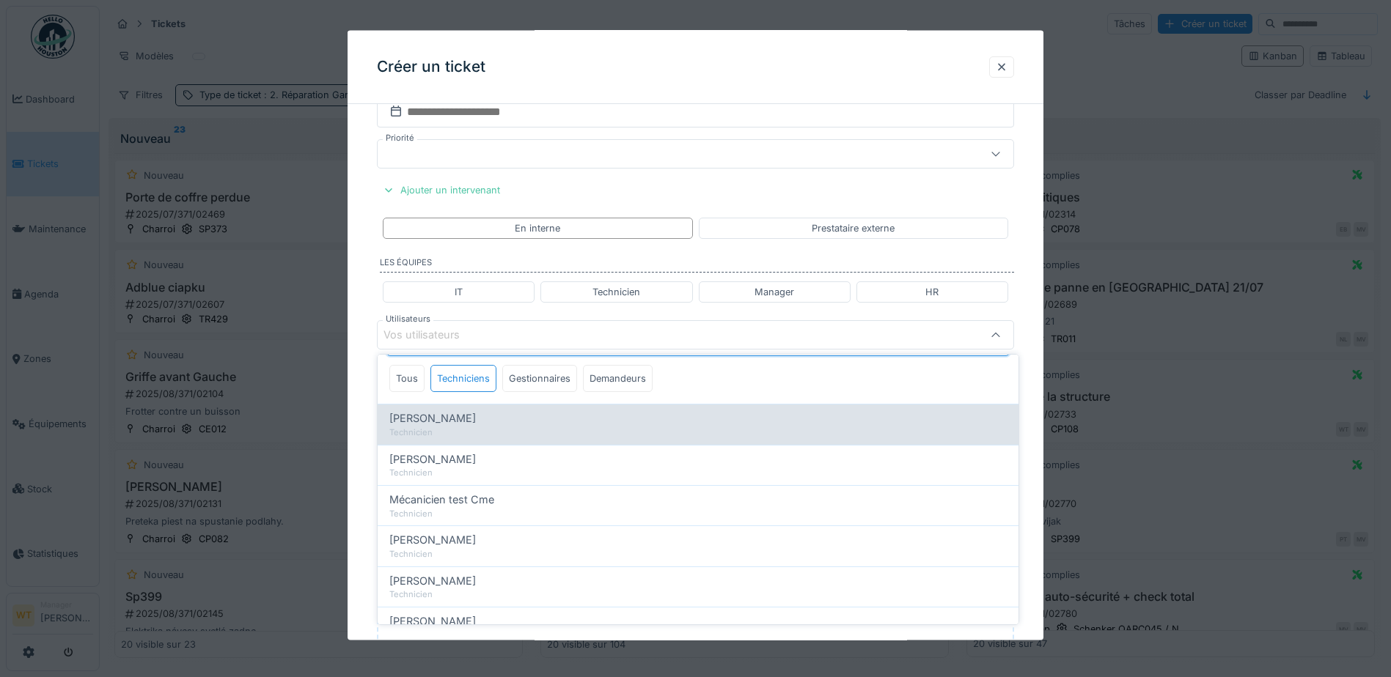
scroll to position [73, 0]
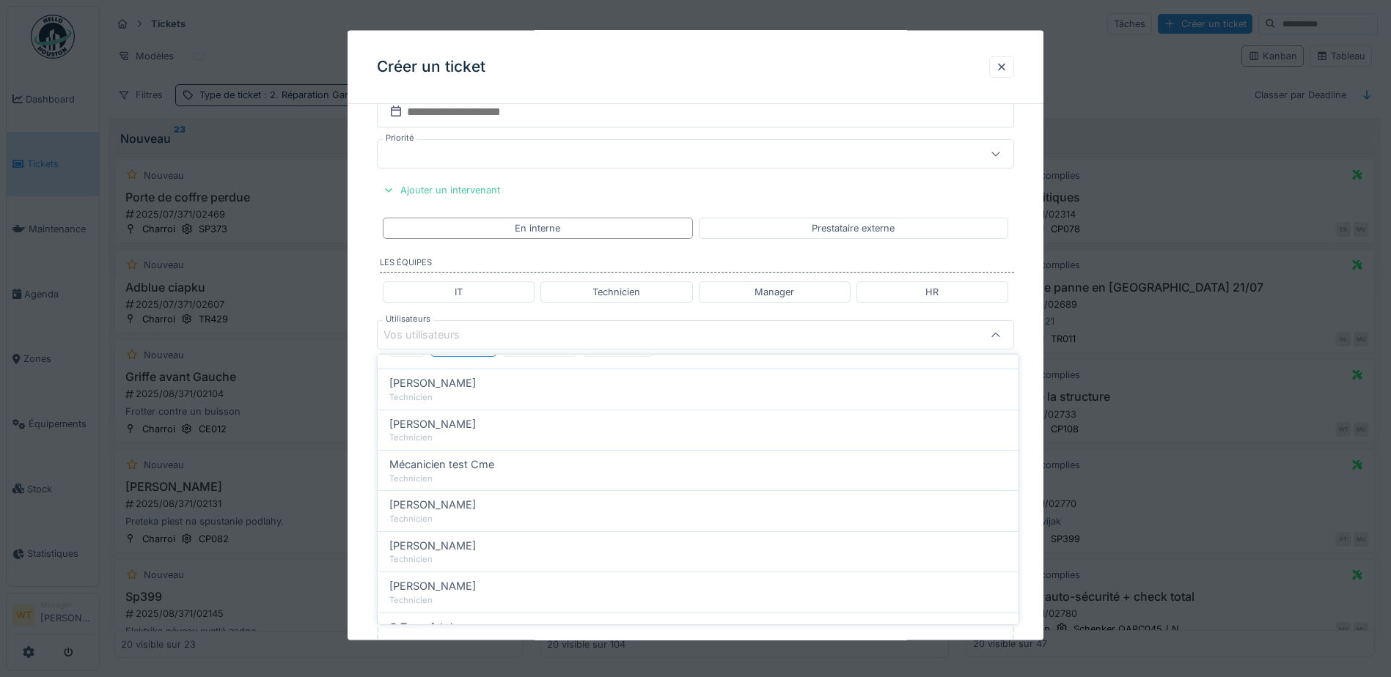
click at [477, 392] on div "Technicien" at bounding box center [697, 398] width 617 height 12
type input "****"
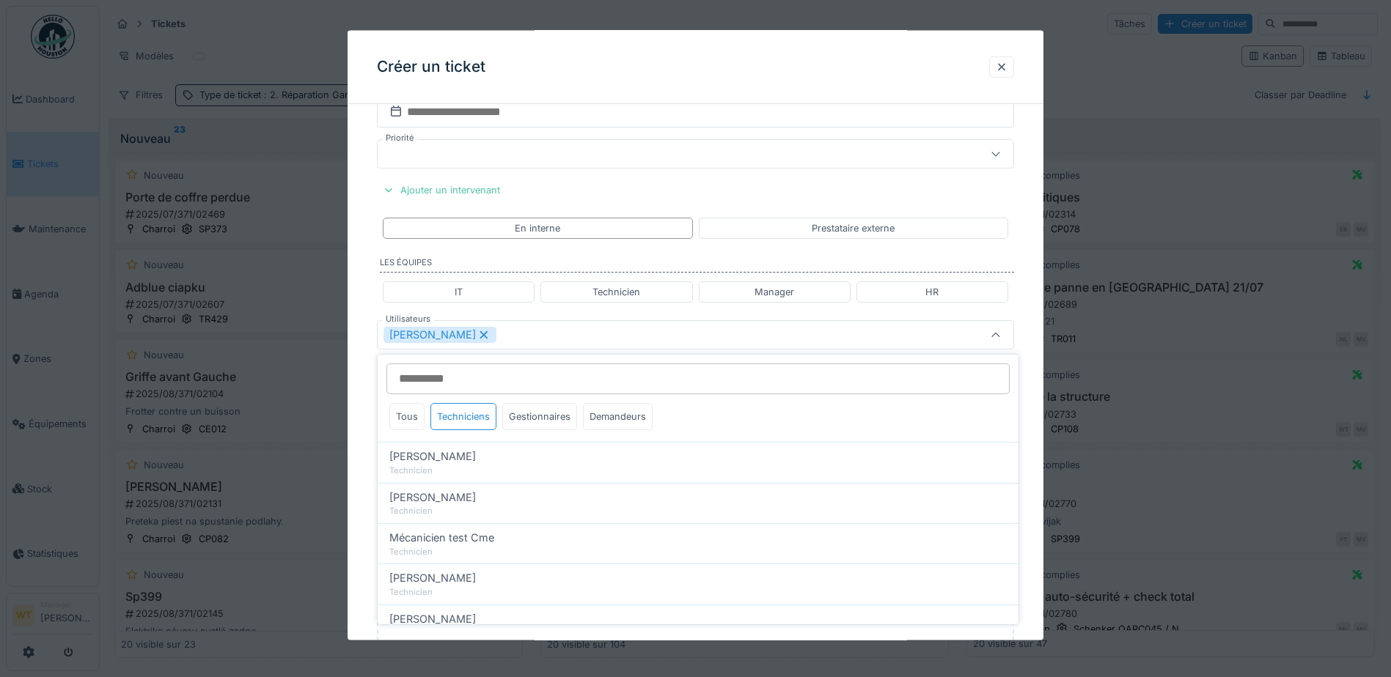
click at [523, 332] on div "Ivan Marcius" at bounding box center [657, 335] width 549 height 16
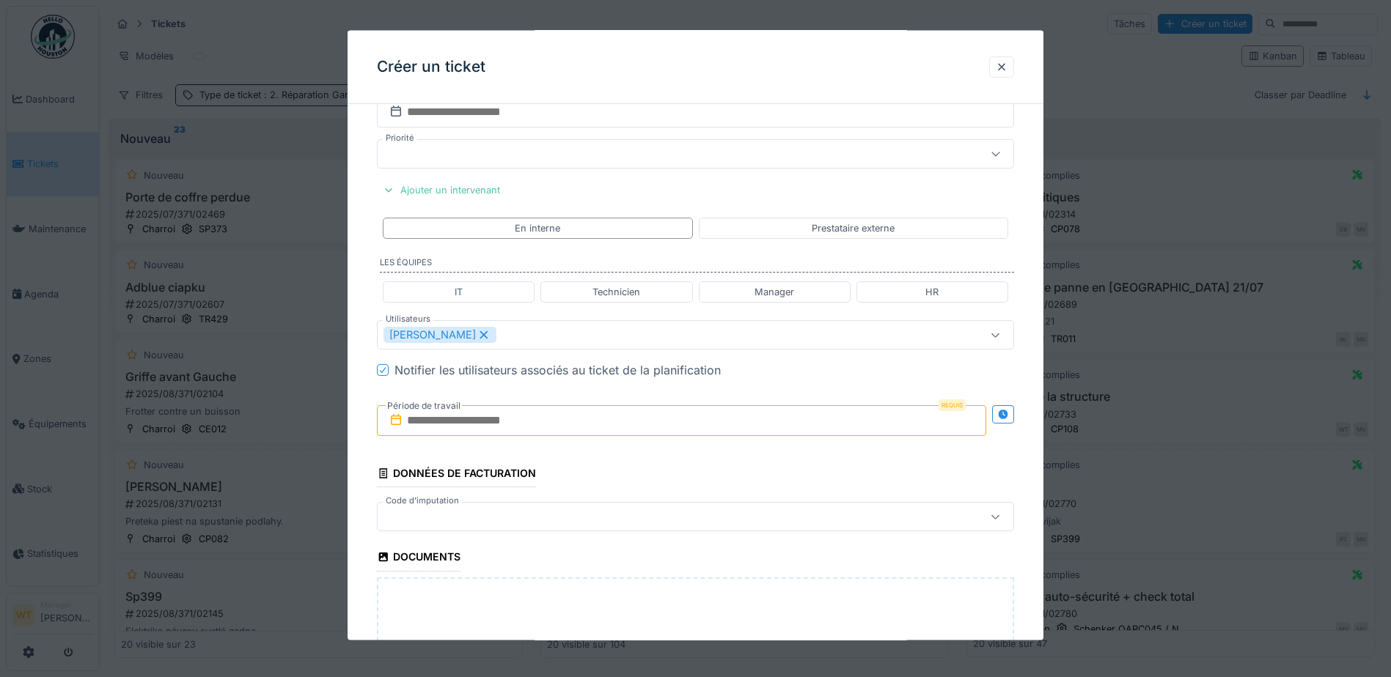
click at [494, 424] on input "text" at bounding box center [681, 420] width 609 height 31
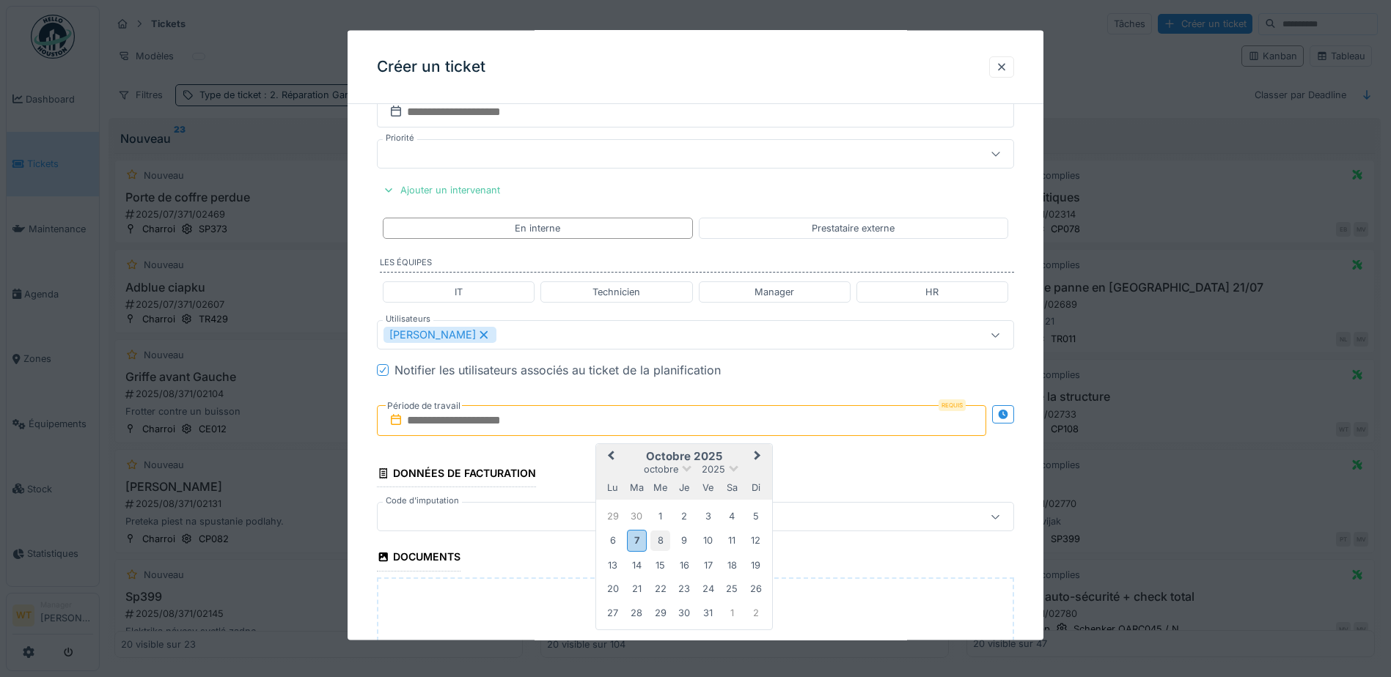
click at [658, 544] on div "8" at bounding box center [660, 541] width 20 height 20
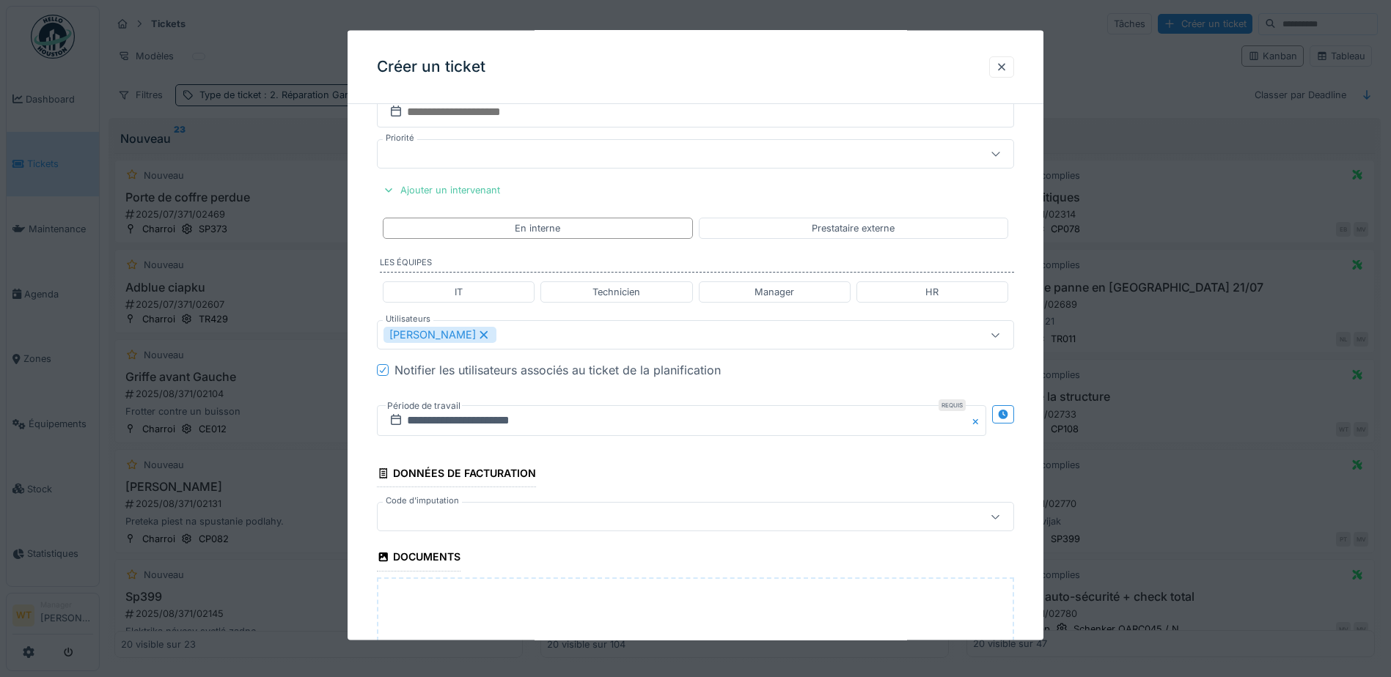
click at [547, 523] on div at bounding box center [657, 517] width 549 height 16
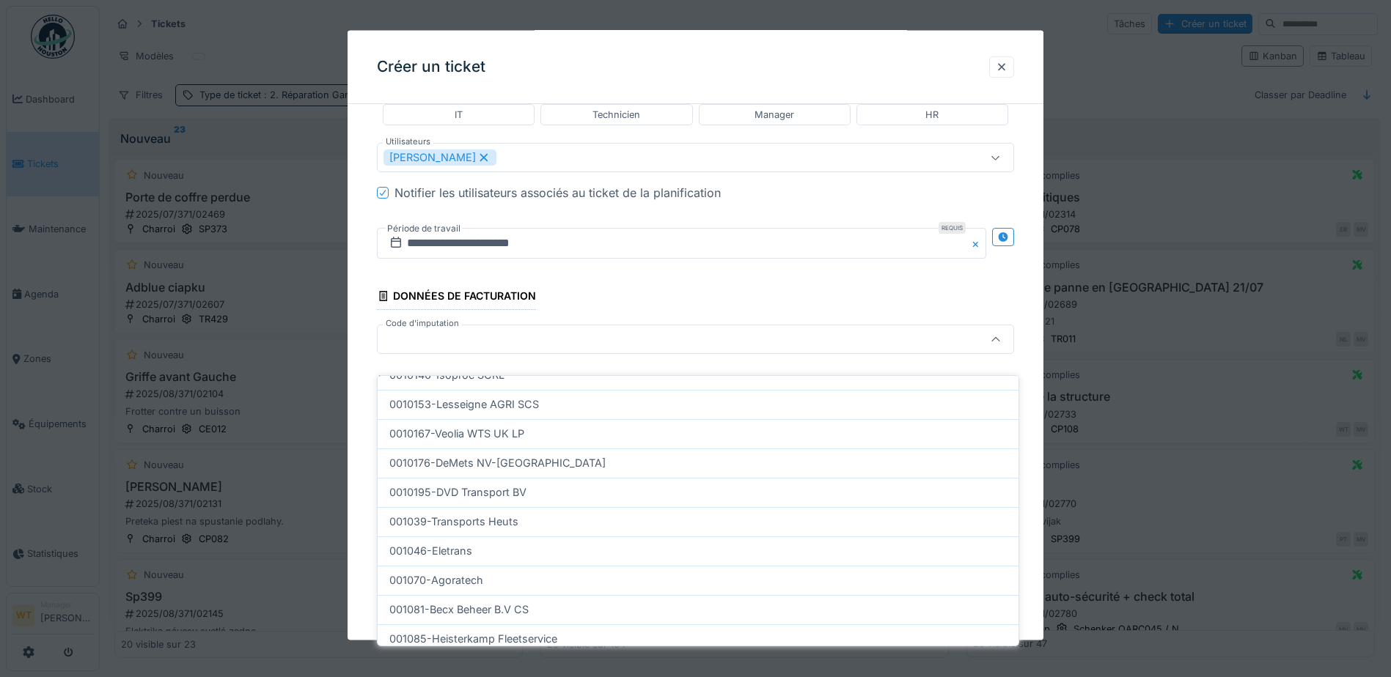
scroll to position [902, 0]
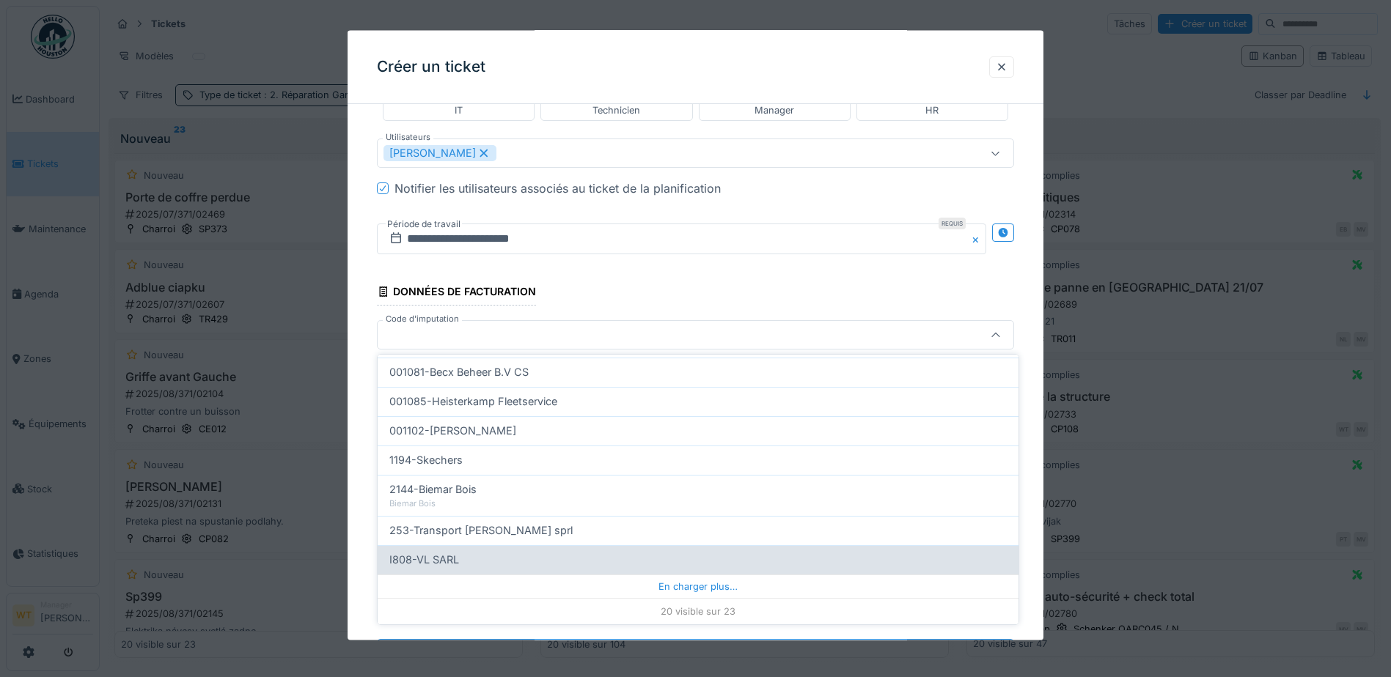
click at [601, 587] on div "En charger plus…" at bounding box center [698, 586] width 641 height 23
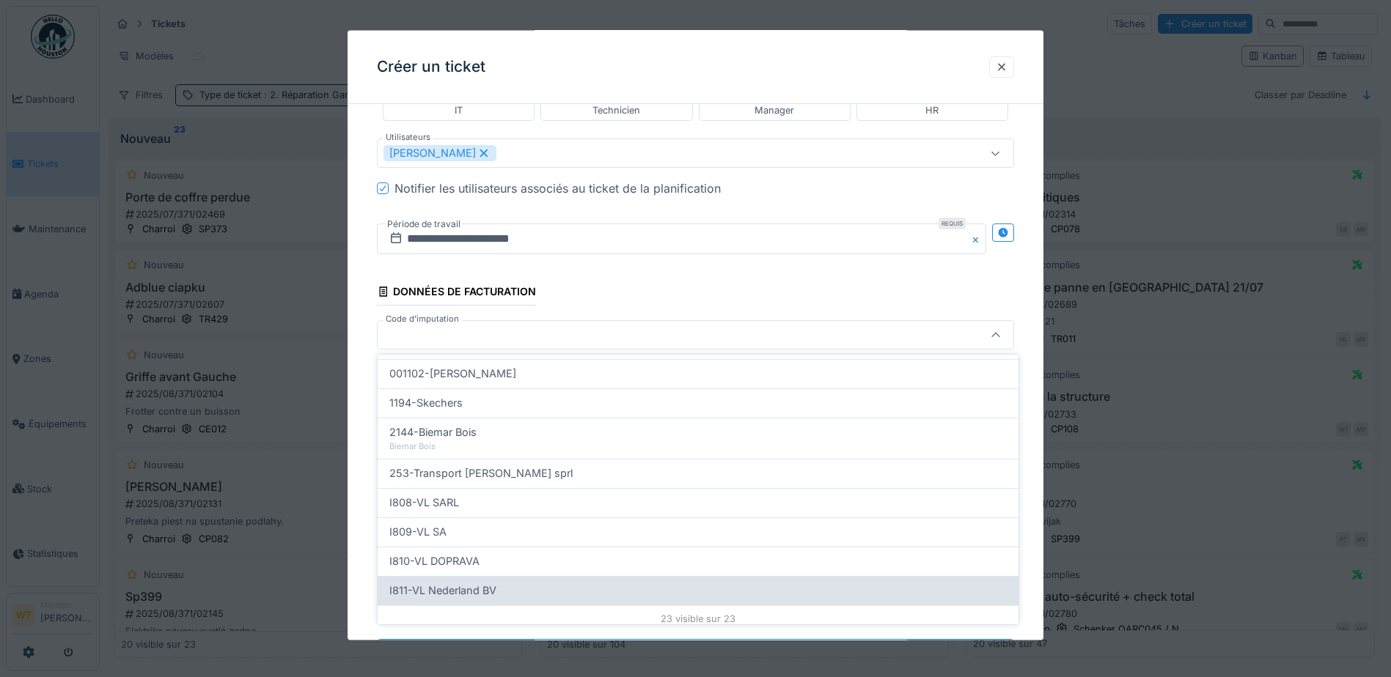
scroll to position [532, 0]
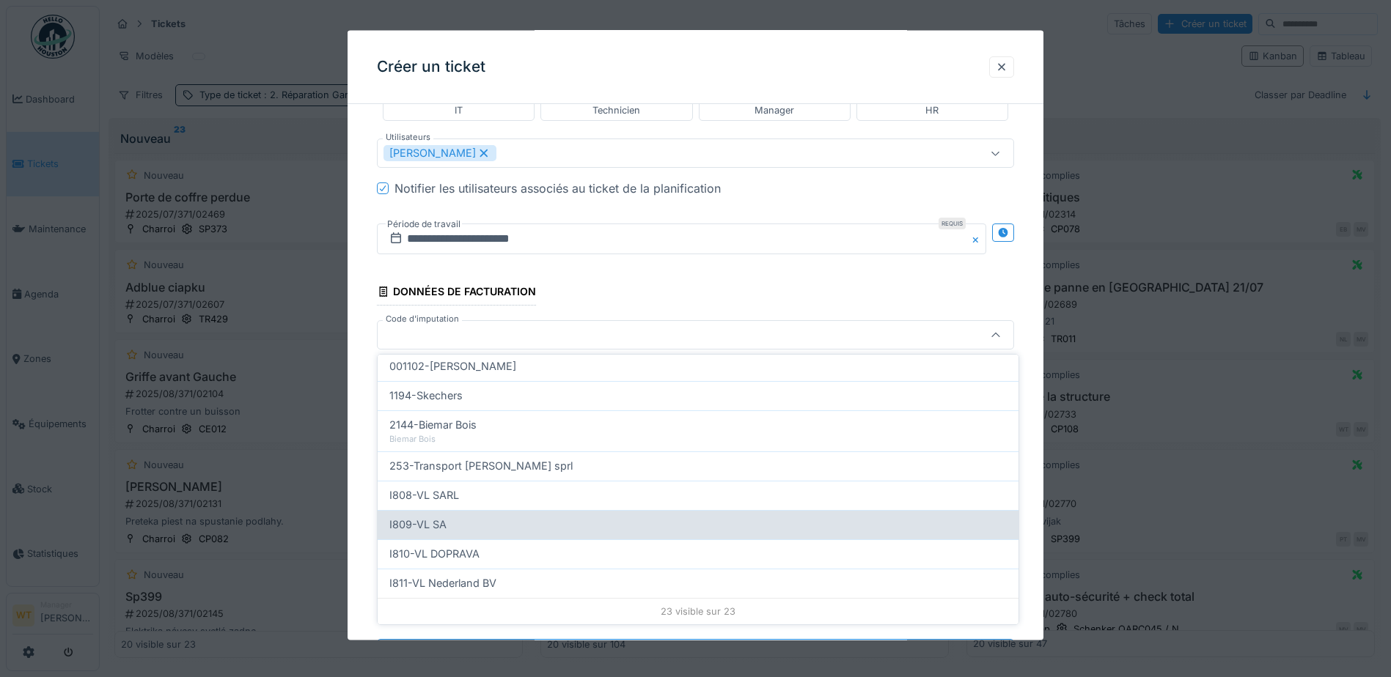
click at [477, 527] on div "I809-VL SA" at bounding box center [697, 525] width 617 height 16
type input "***"
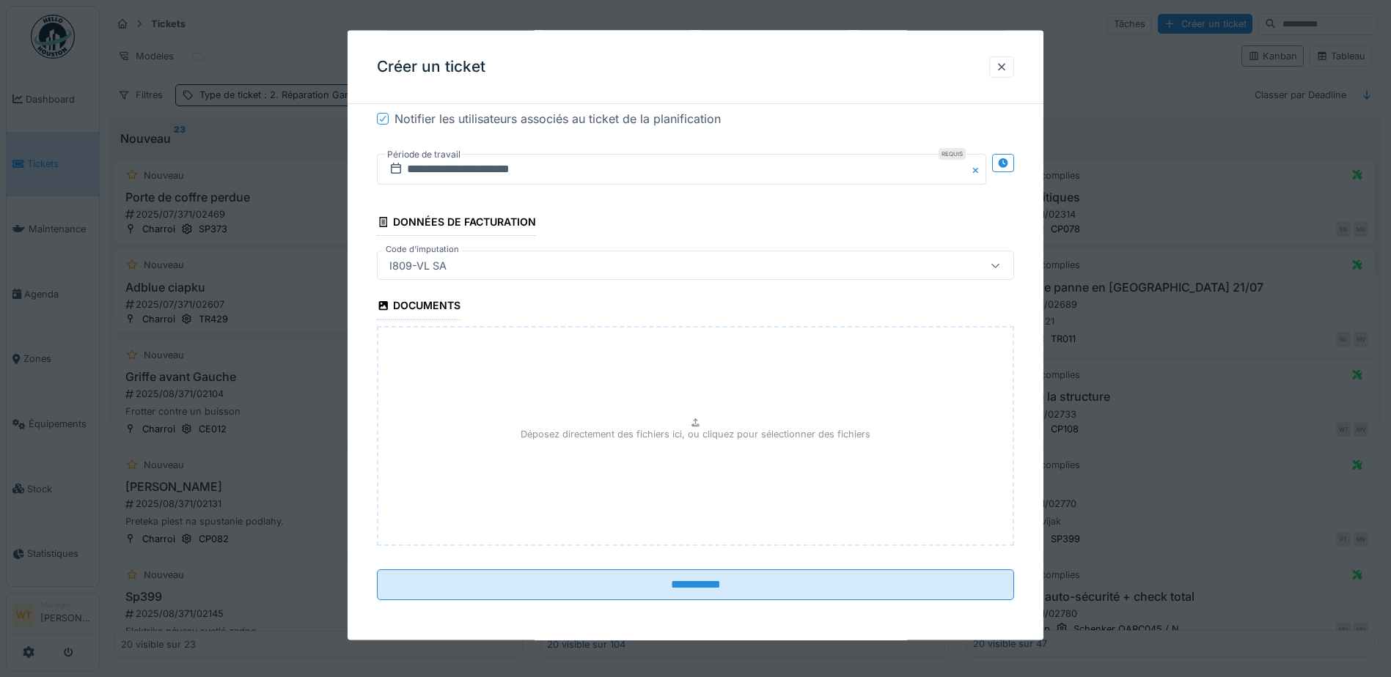
scroll to position [972, 0]
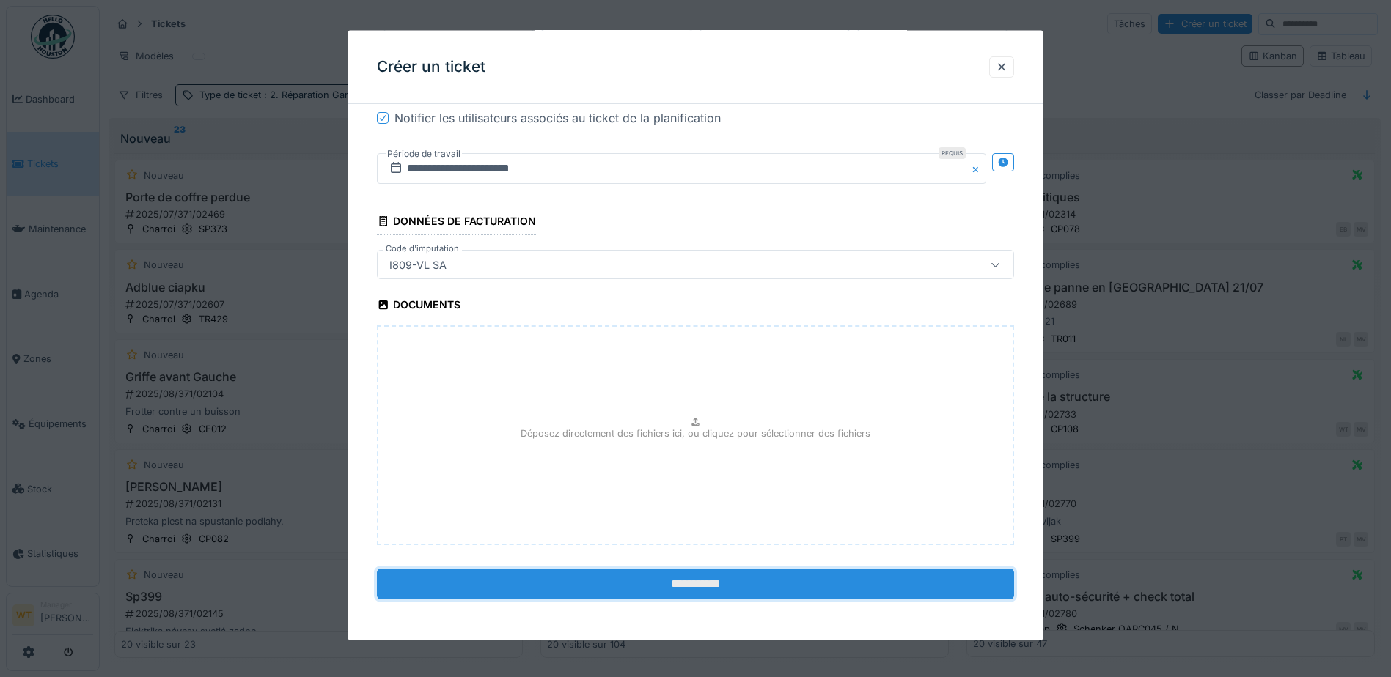
click at [595, 590] on input "**********" at bounding box center [695, 583] width 637 height 31
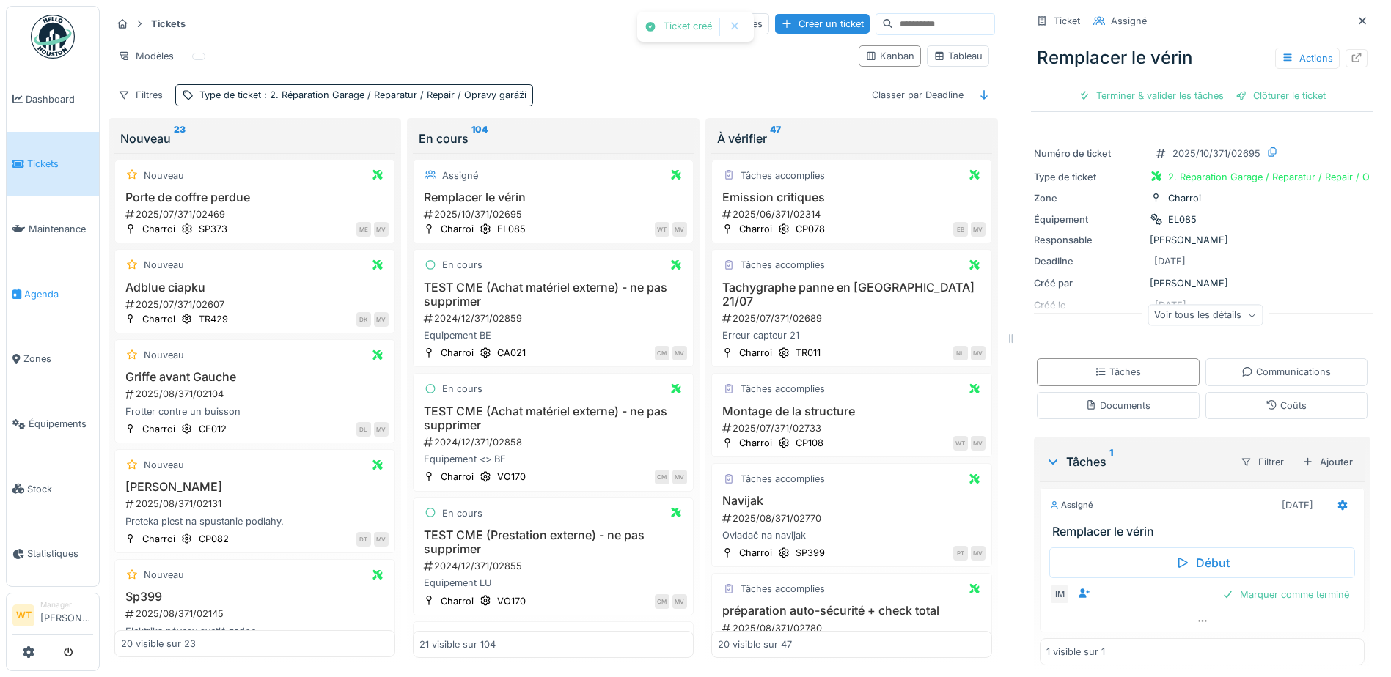
click at [30, 280] on link "Agenda" at bounding box center [53, 294] width 92 height 65
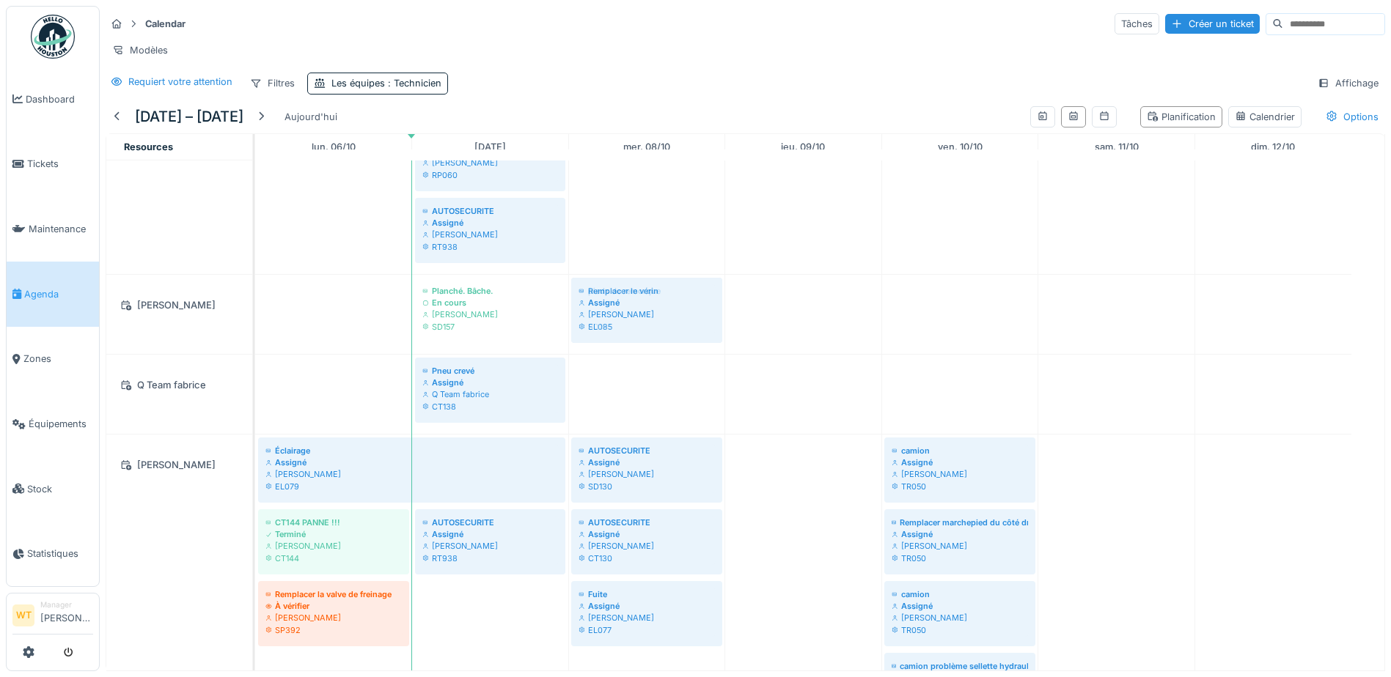
drag, startPoint x: 629, startPoint y: 243, endPoint x: 653, endPoint y: 348, distance: 107.4
click at [653, 348] on tbody "Rétro cassé Terminé [PERSON_NAME] TR004 Réparation fuite d’air sur autoroute Re…" at bounding box center [803, 214] width 1096 height 1720
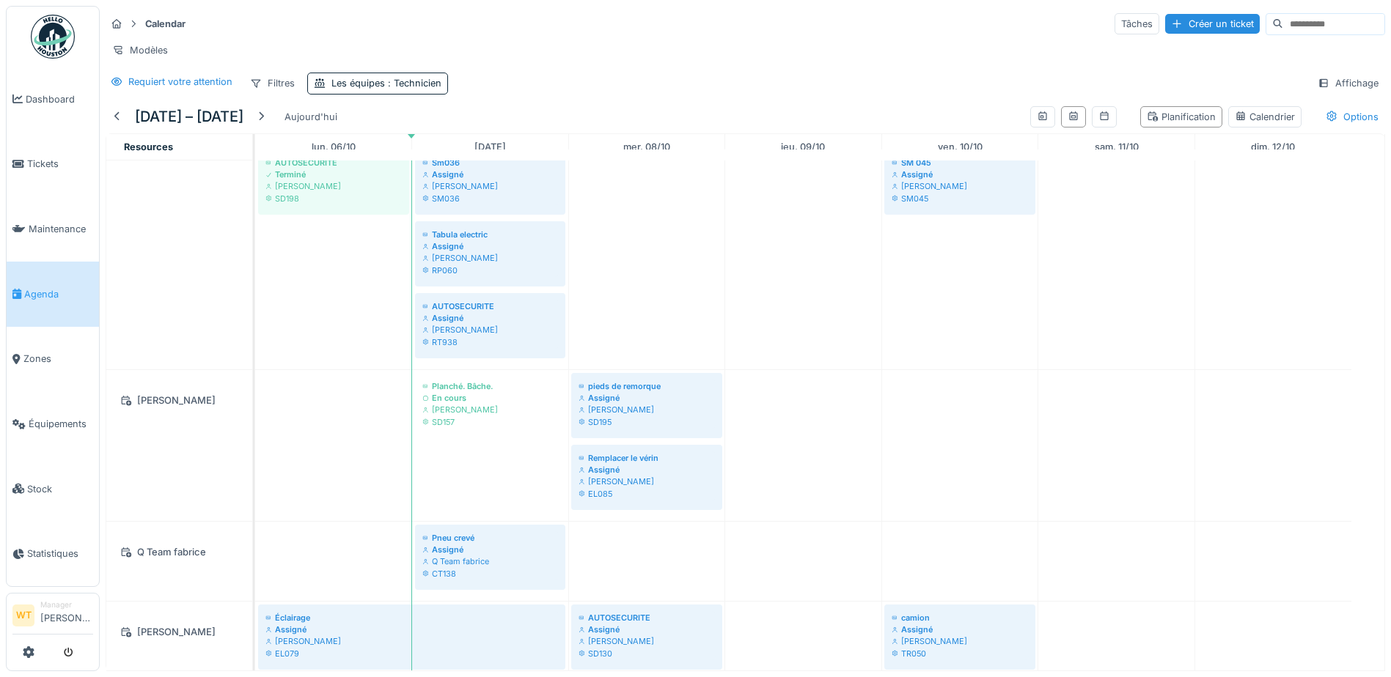
scroll to position [733, 0]
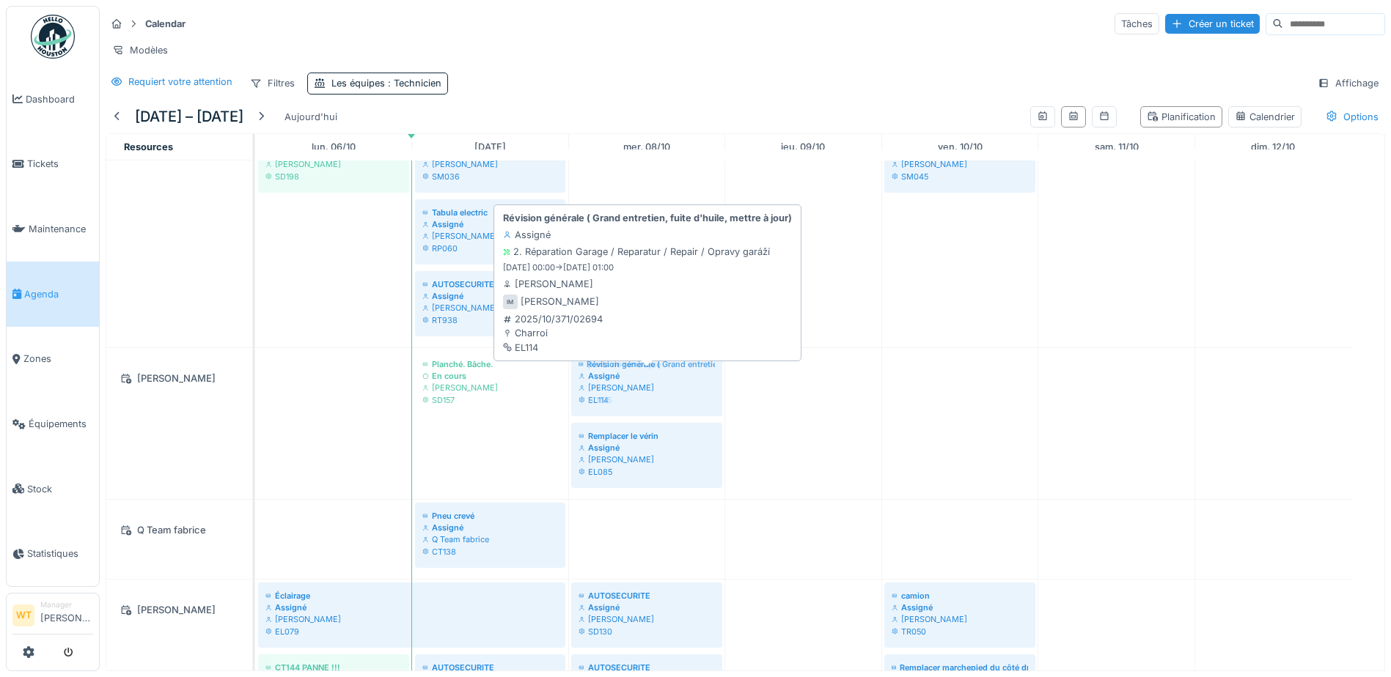
drag, startPoint x: 639, startPoint y: 314, endPoint x: 642, endPoint y: 394, distance: 80.7
click at [642, 394] on tbody "Rétro cassé Terminé Ivan Marcius TR004 Réparation fuite d’air sur autoroute Rem…" at bounding box center [803, 323] width 1096 height 1792
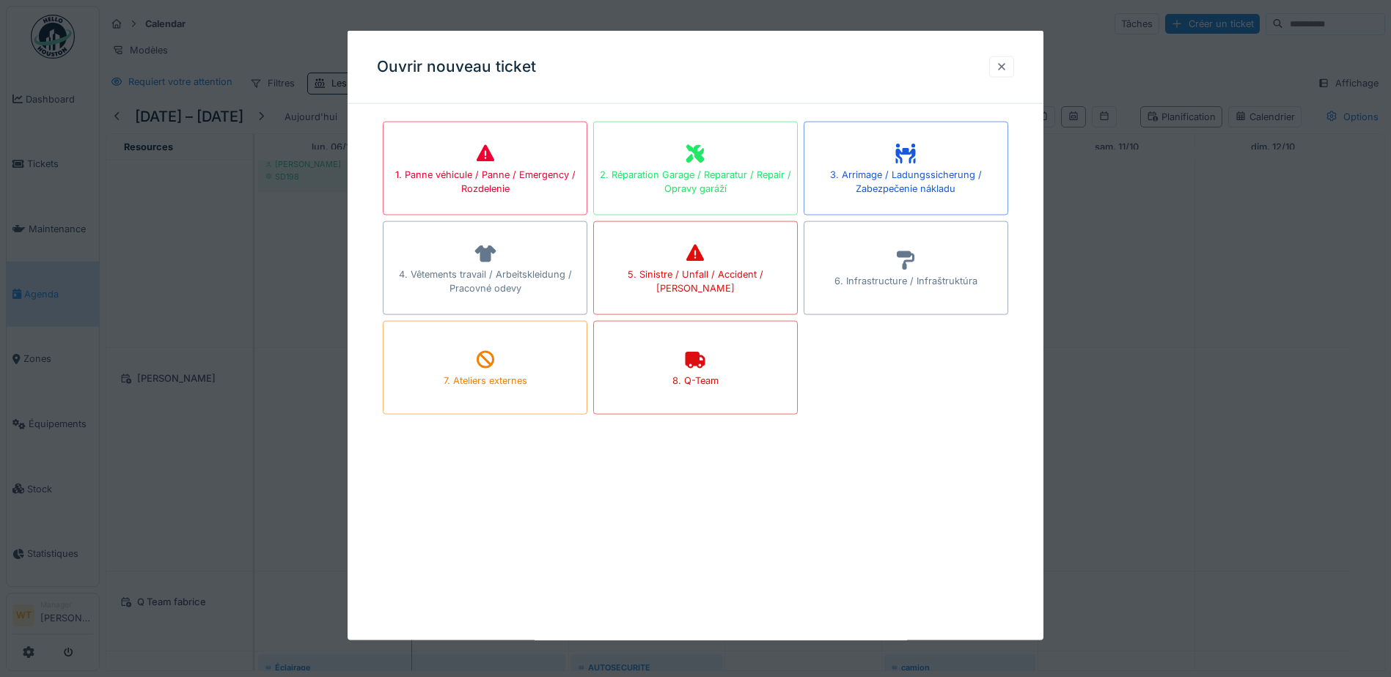
click at [1008, 76] on div at bounding box center [1001, 66] width 25 height 21
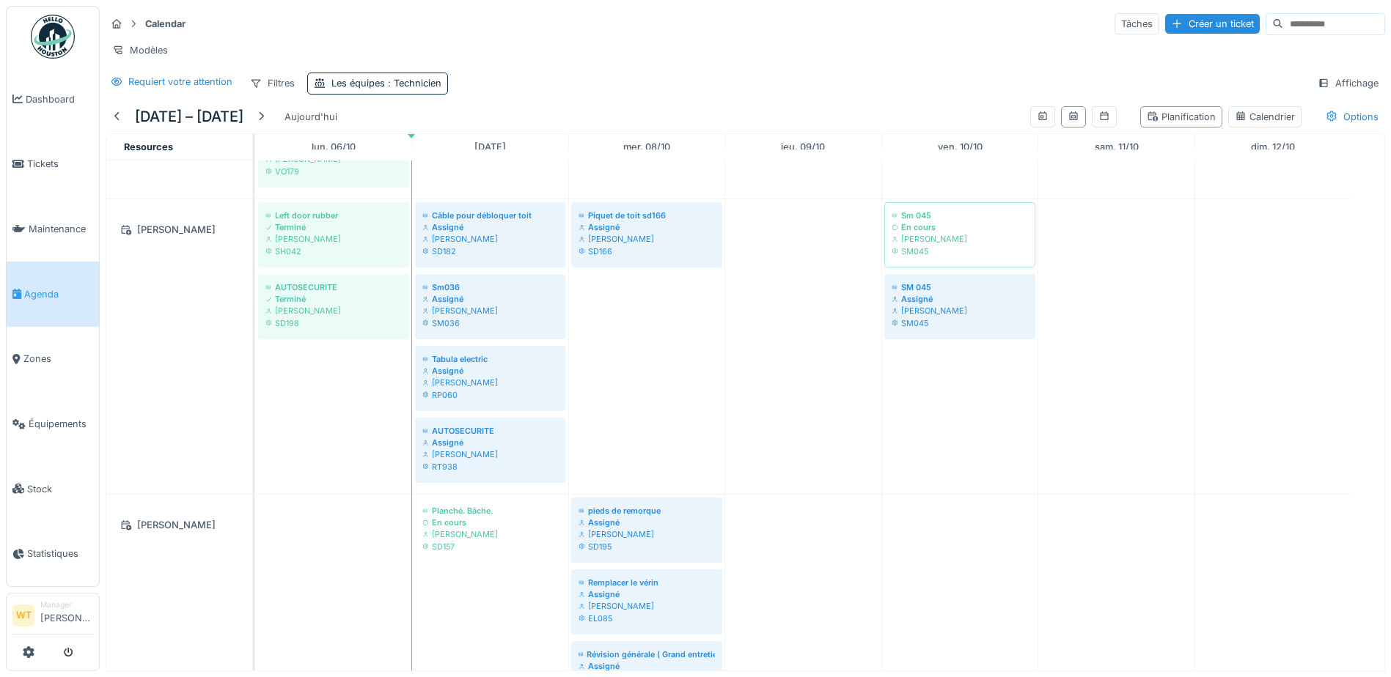
scroll to position [513, 0]
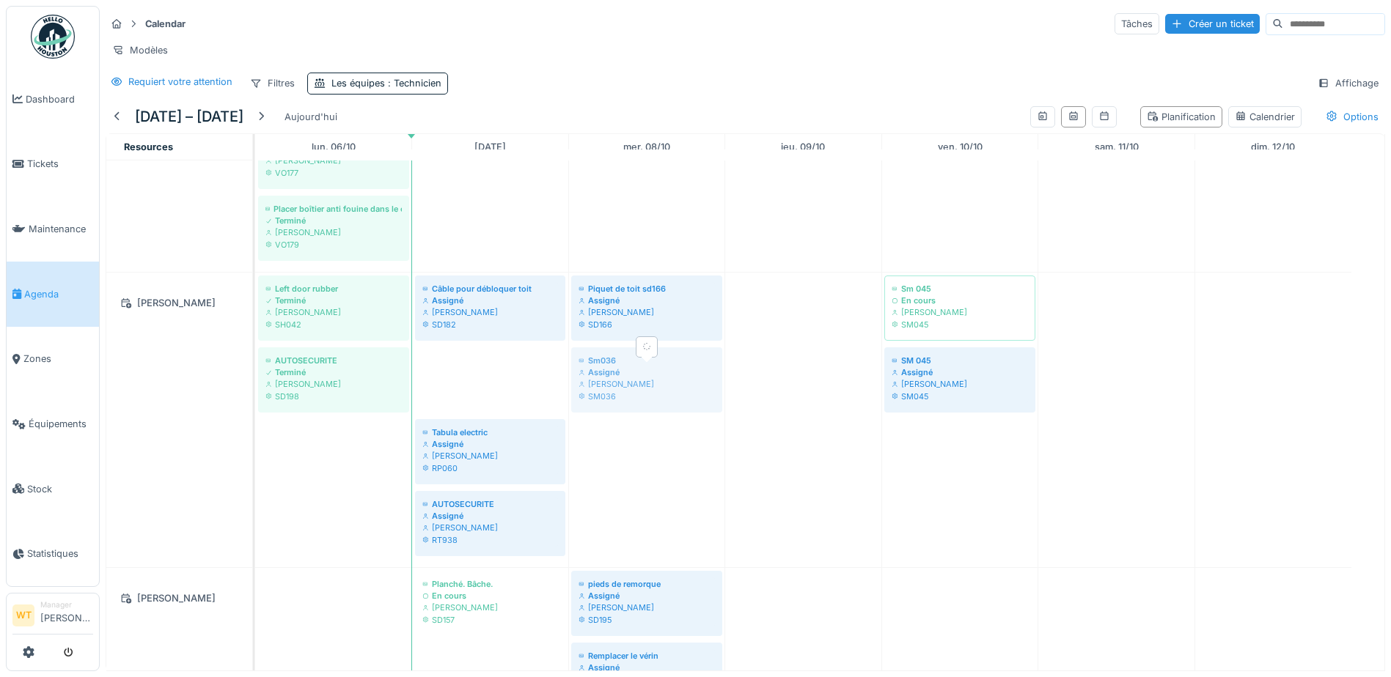
drag, startPoint x: 521, startPoint y: 405, endPoint x: 649, endPoint y: 392, distance: 128.3
click at [255, 392] on div "Left door rubber Terminé Patrick Fridmansky SH042 Câble pour débloquer toit Ass…" at bounding box center [255, 420] width 0 height 295
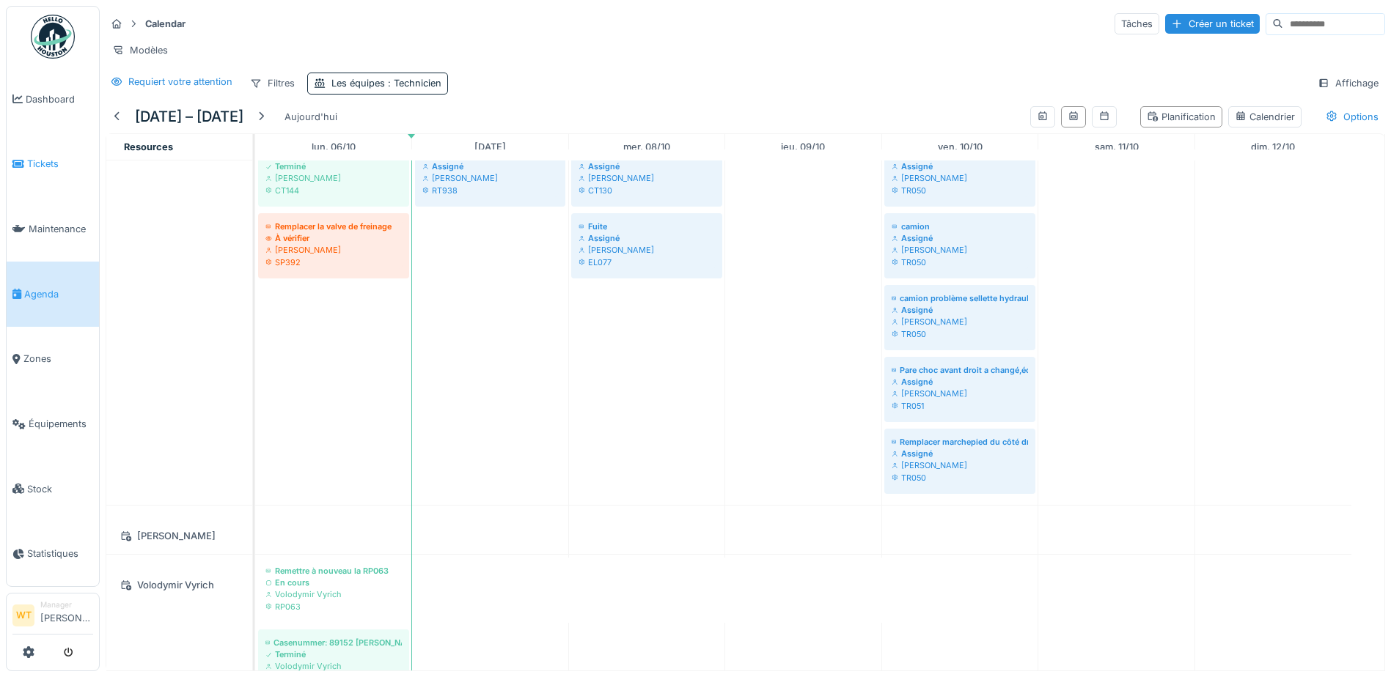
click at [14, 159] on icon at bounding box center [18, 164] width 12 height 10
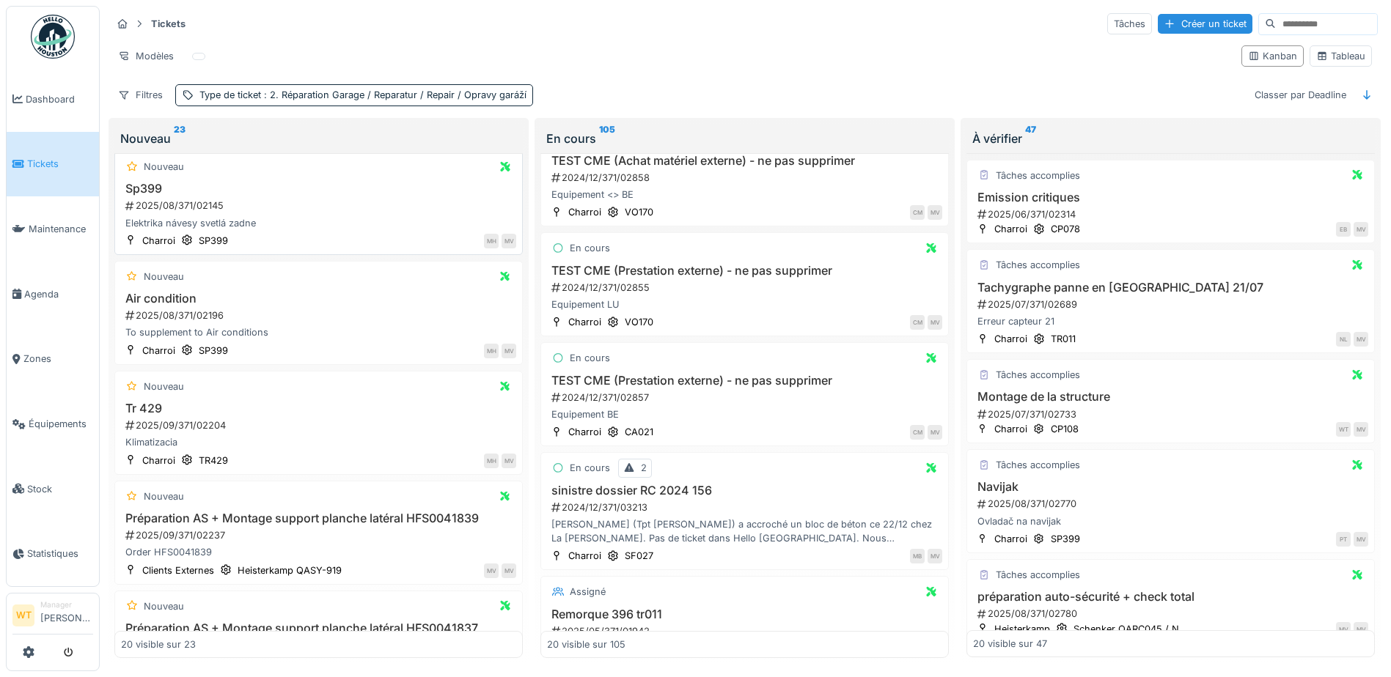
scroll to position [440, 0]
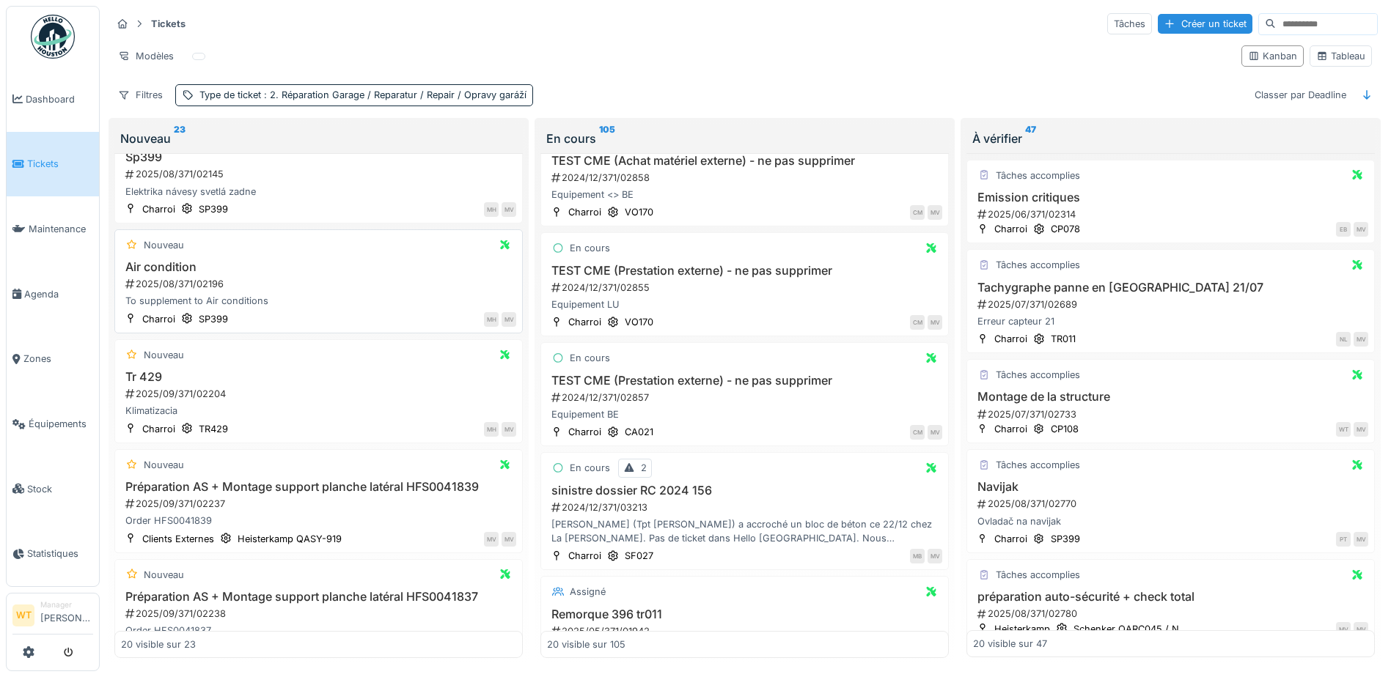
click at [190, 266] on h3 "Air condition" at bounding box center [318, 267] width 395 height 14
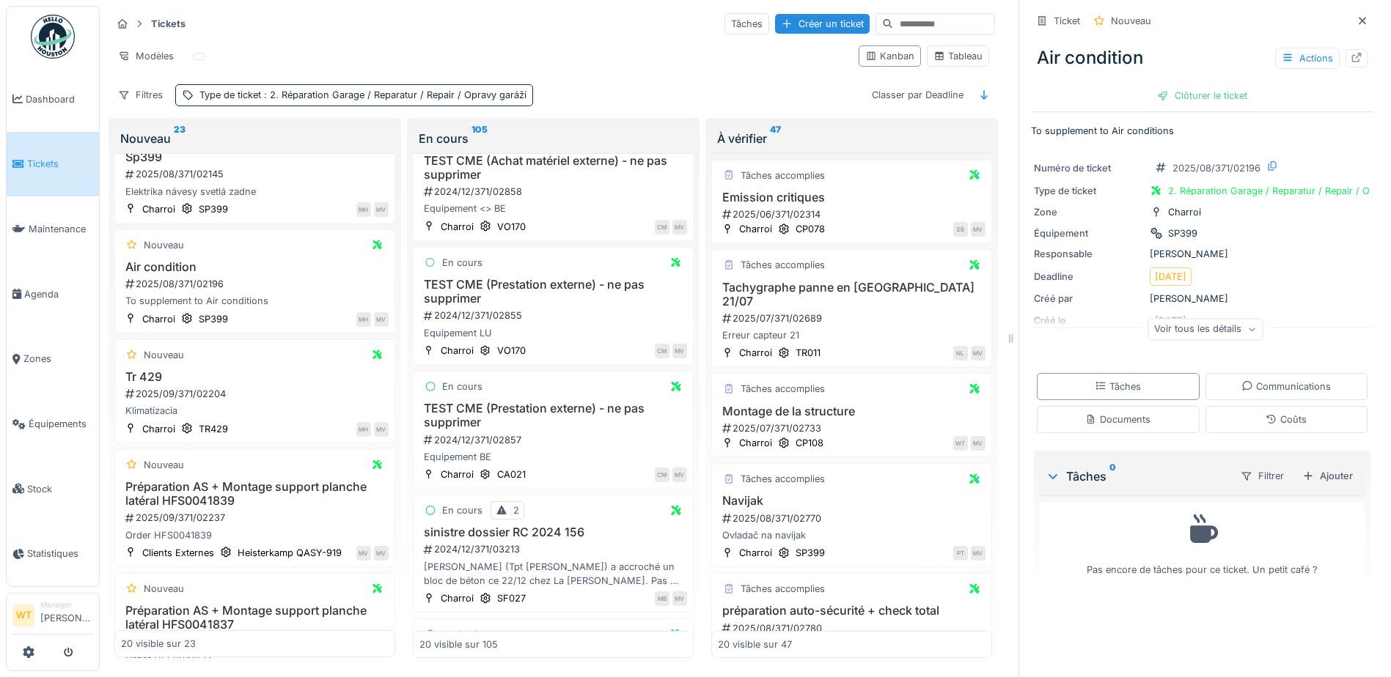
click at [1186, 334] on div "Voir tous les détails" at bounding box center [1204, 329] width 115 height 21
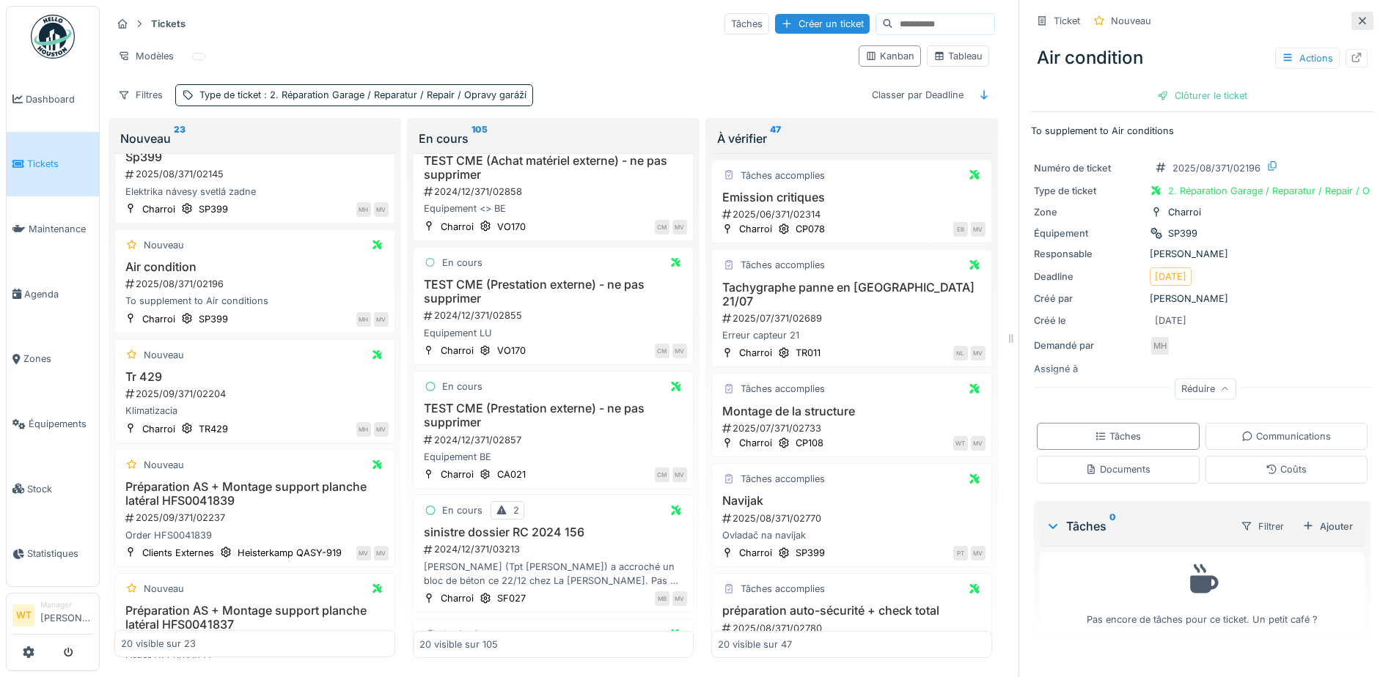
click at [1356, 25] on icon at bounding box center [1362, 21] width 12 height 10
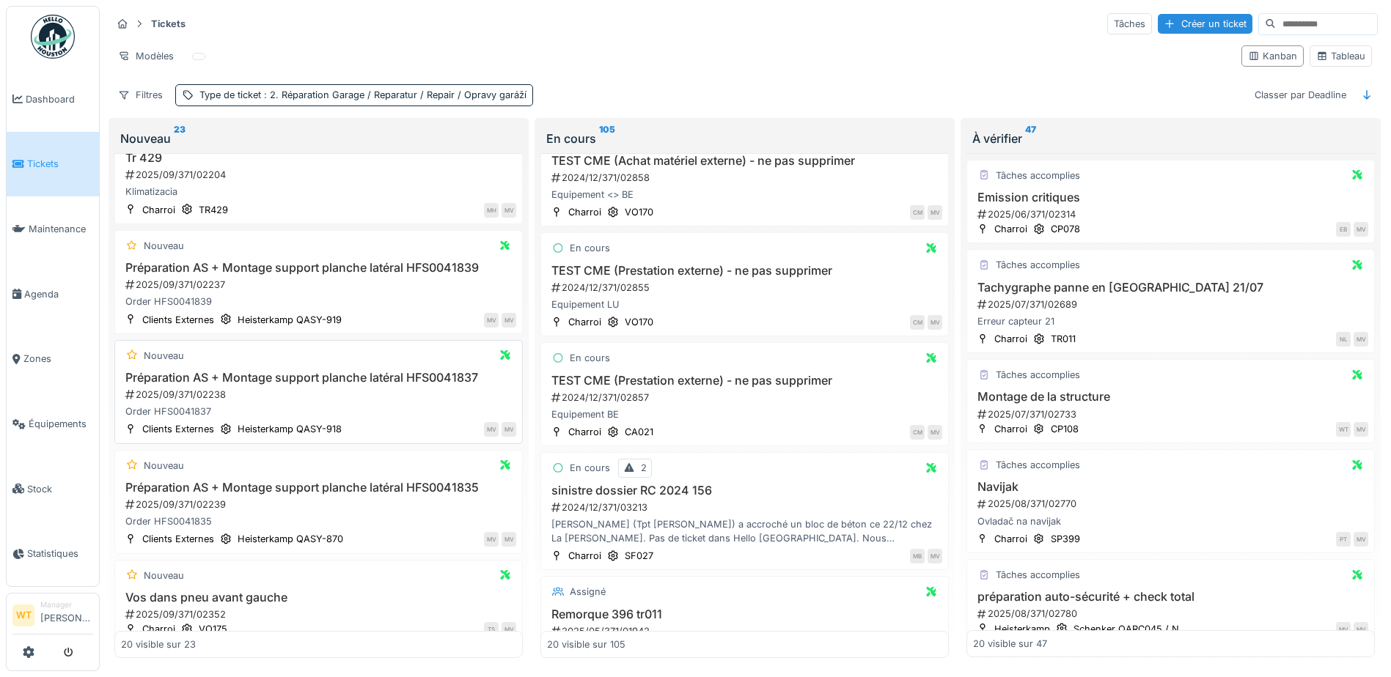
scroll to position [660, 0]
click at [275, 384] on h3 "Préparation AS + Montage support planche latéral HFS0041837" at bounding box center [318, 377] width 395 height 14
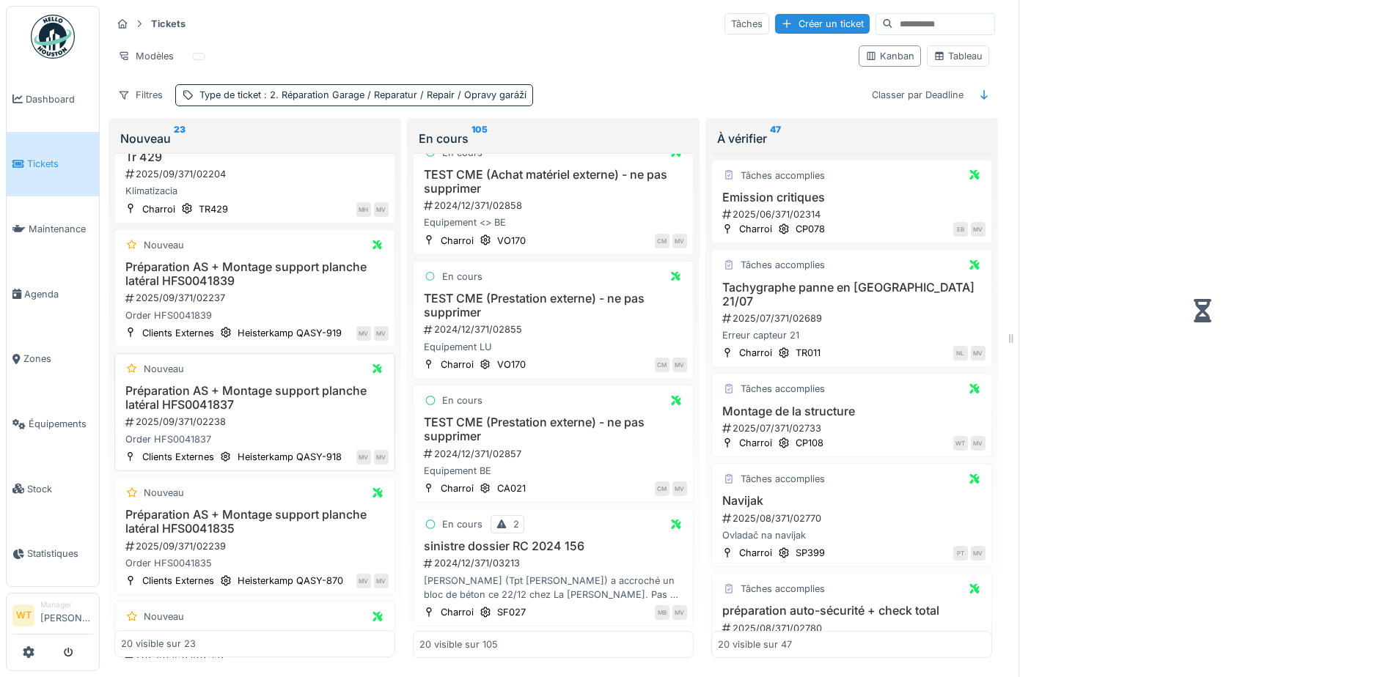
scroll to position [161, 0]
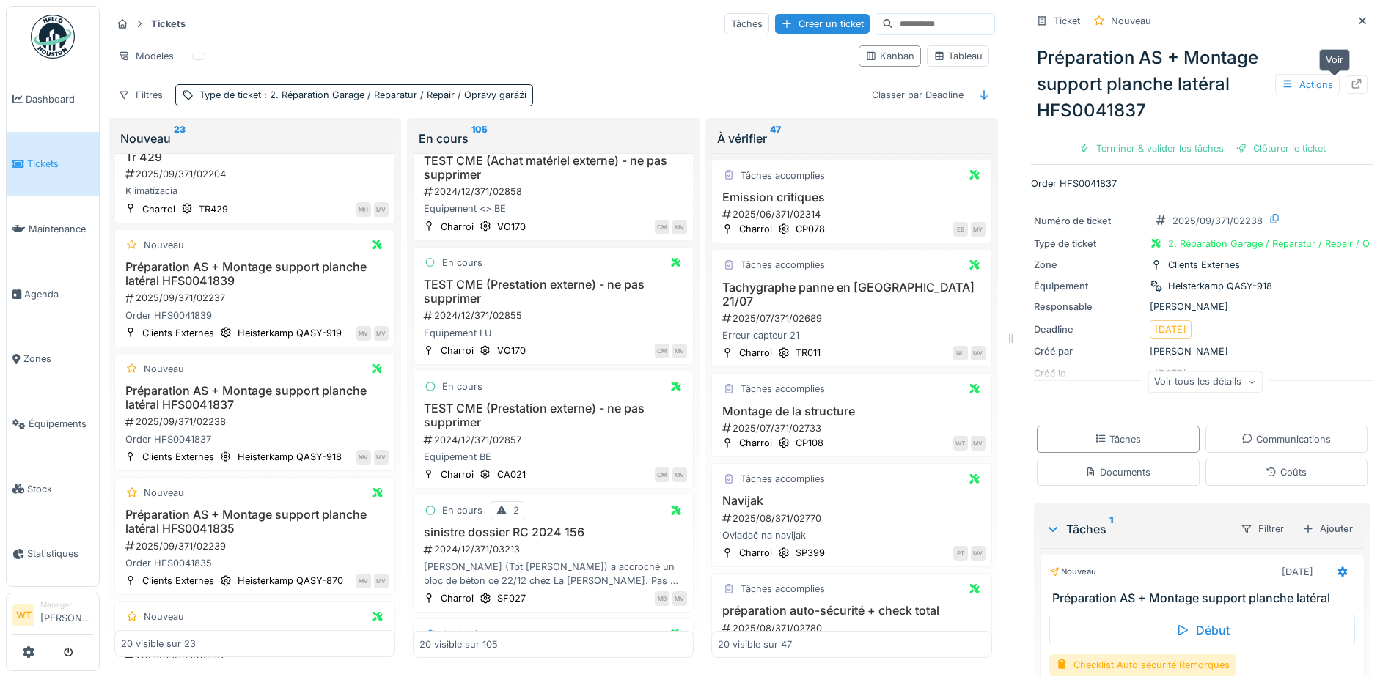
click at [1352, 84] on icon at bounding box center [1357, 84] width 10 height 10
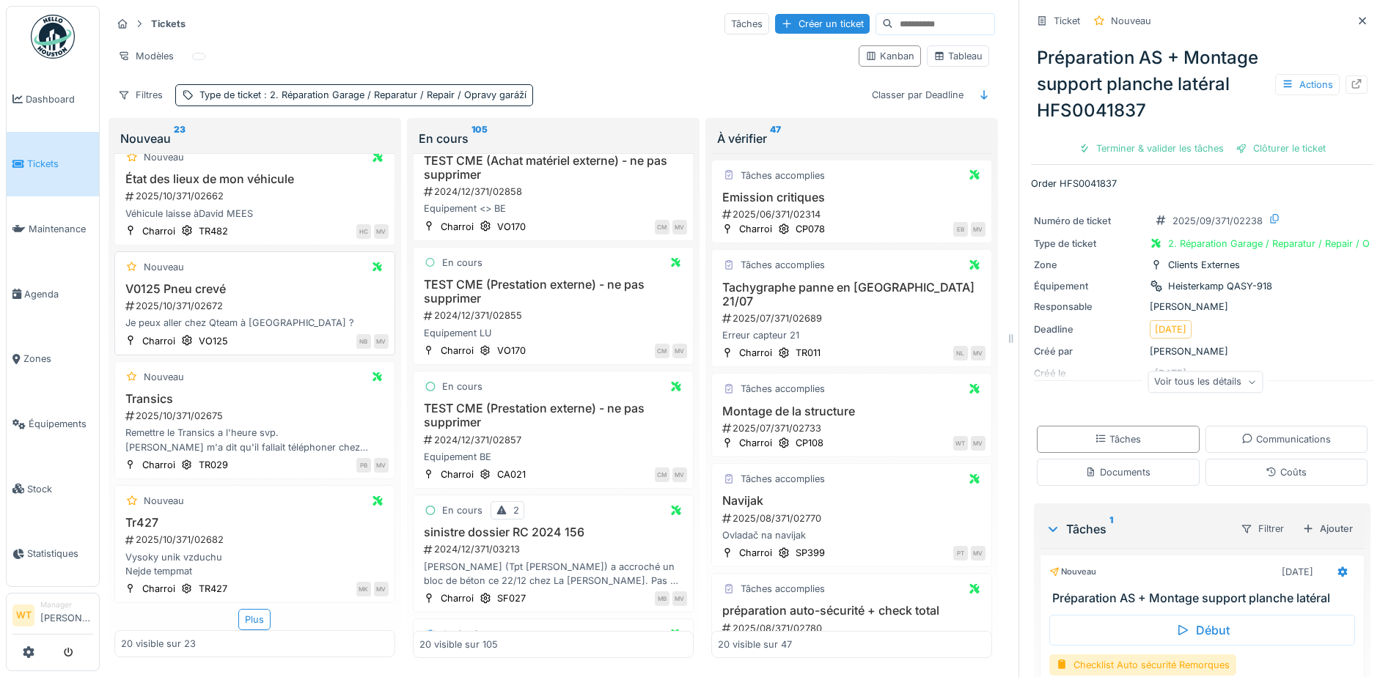
scroll to position [1840, 0]
click at [249, 619] on div "Plus" at bounding box center [254, 619] width 32 height 21
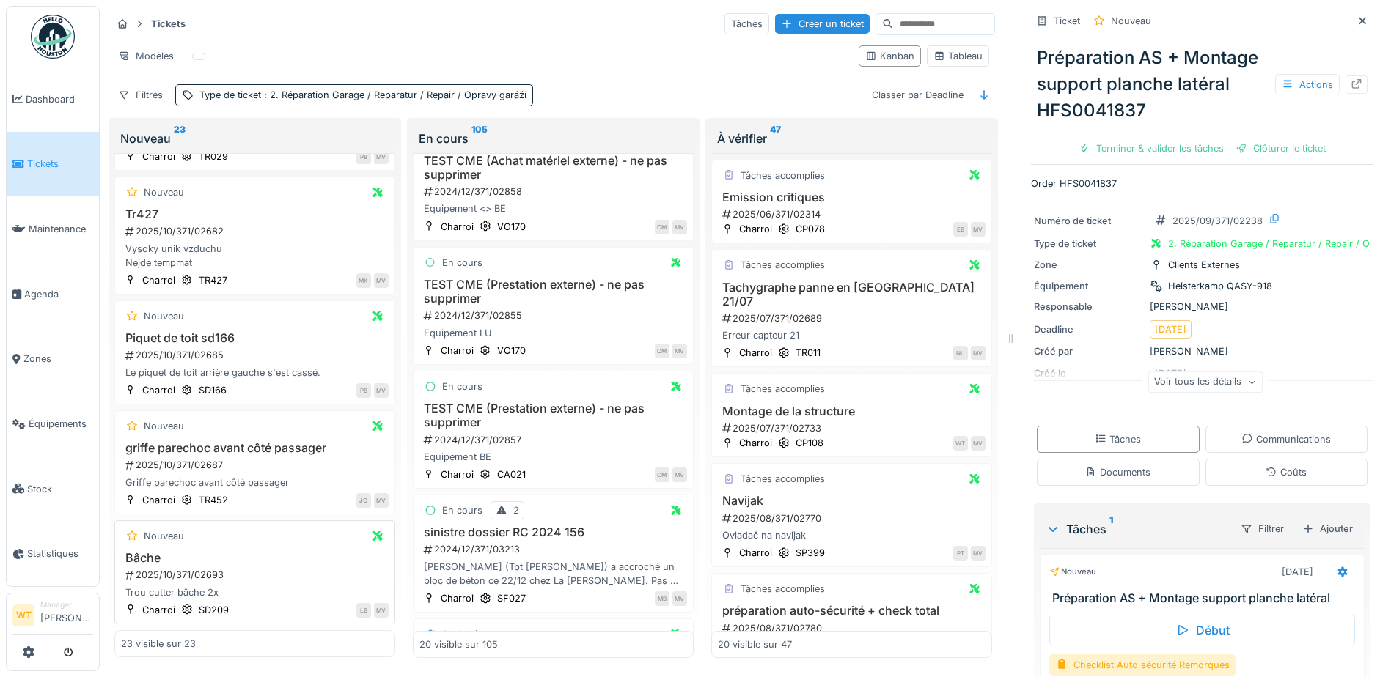
scroll to position [11, 0]
click at [232, 551] on h3 "Bâche" at bounding box center [255, 558] width 268 height 14
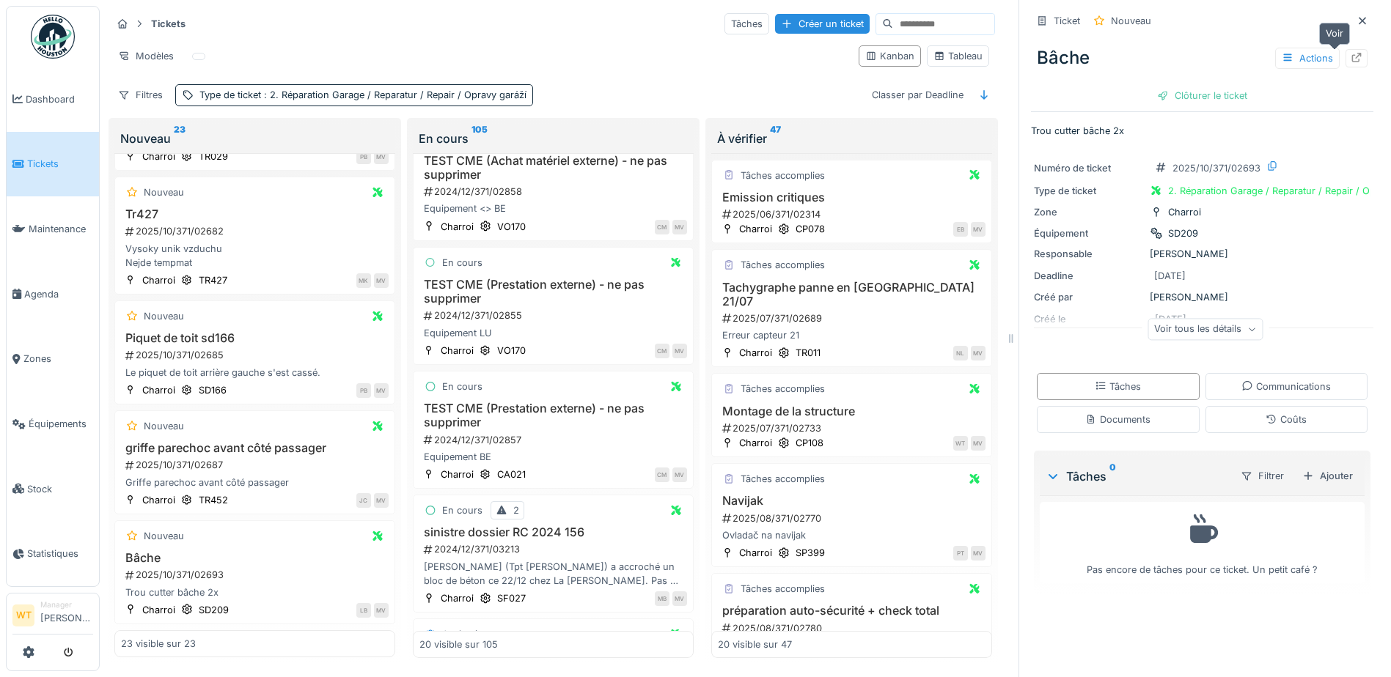
click at [1351, 53] on icon at bounding box center [1357, 58] width 12 height 10
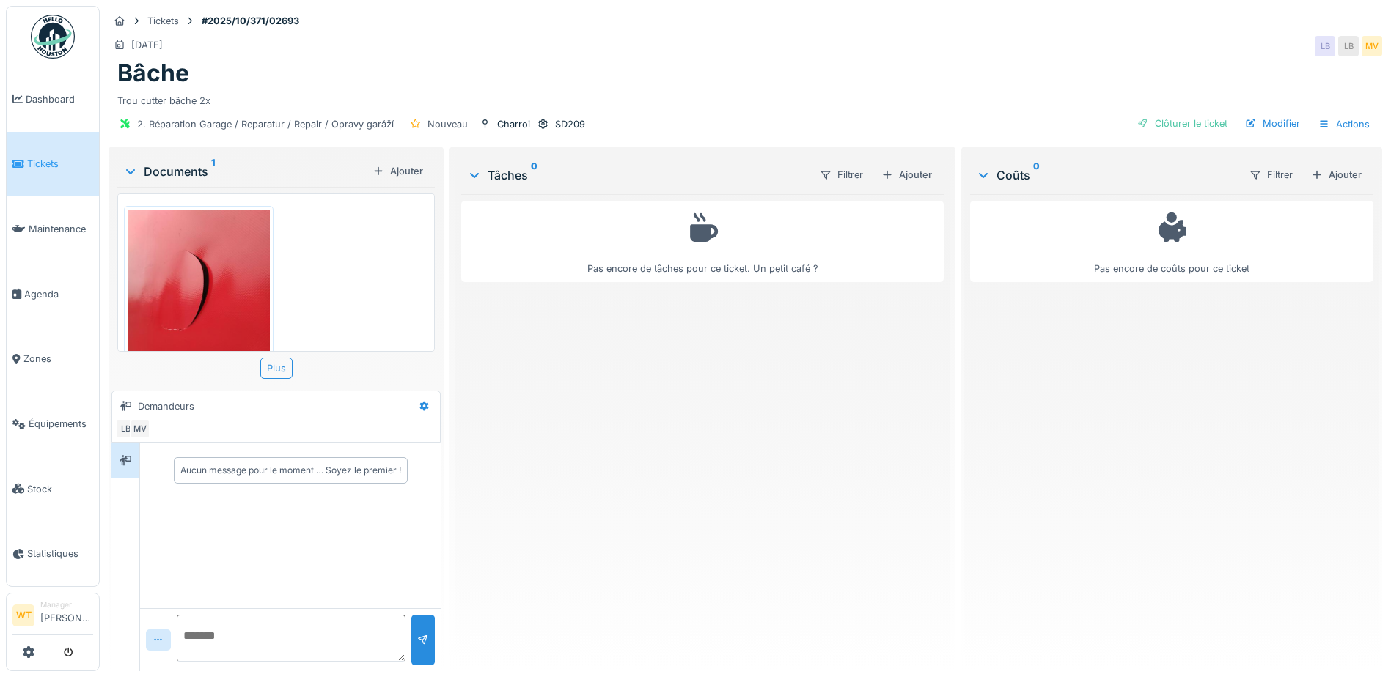
click at [207, 317] on img at bounding box center [199, 304] width 142 height 189
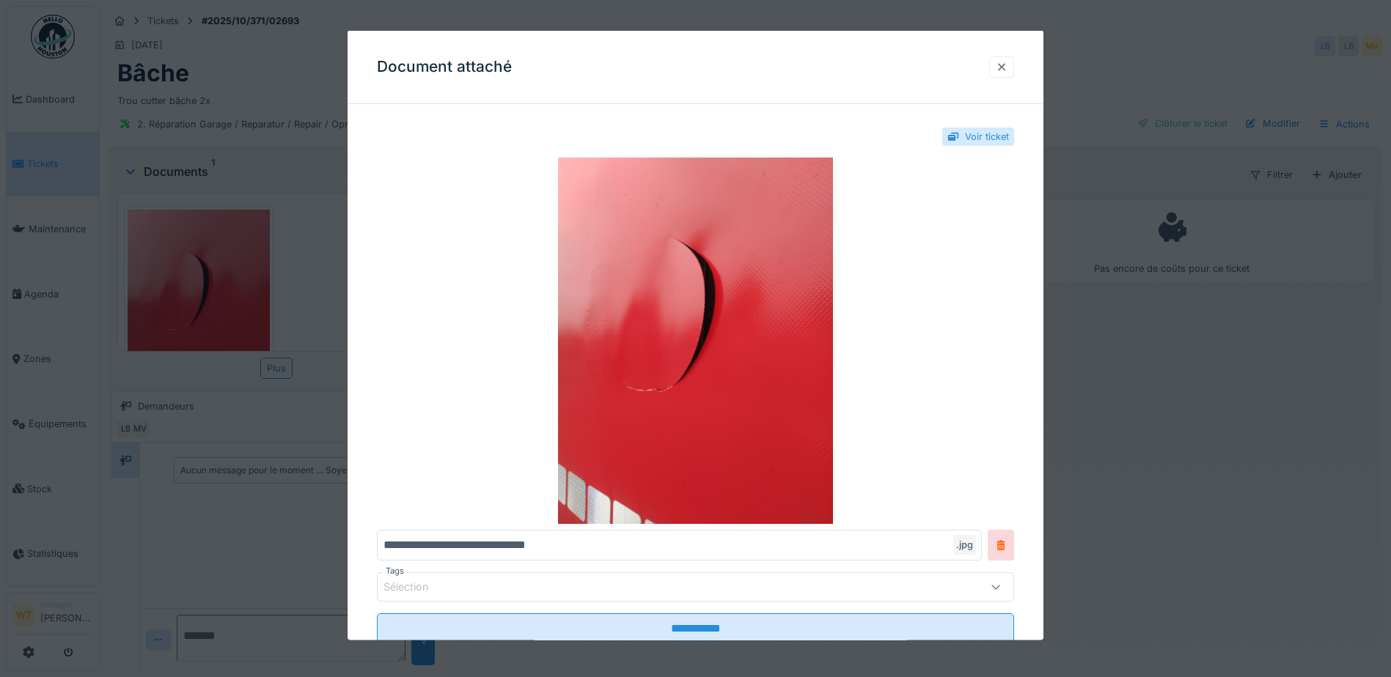
click at [1002, 64] on div at bounding box center [1002, 66] width 12 height 14
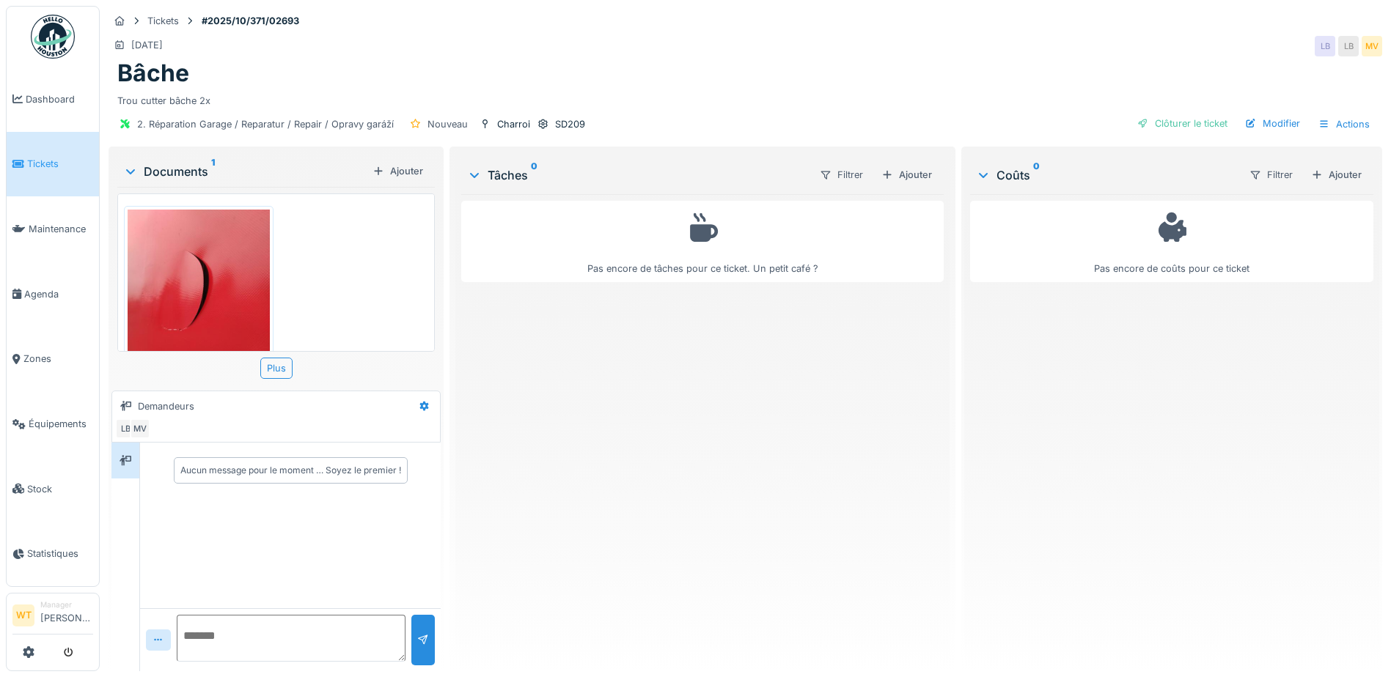
click at [187, 306] on img at bounding box center [199, 304] width 142 height 189
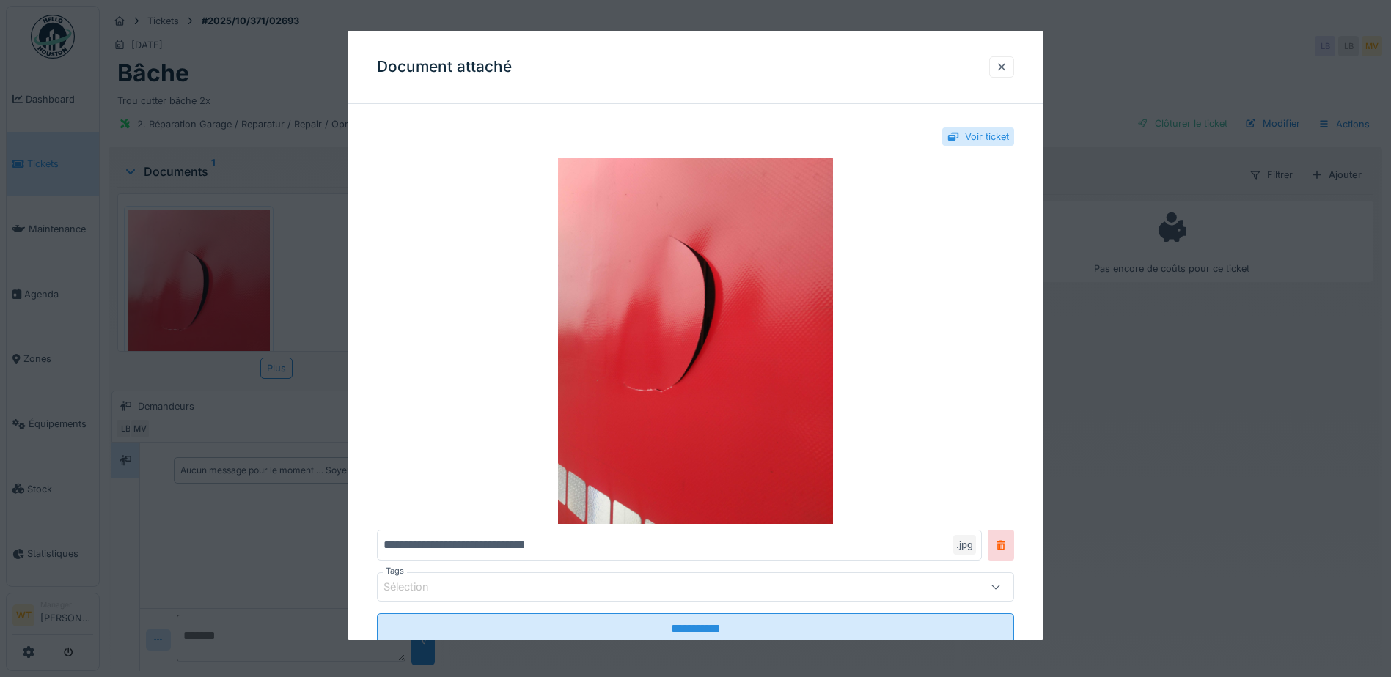
click at [1014, 70] on div at bounding box center [1001, 66] width 25 height 21
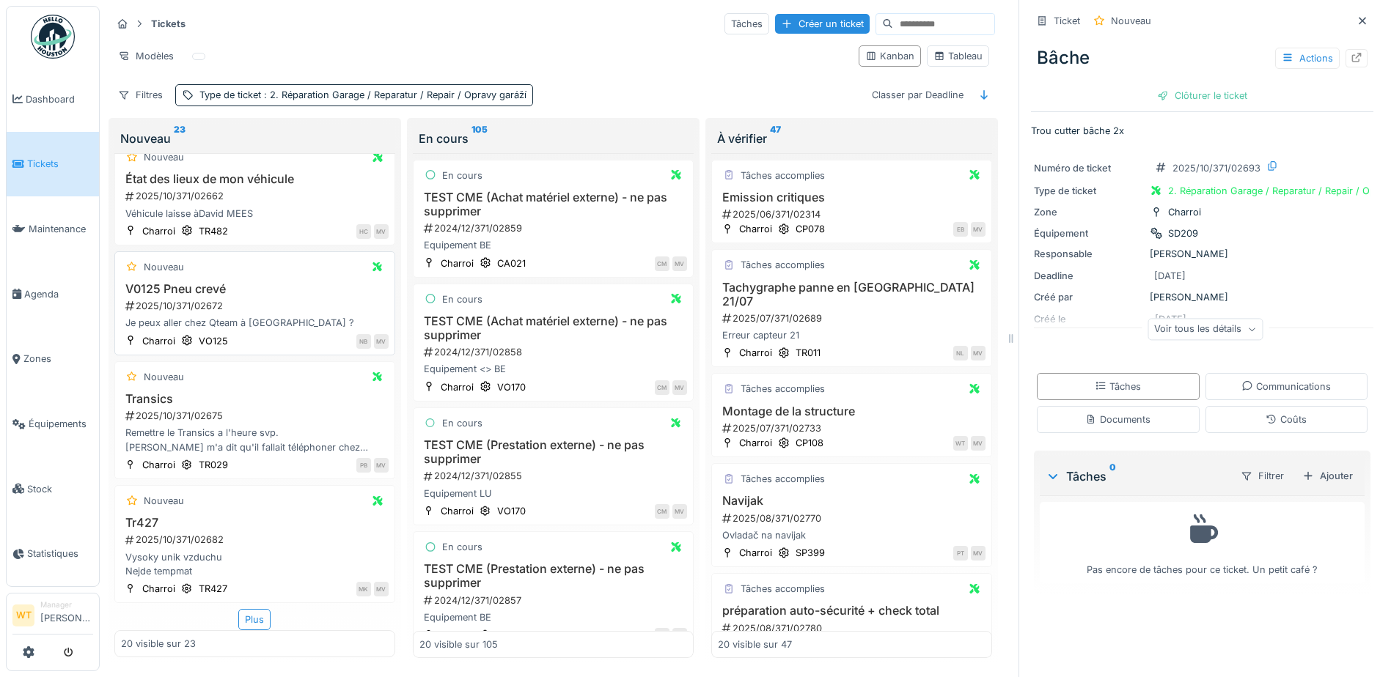
scroll to position [1840, 0]
click at [254, 609] on div "Plus" at bounding box center [254, 619] width 32 height 21
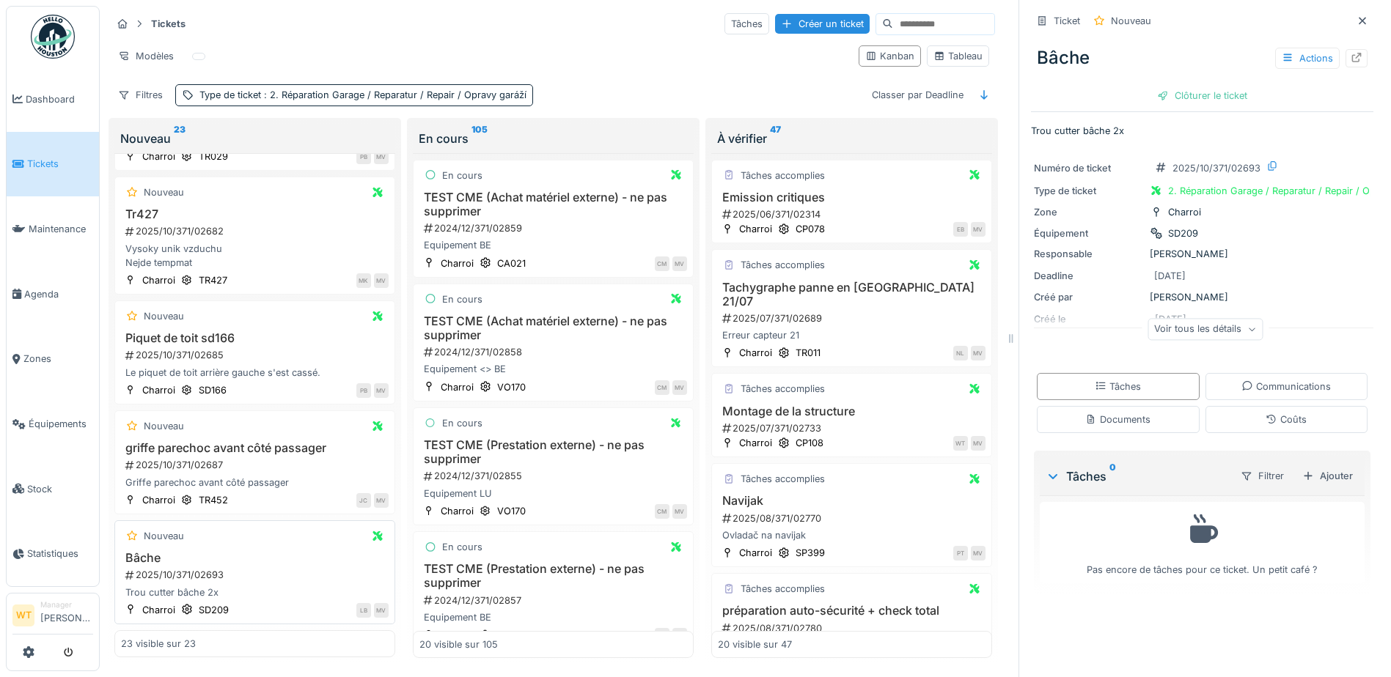
scroll to position [11, 0]
click at [203, 441] on h3 "griffe parechoc avant côté passager" at bounding box center [255, 448] width 268 height 14
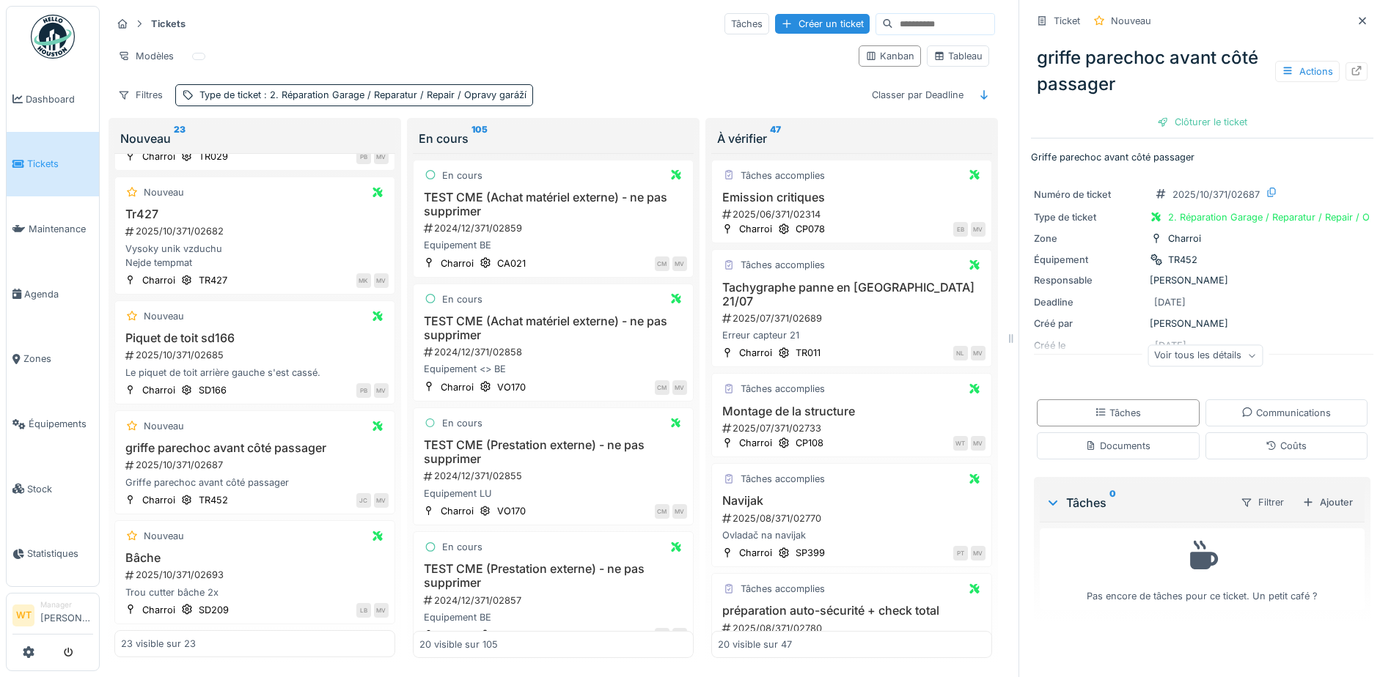
click at [1196, 345] on div "Voir tous les détails" at bounding box center [1204, 355] width 115 height 21
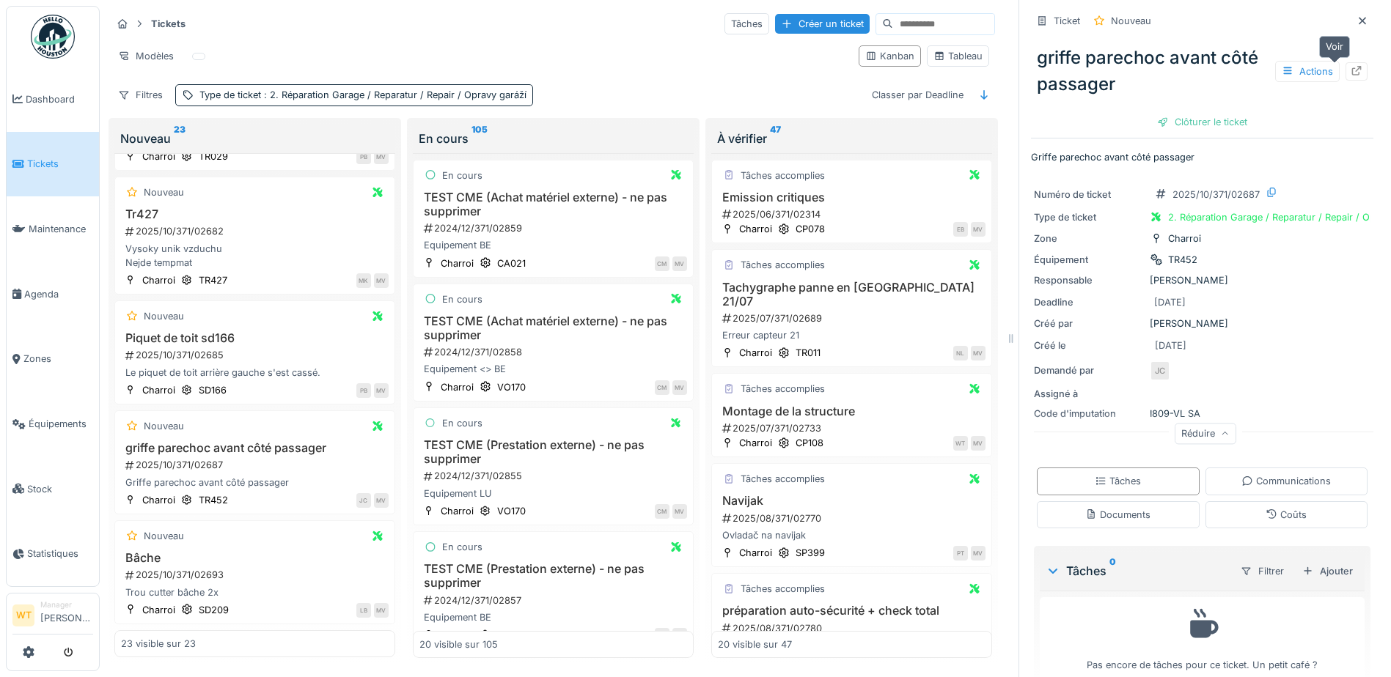
click at [1352, 66] on icon at bounding box center [1357, 71] width 10 height 10
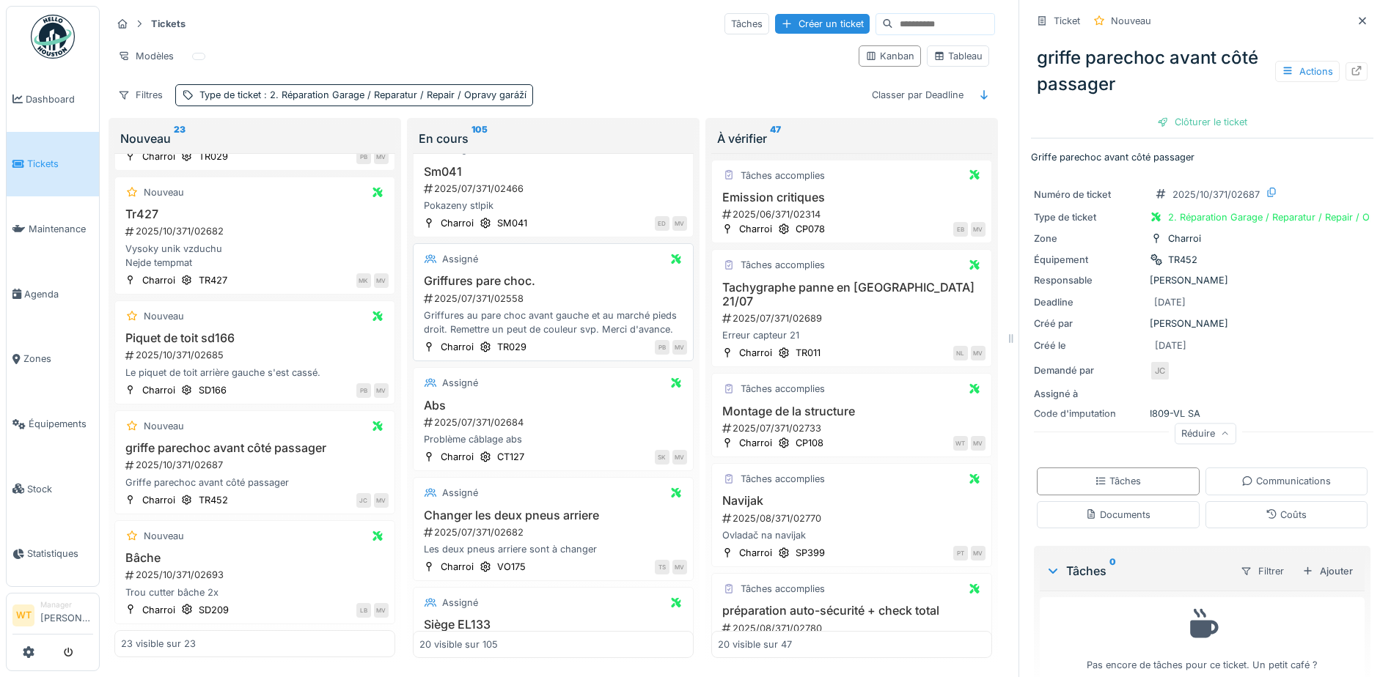
scroll to position [807, 0]
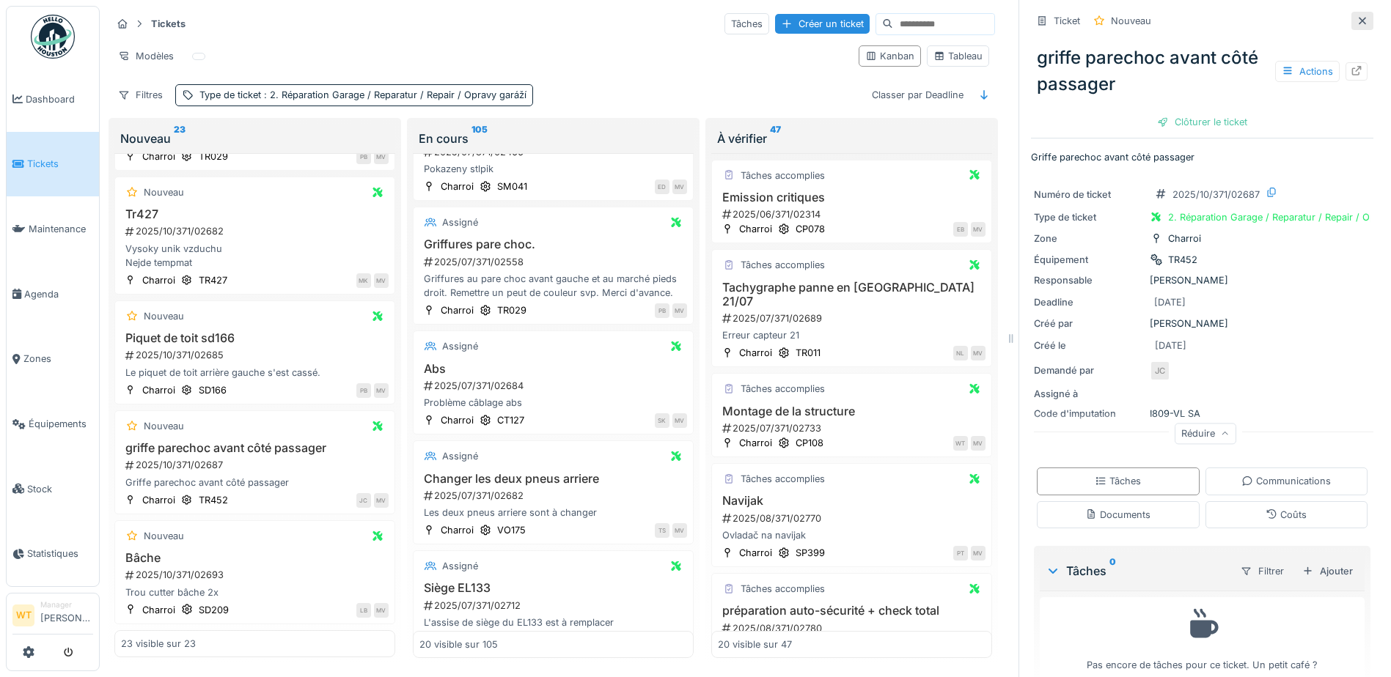
click at [1356, 25] on icon at bounding box center [1362, 21] width 12 height 10
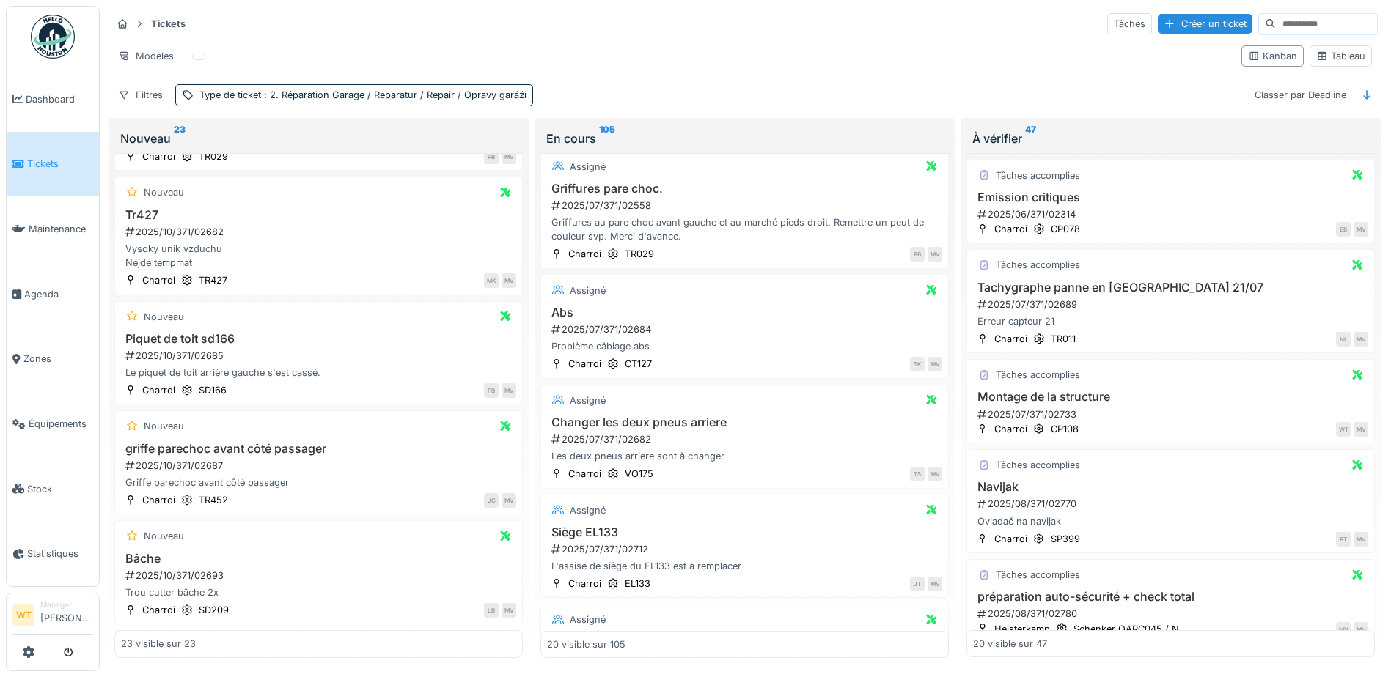
scroll to position [751, 0]
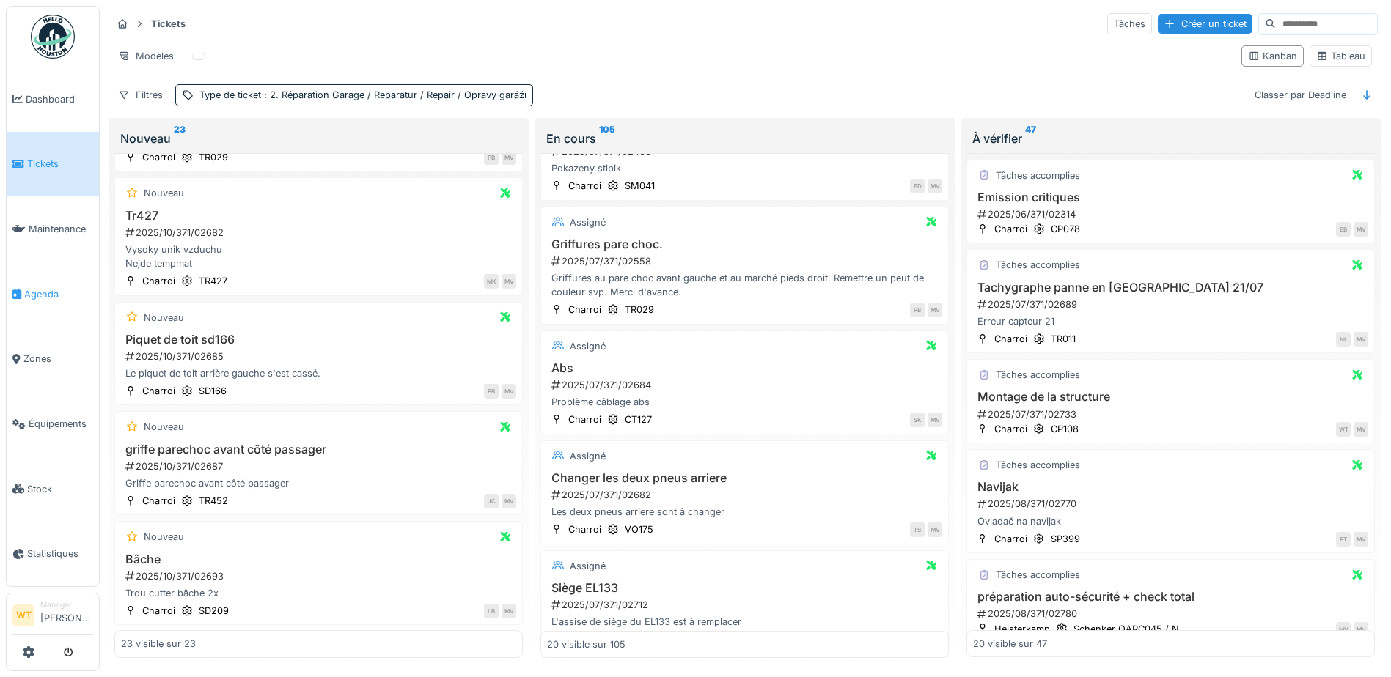
click at [49, 295] on link "Agenda" at bounding box center [53, 294] width 92 height 65
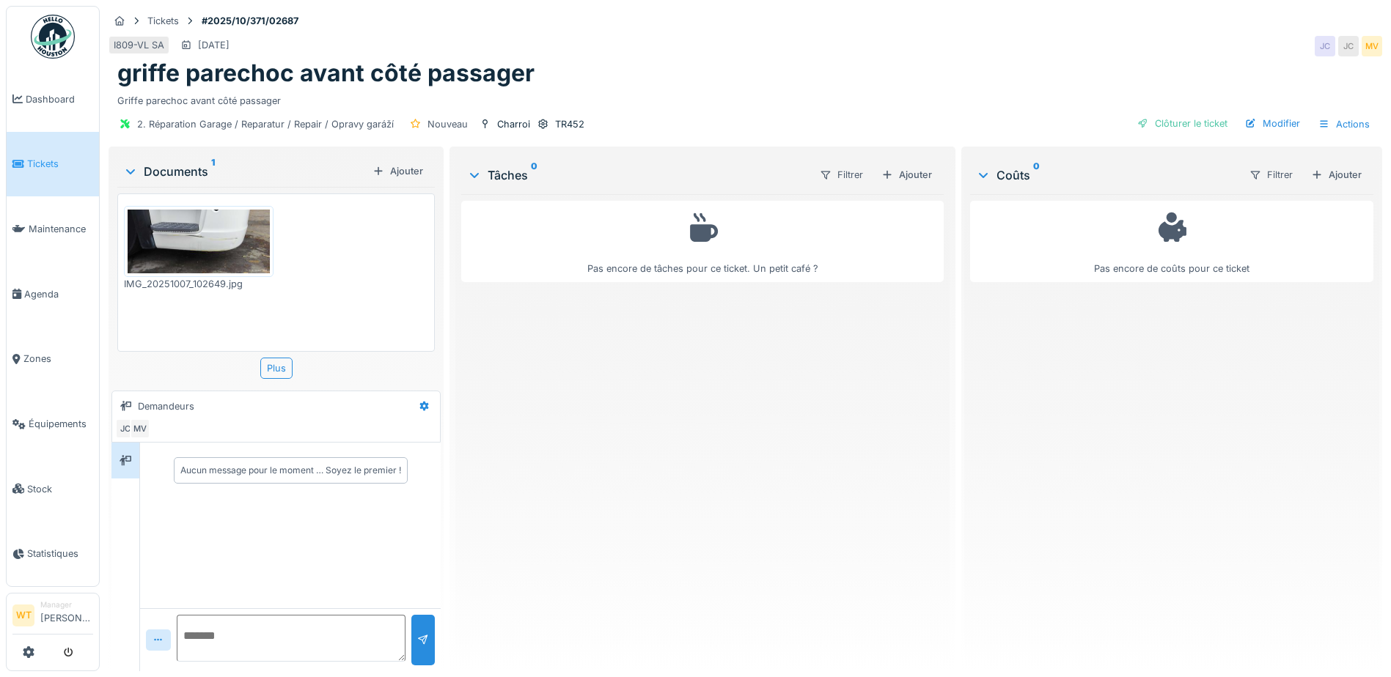
click at [236, 241] on img at bounding box center [199, 242] width 142 height 64
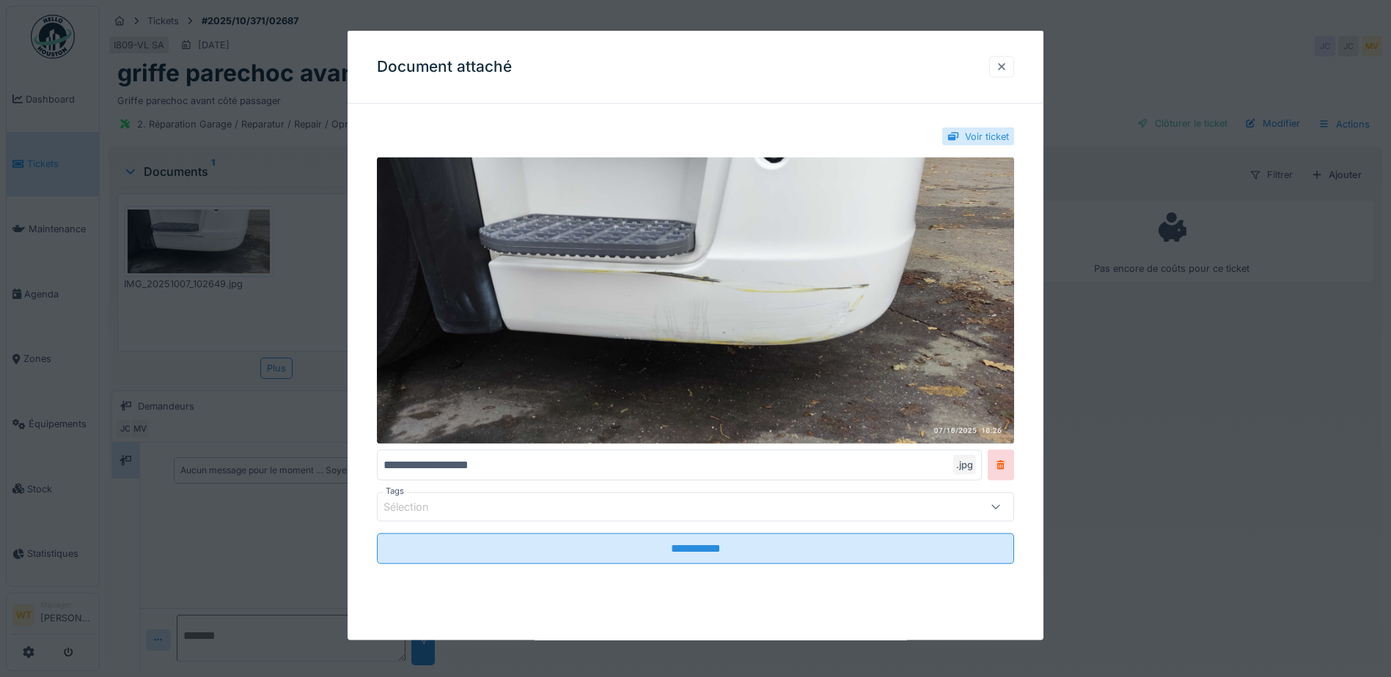
click at [1002, 63] on div at bounding box center [1002, 66] width 12 height 14
